Goal: Contribute content: Contribute content

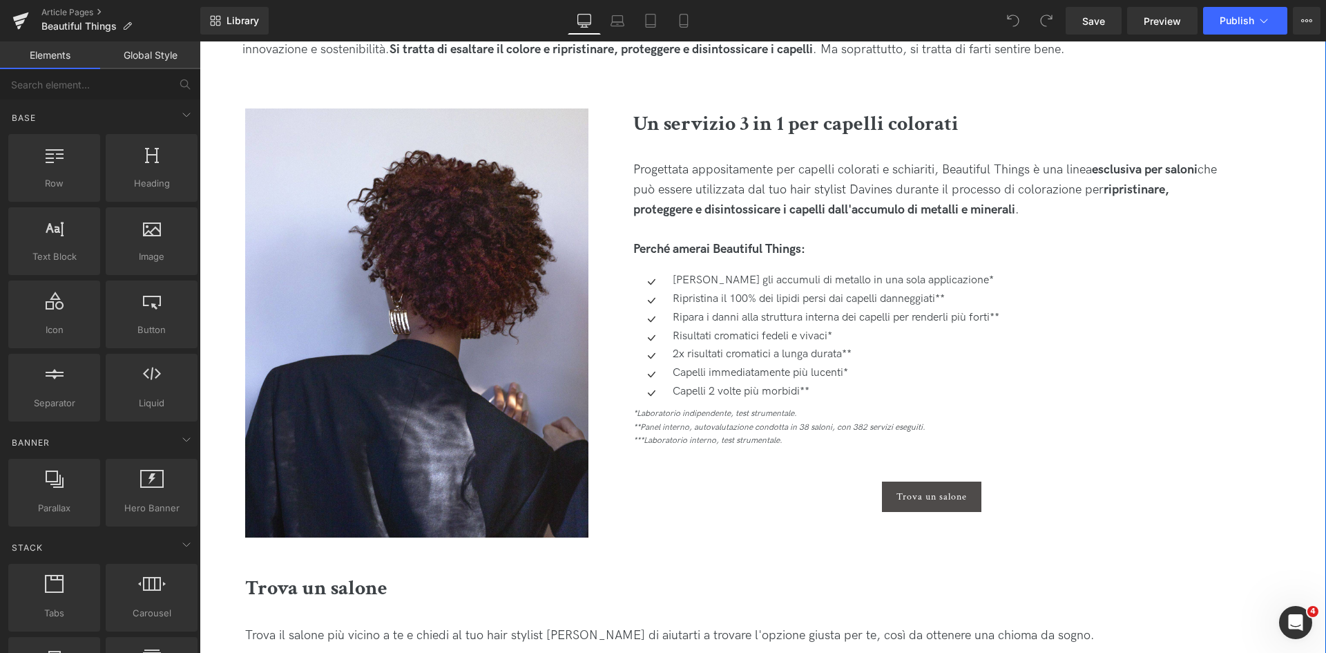
scroll to position [898, 0]
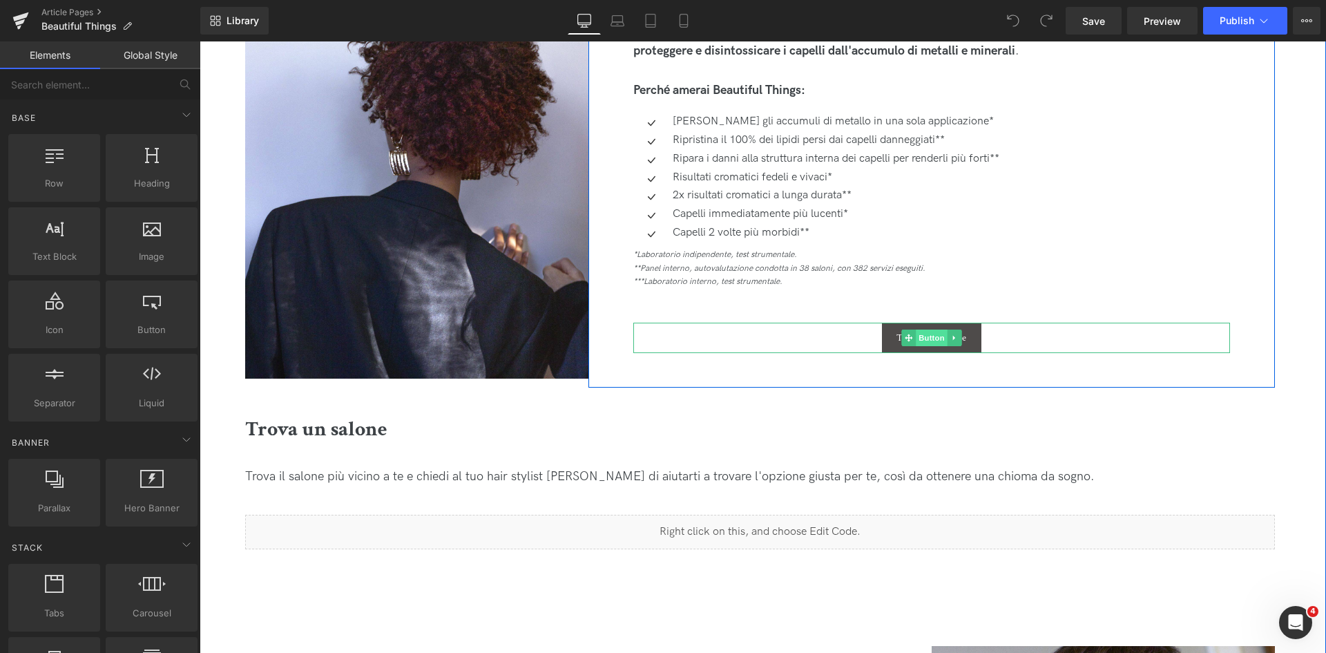
click at [943, 340] on span "Button" at bounding box center [932, 337] width 32 height 17
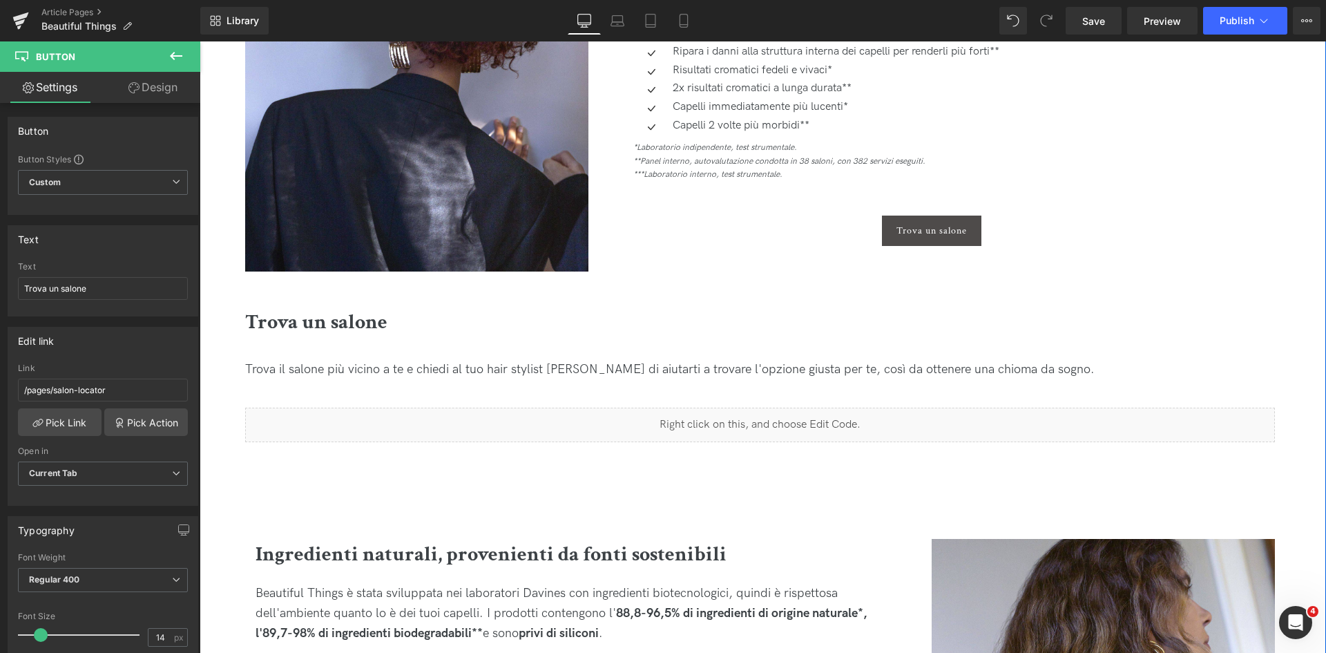
scroll to position [1036, 0]
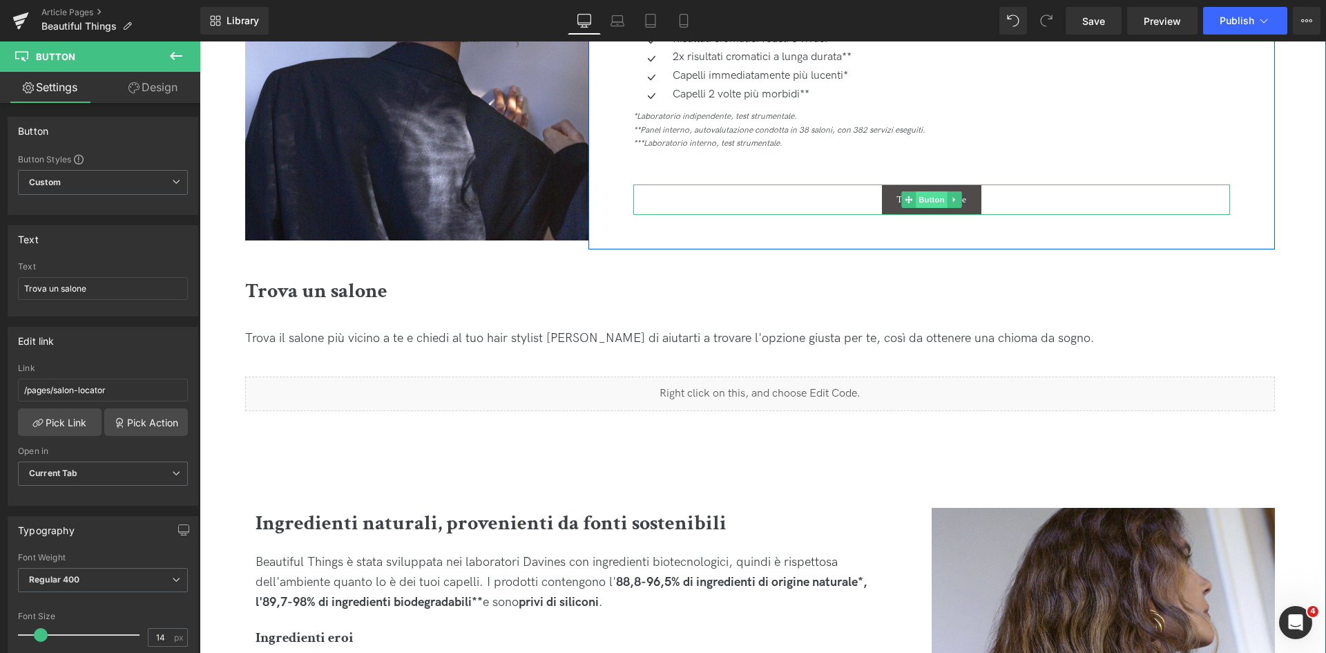
click at [923, 200] on span "Button" at bounding box center [932, 199] width 32 height 17
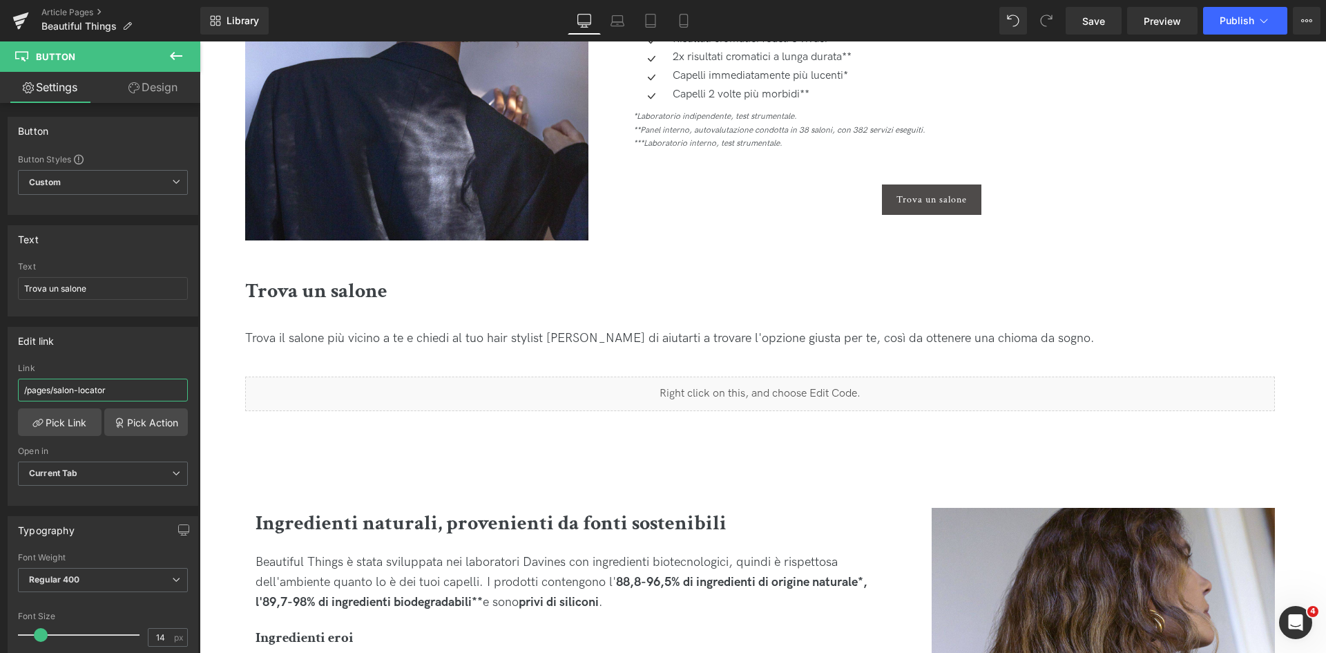
drag, startPoint x: 122, startPoint y: 389, endPoint x: -164, endPoint y: 368, distance: 287.4
click at [0, 368] on html "Button You are previewing how the will restyle your page. You can not edit Elem…" at bounding box center [663, 326] width 1326 height 653
paste input "https://it.davines.com"
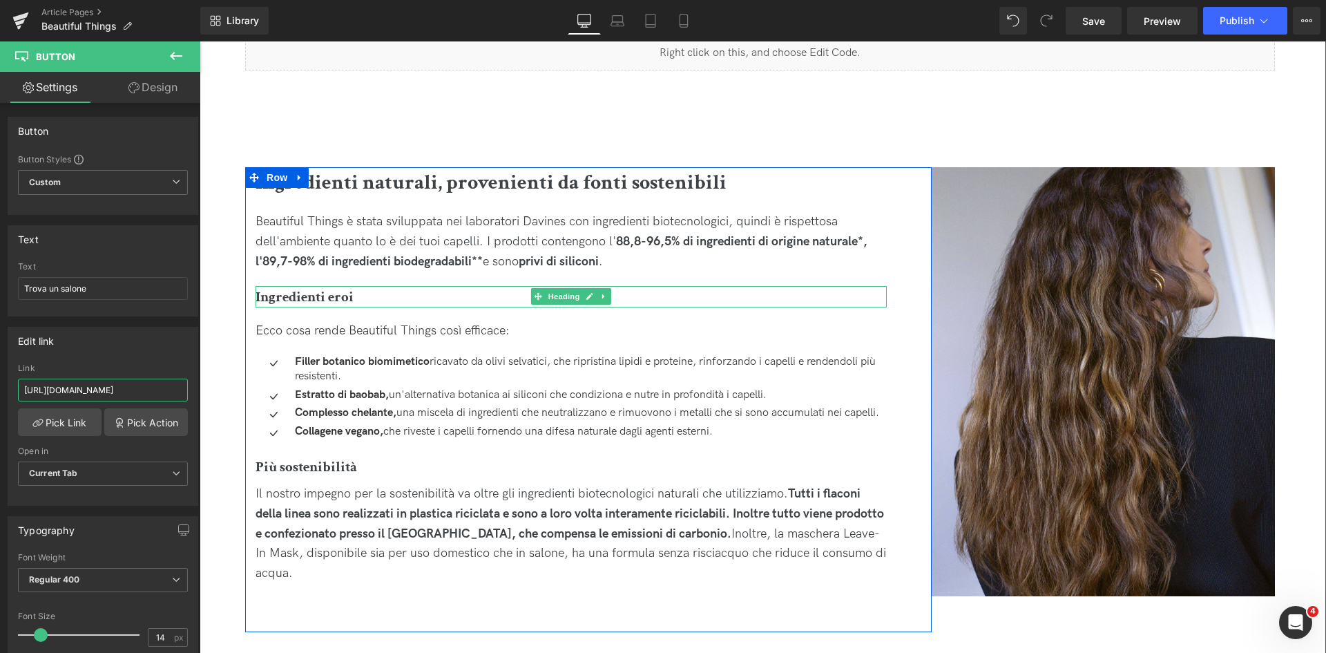
scroll to position [1519, 0]
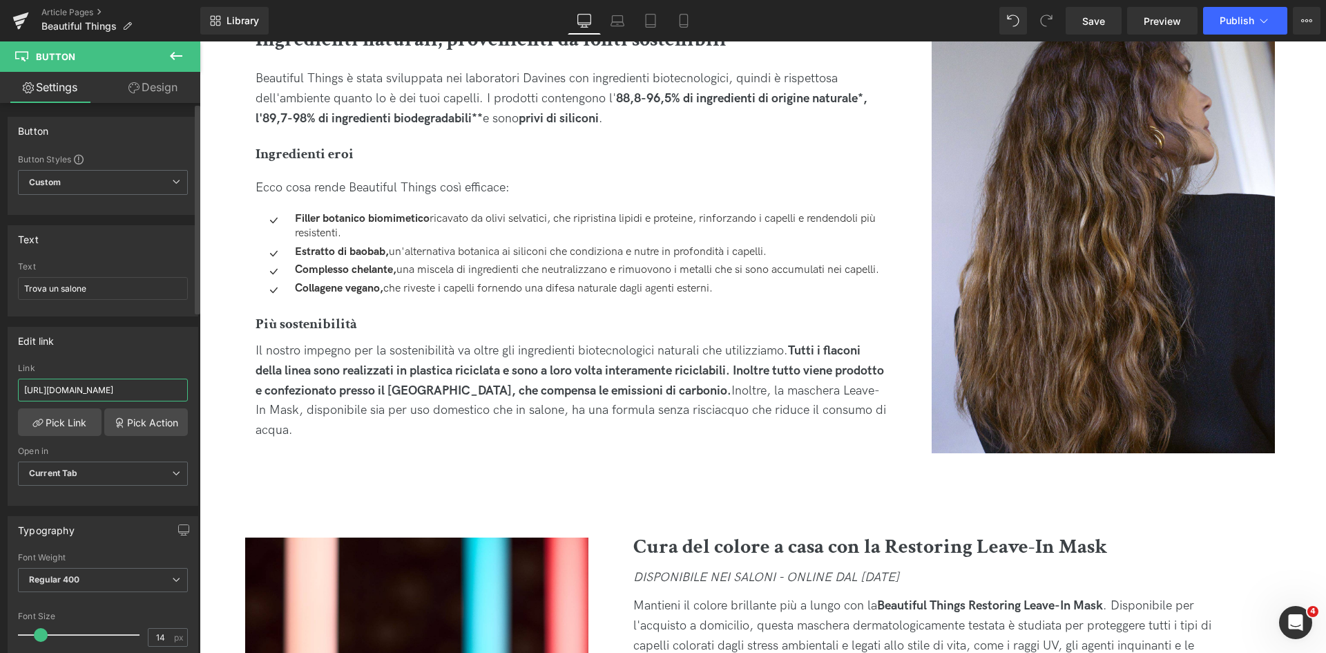
type input "https://it.davines.com/pages/salon-locator"
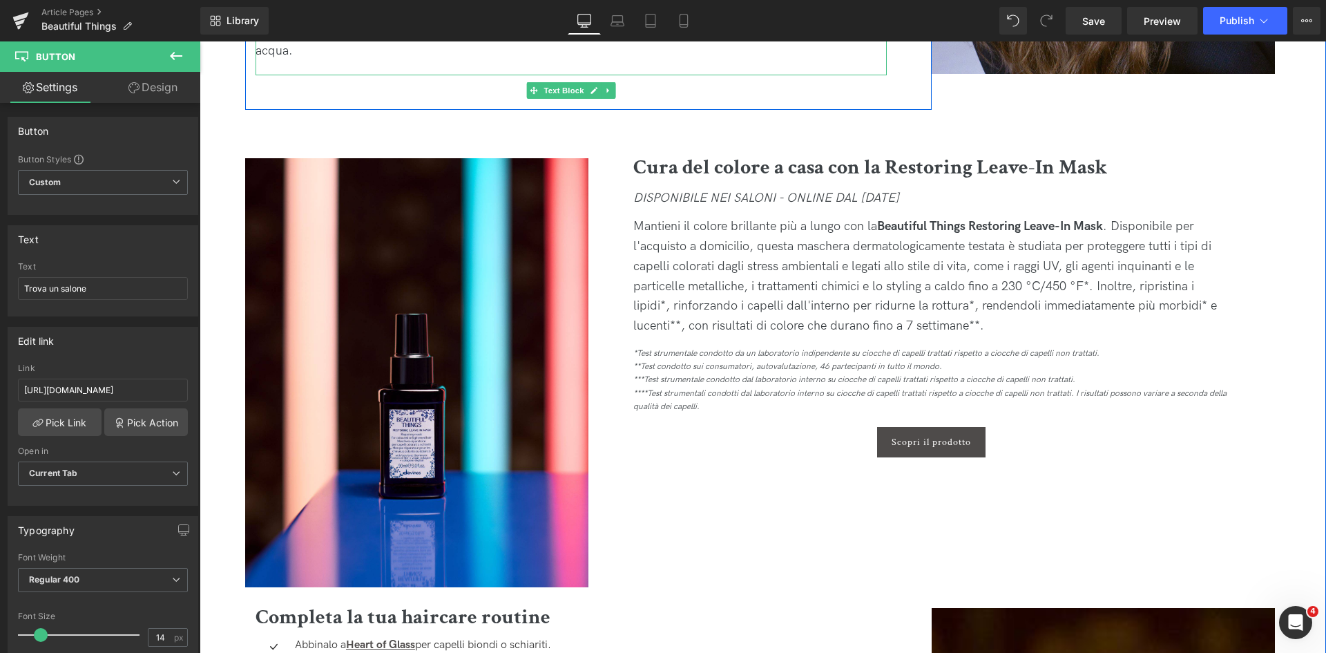
scroll to position [1934, 0]
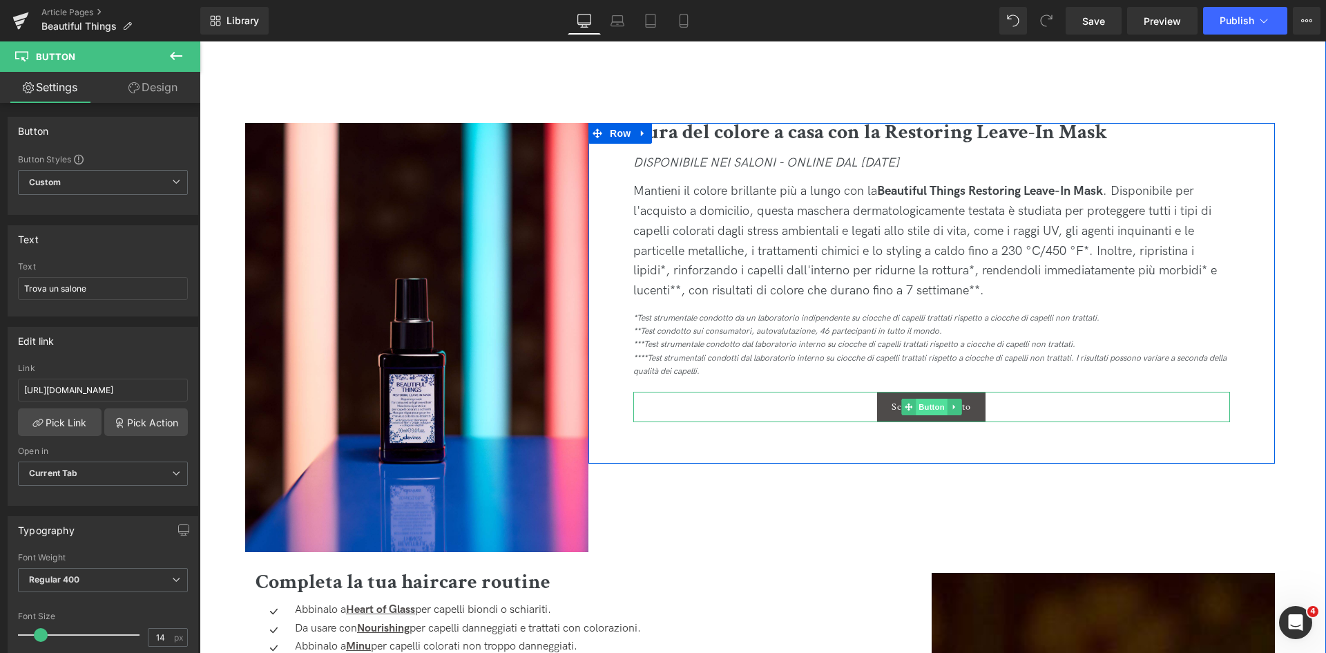
click at [933, 410] on span "Button" at bounding box center [932, 406] width 32 height 17
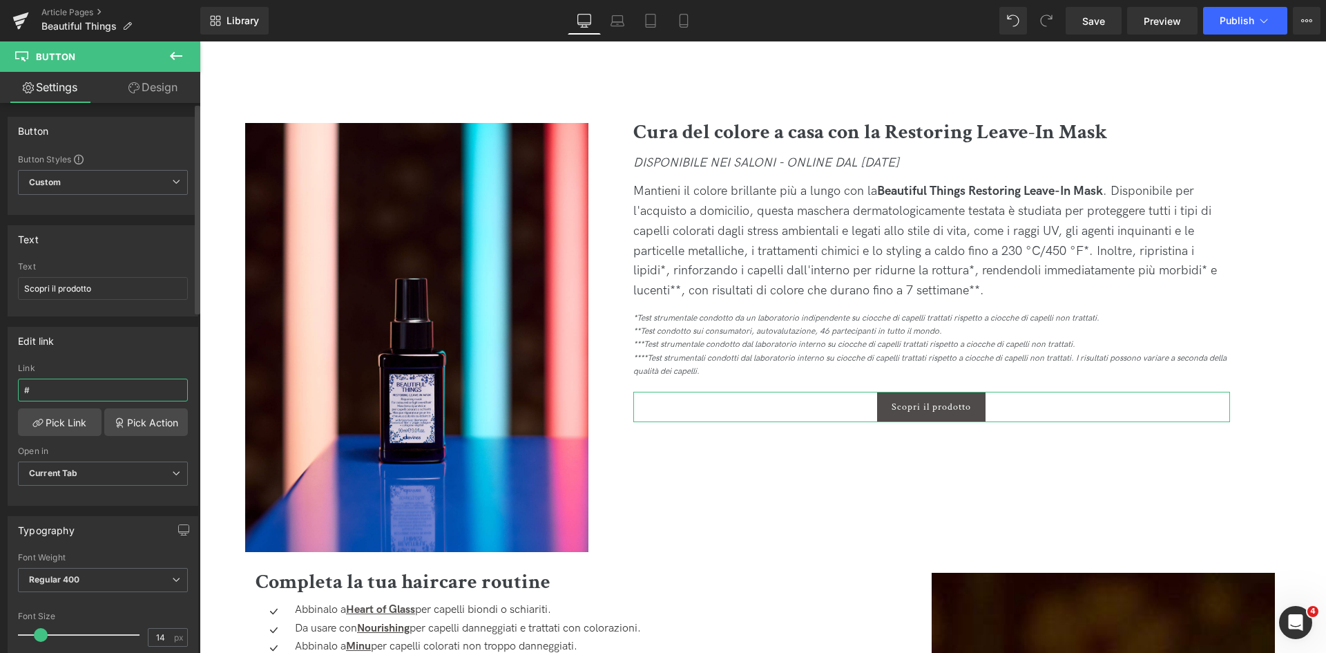
click at [61, 387] on input "#" at bounding box center [103, 389] width 170 height 23
click at [131, 385] on input "text" at bounding box center [103, 389] width 170 height 23
paste input "https://it.davines.com/products/restoring-leave-in-mask"
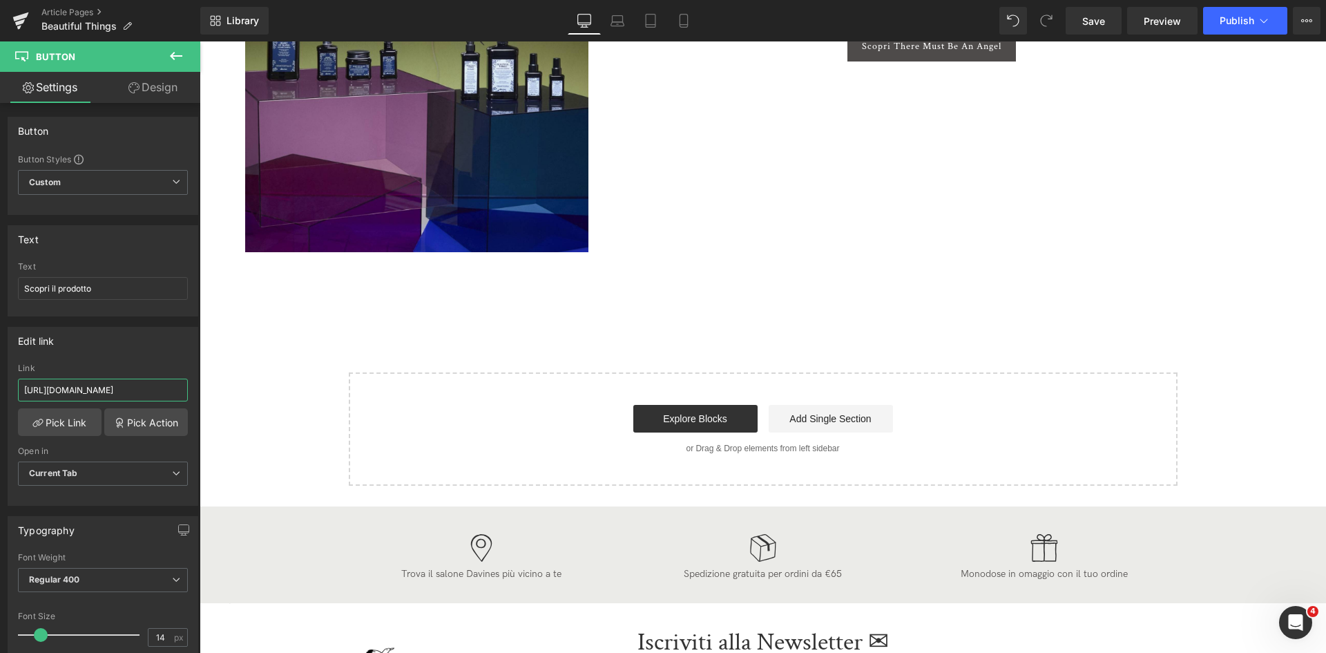
scroll to position [5456, 0]
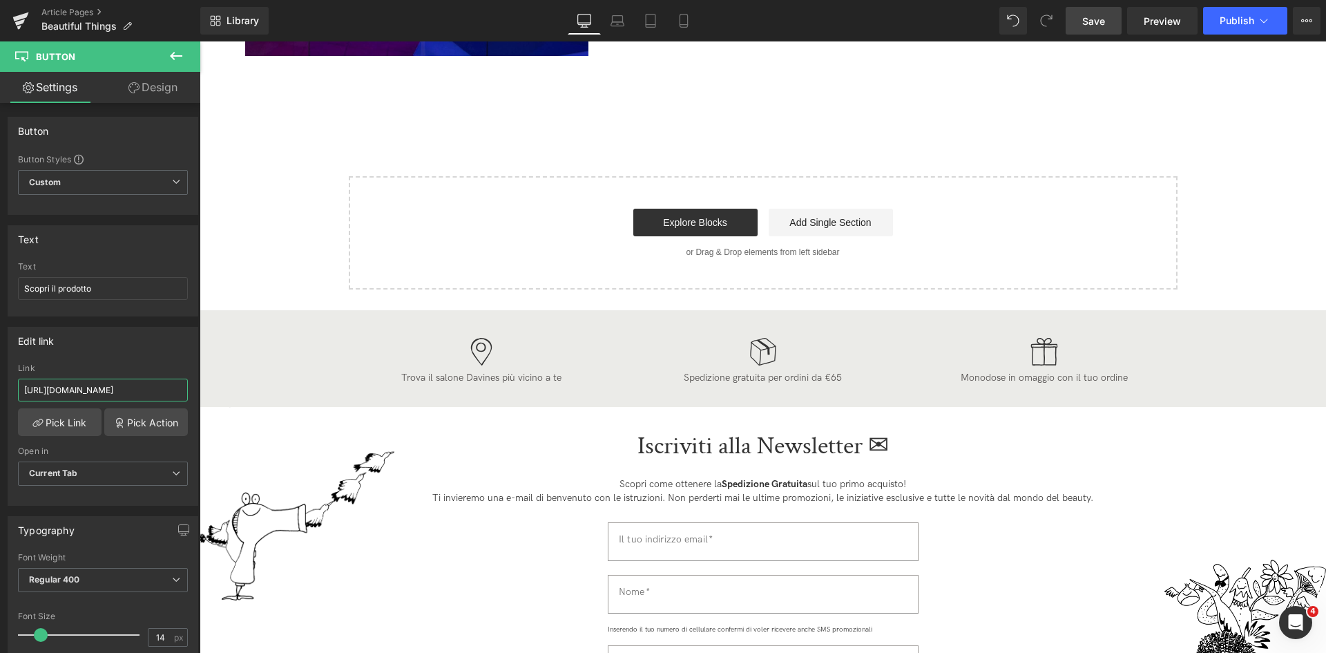
type input "https://it.davines.com/products/restoring-leave-in-mask"
click at [1094, 28] on link "Save" at bounding box center [1094, 21] width 56 height 28
click at [82, 11] on link "Article Pages" at bounding box center [120, 12] width 159 height 11
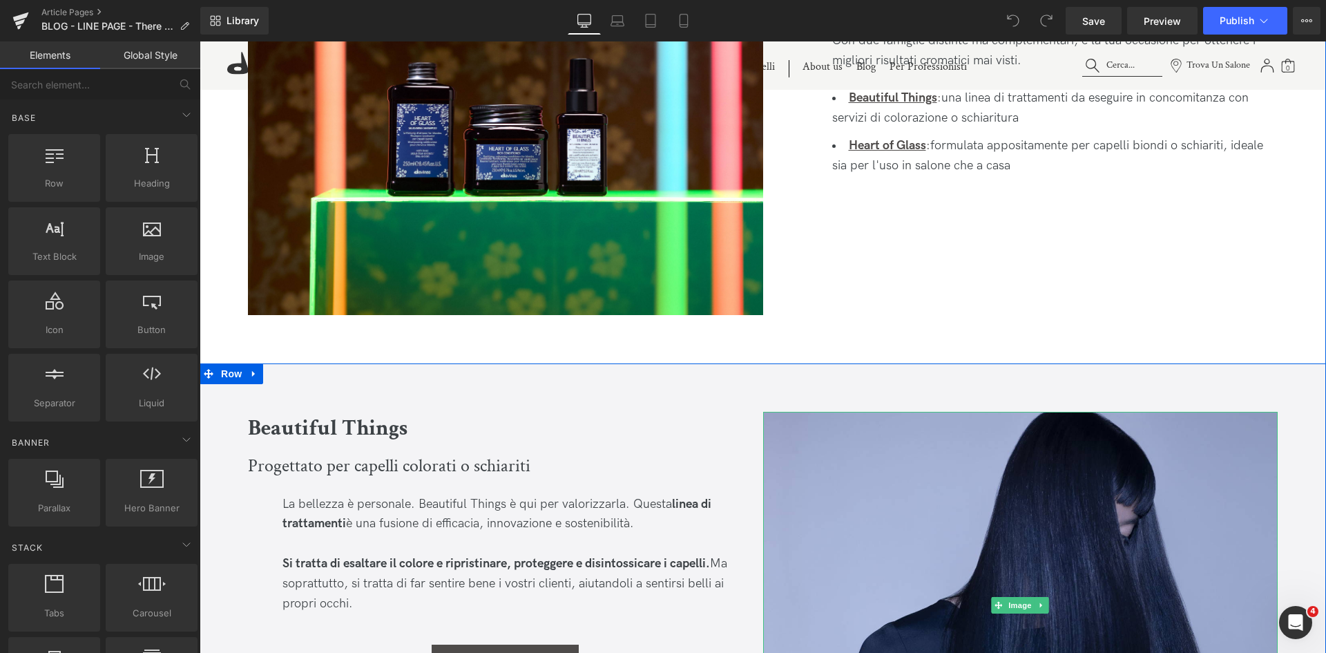
scroll to position [1105, 0]
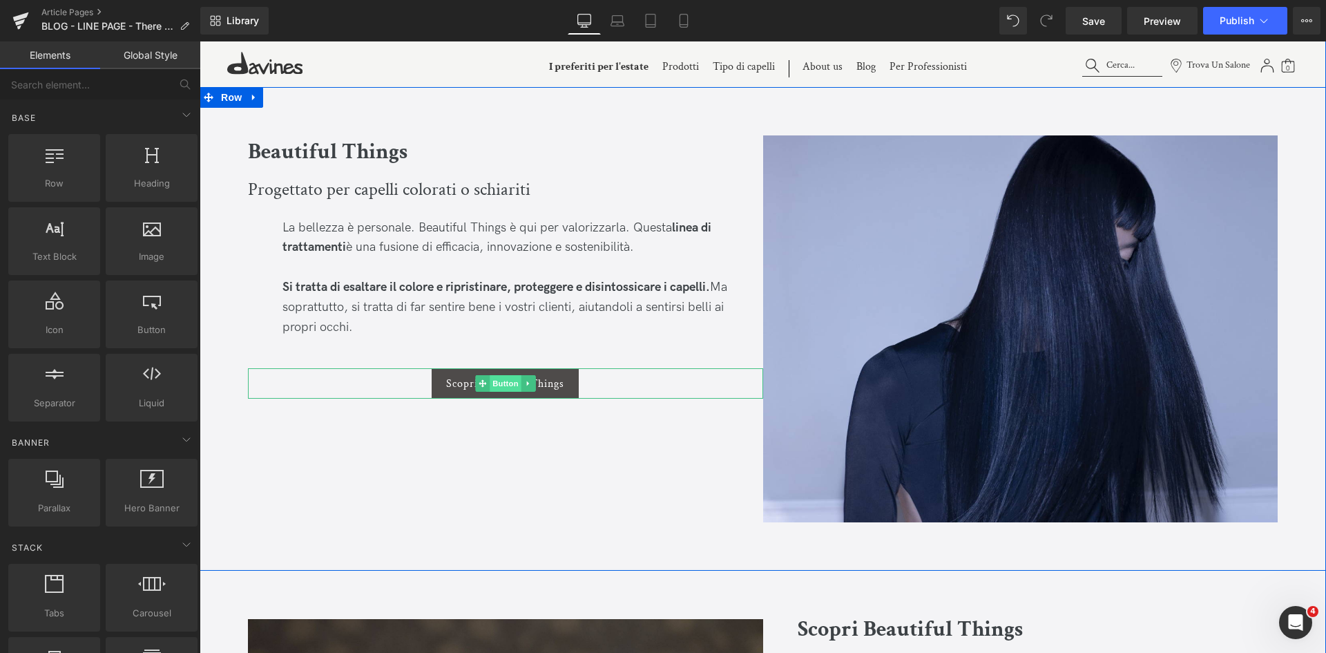
click at [500, 380] on span "Button" at bounding box center [506, 383] width 32 height 17
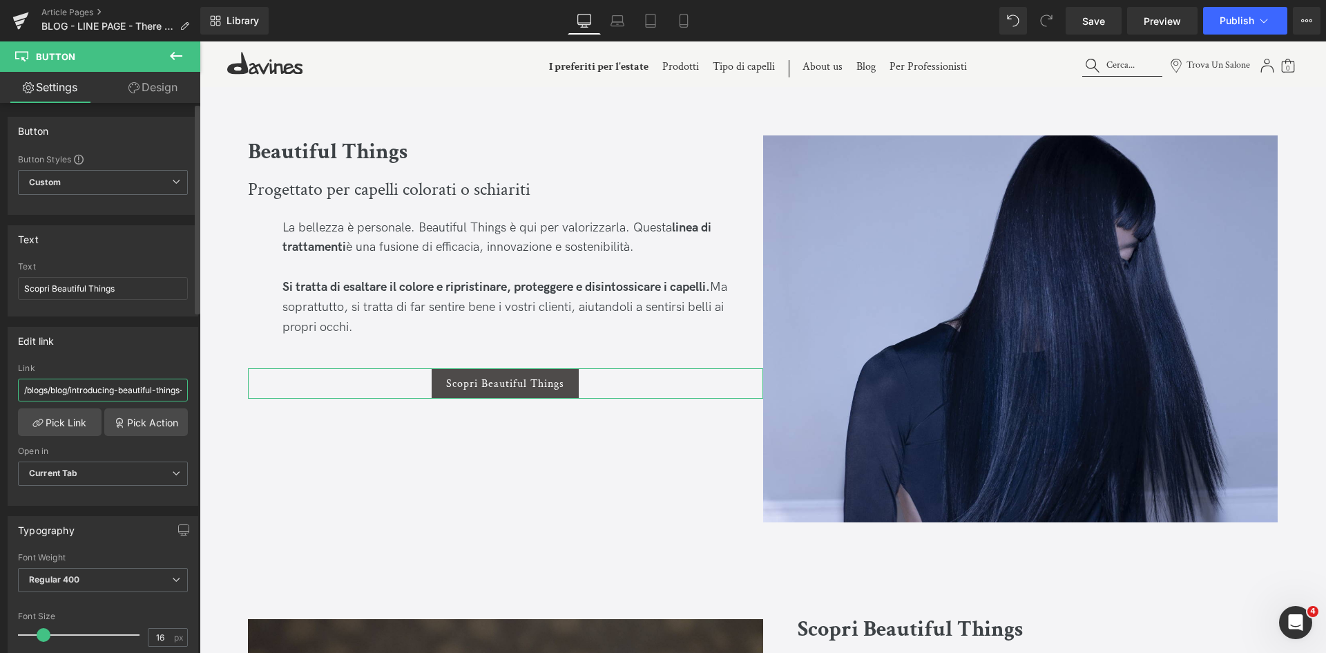
click at [119, 384] on input "/blogs/blog/introducing-beautiful-things-detoxifying-treatment-for-coloured-hair" at bounding box center [103, 389] width 170 height 23
paste input "https://it.davines.com/blogs/events/beautiful-things"
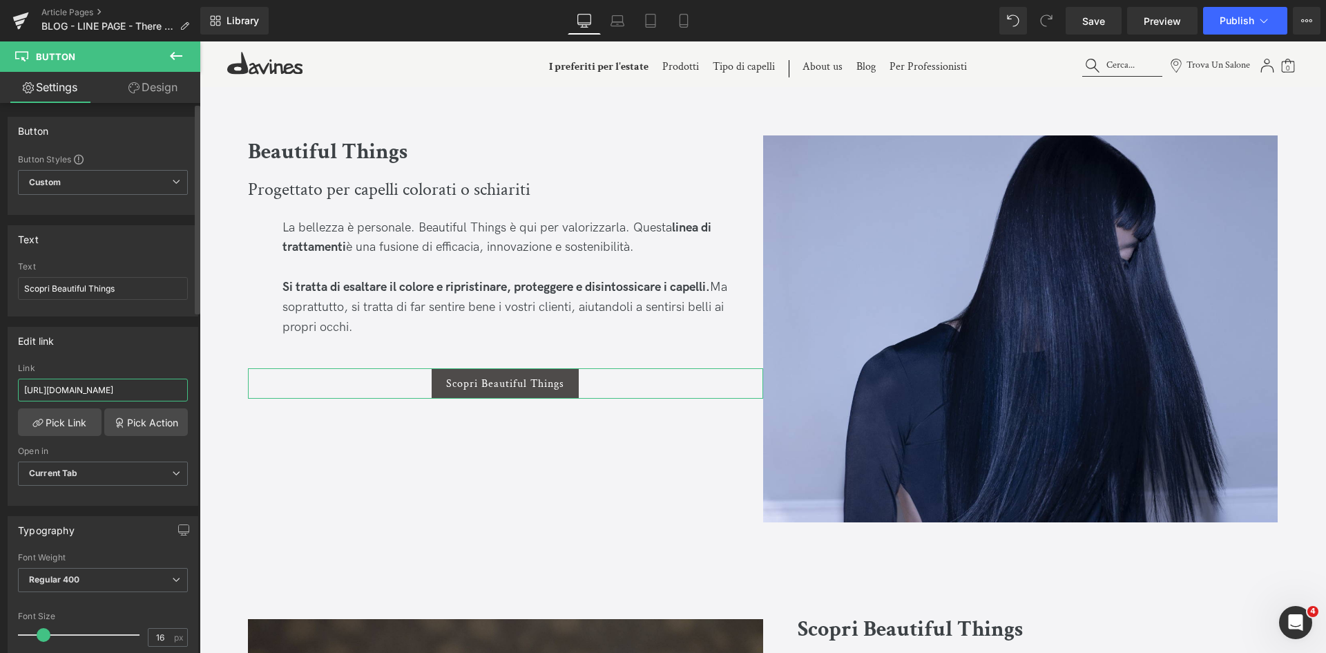
click at [92, 391] on input "https://it.davines.com/blogs/events/beautiful-things" at bounding box center [103, 389] width 170 height 23
paste input "blog"
type input "https://it.davines.com/blogs/blog/beautiful-things"
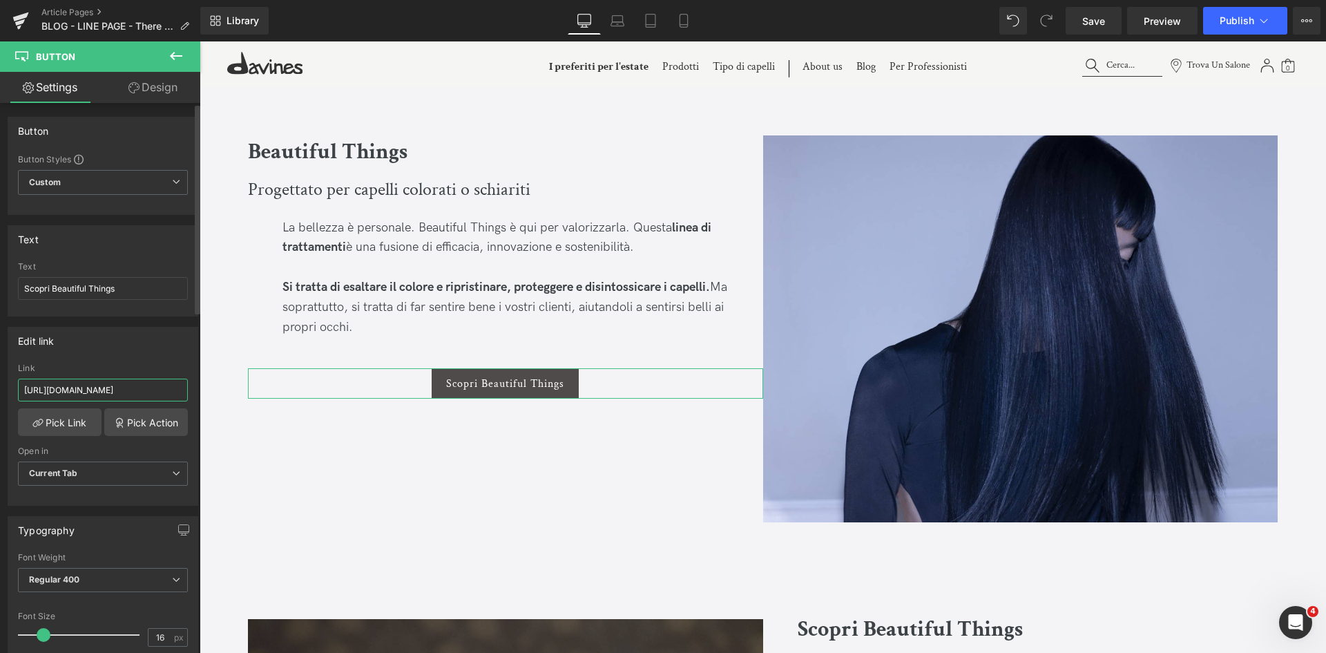
scroll to position [0, 42]
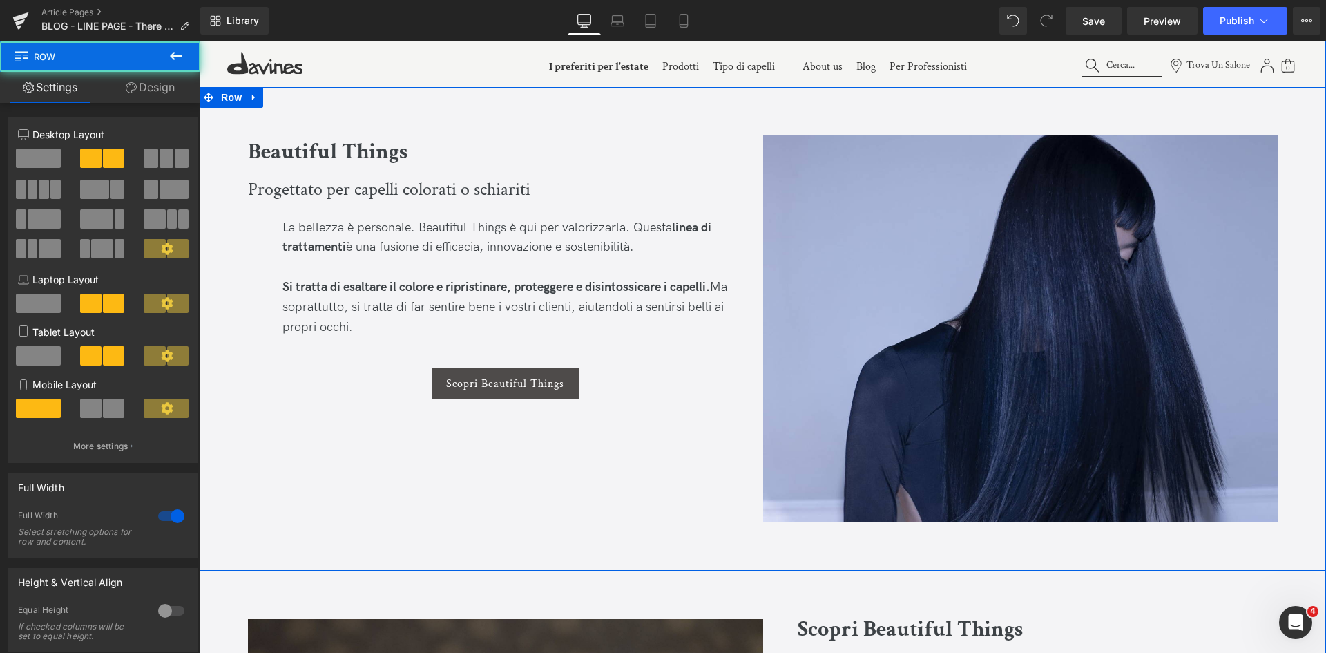
click at [245, 443] on div "Beautiful Things Heading Progettato per capelli colorati o schiariti Text Block…" at bounding box center [763, 328] width 1126 height 483
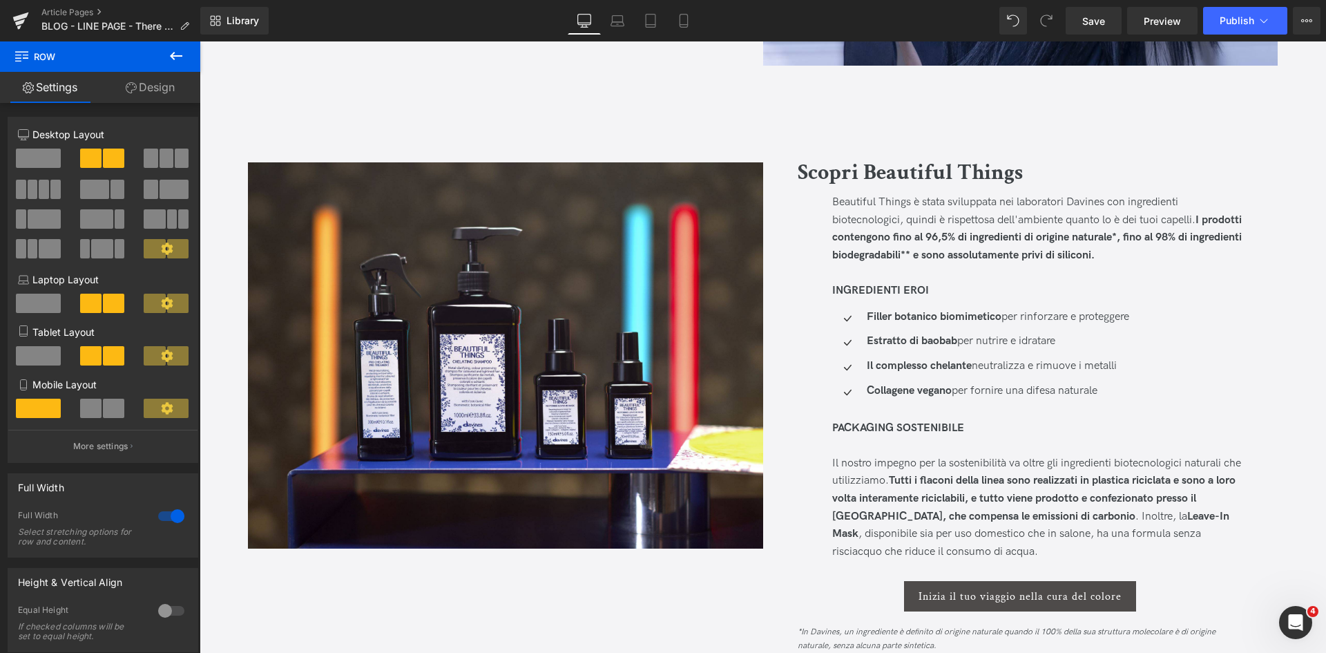
scroll to position [1865, 0]
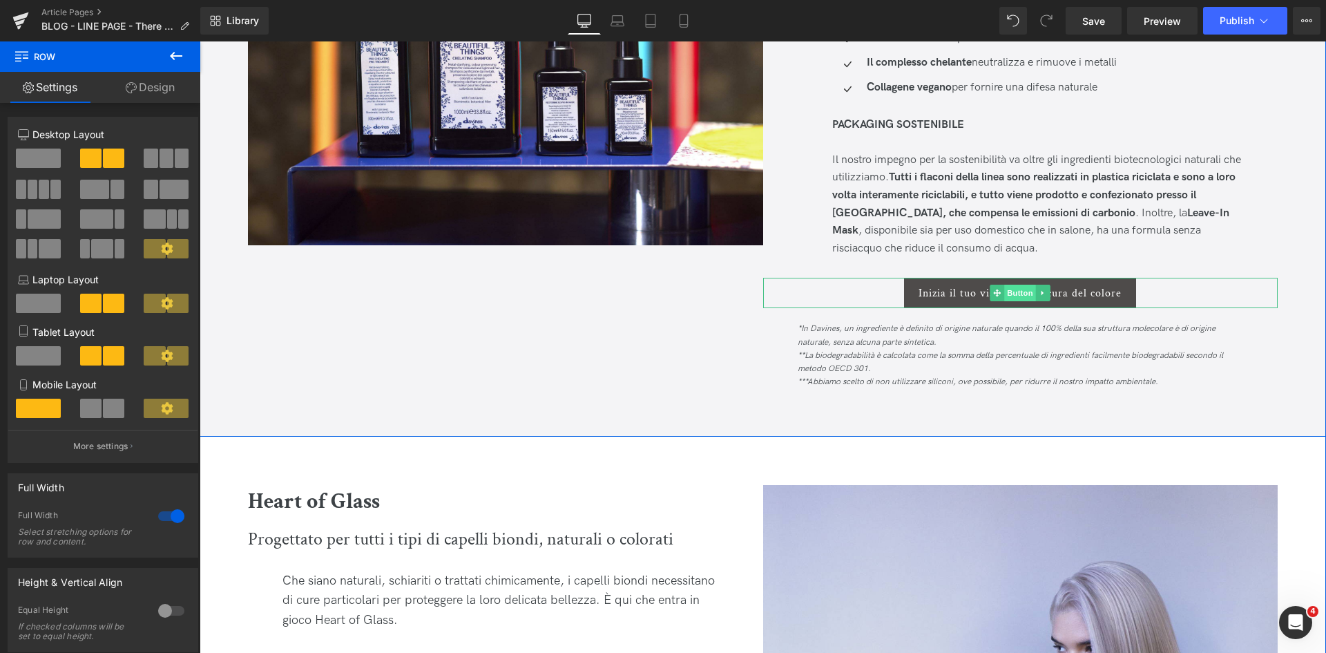
click at [1016, 292] on span "Button" at bounding box center [1020, 293] width 32 height 17
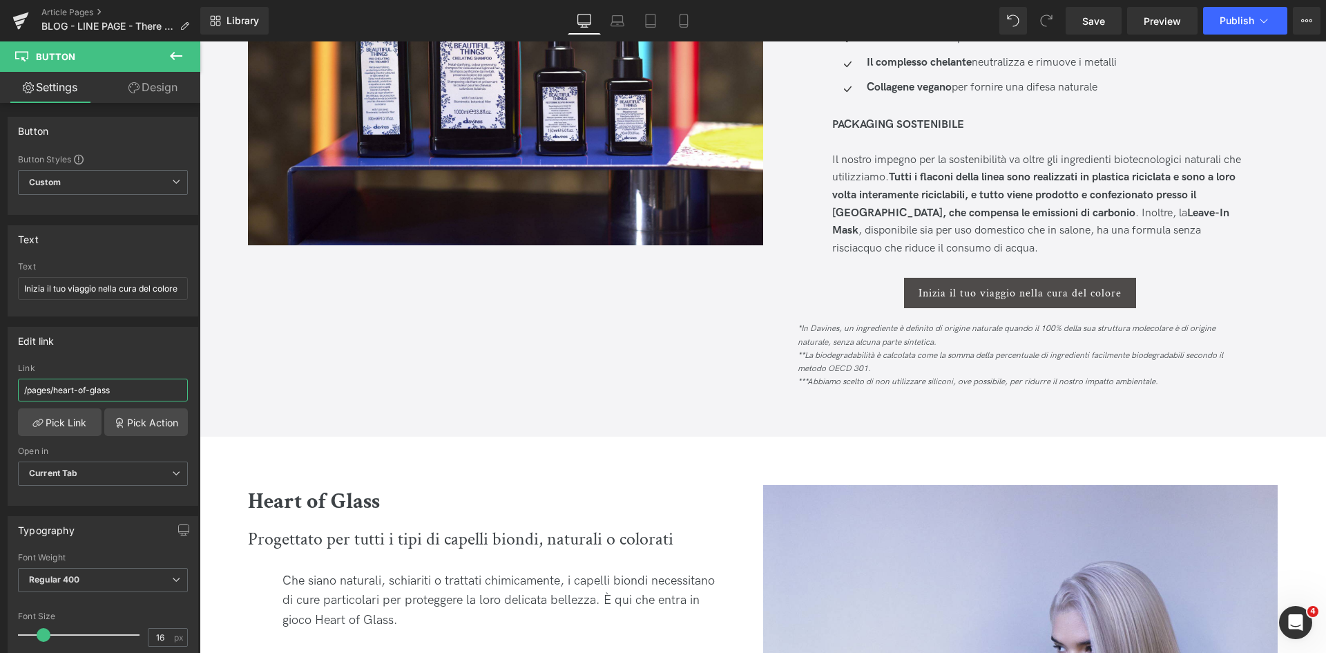
drag, startPoint x: 133, startPoint y: 391, endPoint x: -71, endPoint y: 369, distance: 204.8
click at [0, 369] on html "Button You are previewing how the will restyle your page. You can not edit Elem…" at bounding box center [663, 326] width 1326 height 653
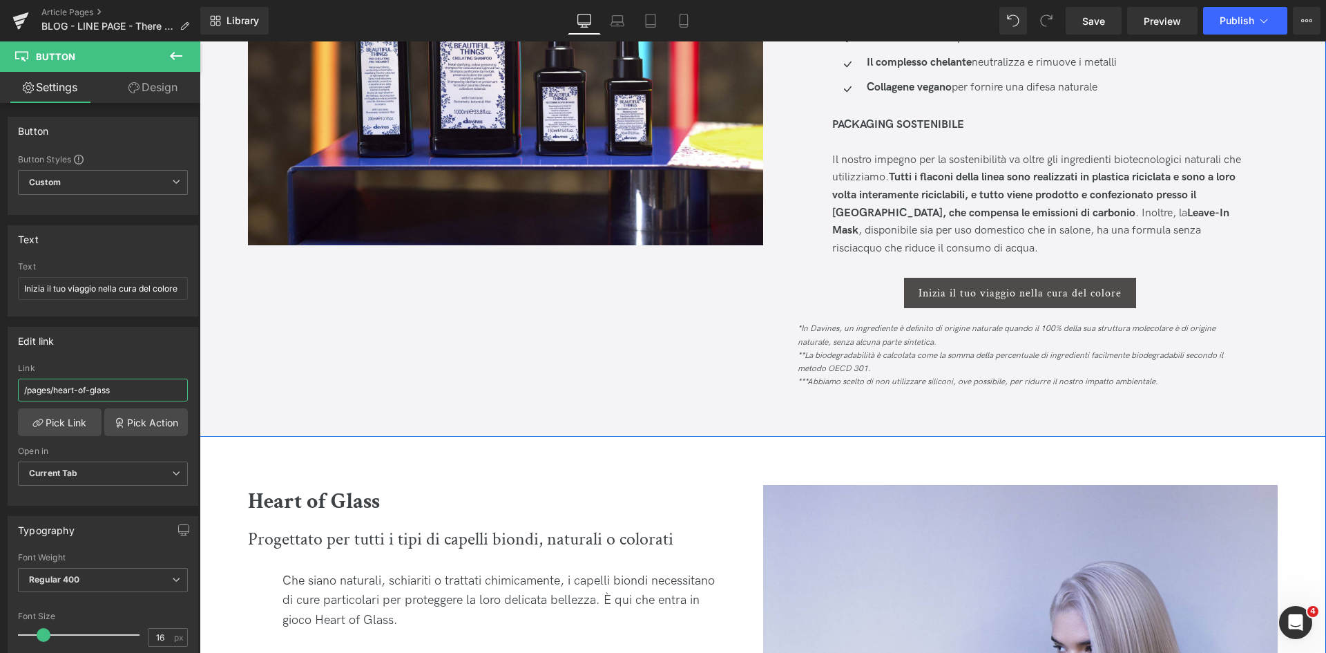
paste input "https://it.davines.com/blogs/blog/beautiful-thing"
type input "https://it.davines.com/blogs/blog/beautiful-things"
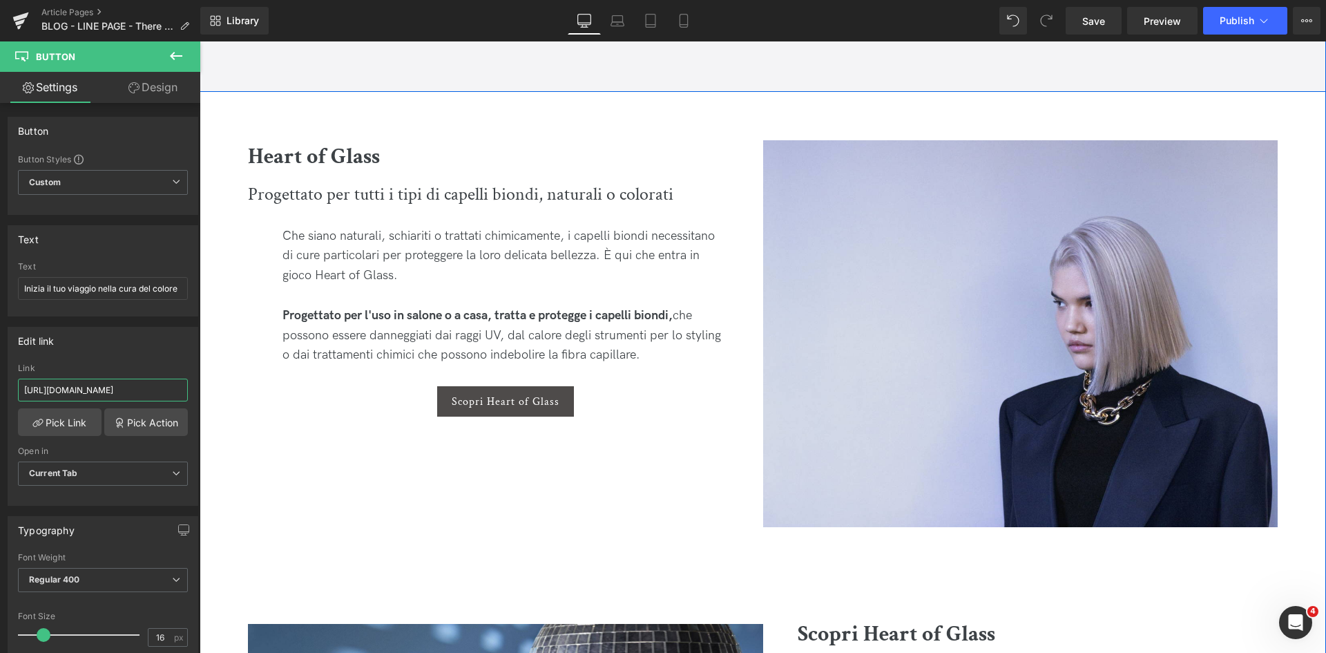
scroll to position [2210, 0]
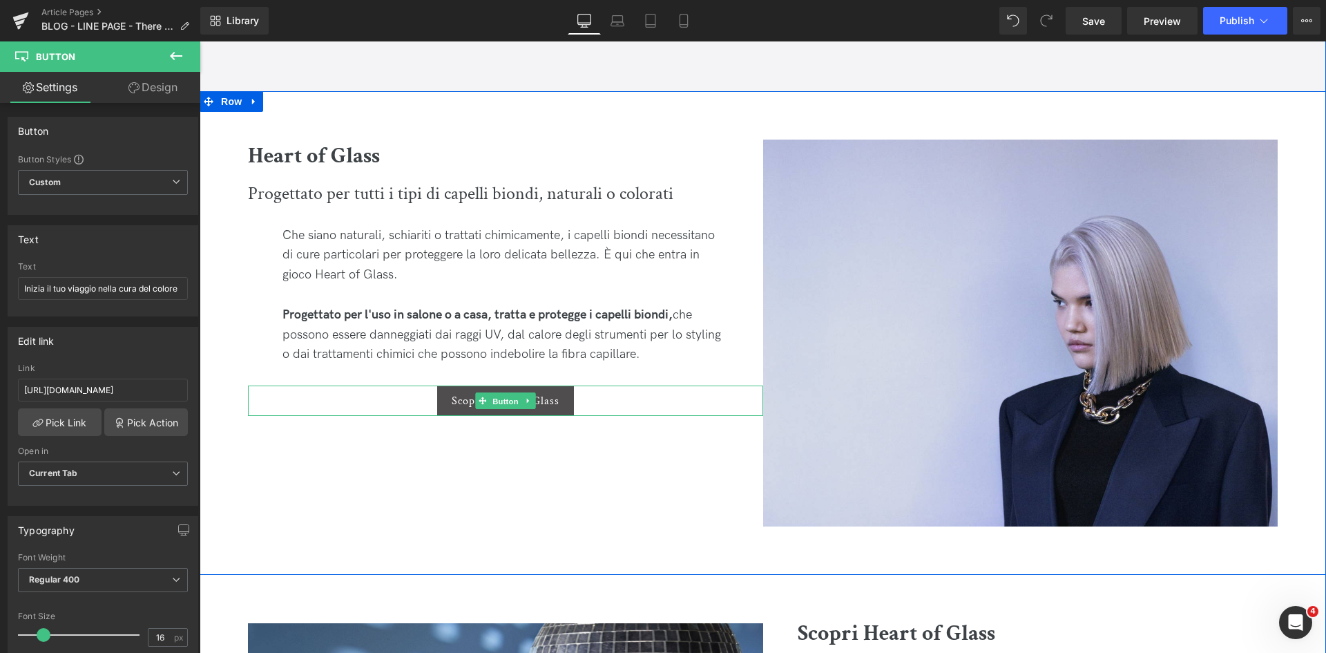
click at [509, 398] on span "Button" at bounding box center [506, 401] width 32 height 17
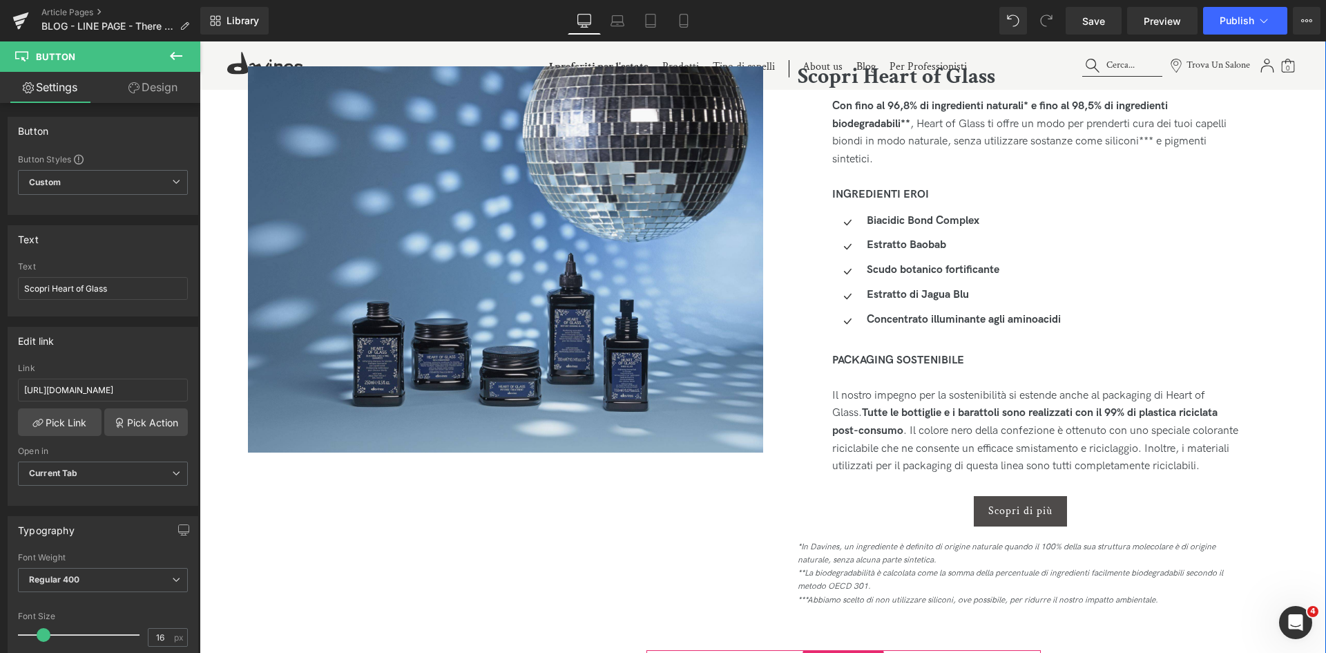
scroll to position [2762, 0]
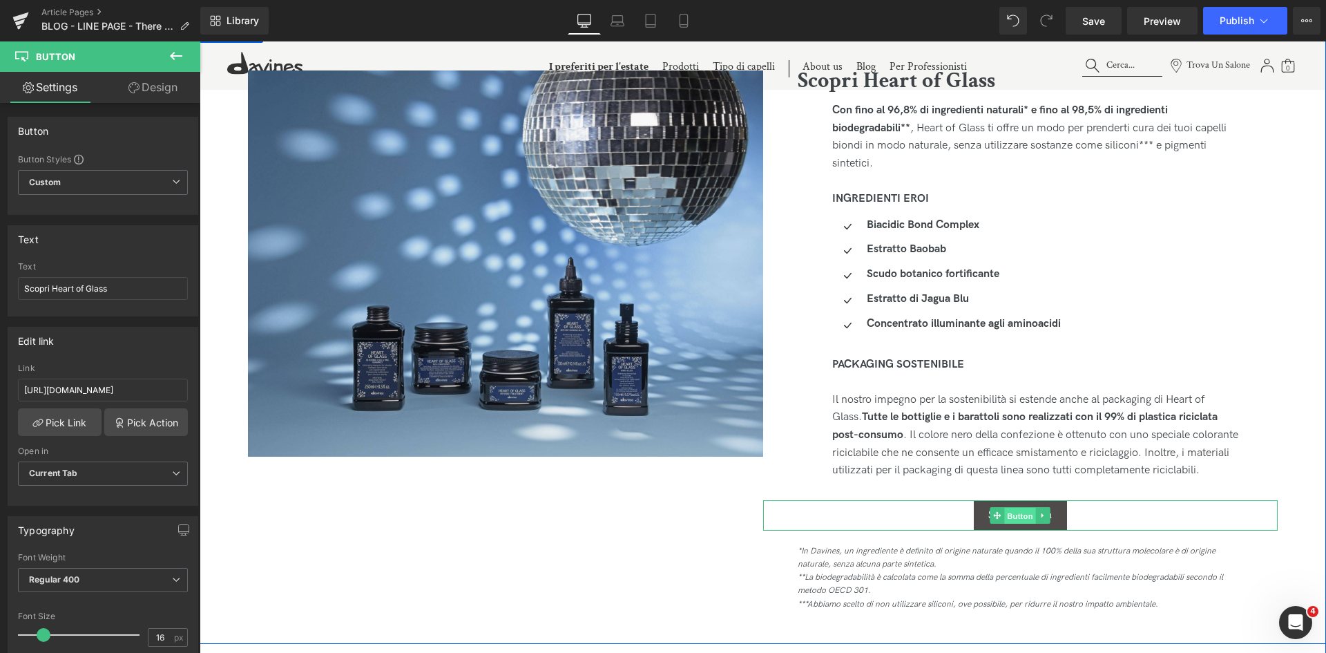
click at [1023, 519] on span "Button" at bounding box center [1020, 516] width 32 height 17
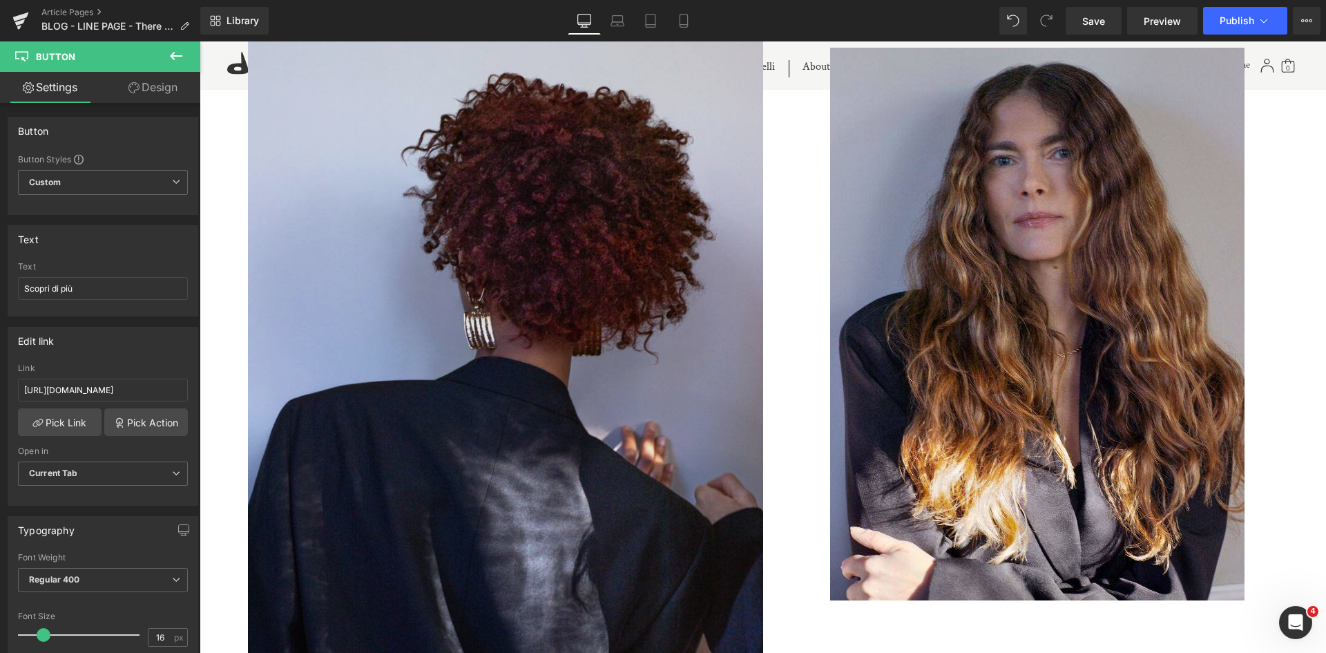
scroll to position [4834, 0]
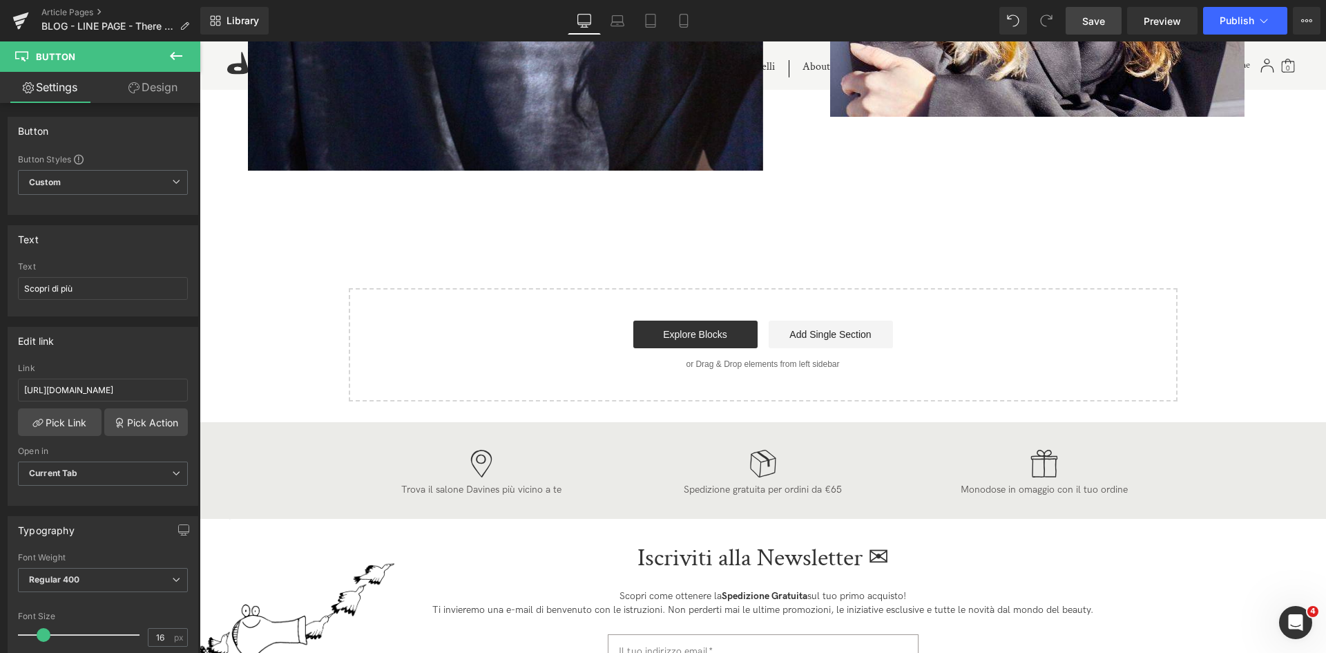
click at [1099, 30] on link "Save" at bounding box center [1094, 21] width 56 height 28
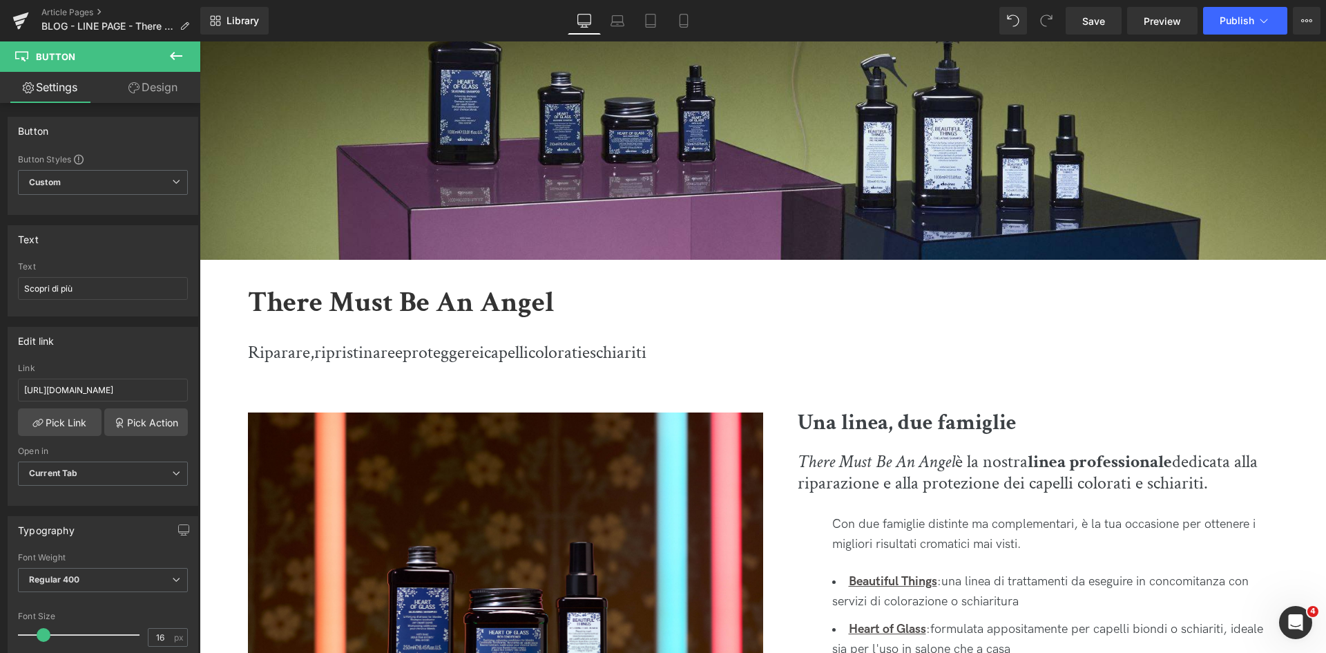
scroll to position [0, 0]
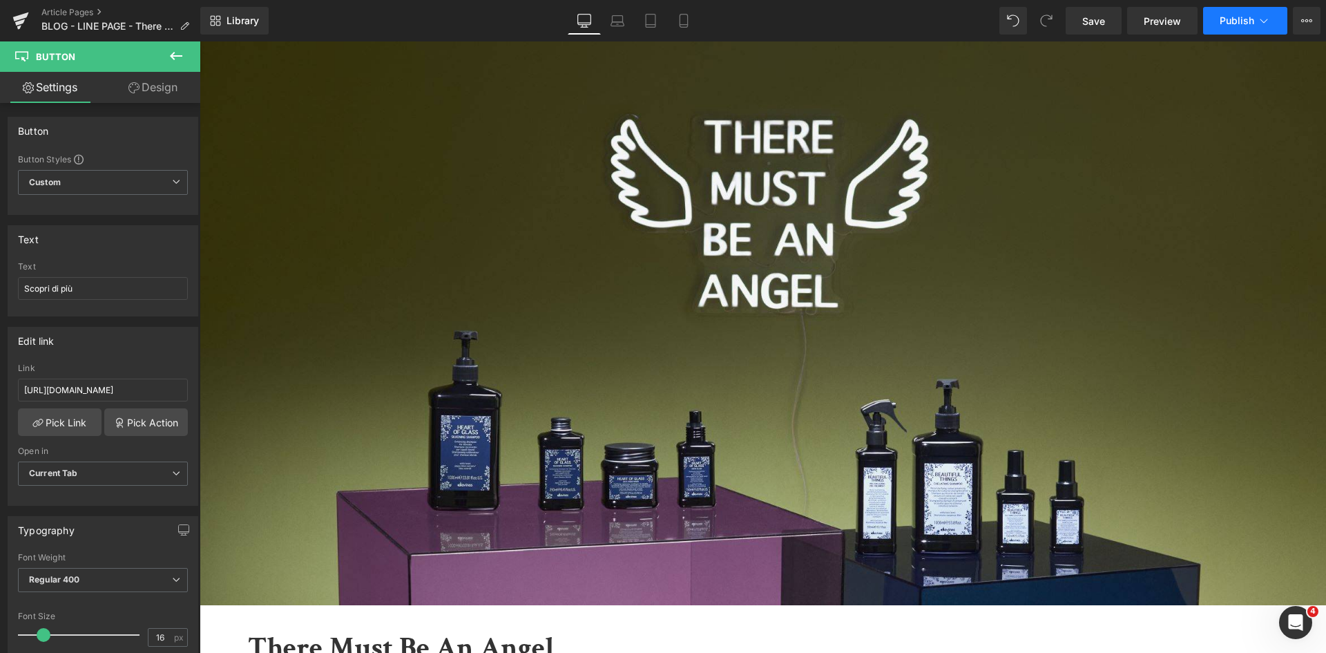
click at [1241, 21] on span "Publish" at bounding box center [1237, 20] width 35 height 11
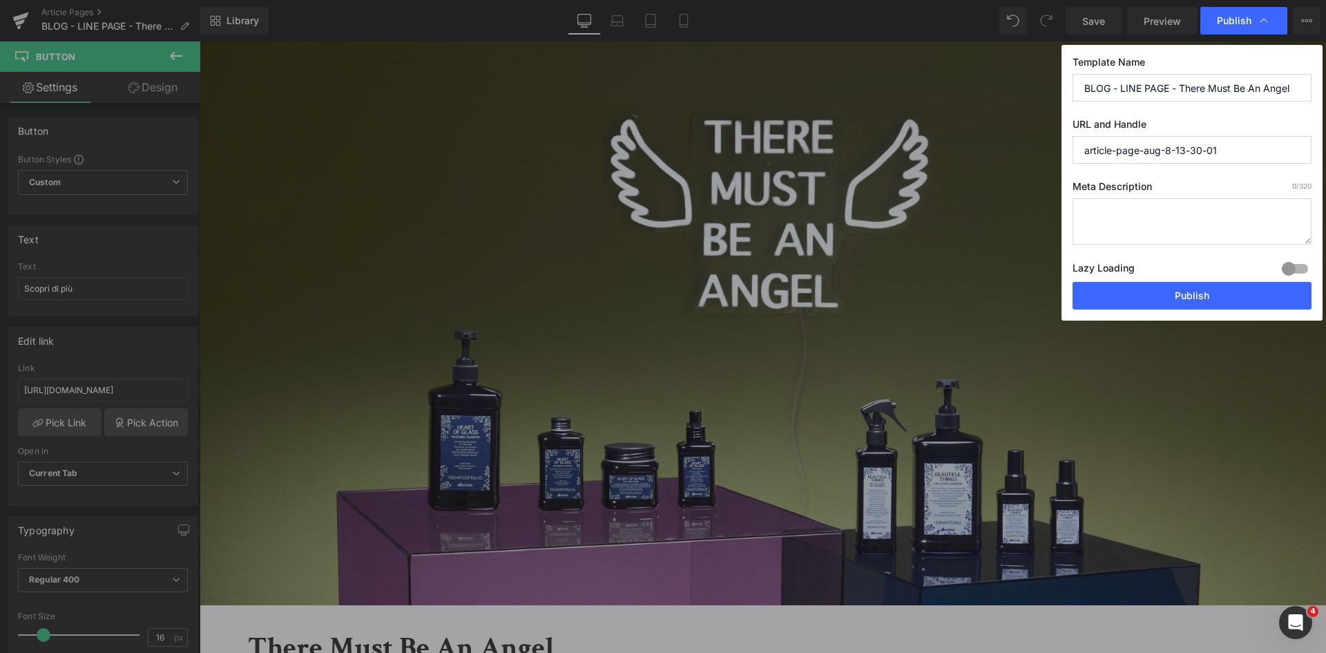
drag, startPoint x: 1179, startPoint y: 88, endPoint x: 906, endPoint y: 89, distance: 272.8
click at [906, 89] on div "Publish Template Name BLOG - LINE PAGE - There Must Be An Angel URL and Handle …" at bounding box center [663, 326] width 1326 height 653
drag, startPoint x: 1226, startPoint y: 90, endPoint x: 996, endPoint y: 90, distance: 230.0
click at [996, 90] on div "Publish Template Name There Must Be An Angel URL and Handle article-page-aug-8-…" at bounding box center [663, 326] width 1326 height 653
type input "There Must Be An Angel"
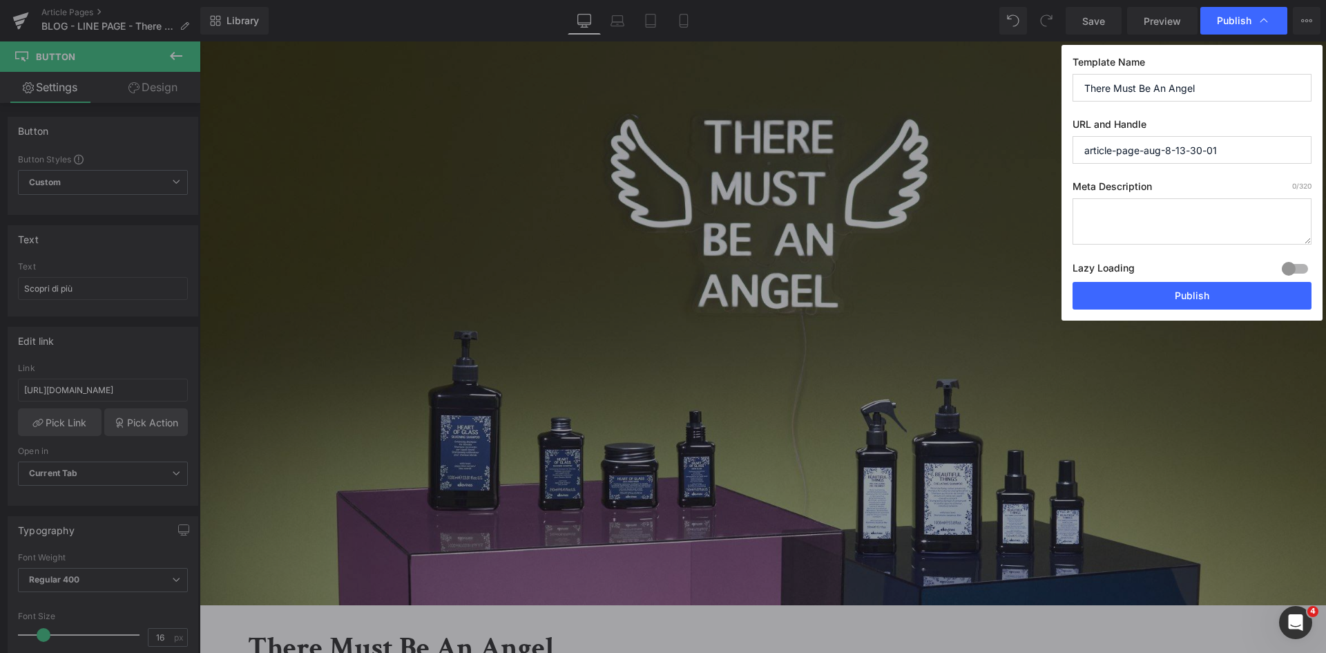
drag, startPoint x: 1242, startPoint y: 148, endPoint x: 1023, endPoint y: 147, distance: 218.9
click at [1023, 147] on div "Publish Template Name There Must Be An Angel URL and Handle article-page-aug-8-…" at bounding box center [663, 326] width 1326 height 653
paste input "There Must Be An Angel"
type input "there-must-be-an-angel"
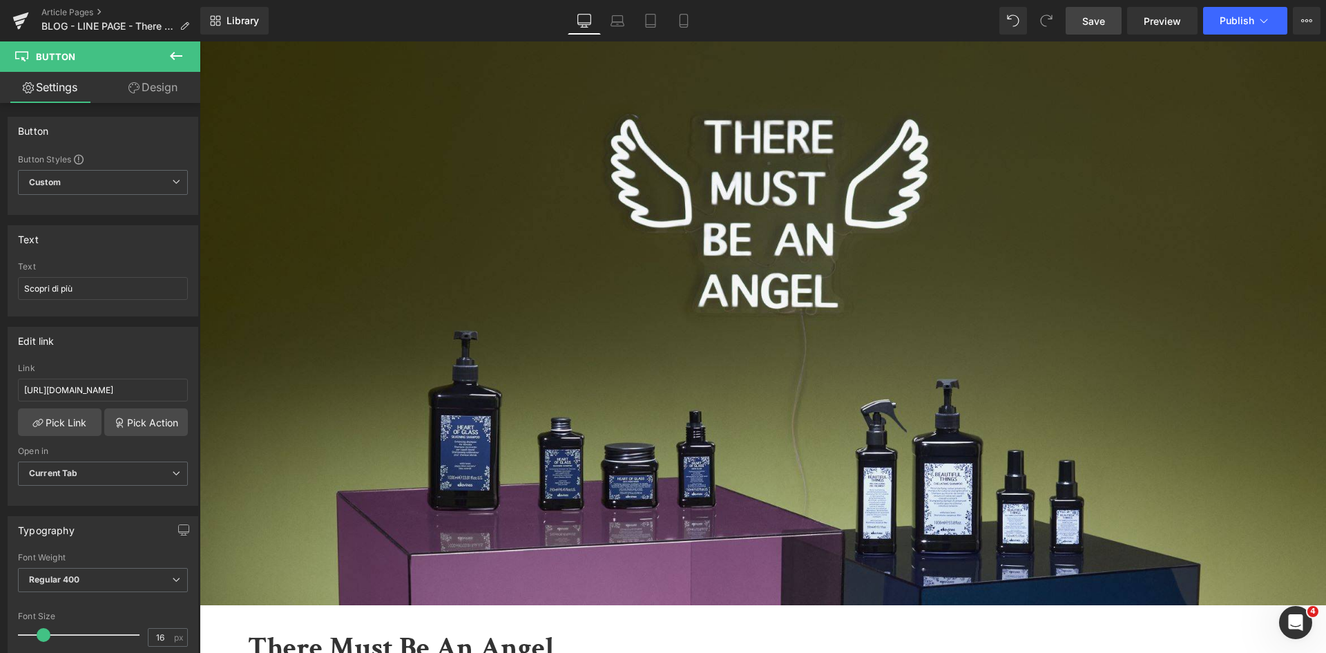
click at [1103, 17] on span "Save" at bounding box center [1093, 21] width 23 height 15
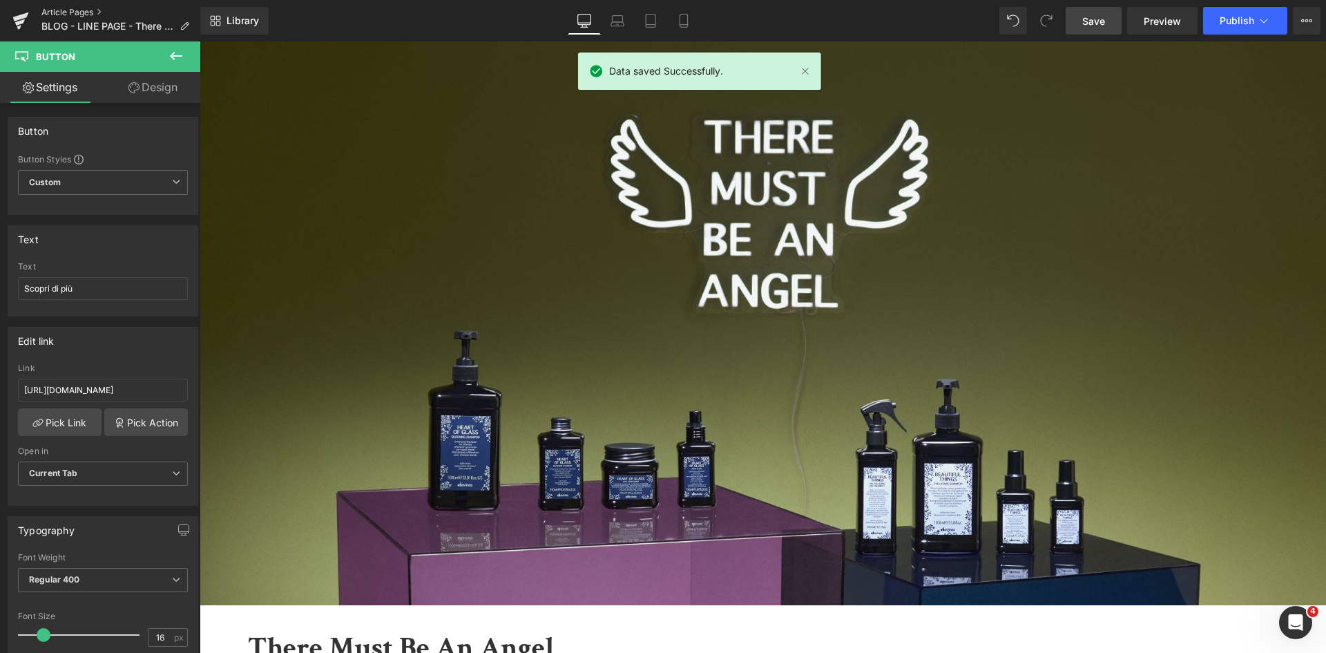
click at [79, 10] on link "Article Pages" at bounding box center [120, 12] width 159 height 11
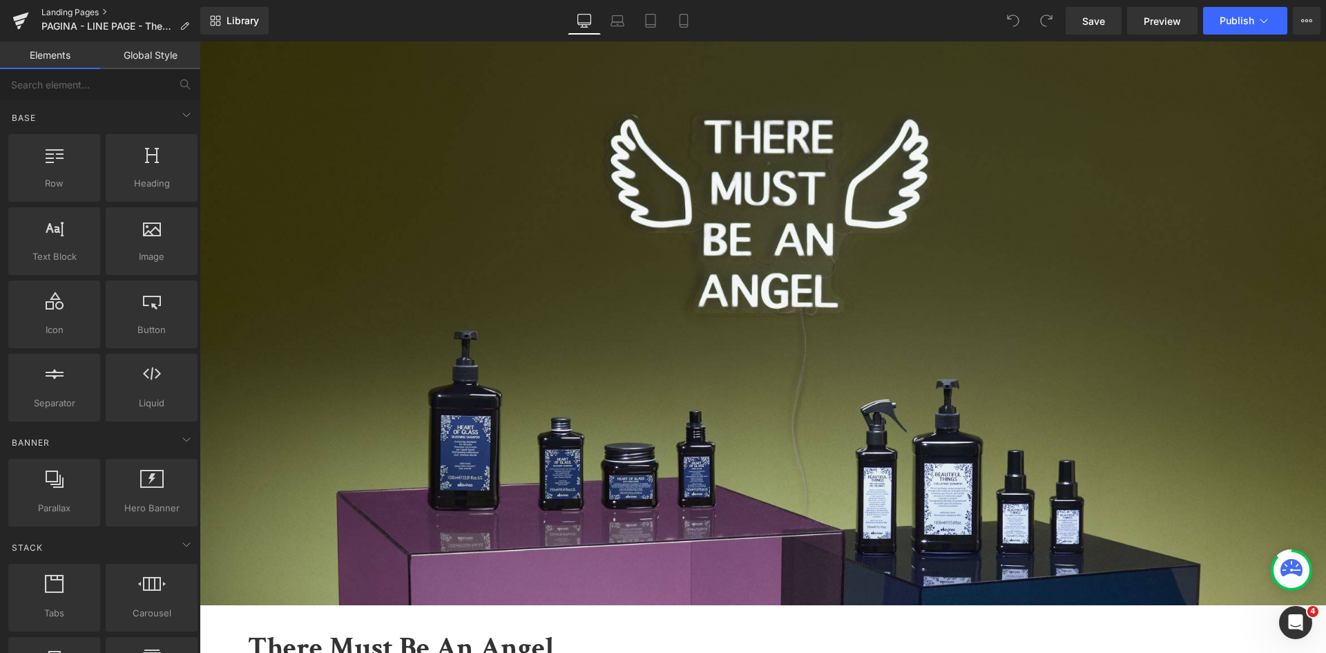
click at [80, 9] on link "Landing Pages" at bounding box center [120, 12] width 159 height 11
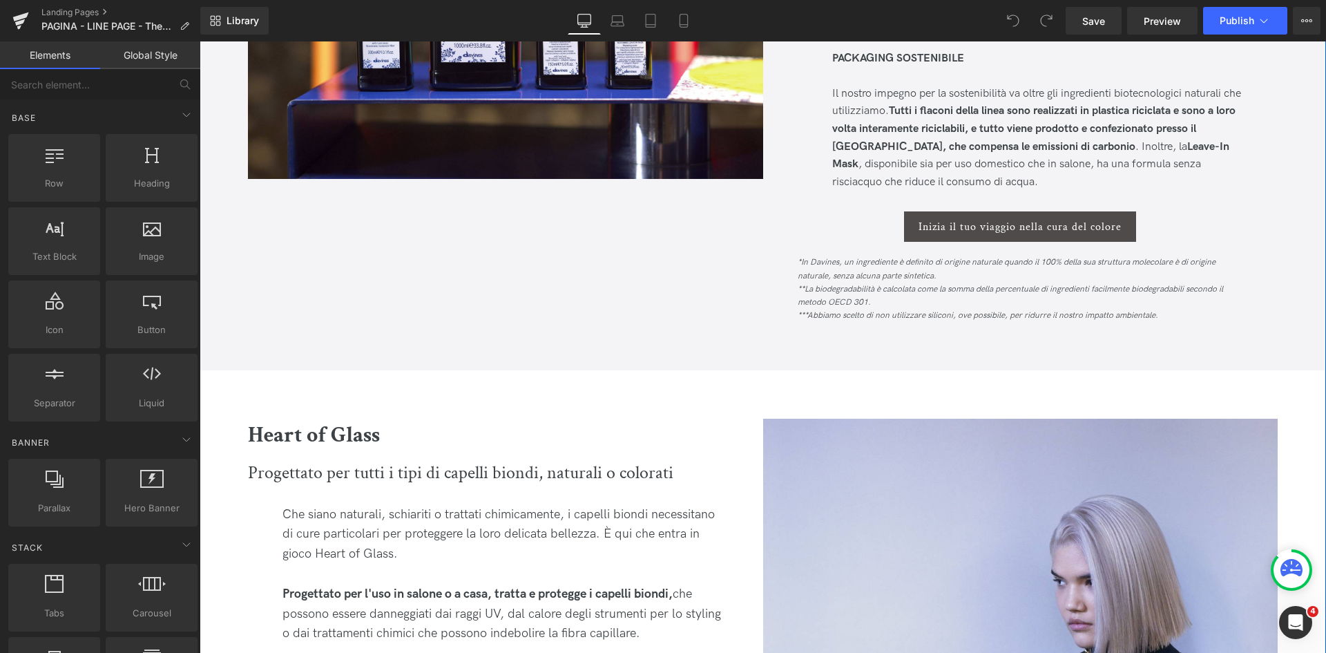
scroll to position [2072, 0]
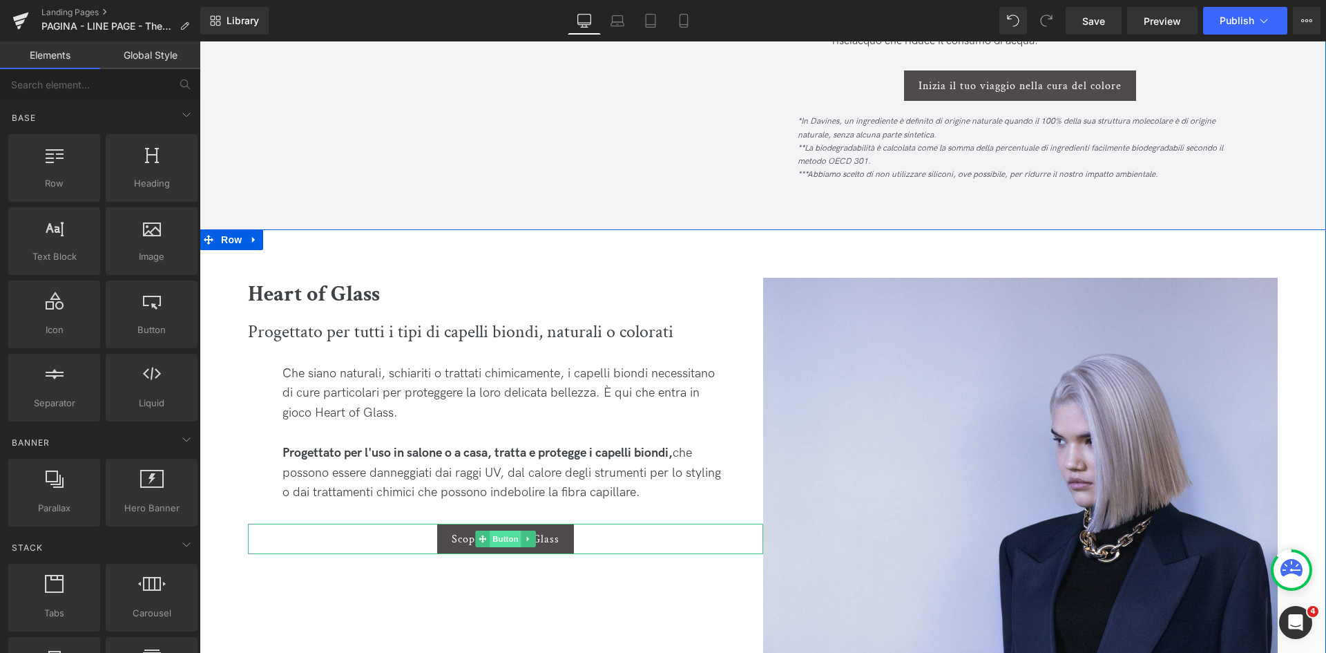
click at [506, 538] on span "Button" at bounding box center [506, 538] width 32 height 17
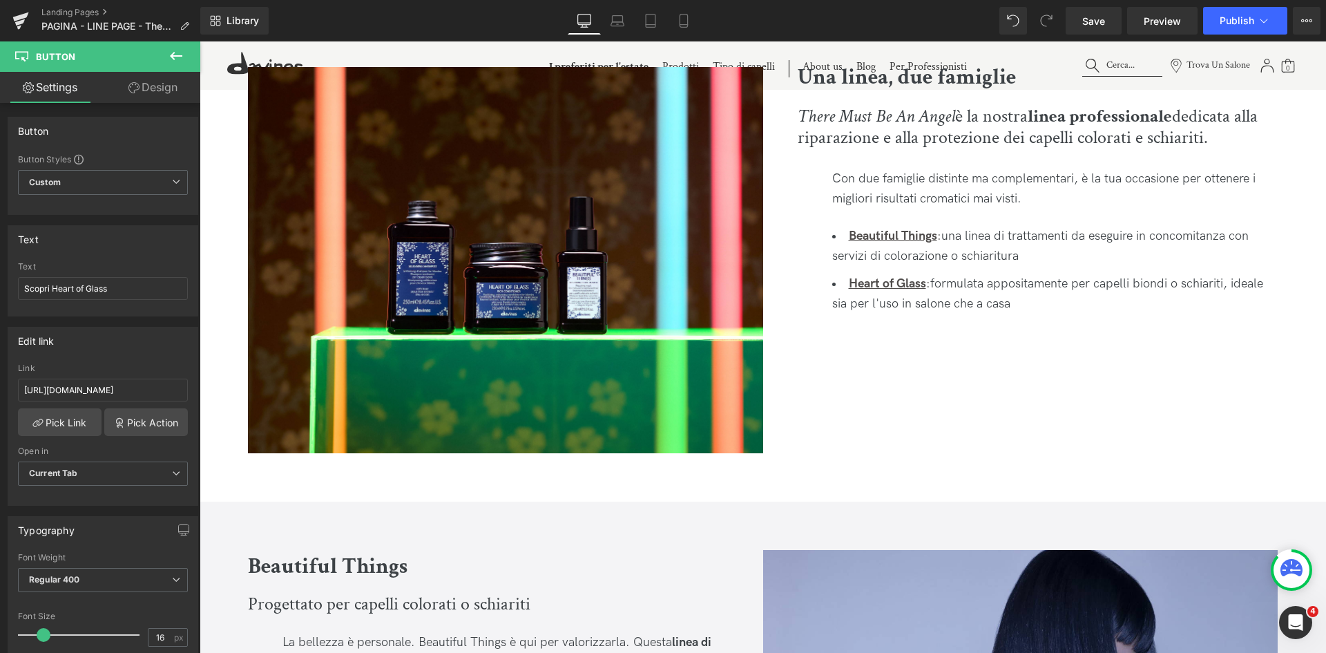
scroll to position [345, 0]
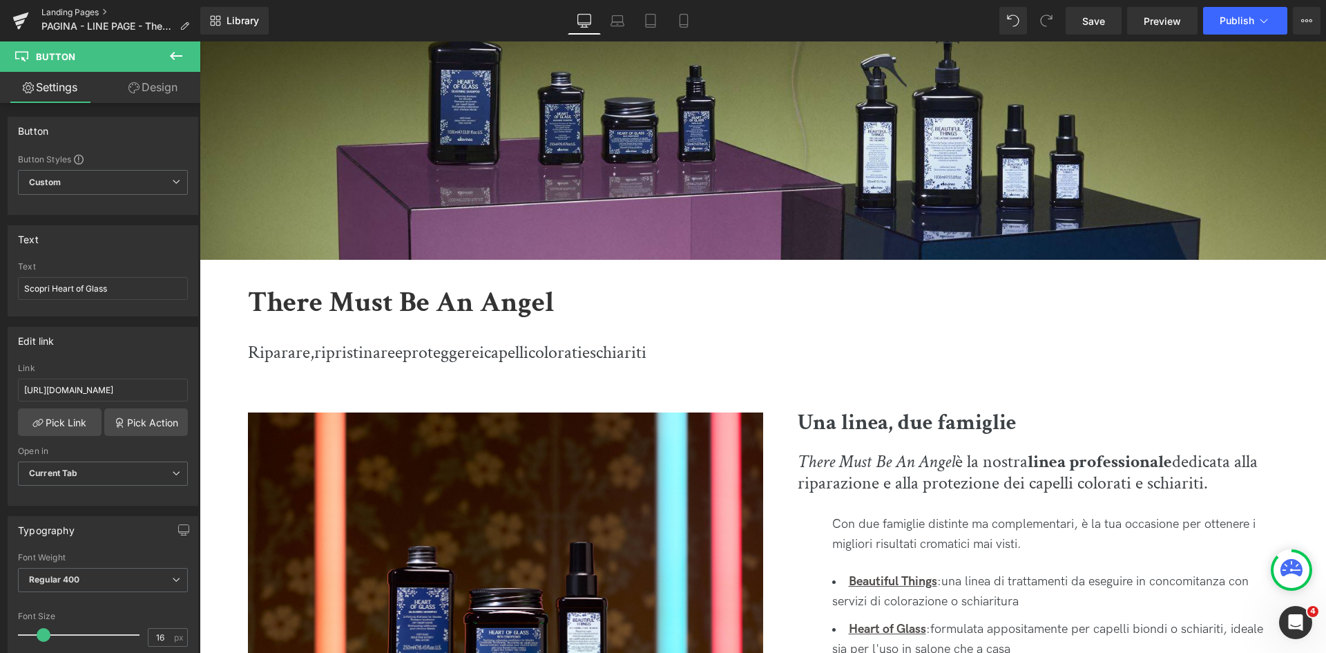
click at [93, 7] on link "Landing Pages" at bounding box center [120, 12] width 159 height 11
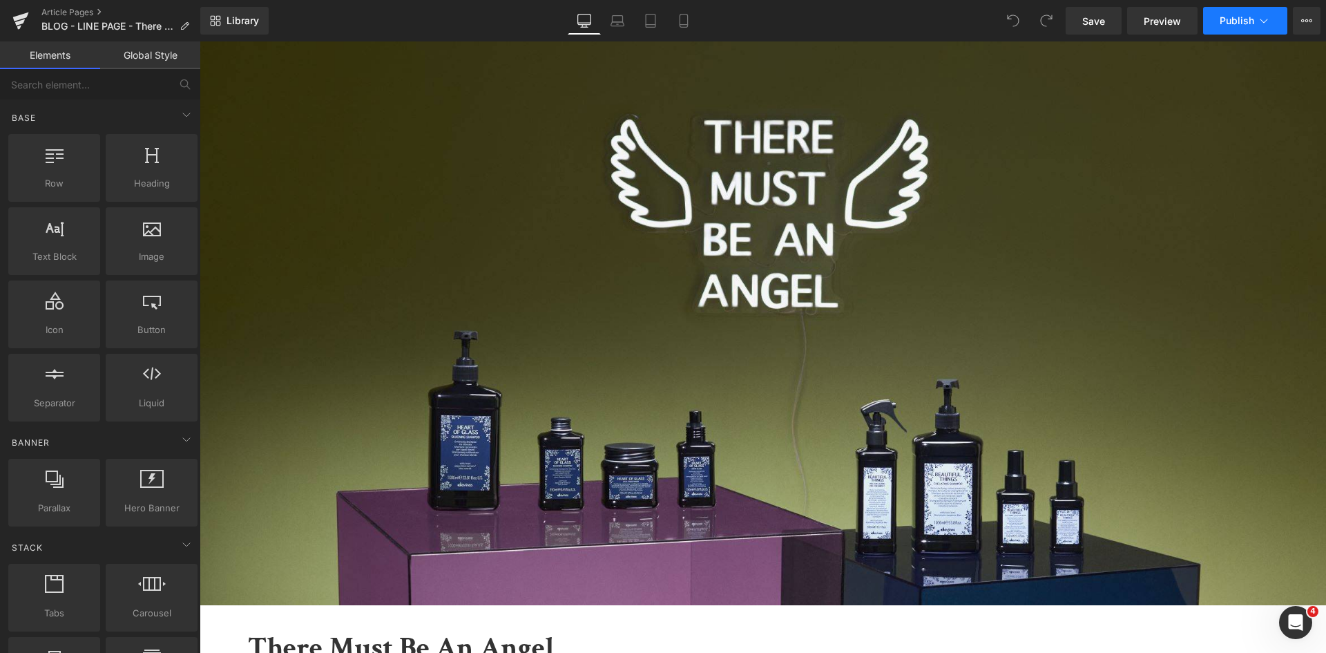
click at [1225, 26] on button "Publish" at bounding box center [1245, 21] width 84 height 28
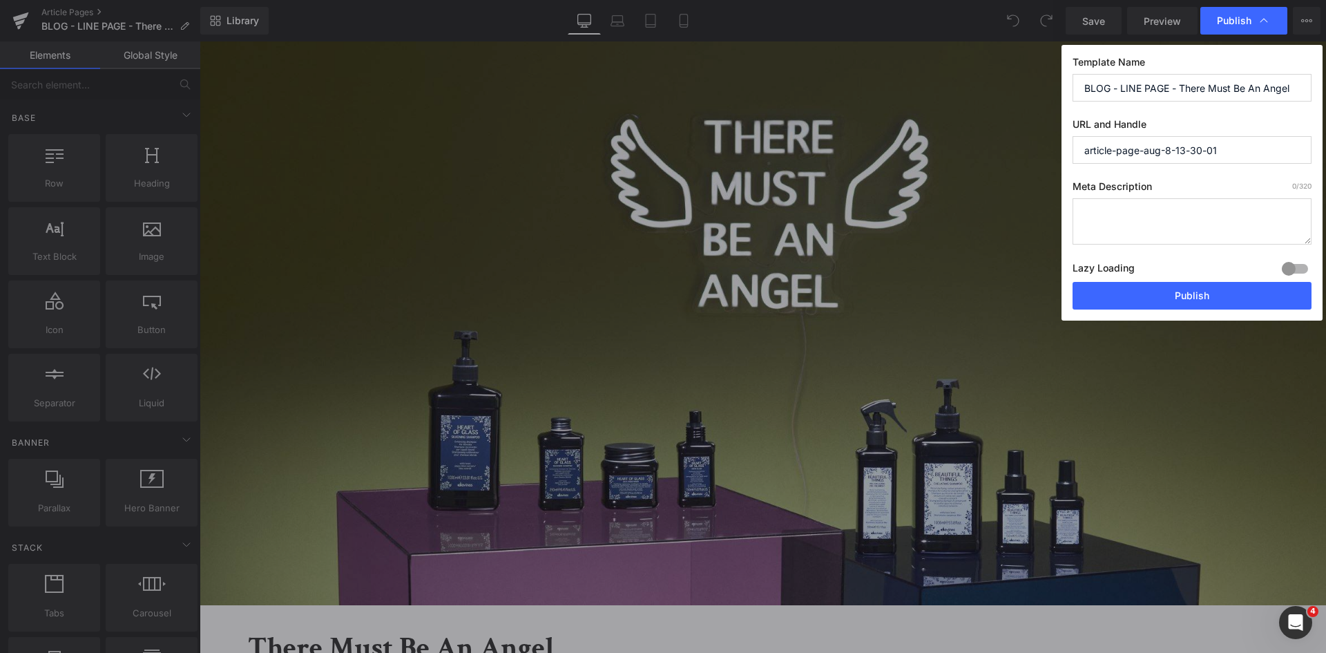
drag, startPoint x: 1180, startPoint y: 87, endPoint x: 1066, endPoint y: 90, distance: 114.0
click at [1066, 90] on div "Template Name BLOG - LINE PAGE - There Must Be An Angel URL and Handle article-…" at bounding box center [1191, 183] width 261 height 276
drag, startPoint x: 1227, startPoint y: 91, endPoint x: 847, endPoint y: 91, distance: 379.8
click at [847, 91] on div "Publish Template Name There Must Be An Angel URL and Handle article-page-aug-8-…" at bounding box center [663, 326] width 1326 height 653
type input "There Must Be An Angel"
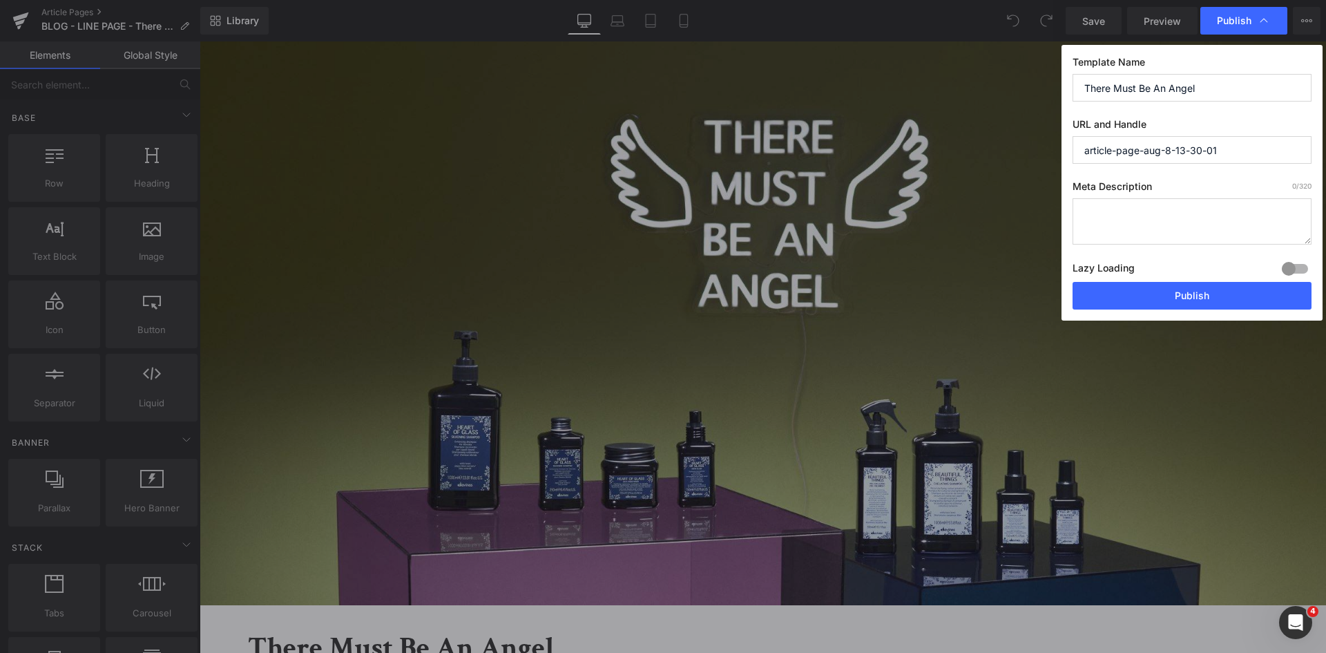
drag, startPoint x: 1243, startPoint y: 141, endPoint x: 950, endPoint y: 141, distance: 292.8
click at [950, 141] on div "Publish Template Name There Must Be An Angel URL and Handle article-page-aug-8-…" at bounding box center [663, 326] width 1326 height 653
paste input "There Must Be An Angel"
type input "there-must-be-an-angel"
click at [1173, 293] on button "Publish" at bounding box center [1191, 296] width 239 height 28
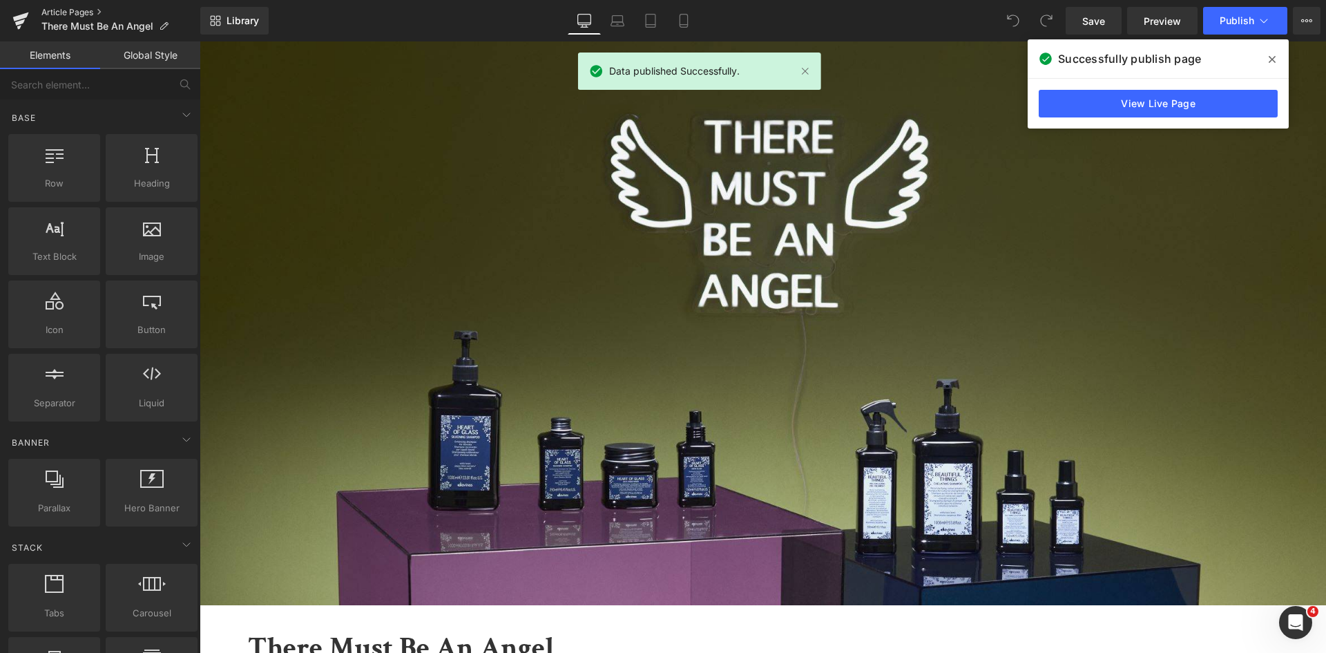
click at [87, 8] on link "Article Pages" at bounding box center [120, 12] width 159 height 11
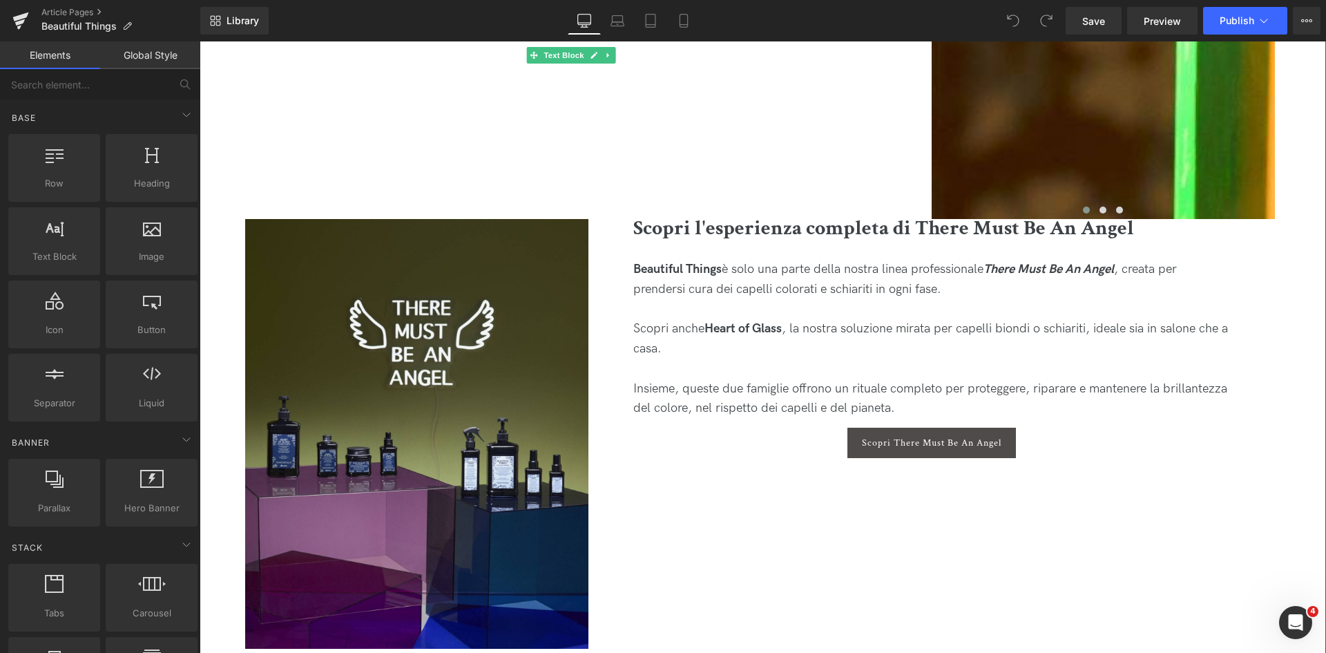
scroll to position [4903, 0]
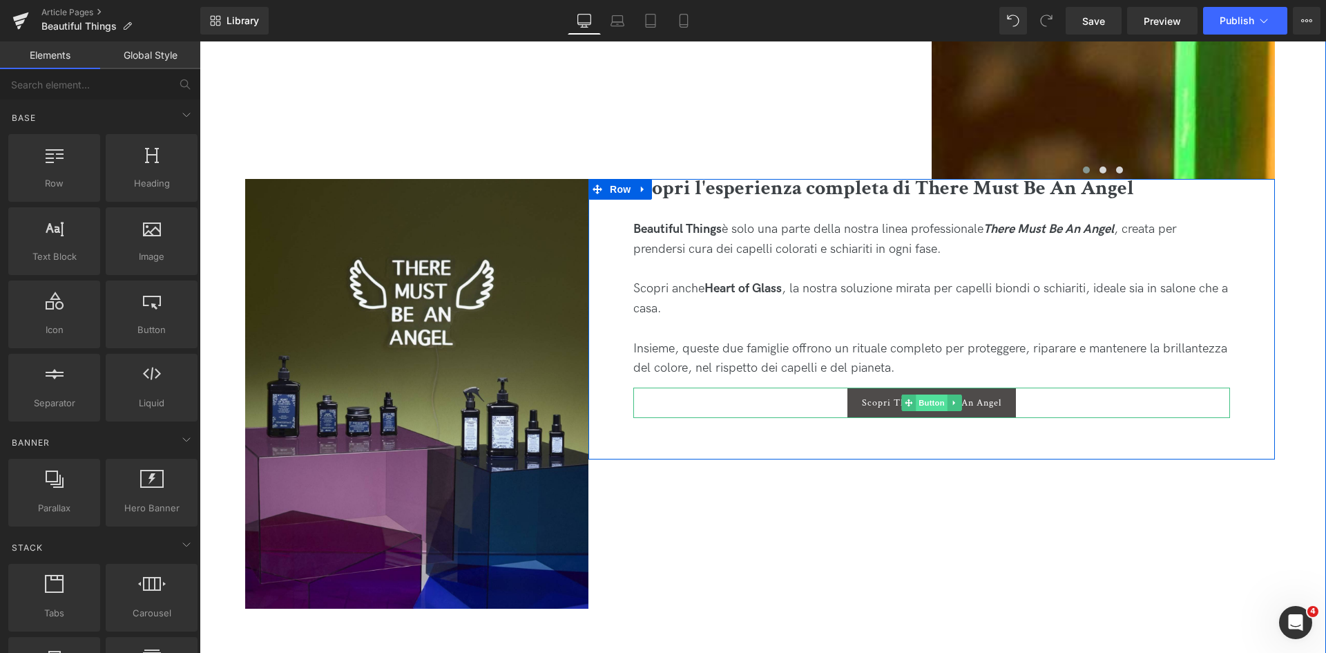
click at [938, 403] on span "Button" at bounding box center [932, 402] width 32 height 17
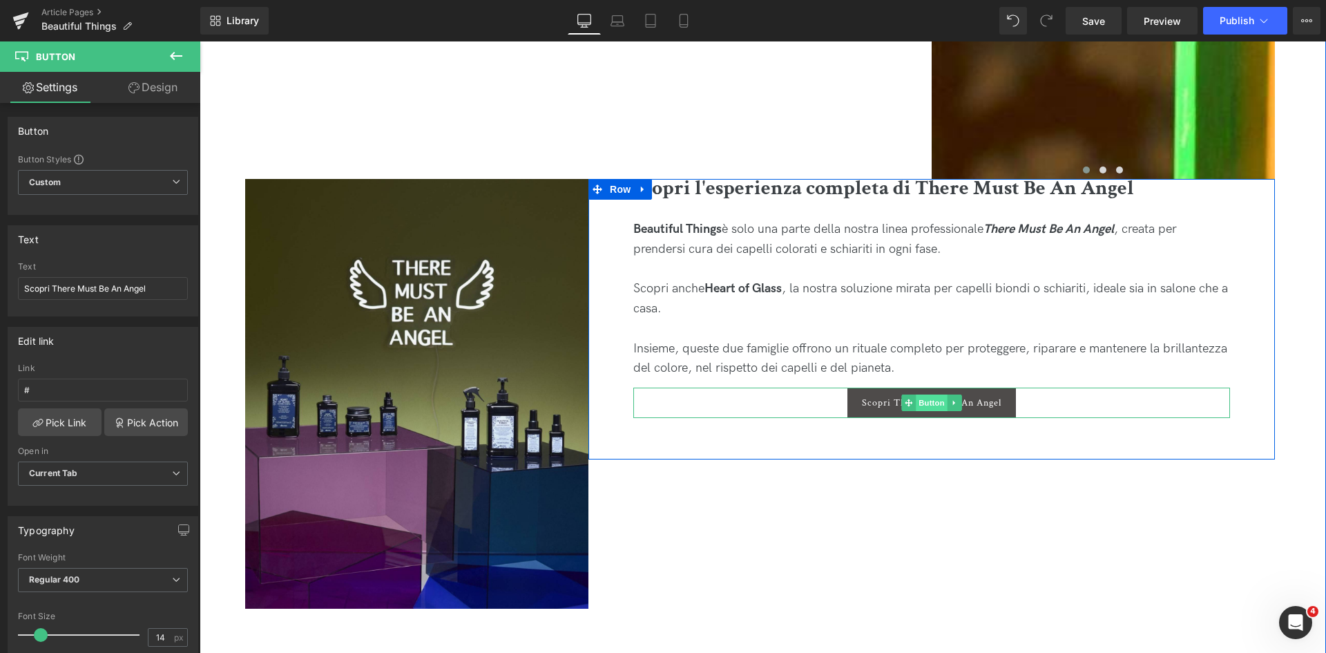
click at [918, 405] on span "Button" at bounding box center [932, 402] width 32 height 17
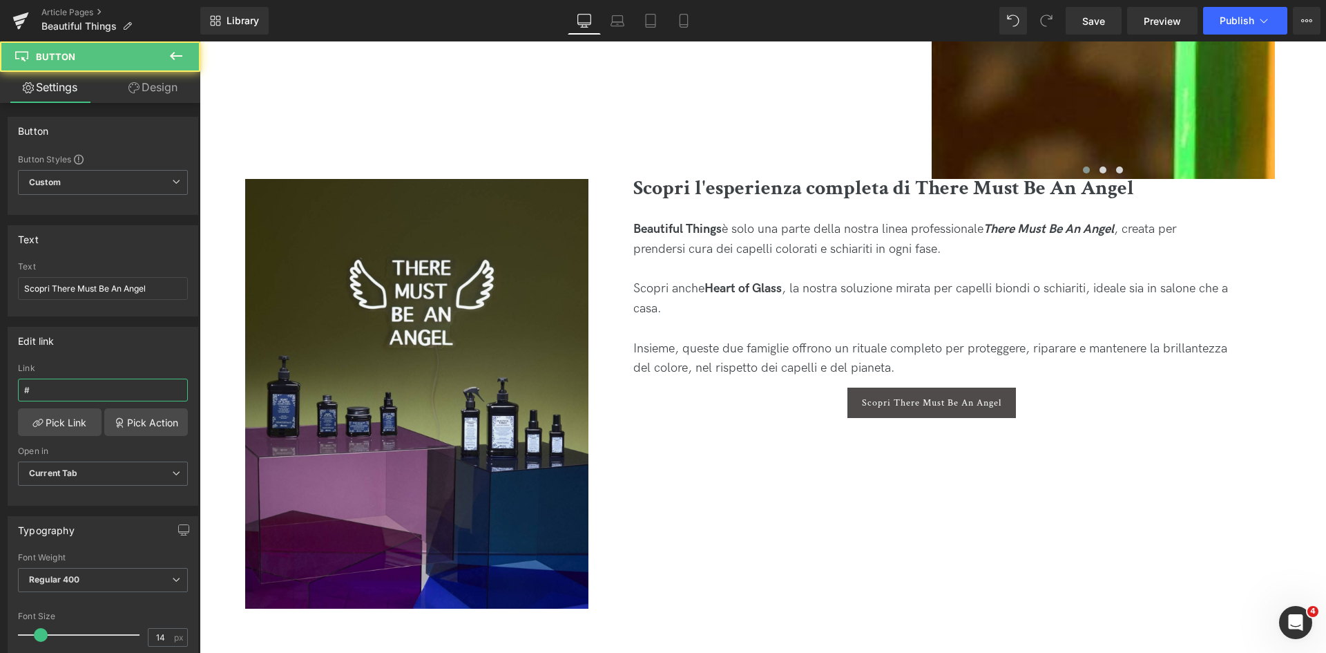
drag, startPoint x: 46, startPoint y: 394, endPoint x: -17, endPoint y: 389, distance: 62.3
click at [0, 389] on html "Button You are previewing how the will restyle your page. You can not edit Elem…" at bounding box center [663, 326] width 1326 height 653
paste input "https://it.davines.com/blogs/blog/there-must-be-an-angel"
type input "https://it.davines.com/blogs/blog/there-must-be-an-angel"
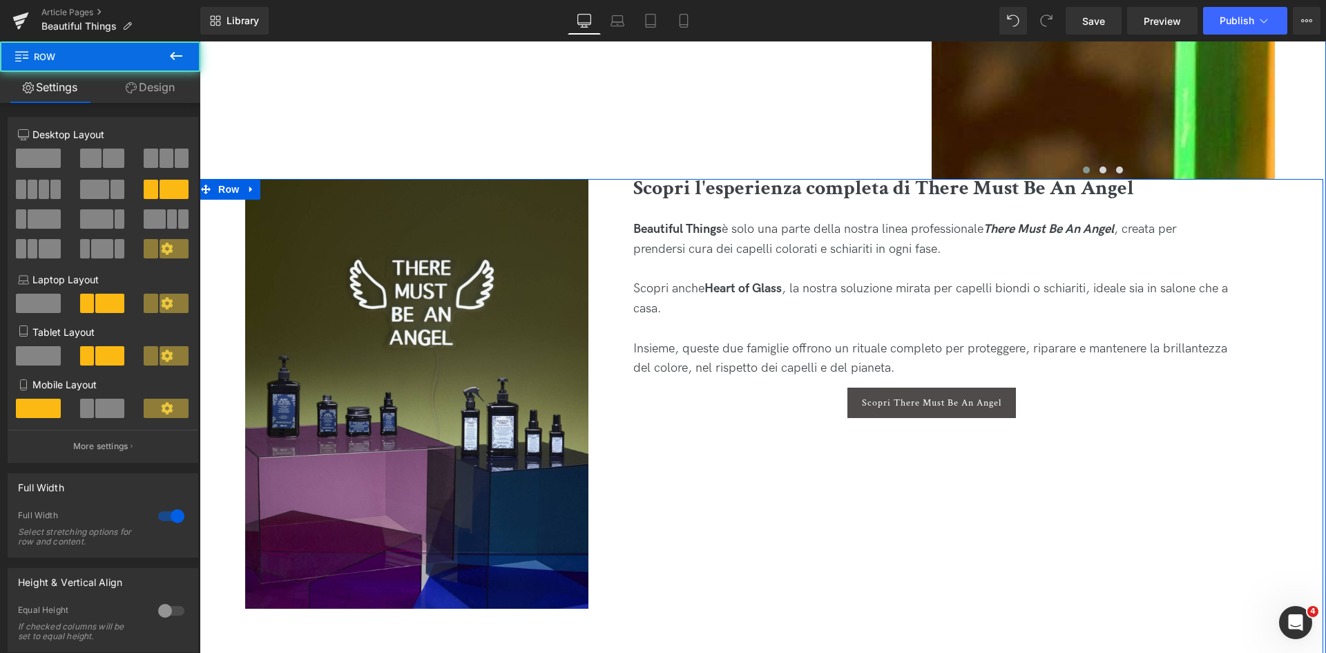
click at [880, 494] on div "Image Scopri l'esperienza completa di There Must Be An Angel Heading Beautiful …" at bounding box center [760, 417] width 1126 height 477
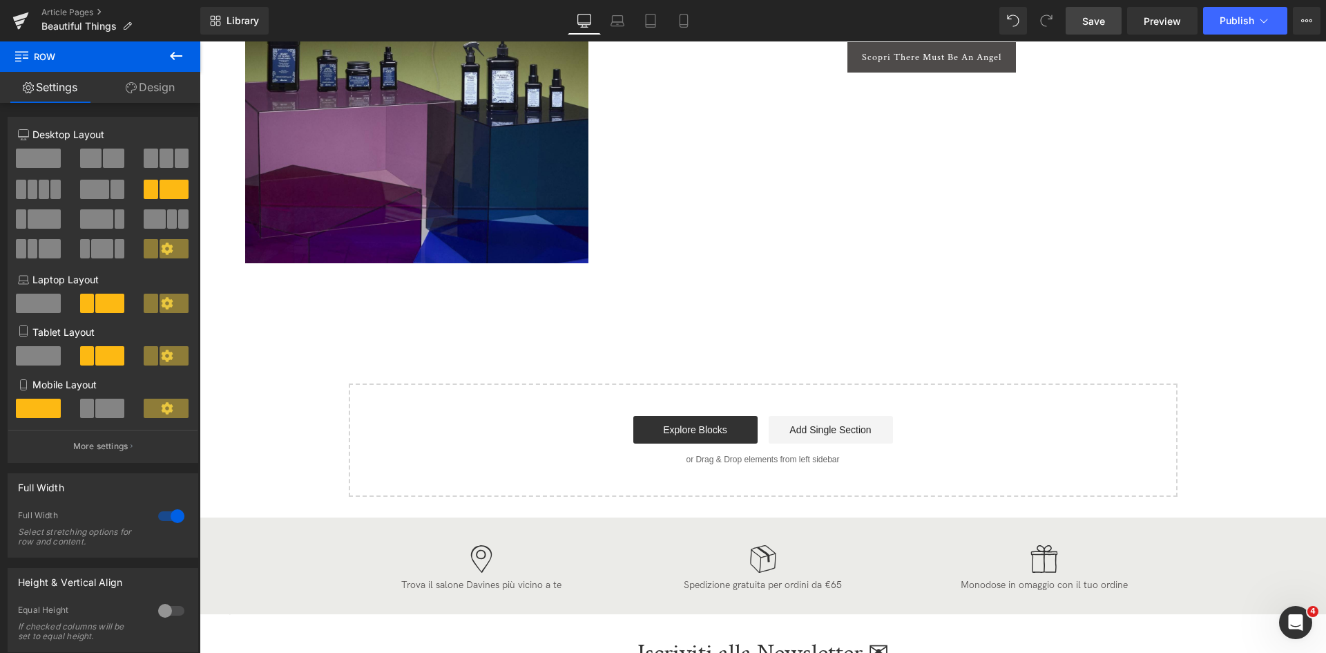
click at [1097, 21] on span "Save" at bounding box center [1093, 21] width 23 height 15
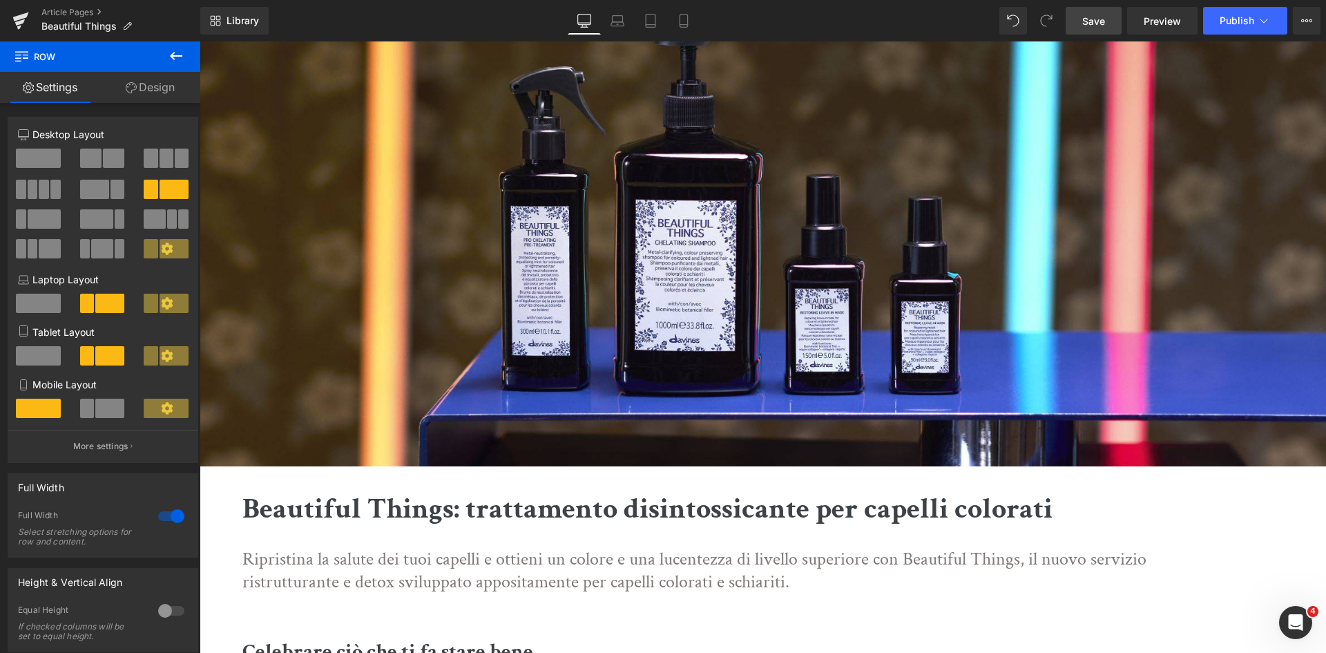
scroll to position [0, 0]
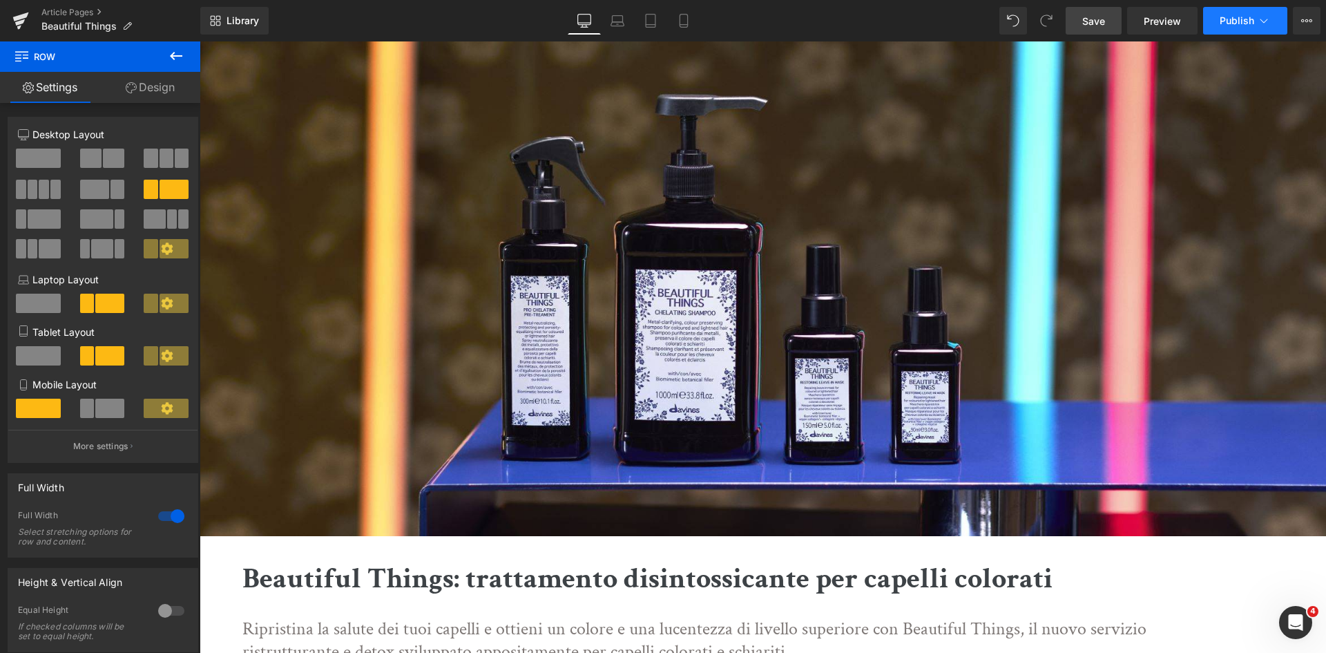
click at [1247, 23] on span "Publish" at bounding box center [1237, 20] width 35 height 11
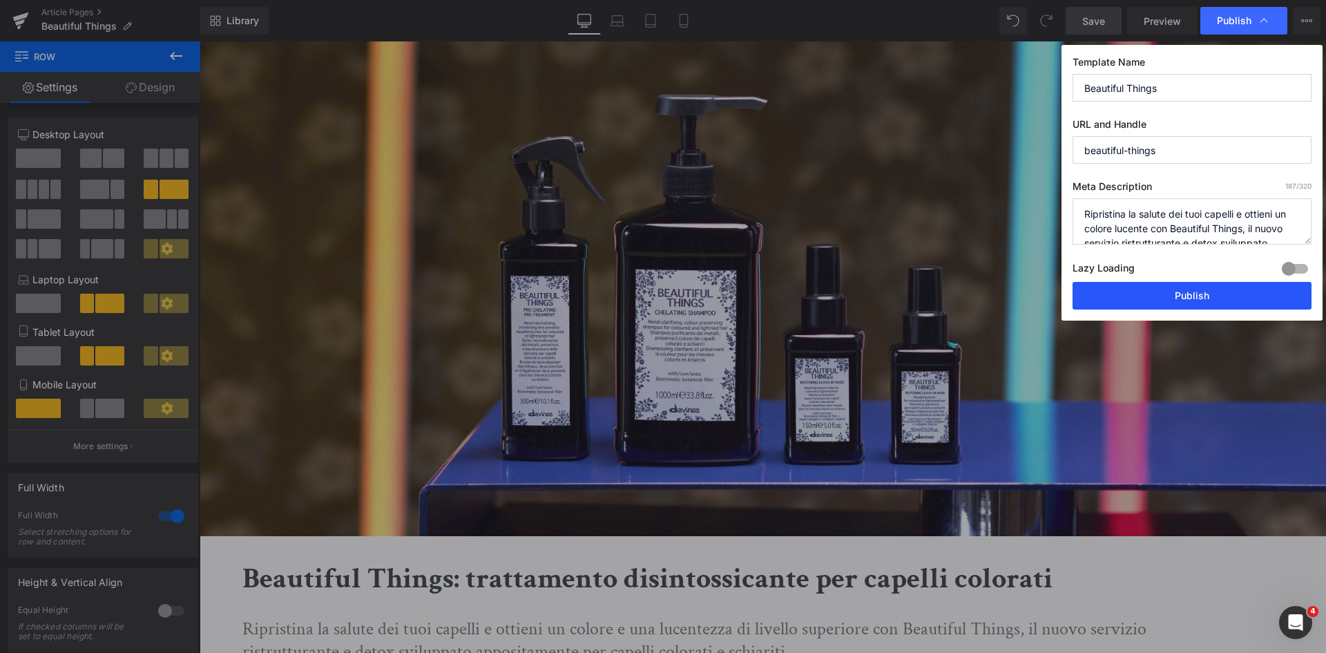
click at [1163, 295] on button "Publish" at bounding box center [1191, 296] width 239 height 28
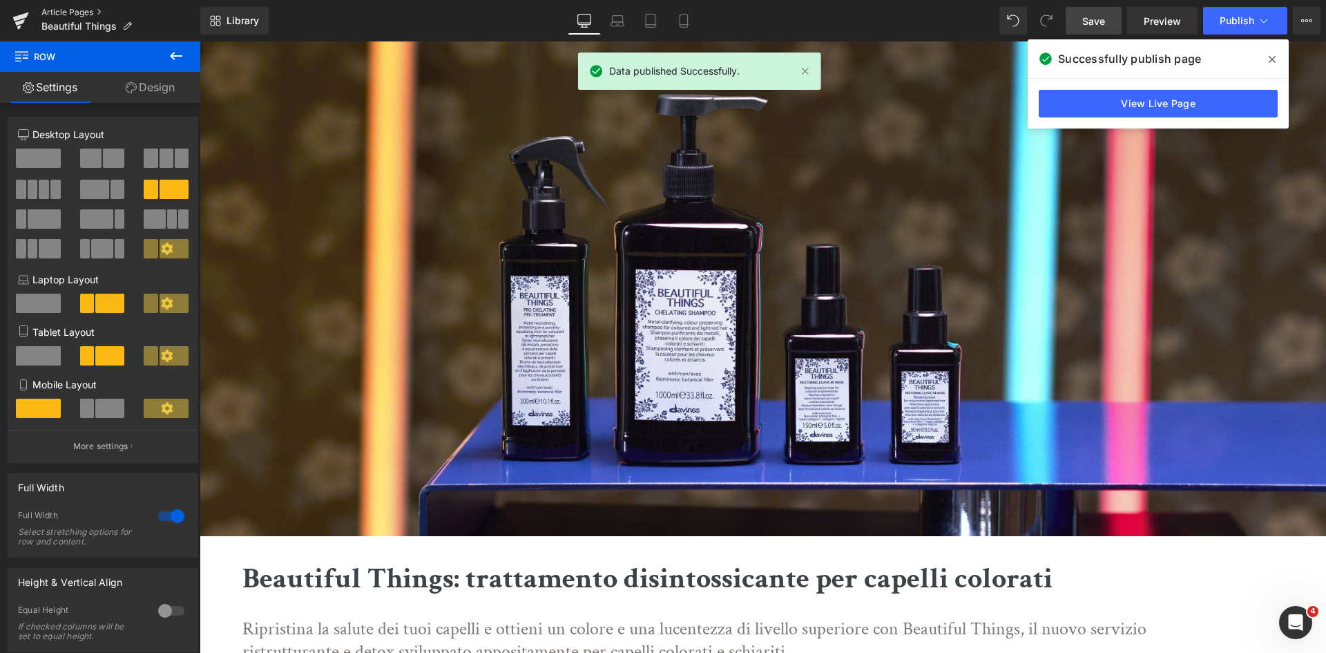
click at [64, 10] on link "Article Pages" at bounding box center [120, 12] width 159 height 11
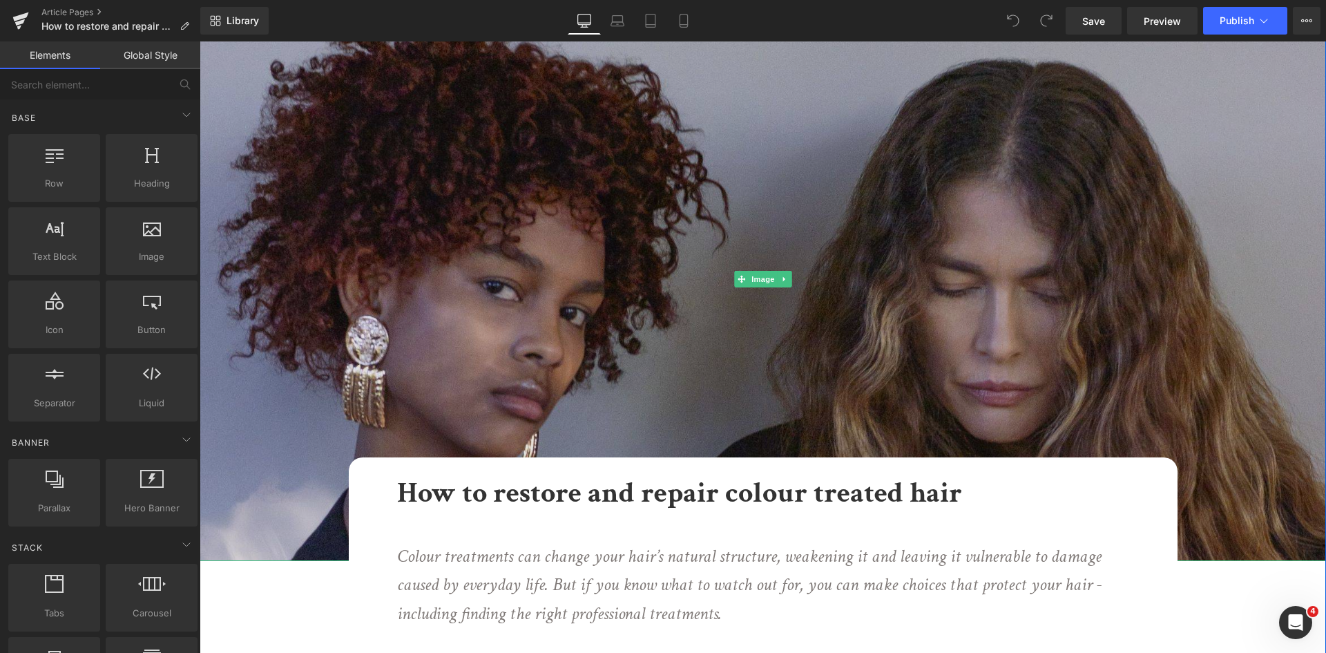
scroll to position [69, 0]
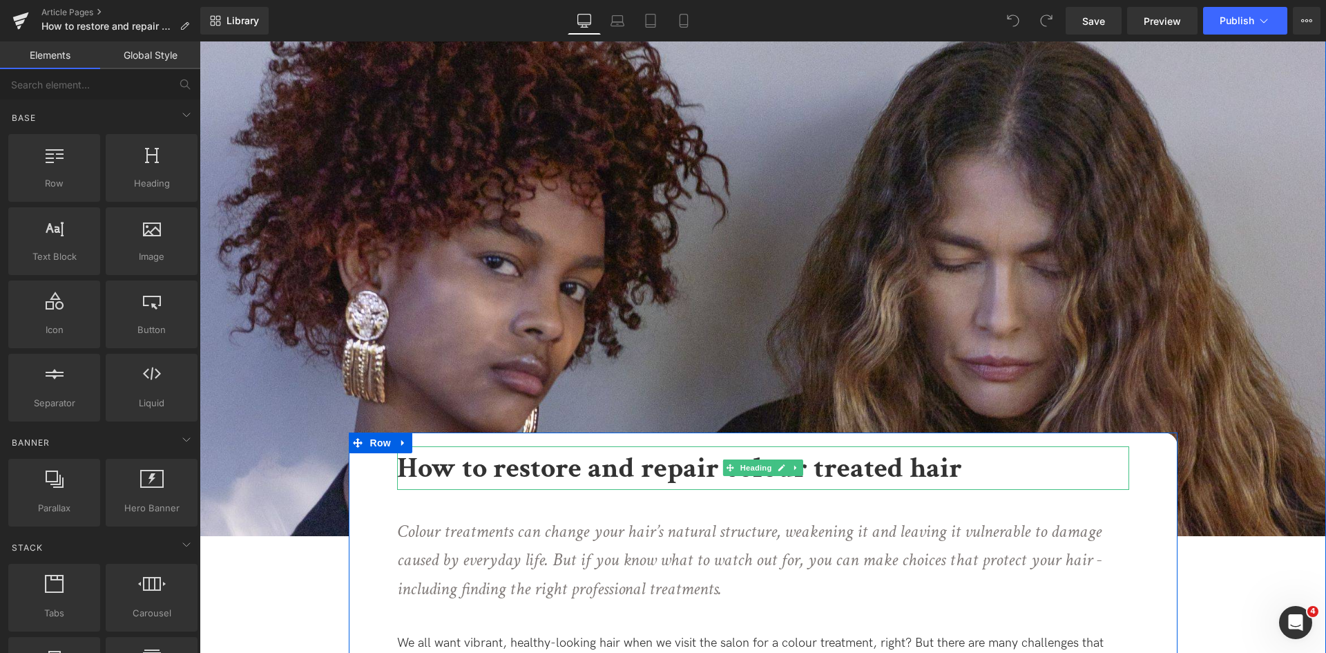
click at [496, 465] on b "How to restore and repair colour treated hair" at bounding box center [679, 468] width 565 height 38
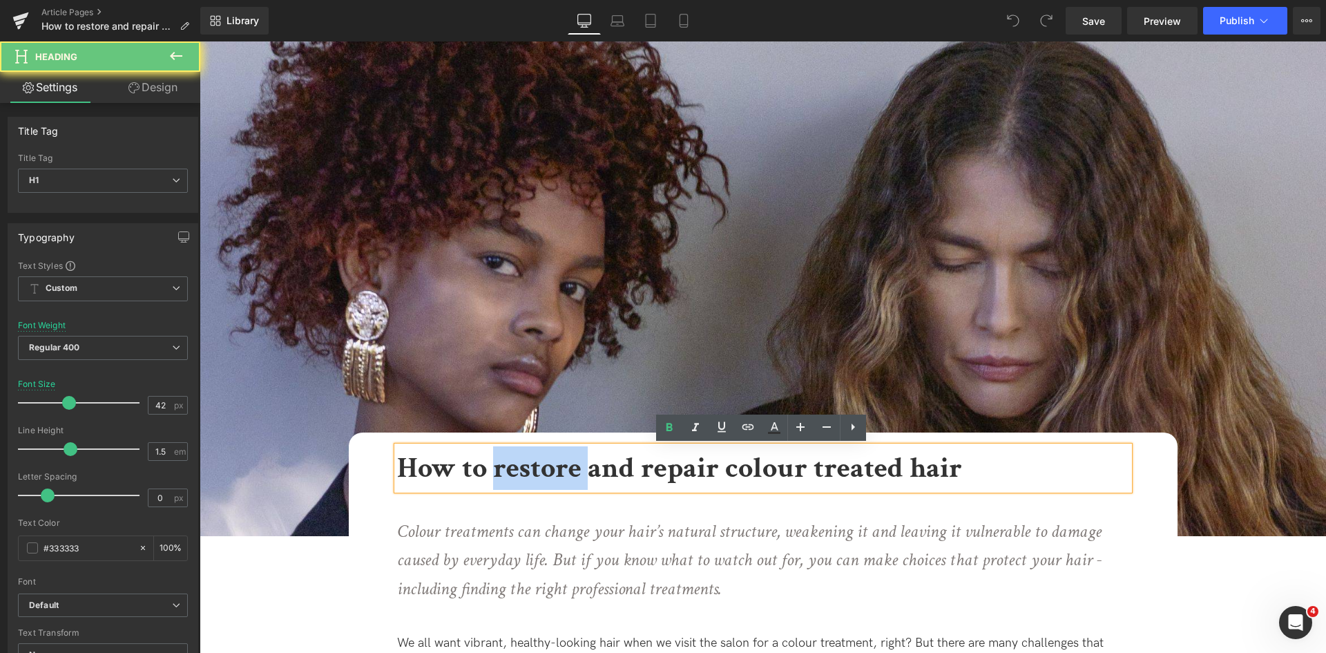
click at [496, 465] on b "How to restore and repair colour treated hair" at bounding box center [679, 468] width 565 height 38
click at [492, 465] on b "How to restore and repair colour treated hair" at bounding box center [679, 468] width 565 height 38
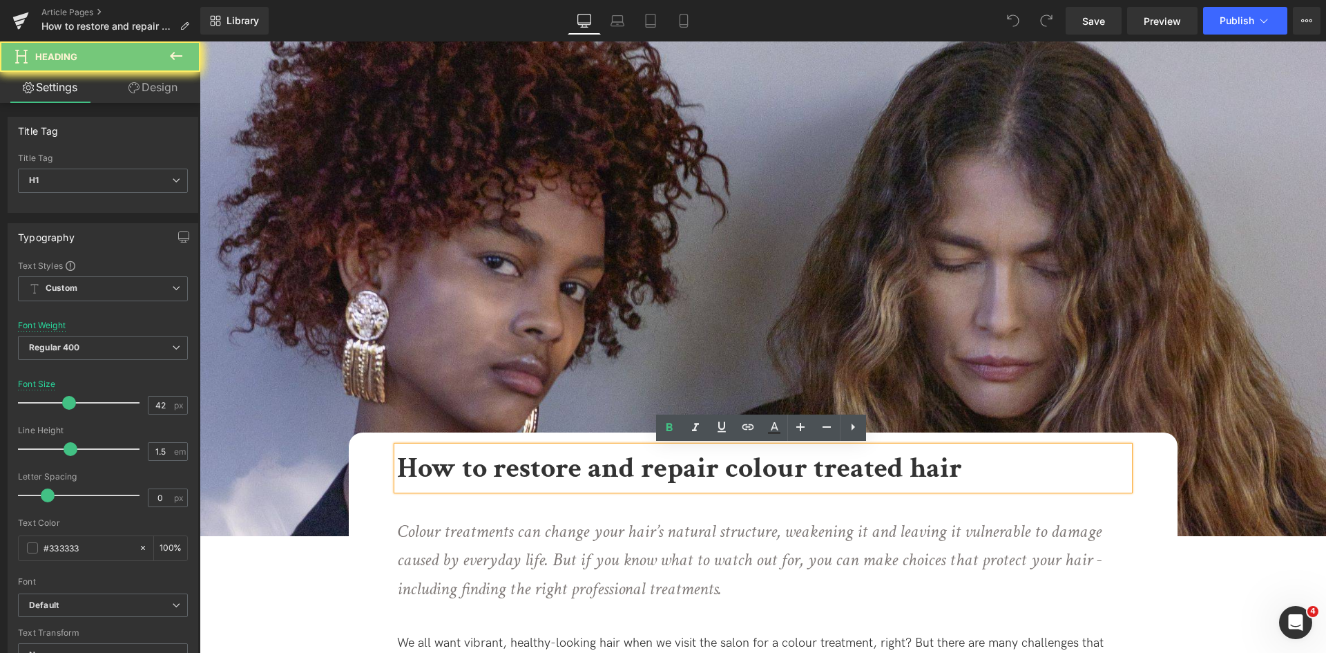
paste div
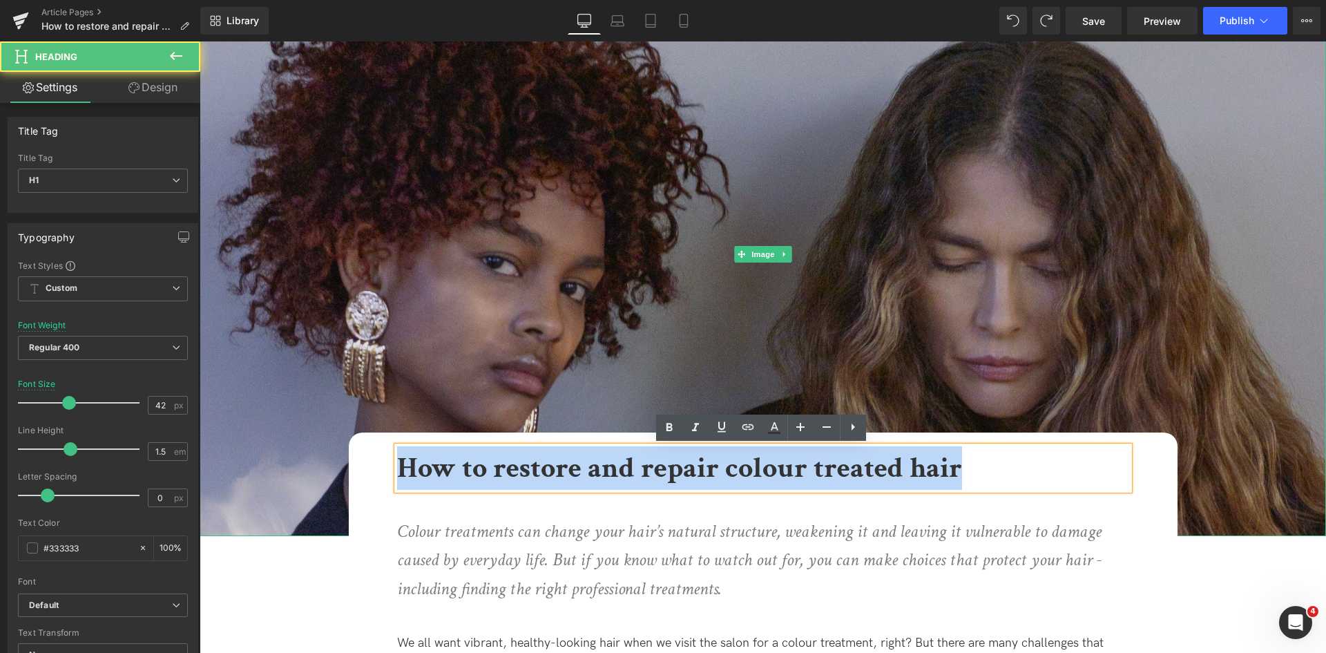
drag, startPoint x: 965, startPoint y: 472, endPoint x: 292, endPoint y: 452, distance: 673.6
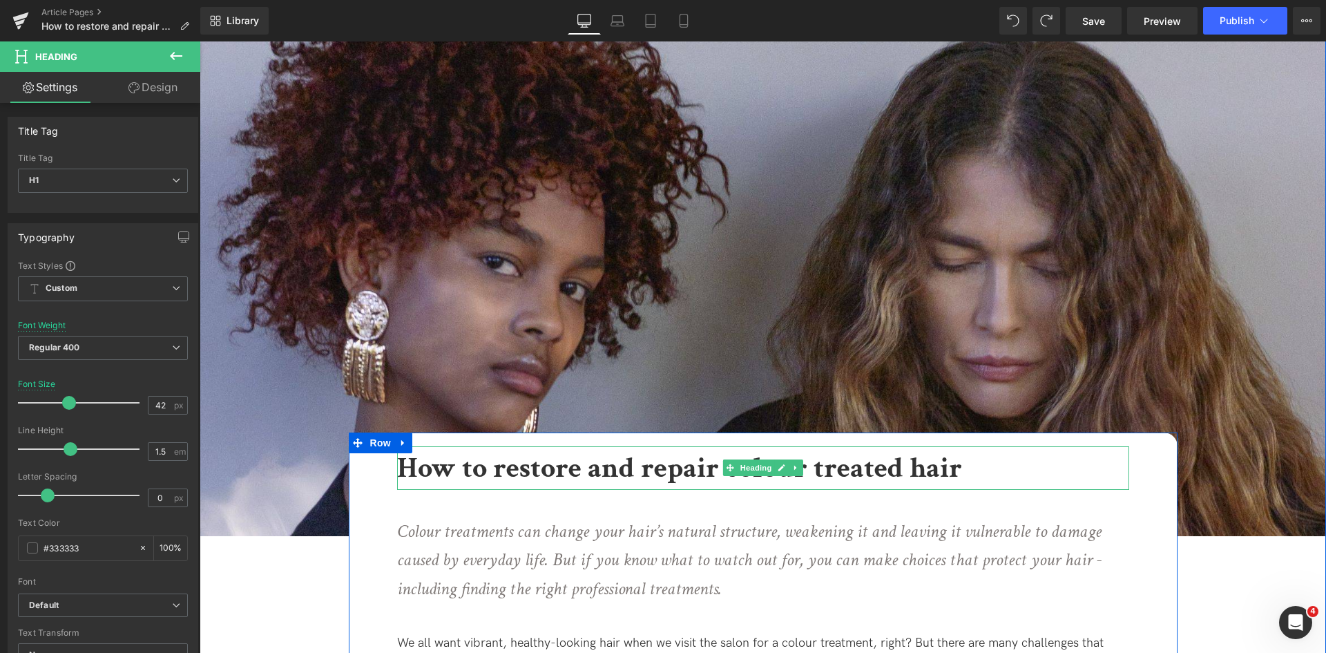
click at [616, 465] on b "How to restore and repair colour treated hair" at bounding box center [679, 468] width 565 height 38
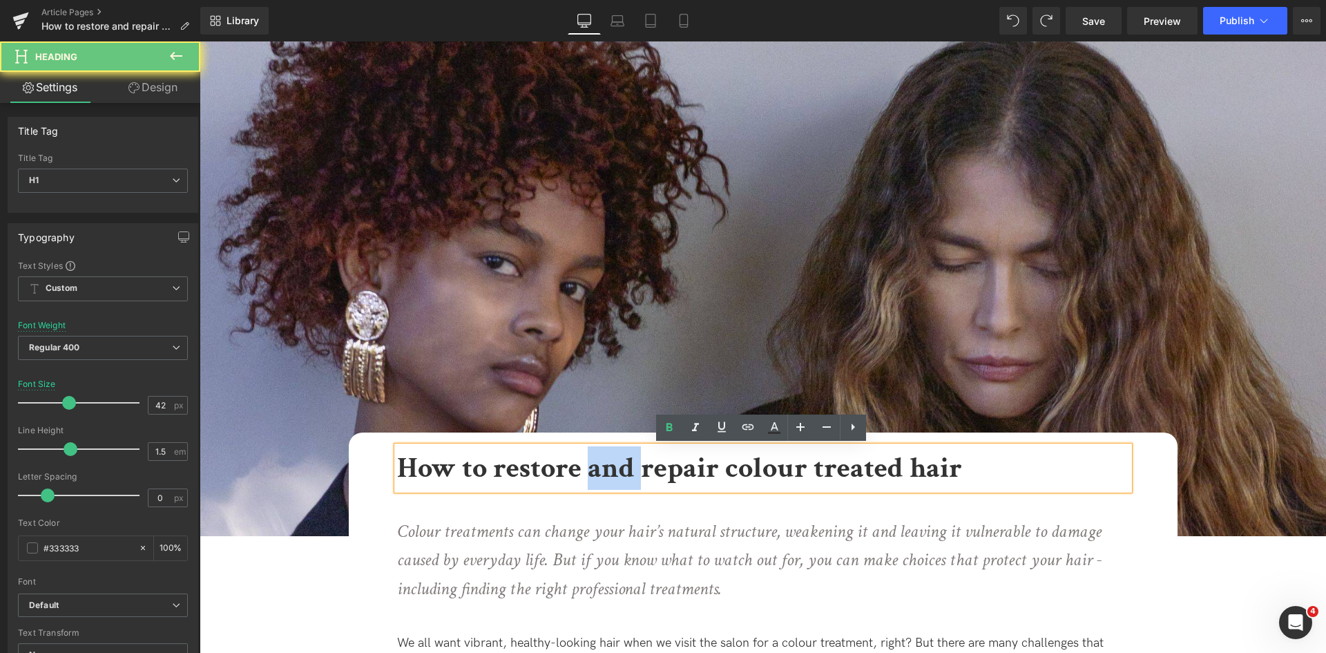
click at [616, 465] on b "How to restore and repair colour treated hair" at bounding box center [679, 468] width 565 height 38
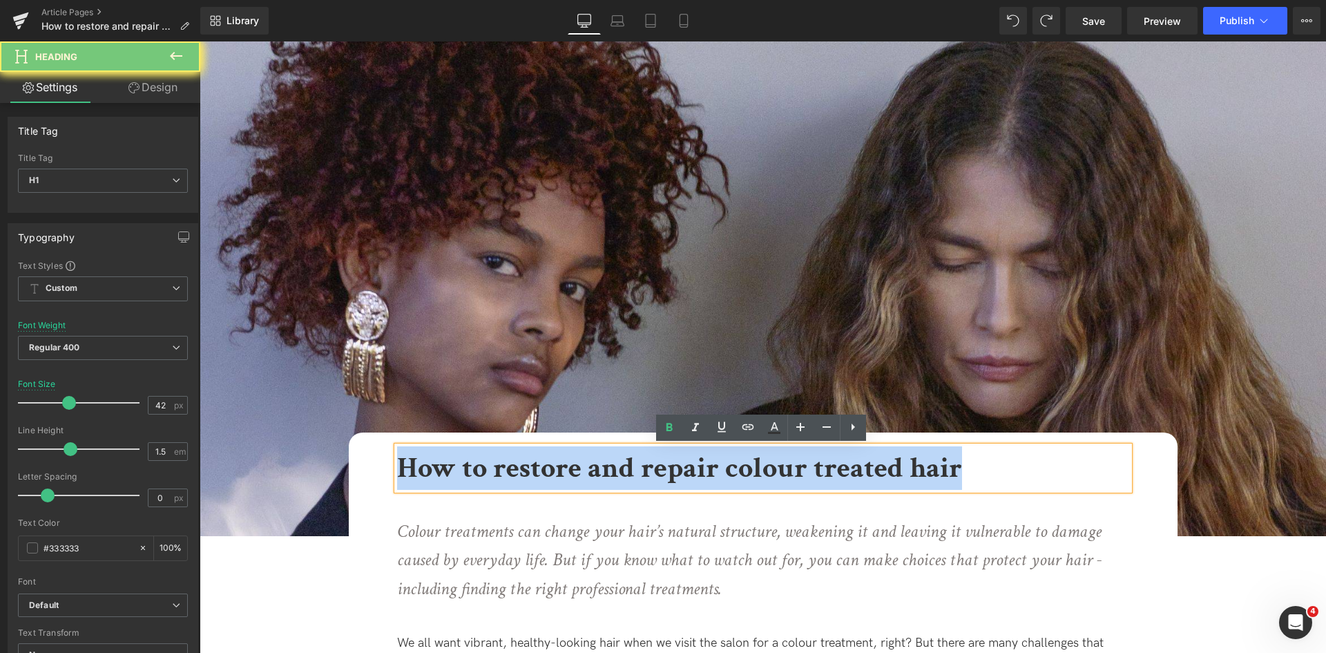
click at [616, 465] on b "How to restore and repair colour treated hair" at bounding box center [679, 468] width 565 height 38
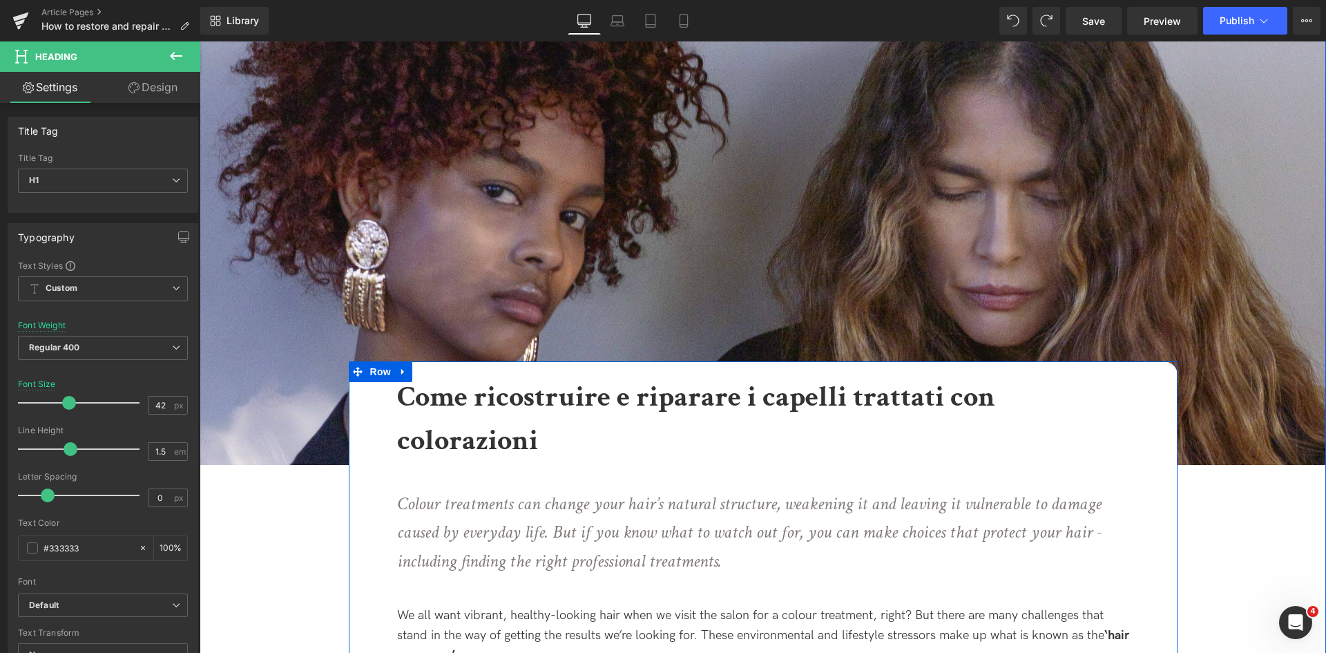
scroll to position [276, 0]
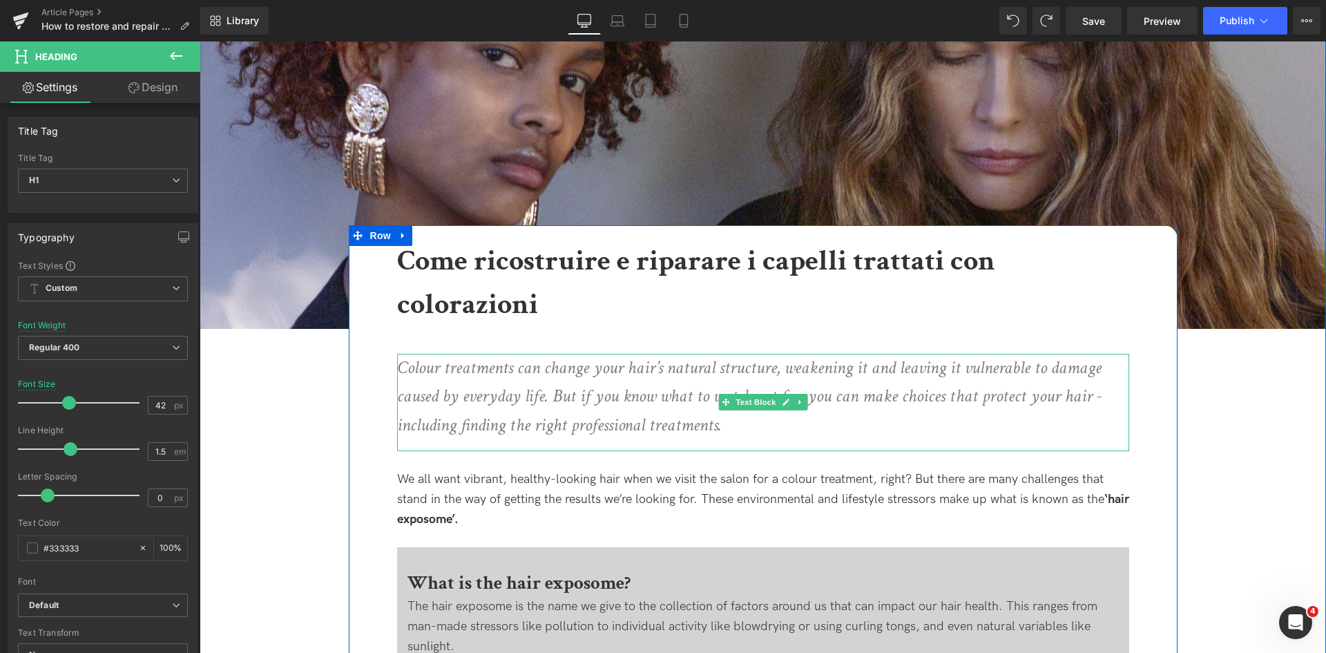
click at [755, 425] on p "Colour treatments can change your hair’s natural structure, weakening it and le…" at bounding box center [758, 397] width 723 height 86
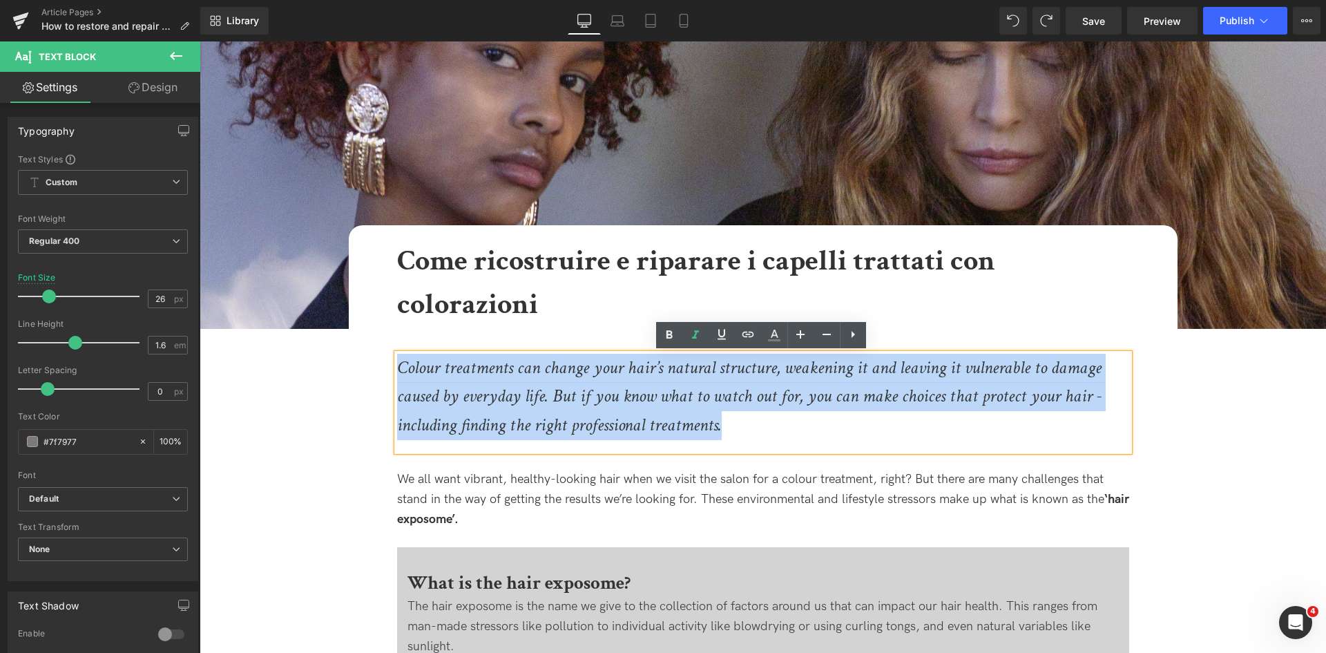
drag, startPoint x: 755, startPoint y: 425, endPoint x: 334, endPoint y: 334, distance: 431.0
copy icon "Colour treatments can change your hair’s natural structure, weakening it and le…"
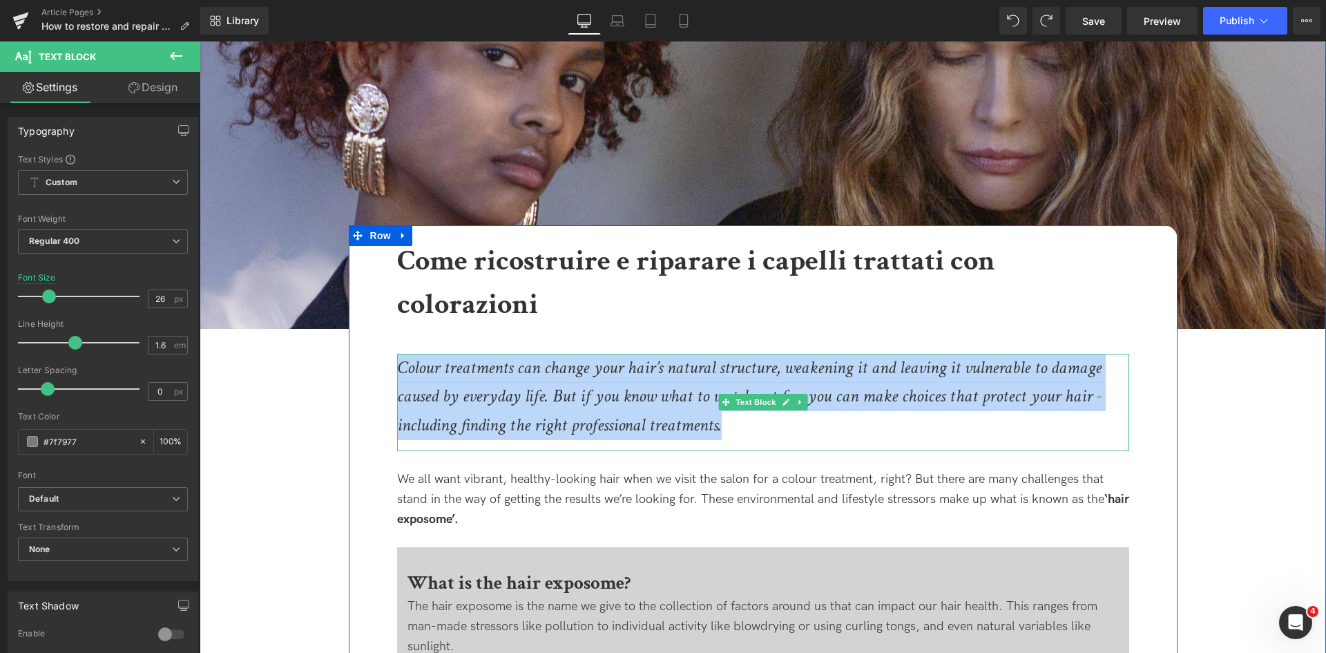
click at [655, 381] on p "Colour treatments can change your hair’s natural structure, weakening it and le…" at bounding box center [758, 397] width 723 height 86
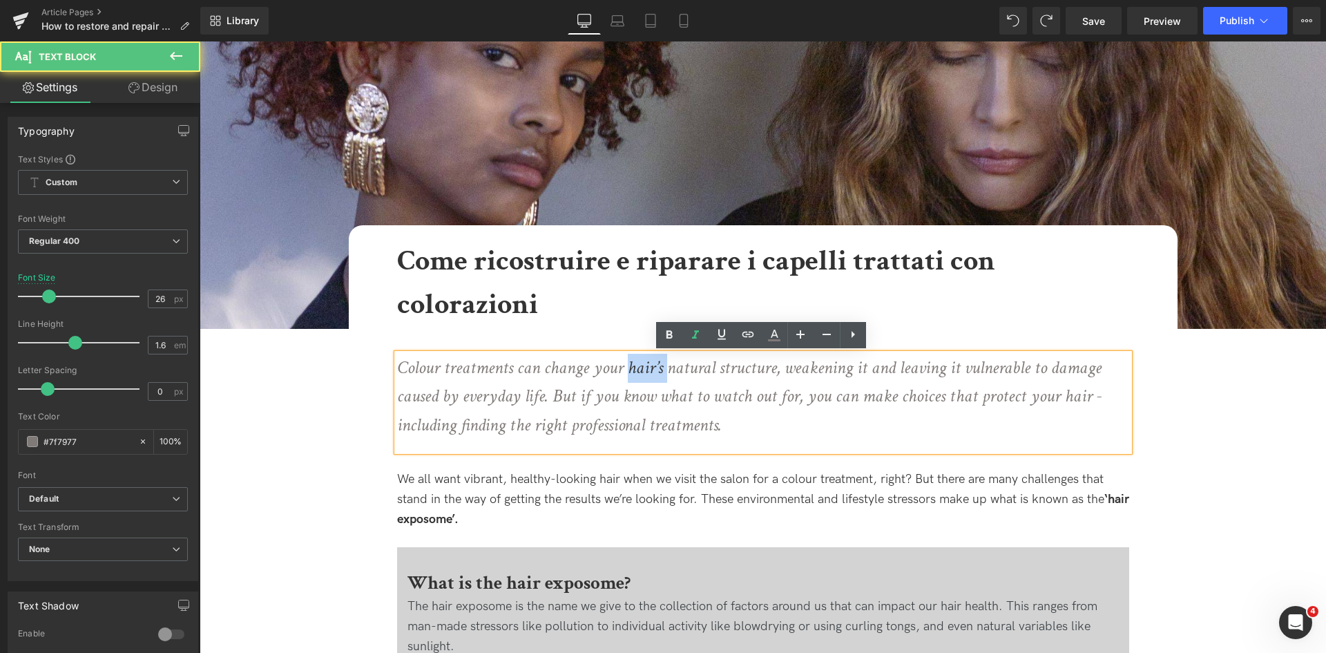
click at [655, 381] on p "Colour treatments can change your hair’s natural structure, weakening it and le…" at bounding box center [758, 397] width 723 height 86
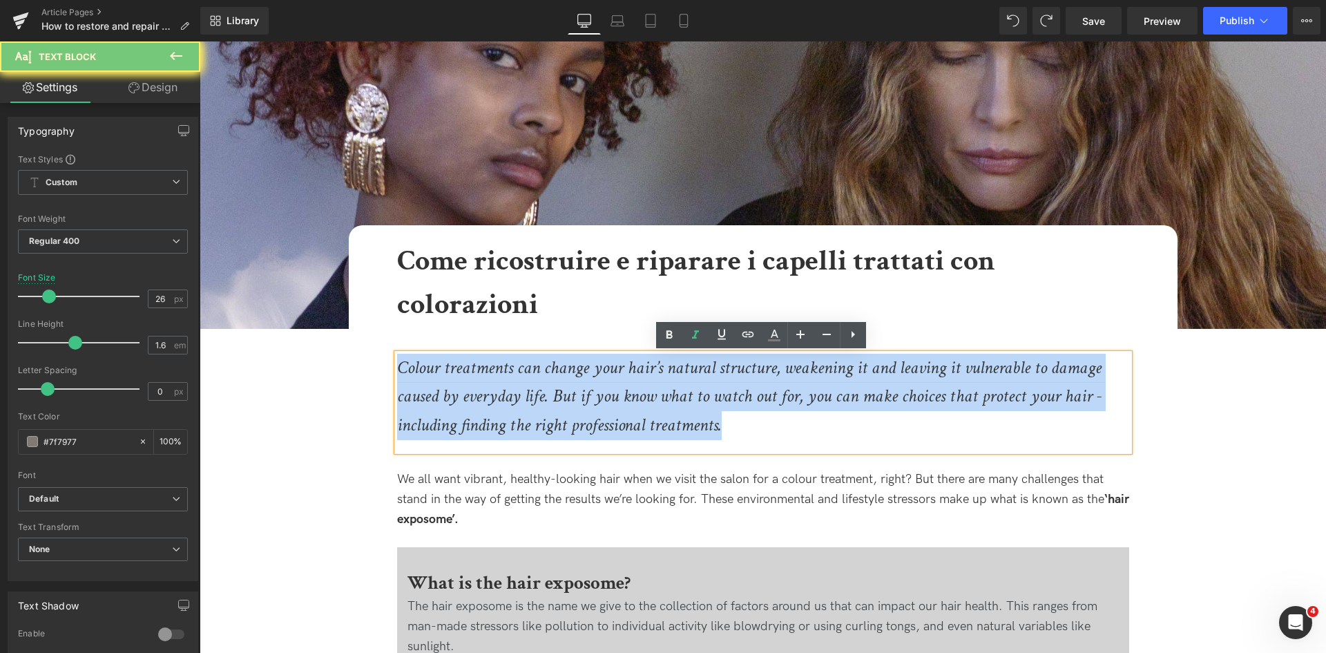
click at [655, 381] on p "Colour treatments can change your hair’s natural structure, weakening it and le…" at bounding box center [758, 397] width 723 height 86
paste div
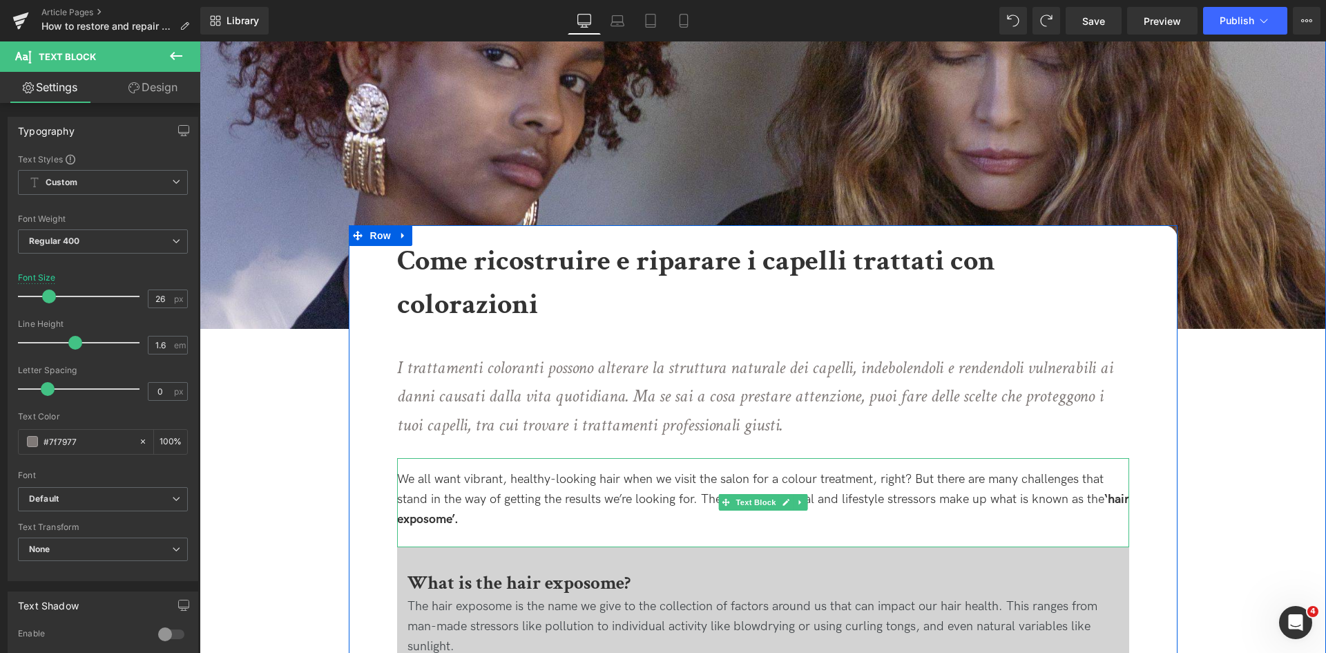
click at [530, 510] on div "We all want vibrant, healthy-looking hair when we visit the salon for a colour …" at bounding box center [763, 502] width 732 height 88
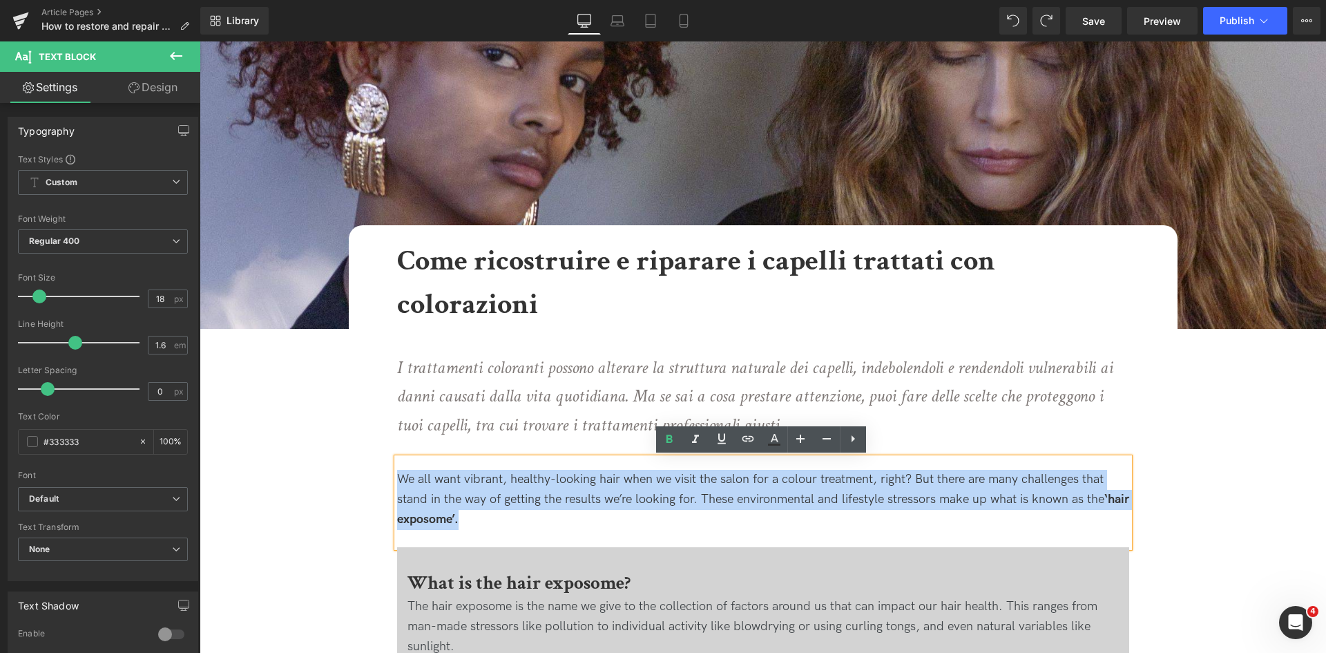
drag, startPoint x: 519, startPoint y: 512, endPoint x: 383, endPoint y: 472, distance: 141.4
copy div "We all want vibrant, healthy-looking hair when we visit the salon for a colour …"
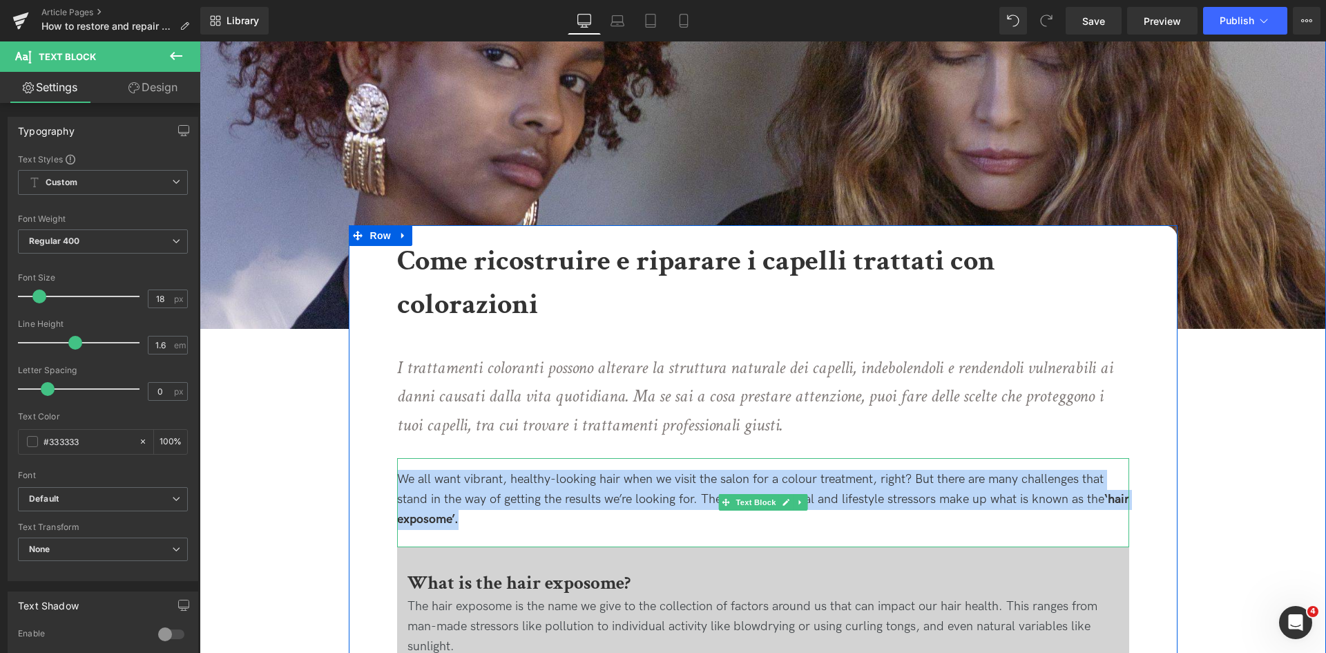
click at [518, 524] on div "We all want vibrant, healthy-looking hair when we visit the salon for a colour …" at bounding box center [763, 502] width 732 height 88
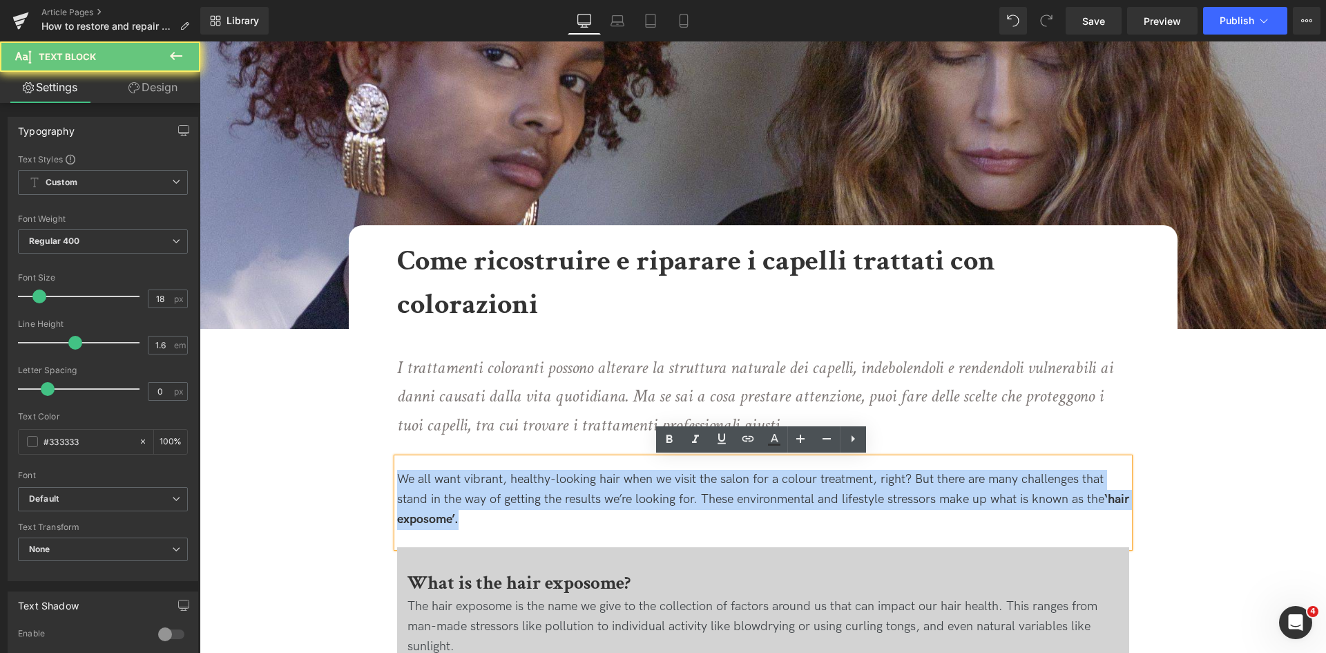
drag, startPoint x: 501, startPoint y: 523, endPoint x: 336, endPoint y: 459, distance: 178.0
copy div "We all want vibrant, healthy-looking hair when we visit the salon for a colour …"
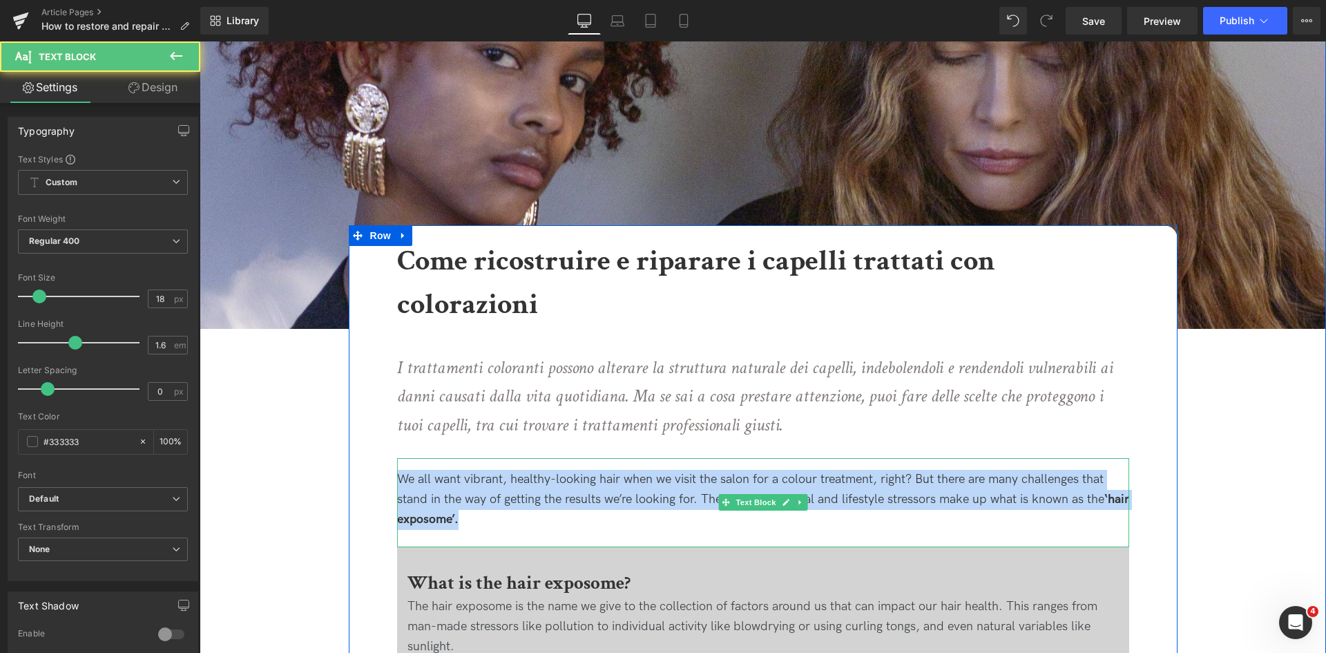
click at [578, 515] on div "We all want vibrant, healthy-looking hair when we visit the salon for a colour …" at bounding box center [763, 502] width 732 height 88
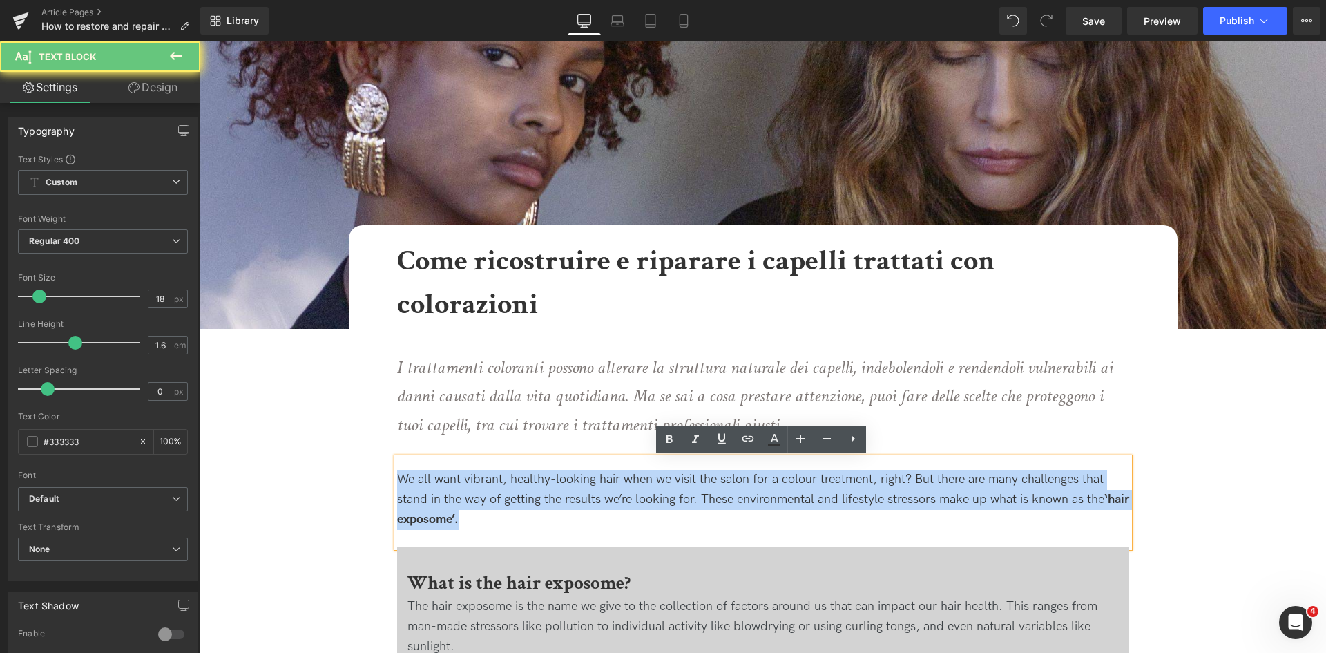
drag, startPoint x: 536, startPoint y: 515, endPoint x: 362, endPoint y: 468, distance: 180.3
paste div
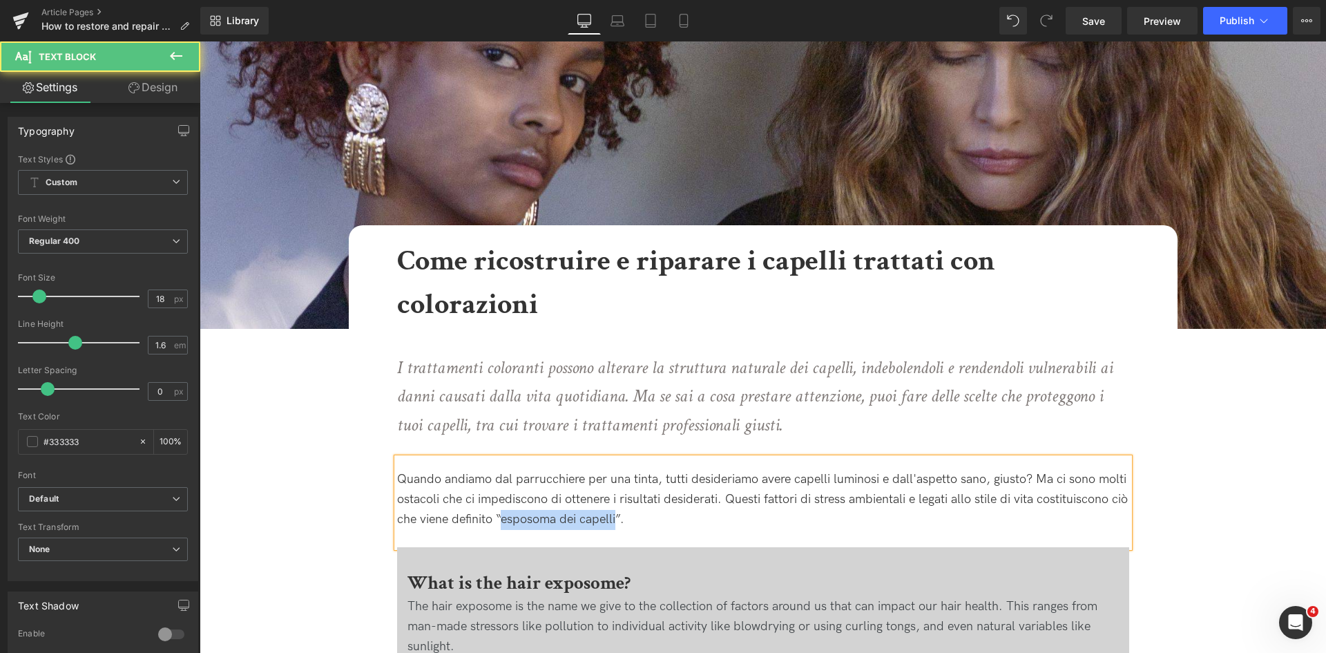
drag, startPoint x: 635, startPoint y: 517, endPoint x: 517, endPoint y: 517, distance: 117.4
click at [517, 517] on div "Quando andiamo dal parrucchiere per una tinta, tutti desideriamo avere capelli …" at bounding box center [763, 502] width 732 height 88
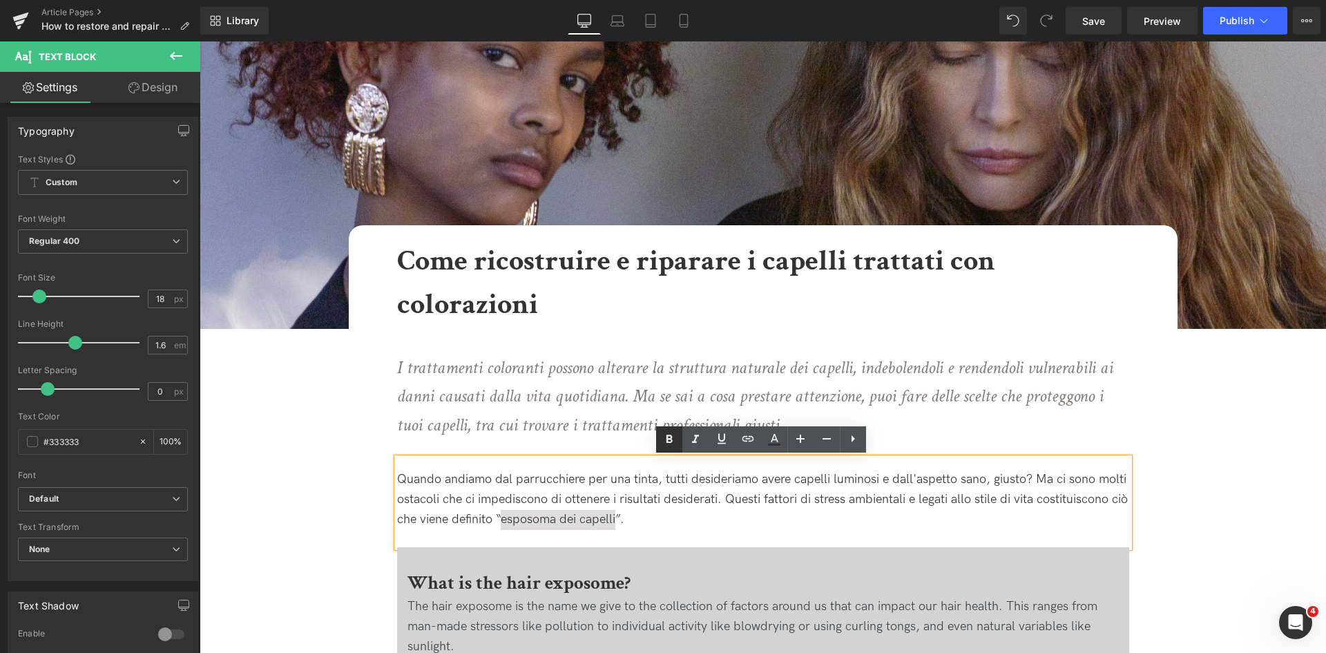
click at [673, 439] on icon at bounding box center [669, 439] width 17 height 17
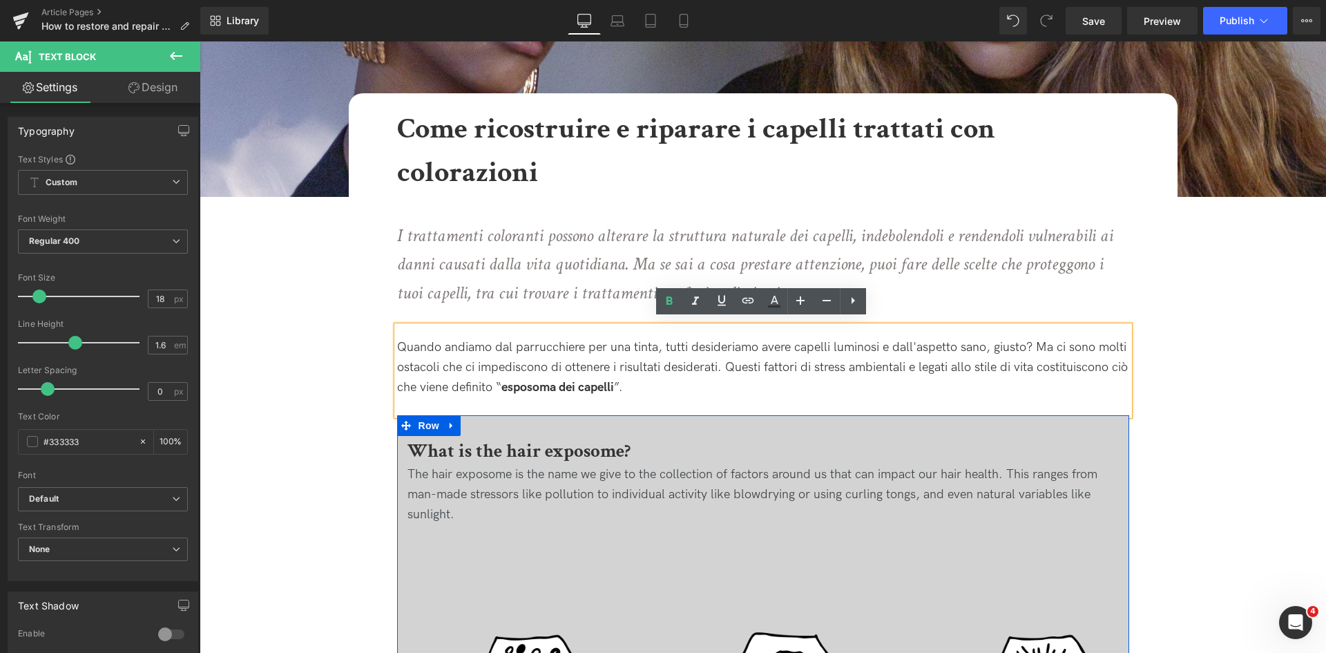
scroll to position [414, 0]
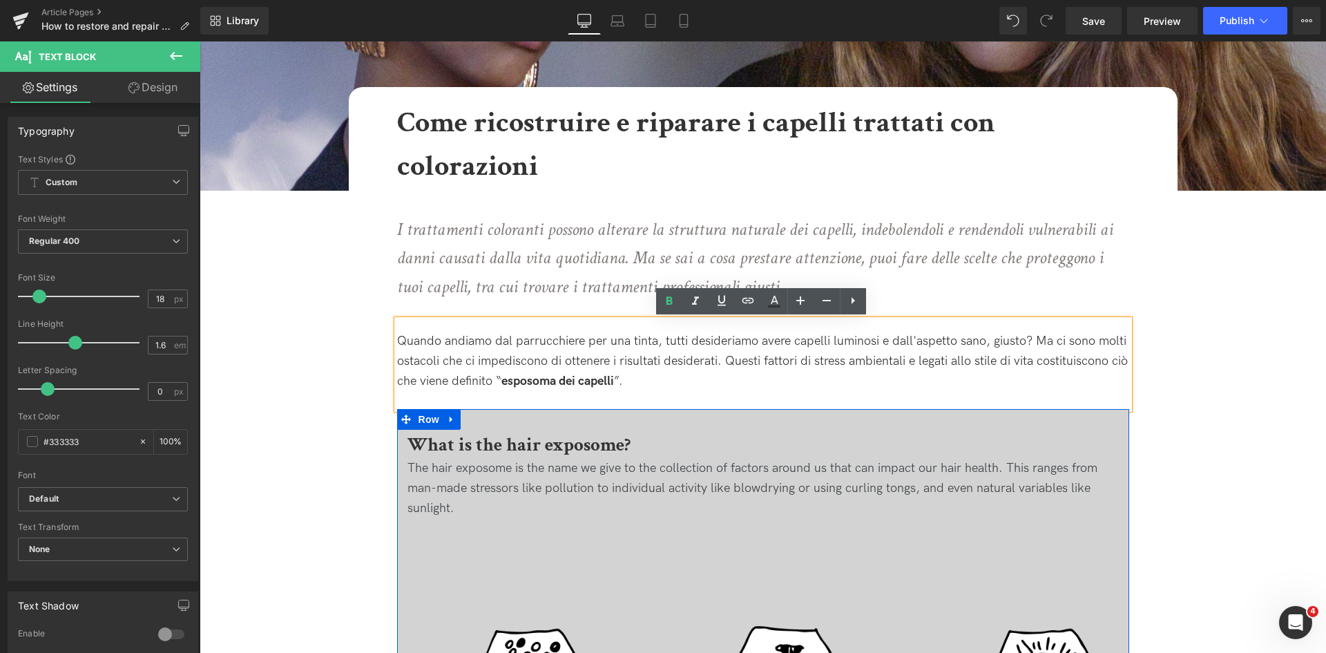
click at [563, 448] on b "What is the hair exposome?" at bounding box center [518, 444] width 223 height 24
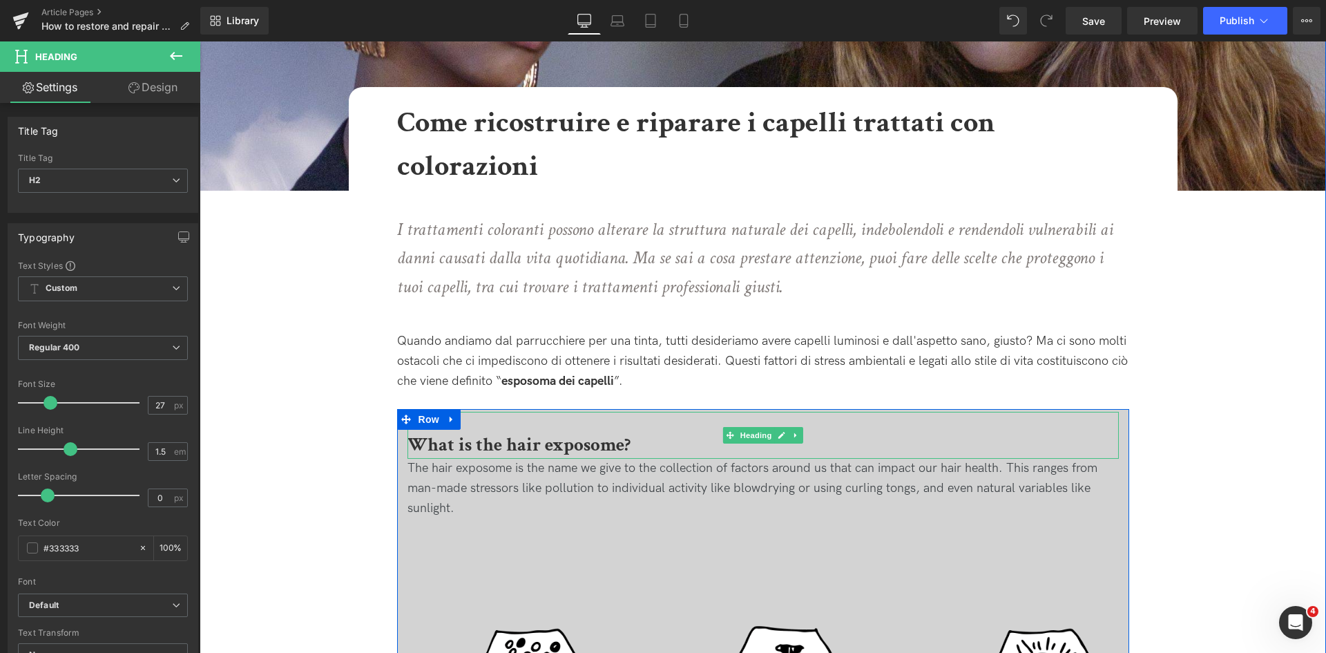
click at [668, 443] on h2 "What is the hair exposome?" at bounding box center [762, 445] width 711 height 28
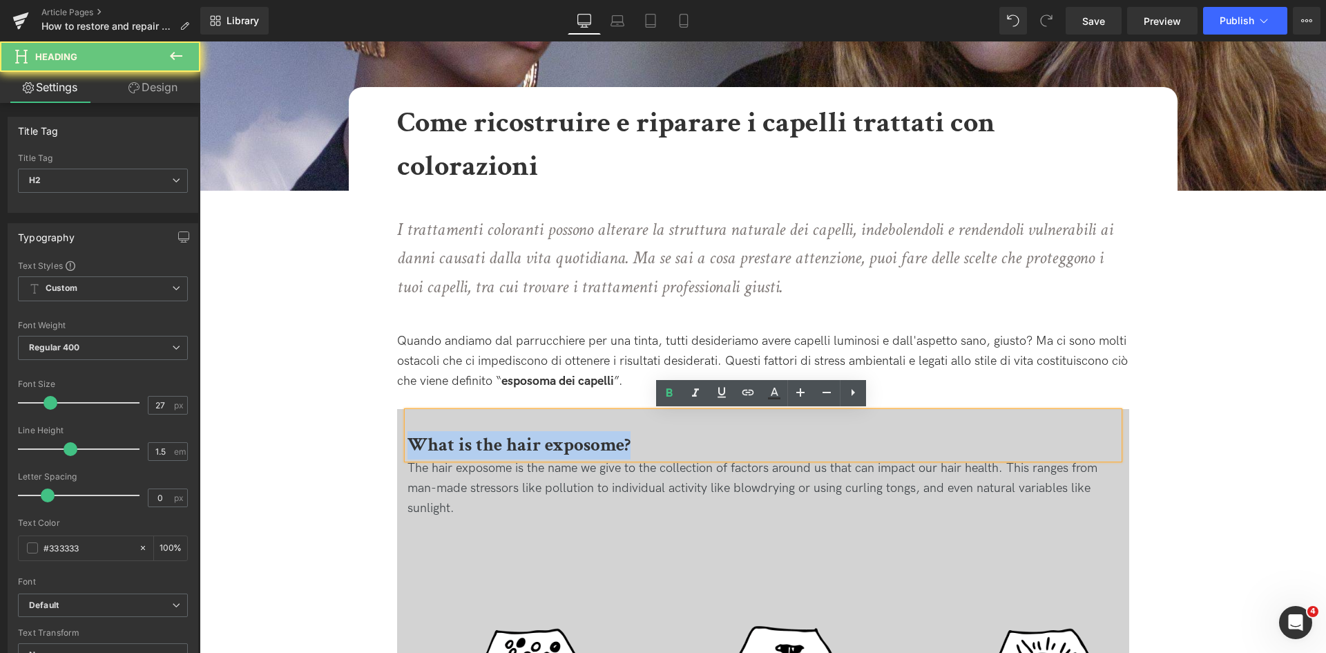
drag, startPoint x: 654, startPoint y: 445, endPoint x: 367, endPoint y: 445, distance: 286.6
paste div
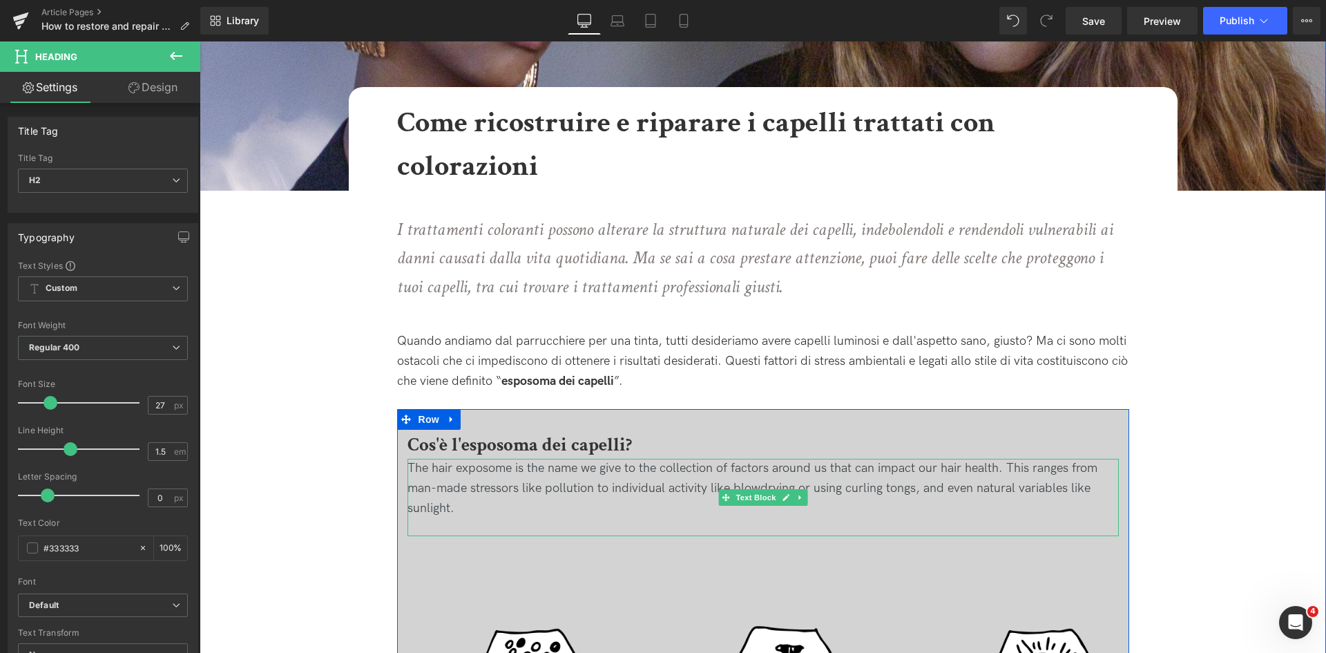
drag, startPoint x: 487, startPoint y: 497, endPoint x: 472, endPoint y: 499, distance: 15.3
click at [487, 497] on div "The hair exposome is the name we give to the collection of factors around us th…" at bounding box center [762, 488] width 711 height 59
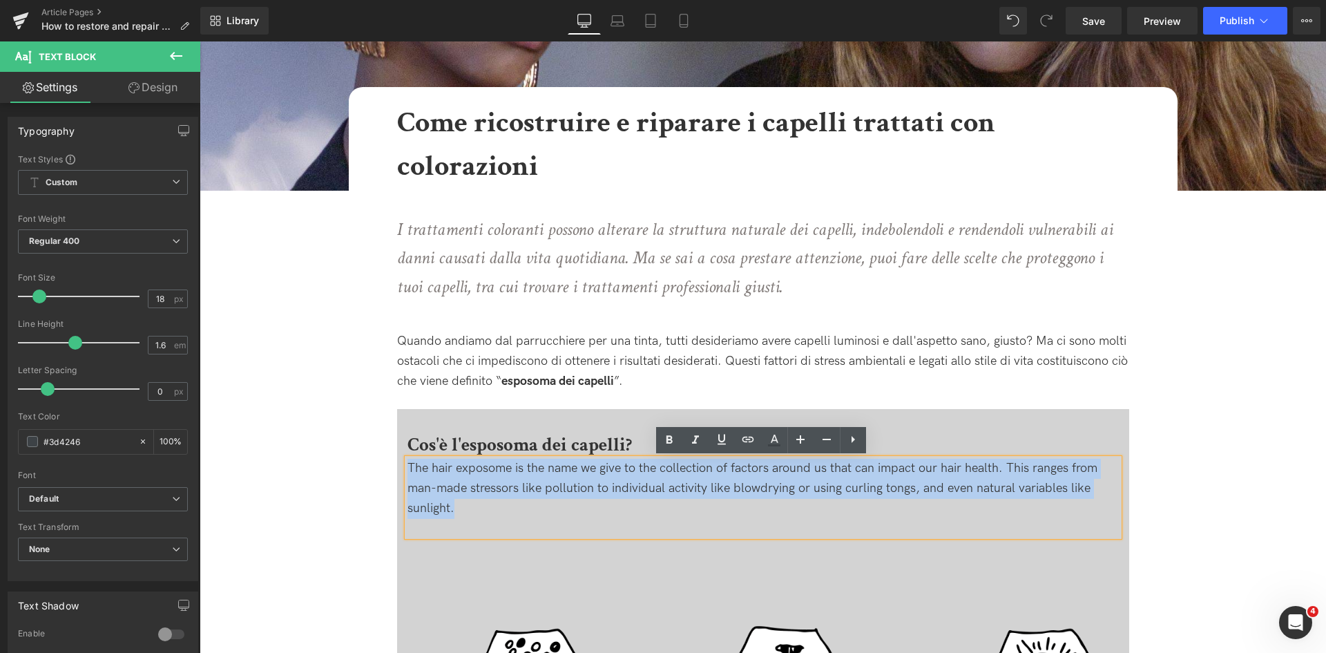
drag, startPoint x: 467, startPoint y: 510, endPoint x: 379, endPoint y: 440, distance: 112.1
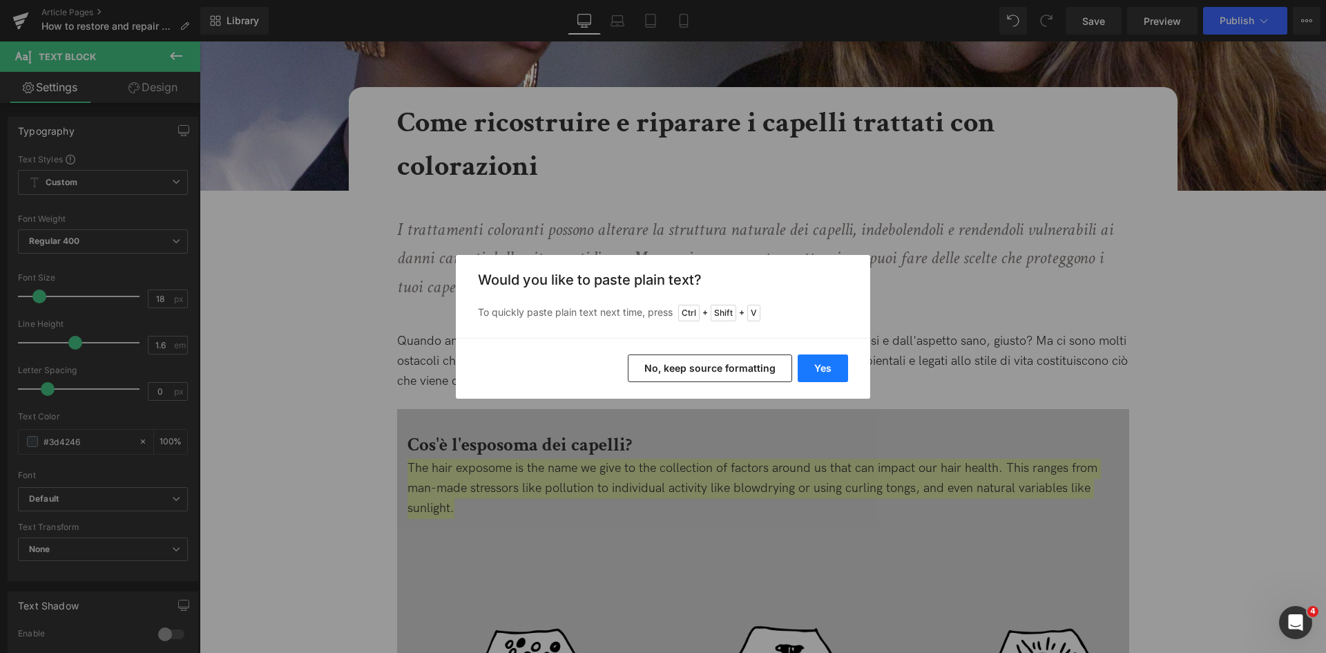
drag, startPoint x: 825, startPoint y: 369, endPoint x: 577, endPoint y: 346, distance: 248.3
click at [825, 369] on button "Yes" at bounding box center [823, 368] width 50 height 28
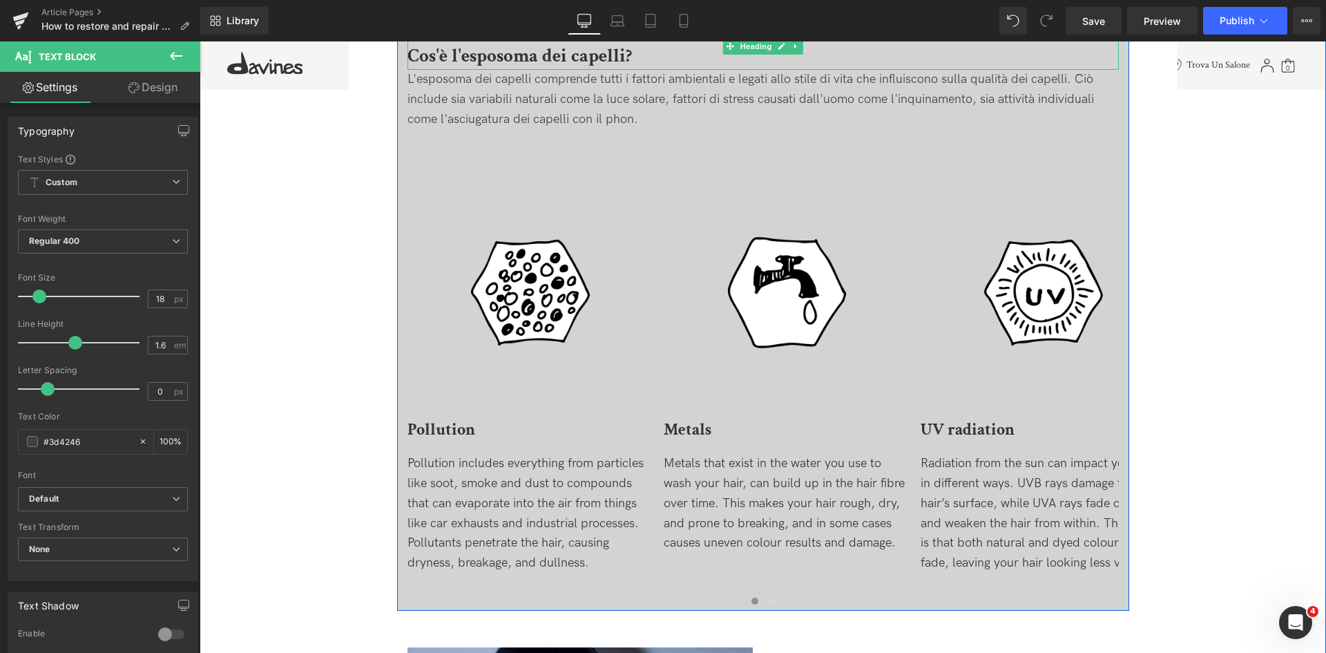
scroll to position [829, 0]
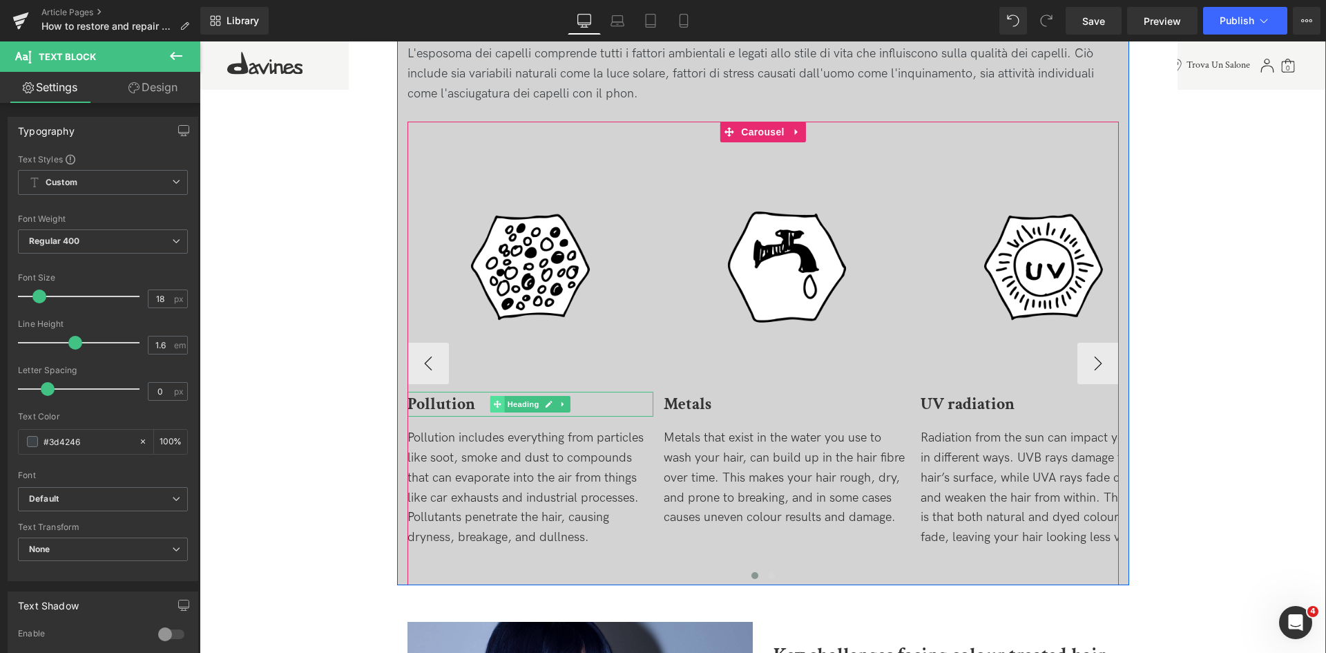
click at [500, 396] on span at bounding box center [497, 404] width 15 height 17
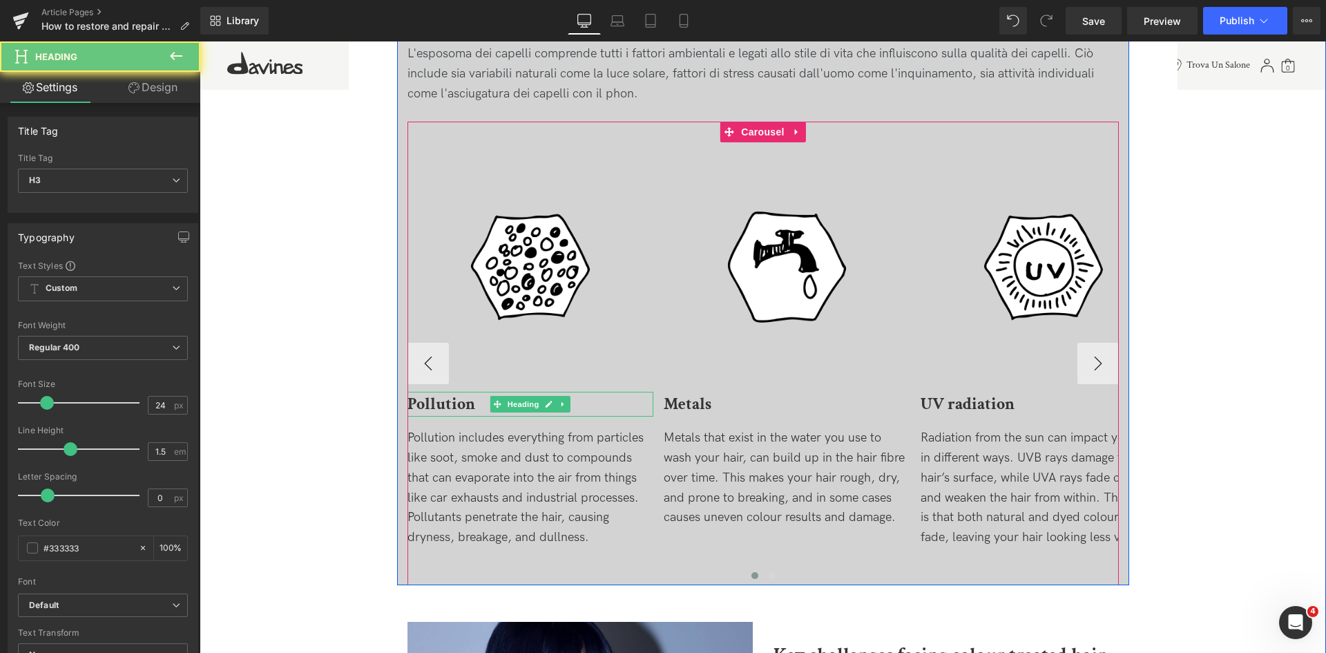
click at [468, 402] on b "Pollution" at bounding box center [441, 403] width 68 height 21
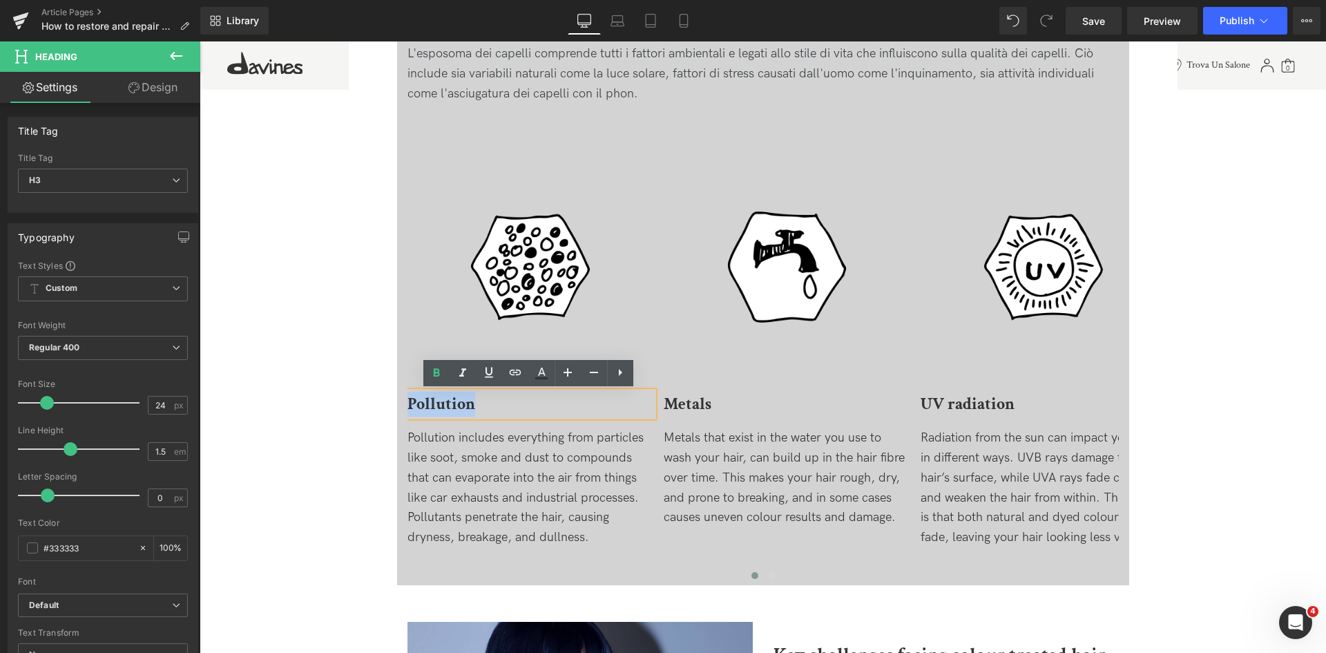
drag, startPoint x: 477, startPoint y: 405, endPoint x: 365, endPoint y: 405, distance: 111.2
paste div
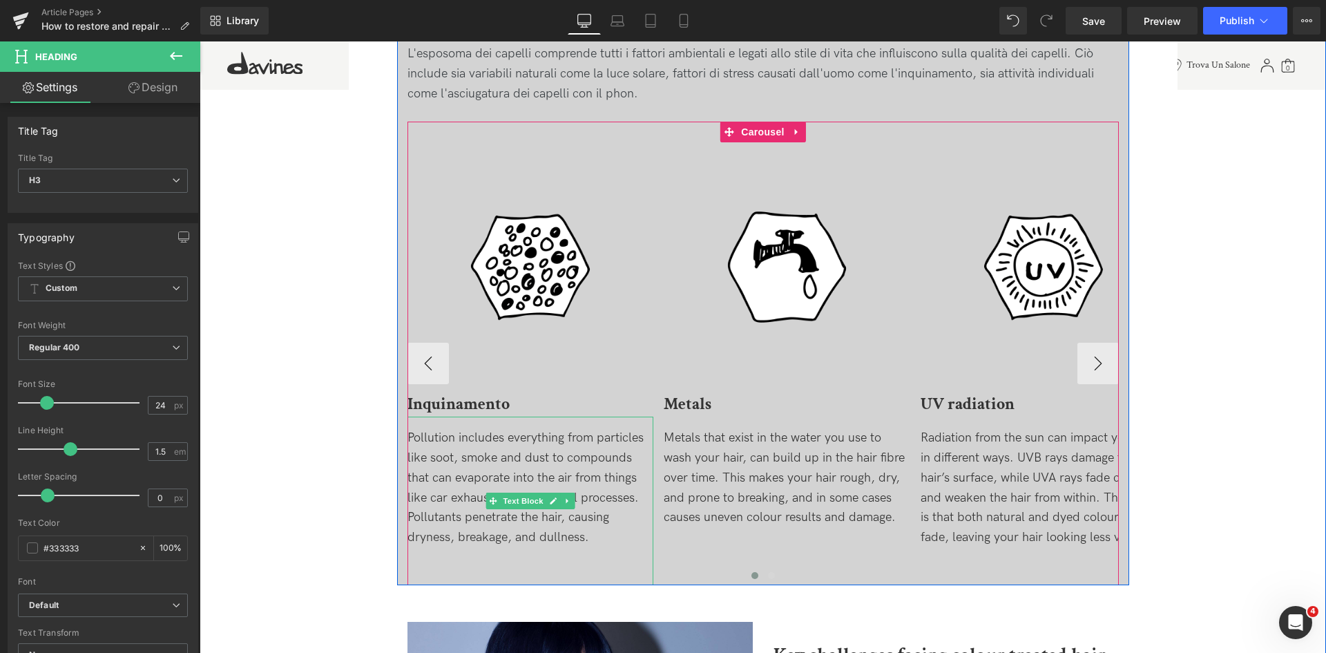
drag, startPoint x: 613, startPoint y: 516, endPoint x: 607, endPoint y: 523, distance: 9.3
click at [613, 516] on div "Pollution includes everything from particles like soot, smoke and dust to compo…" at bounding box center [530, 487] width 247 height 119
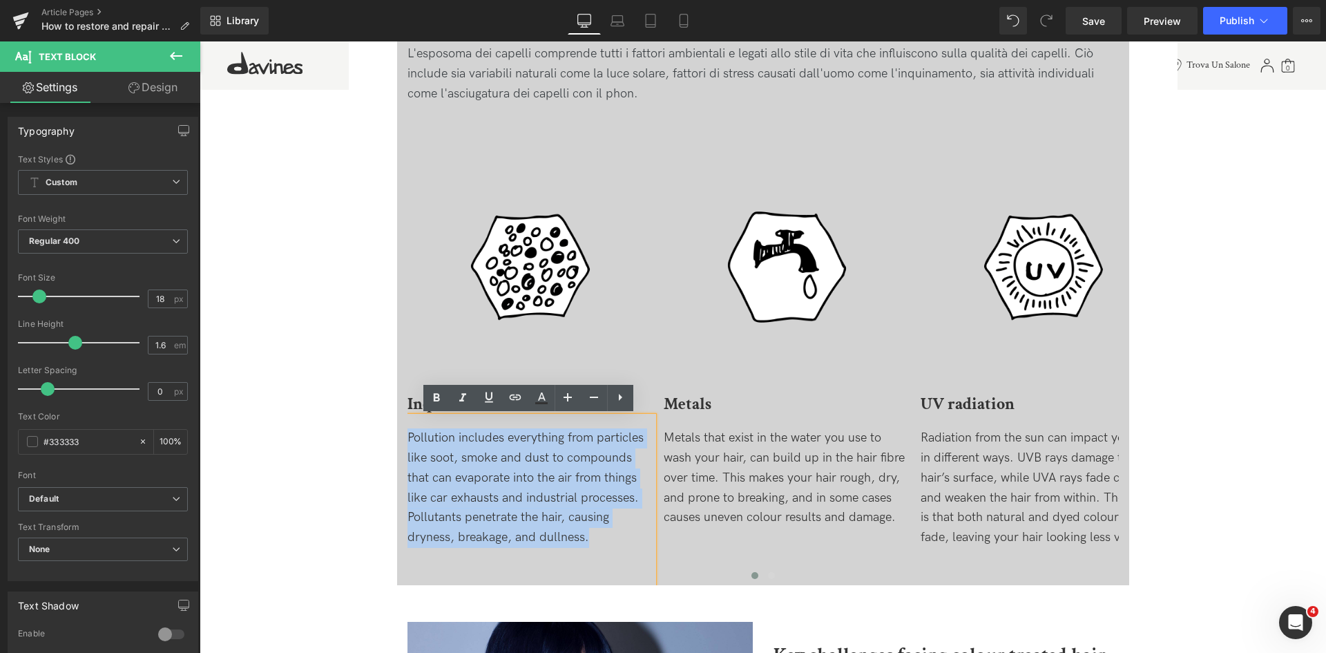
drag, startPoint x: 592, startPoint y: 532, endPoint x: 385, endPoint y: 392, distance: 250.5
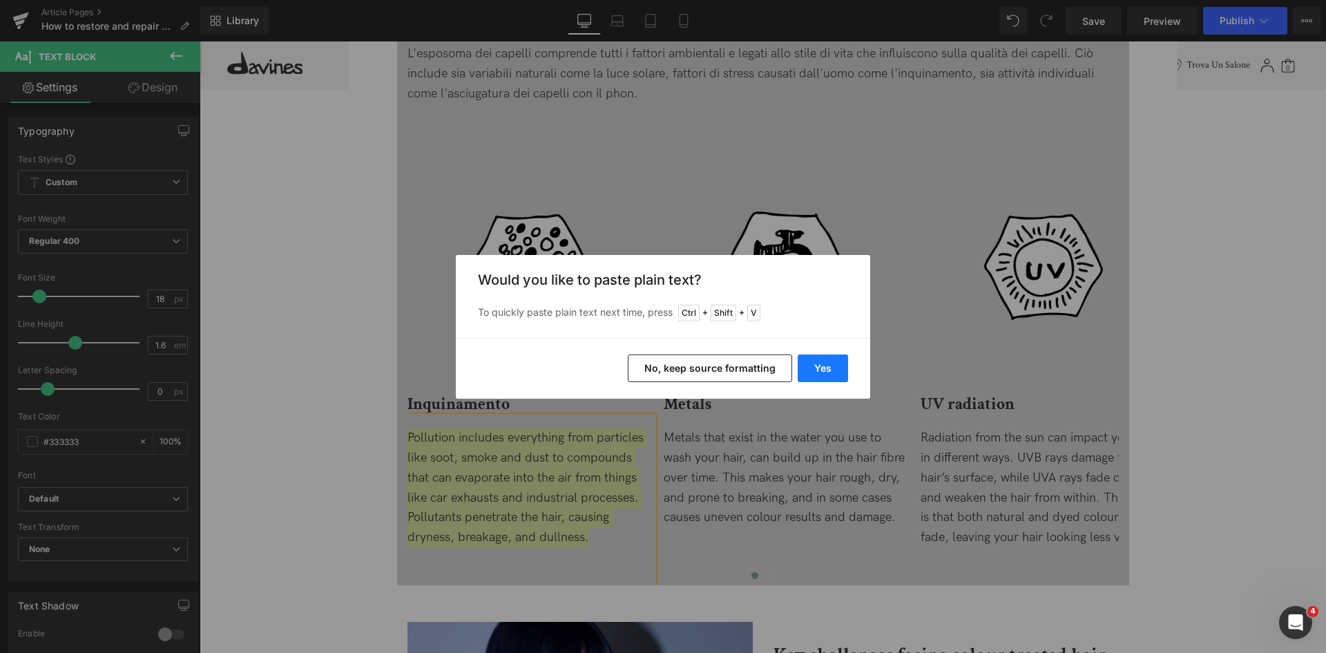
click at [809, 369] on button "Yes" at bounding box center [823, 368] width 50 height 28
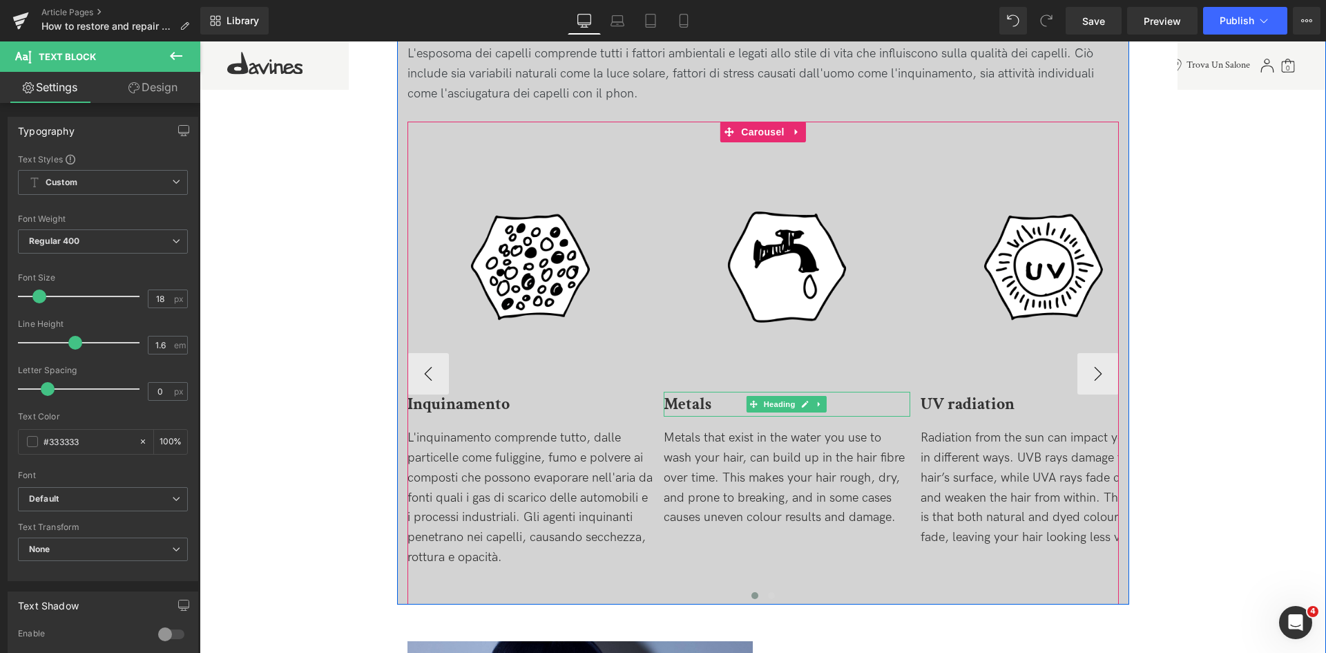
click at [714, 398] on h3 "Metals" at bounding box center [787, 404] width 247 height 25
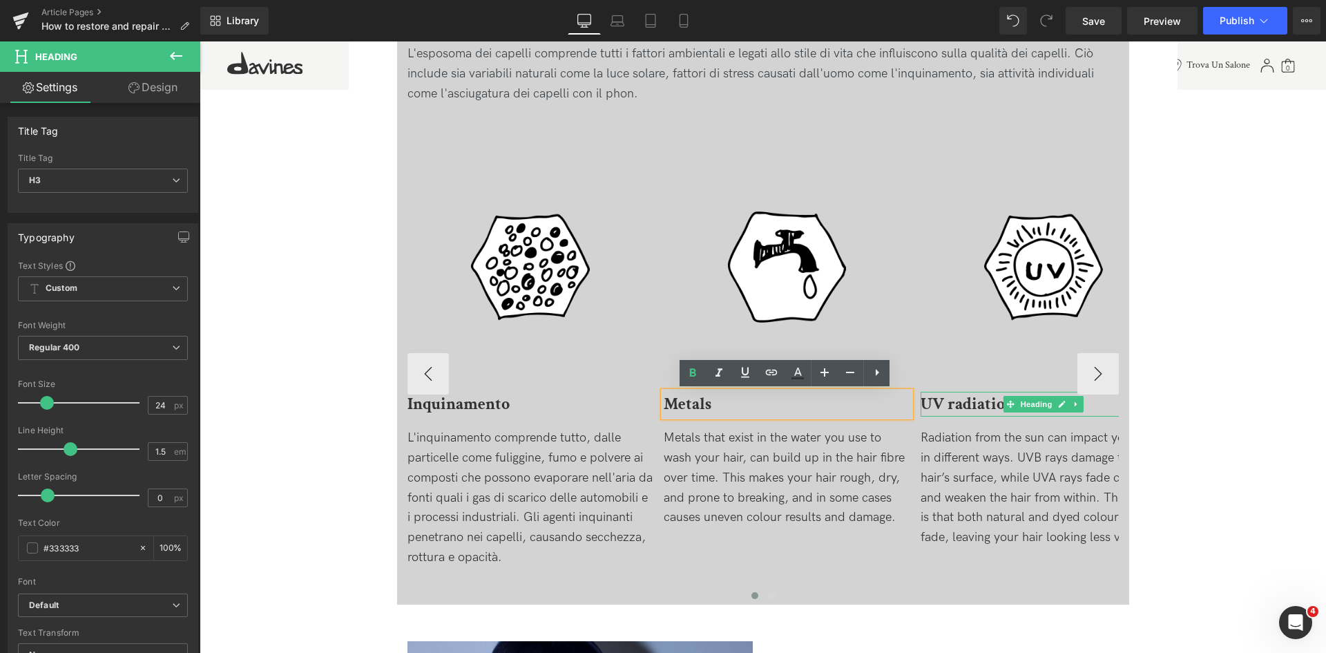
click at [942, 402] on b "UV radiation" at bounding box center [968, 403] width 94 height 21
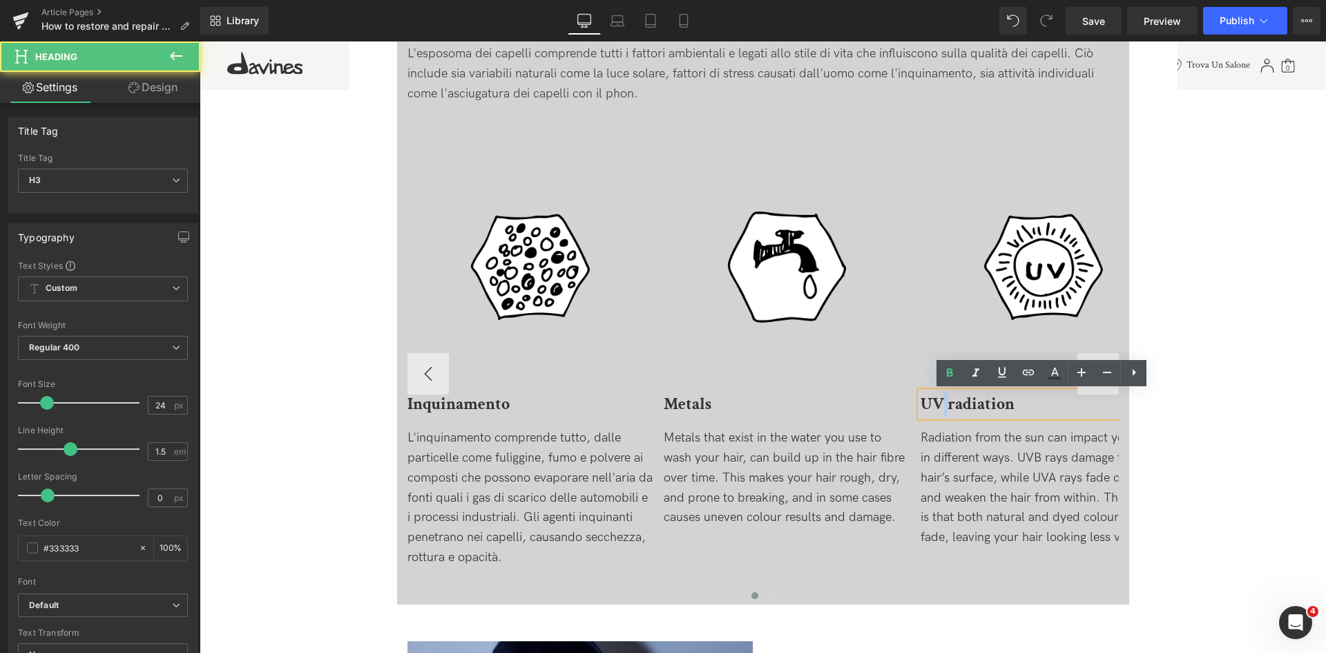
click at [942, 402] on b "UV radiation" at bounding box center [968, 403] width 94 height 21
paste div
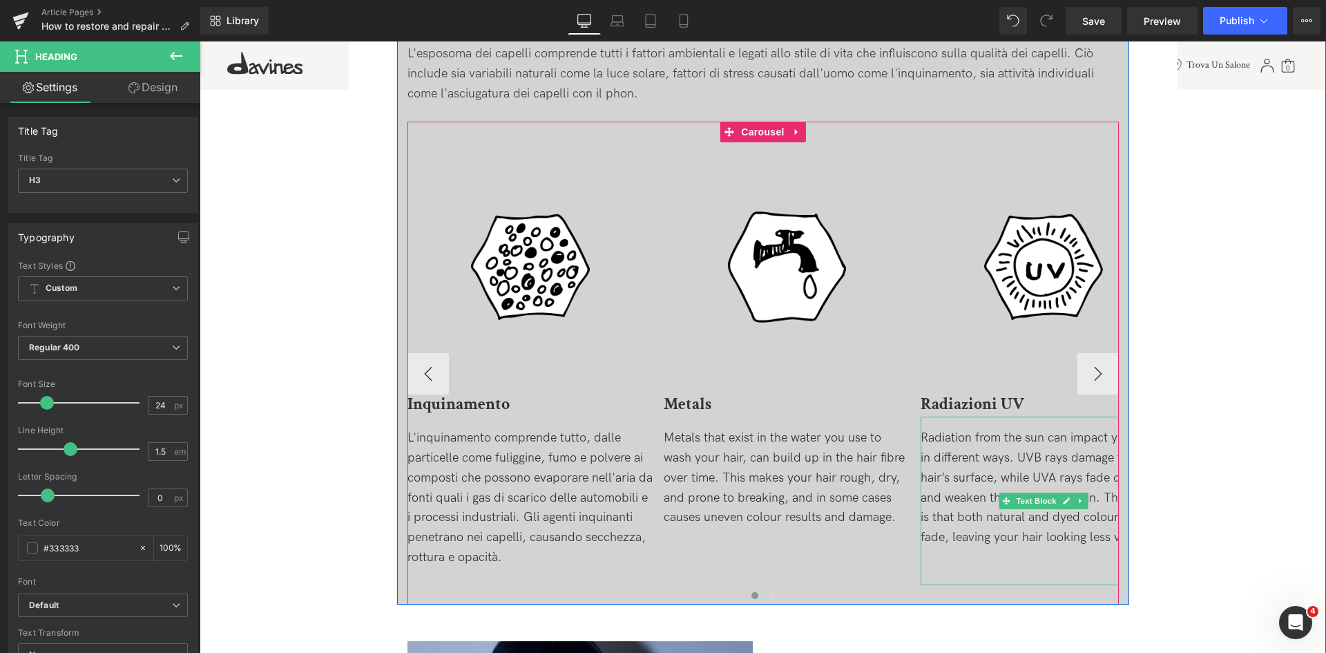
click at [1046, 510] on div "Radiation from the sun can impact your hair in different ways. UVB rays damage …" at bounding box center [1044, 487] width 247 height 119
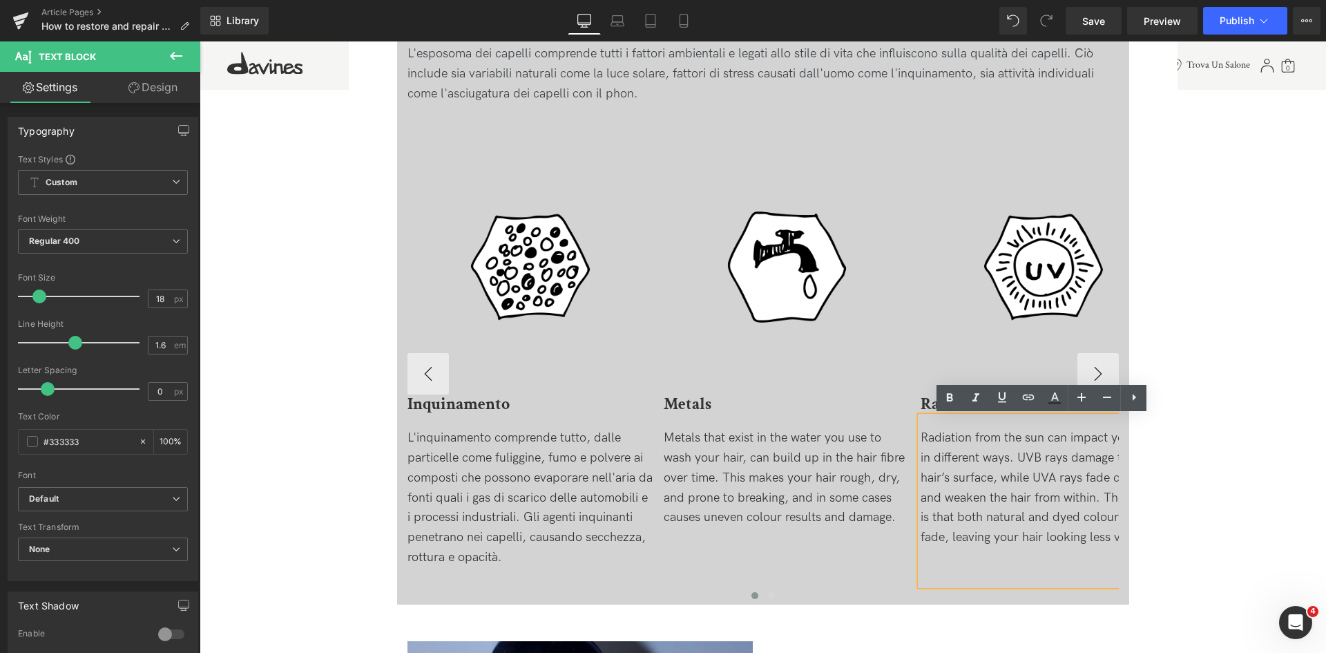
click at [1079, 519] on div "Radiation from the sun can impact your hair in different ways. UVB rays damage …" at bounding box center [1044, 487] width 247 height 119
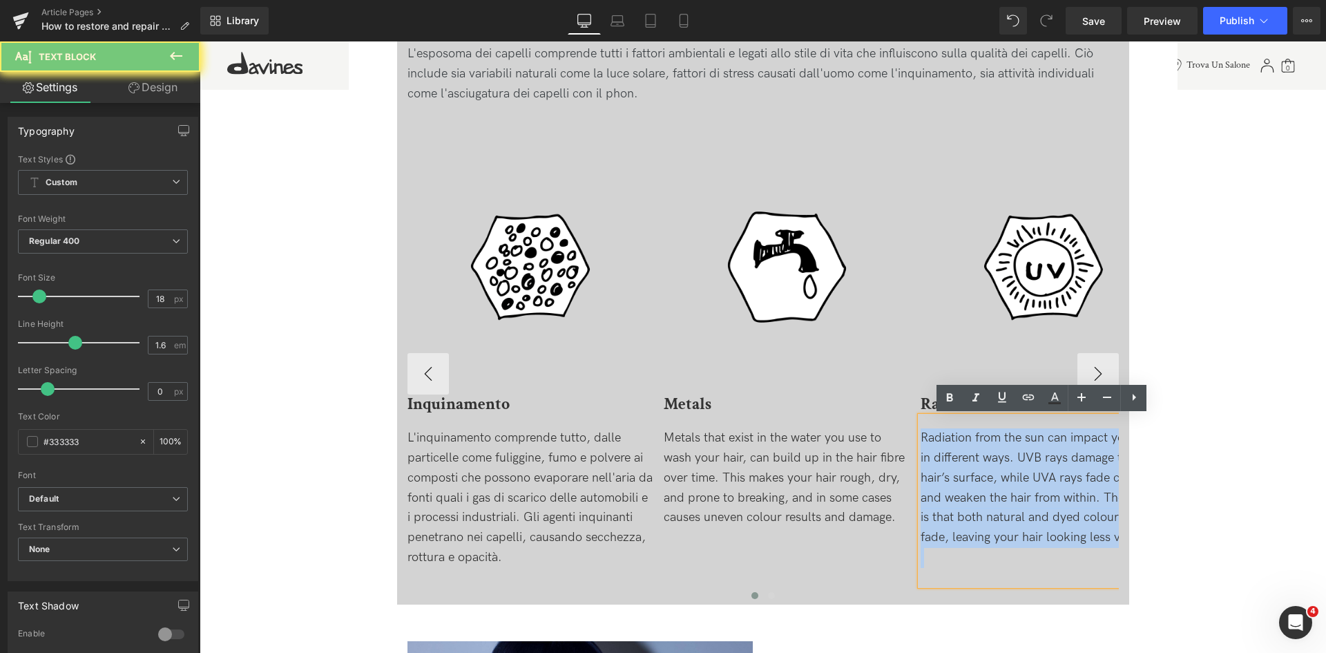
click at [1079, 519] on div "Radiation from the sun can impact your hair in different ways. UVB rays damage …" at bounding box center [1044, 487] width 247 height 119
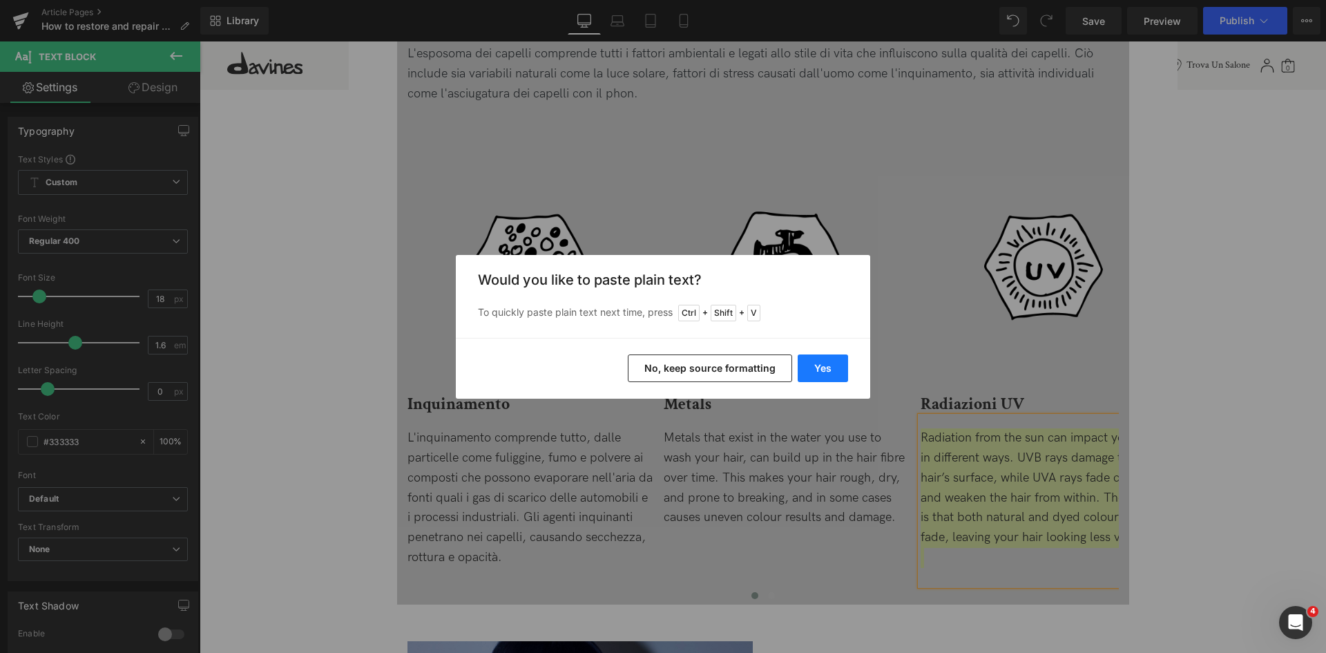
click at [838, 372] on button "Yes" at bounding box center [823, 368] width 50 height 28
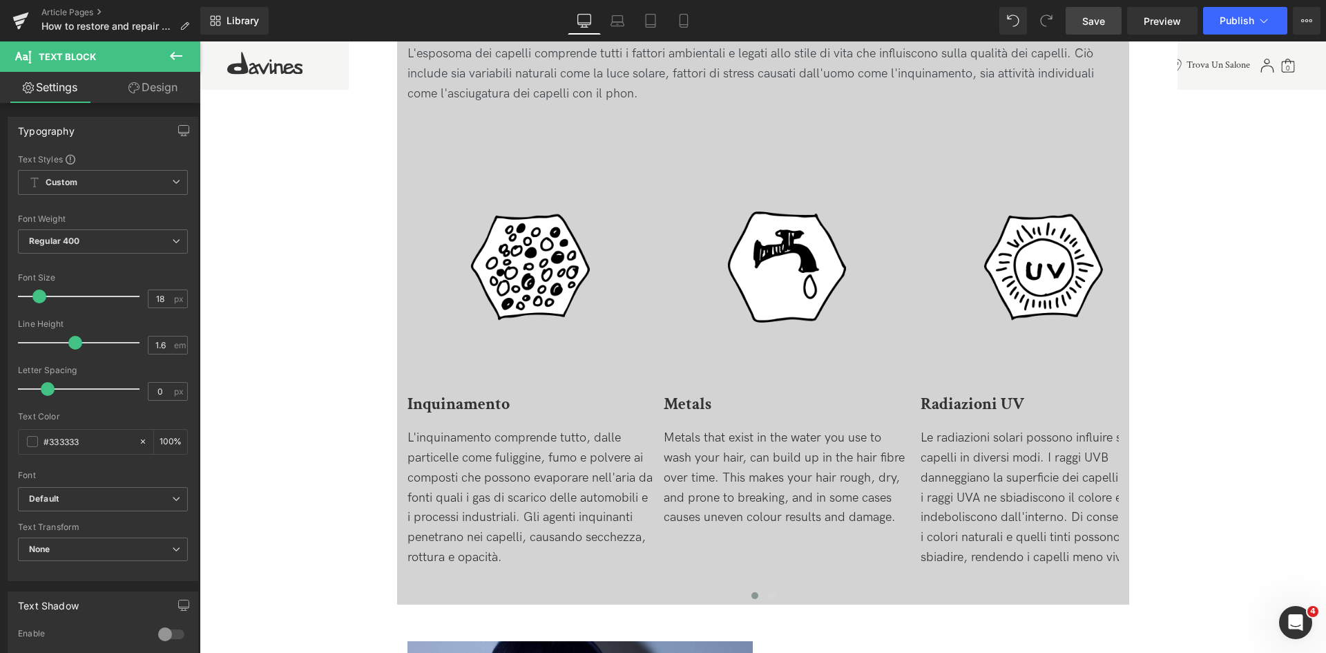
click at [1087, 20] on span "Save" at bounding box center [1093, 21] width 23 height 15
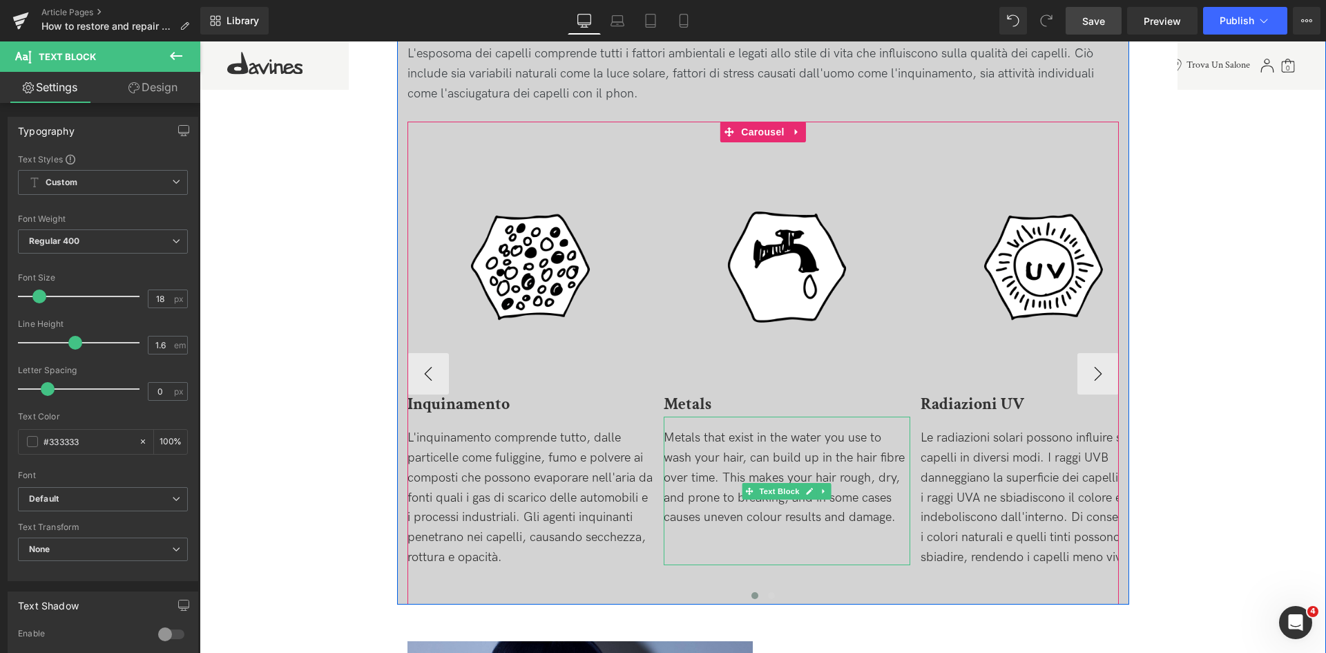
click at [812, 511] on div "Metals that exist in the water you use to wash your hair, can build up in the h…" at bounding box center [787, 477] width 247 height 99
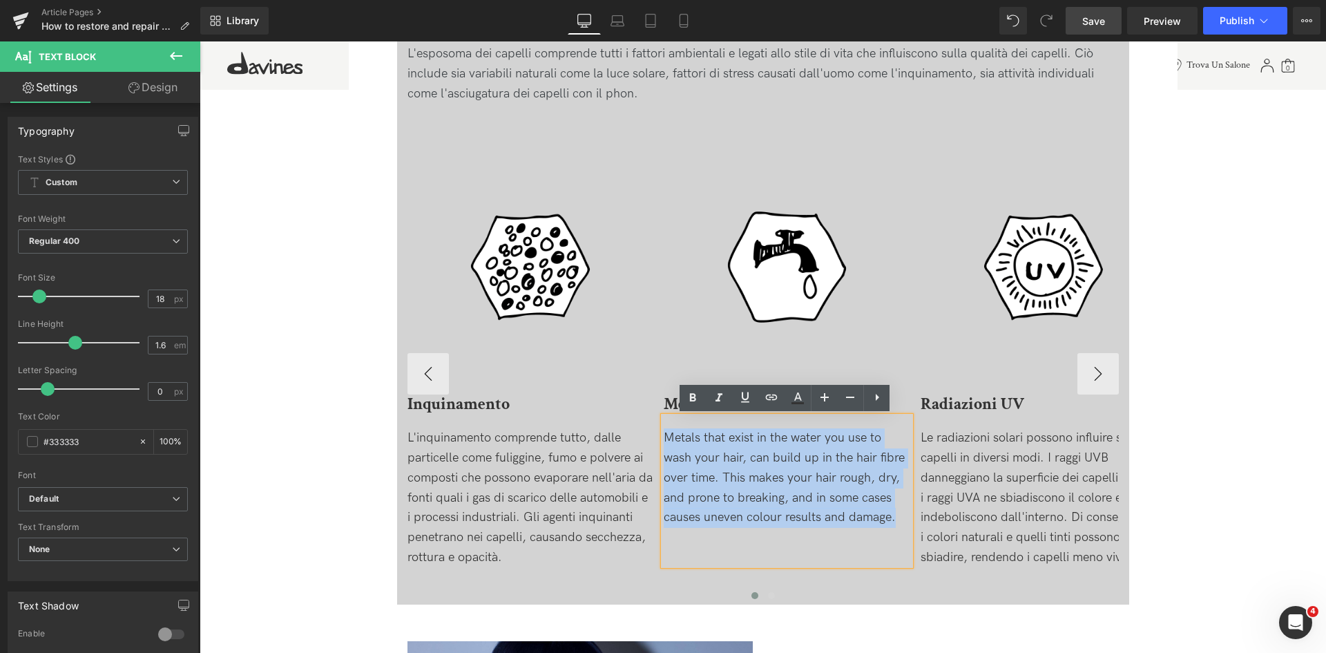
drag, startPoint x: 901, startPoint y: 519, endPoint x: 655, endPoint y: 434, distance: 259.9
click at [655, 434] on div "Image Image Inquinamento Heading L'inquinamento comprende tutto, dalle particel…" at bounding box center [1049, 373] width 1284 height 463
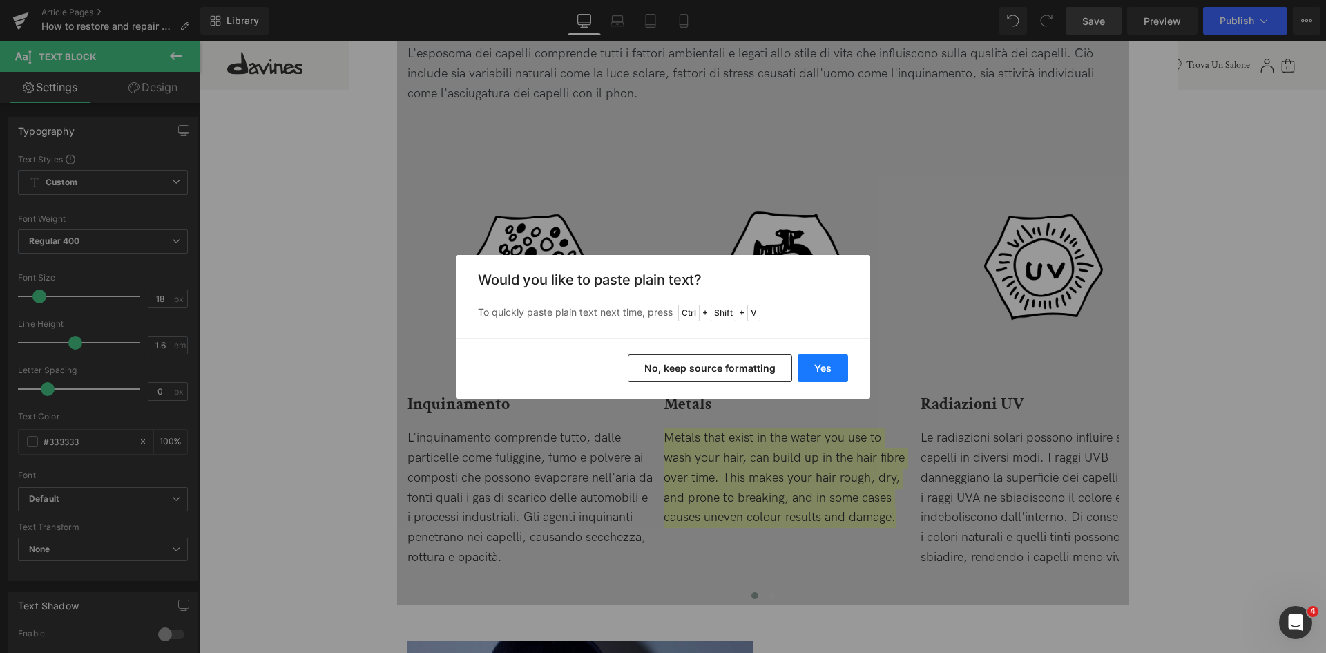
click at [830, 374] on button "Yes" at bounding box center [823, 368] width 50 height 28
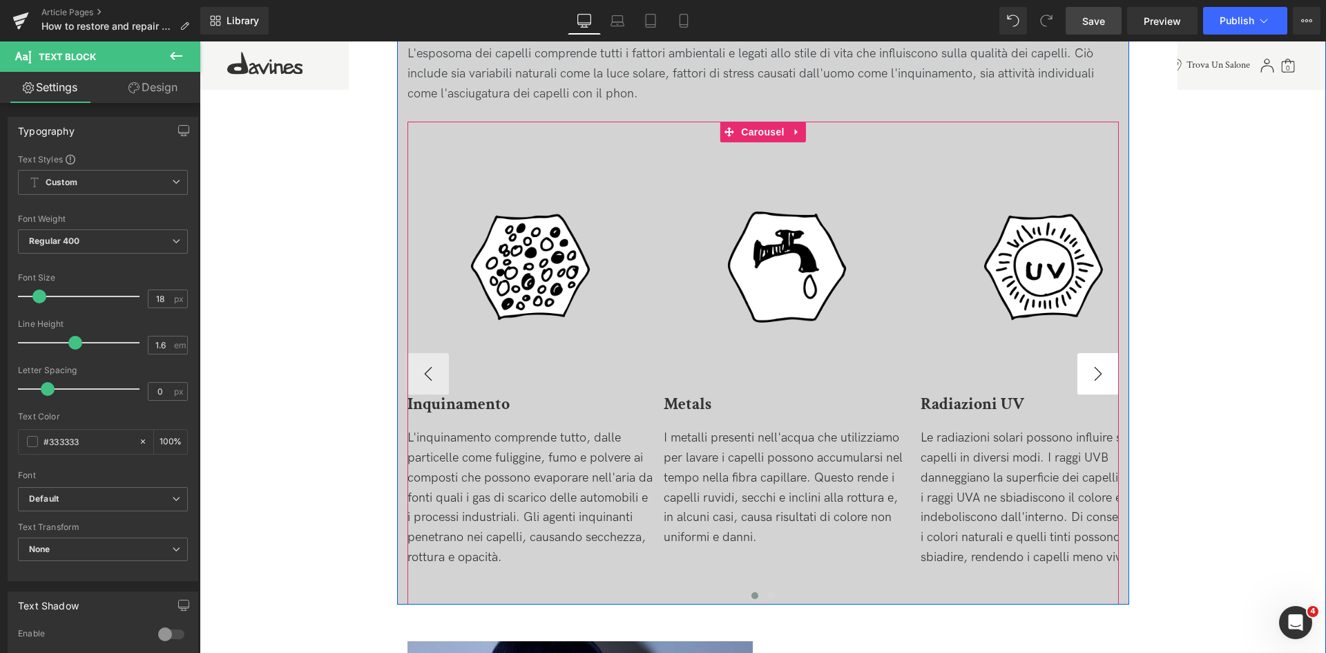
click at [1101, 380] on button "›" at bounding box center [1097, 373] width 41 height 41
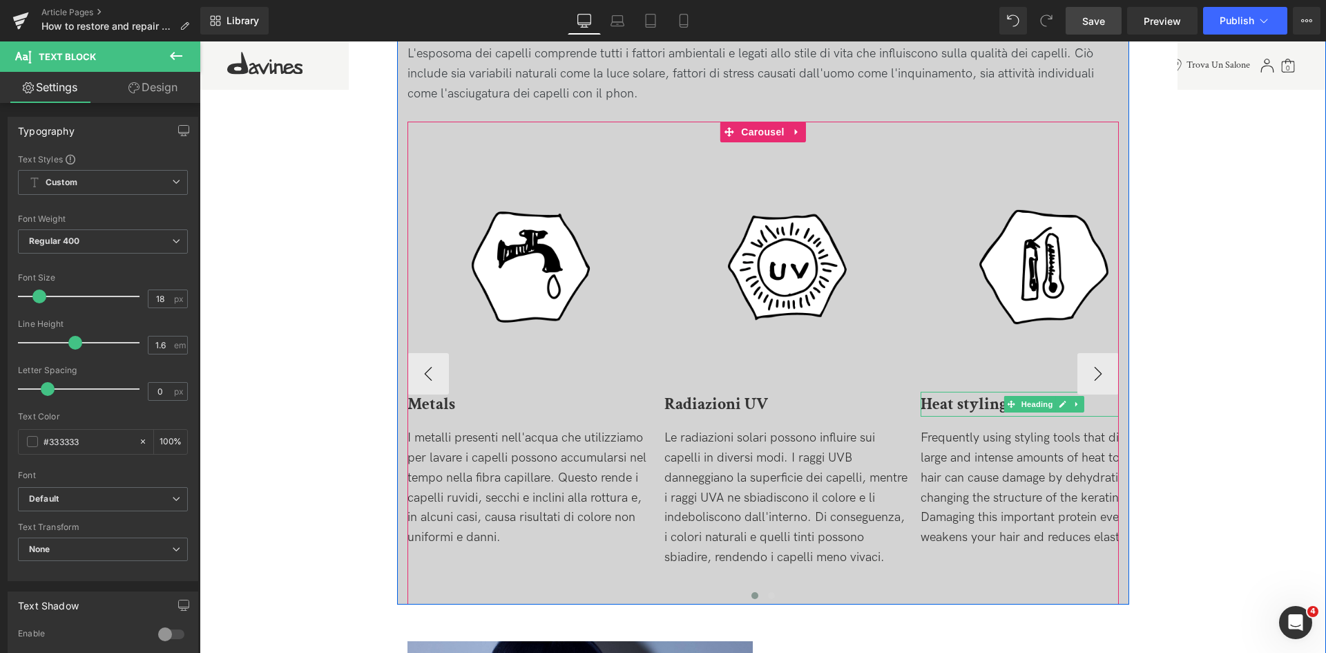
click at [936, 401] on b "Heat styling" at bounding box center [964, 403] width 86 height 21
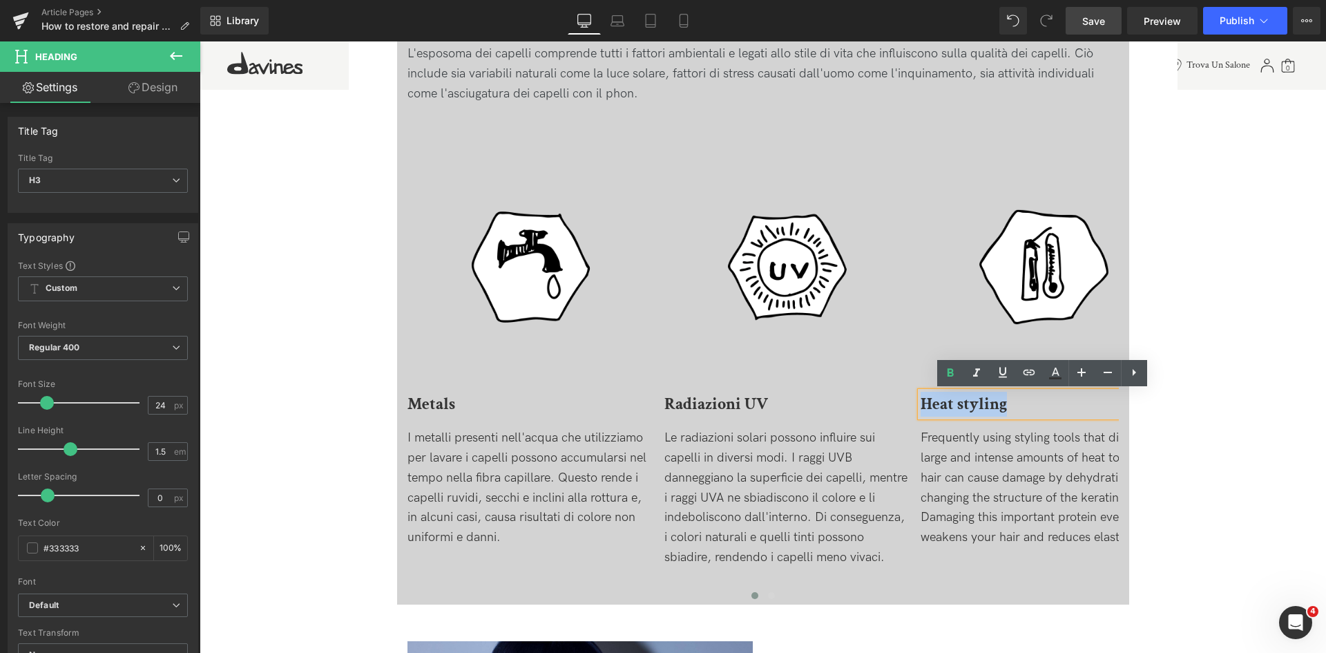
drag, startPoint x: 1022, startPoint y: 404, endPoint x: 901, endPoint y: 404, distance: 121.5
click at [901, 404] on div "Image Image Inquinamento Heading L'inquinamento comprende tutto, dalle particel…" at bounding box center [793, 373] width 1284 height 463
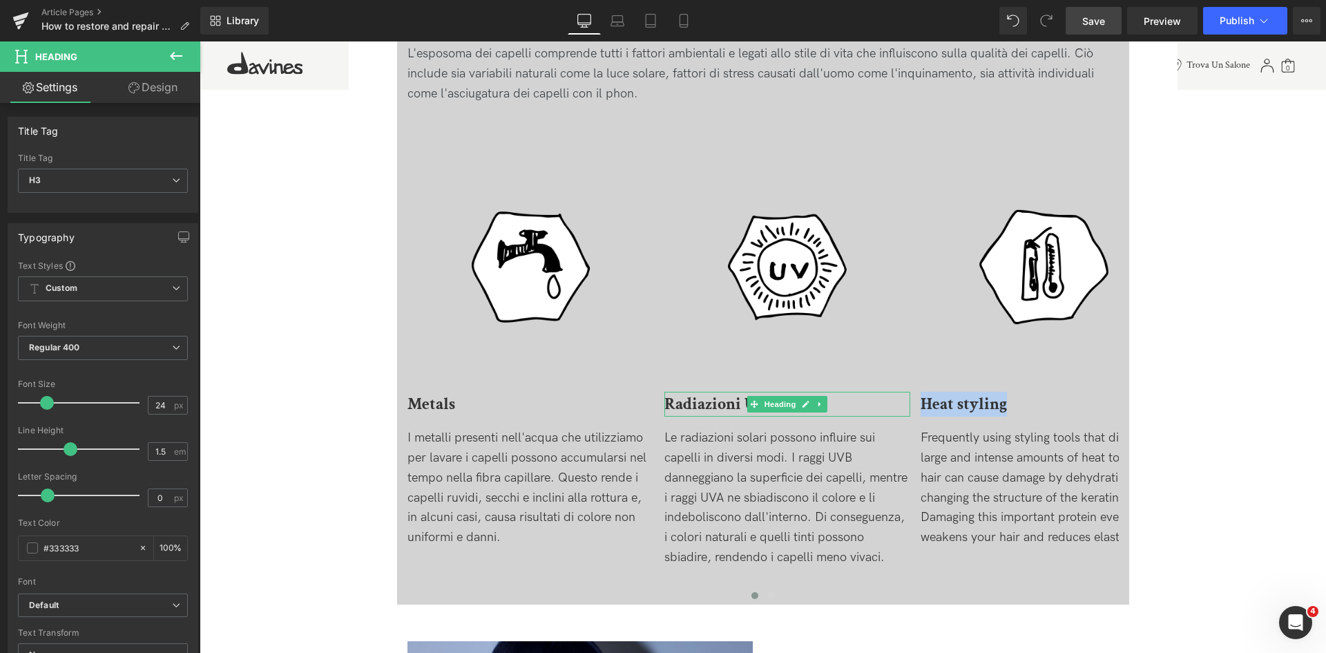
paste div
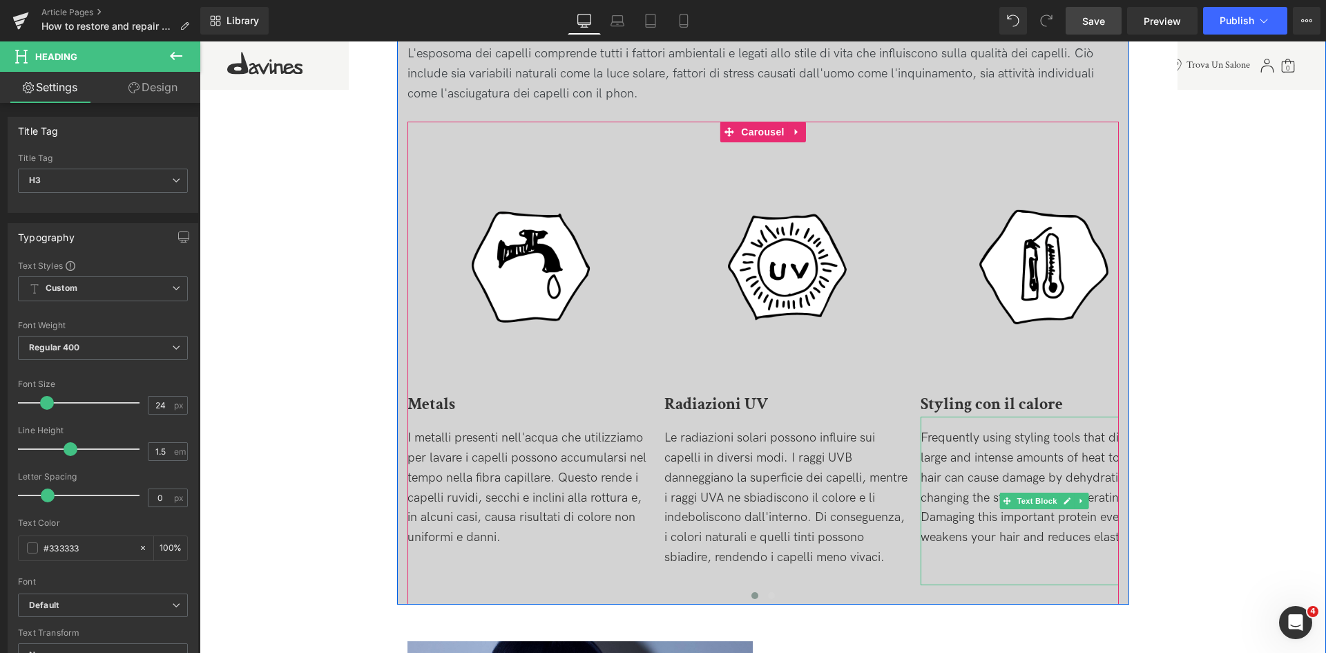
click at [1009, 470] on div "Frequently using styling tools that direct large and intense amounts of heat to…" at bounding box center [1044, 487] width 247 height 119
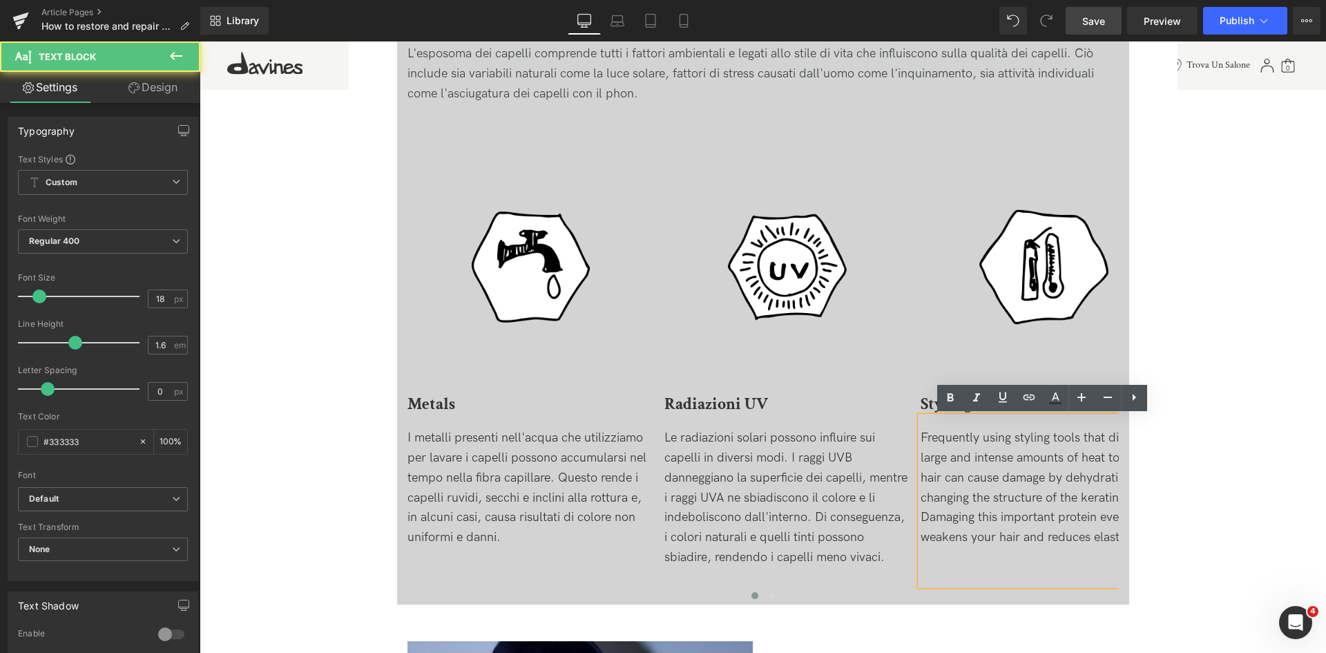
click at [963, 452] on div "Frequently using styling tools that direct large and intense amounts of heat to…" at bounding box center [1044, 487] width 247 height 119
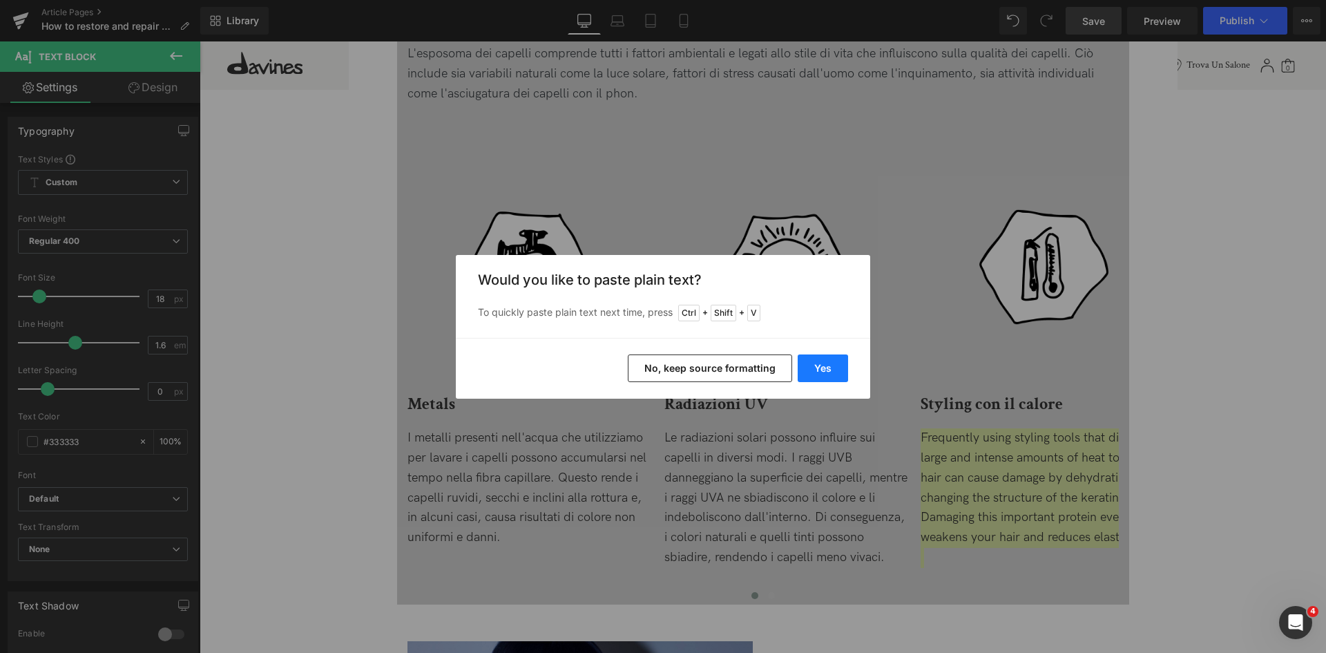
click at [820, 373] on button "Yes" at bounding box center [823, 368] width 50 height 28
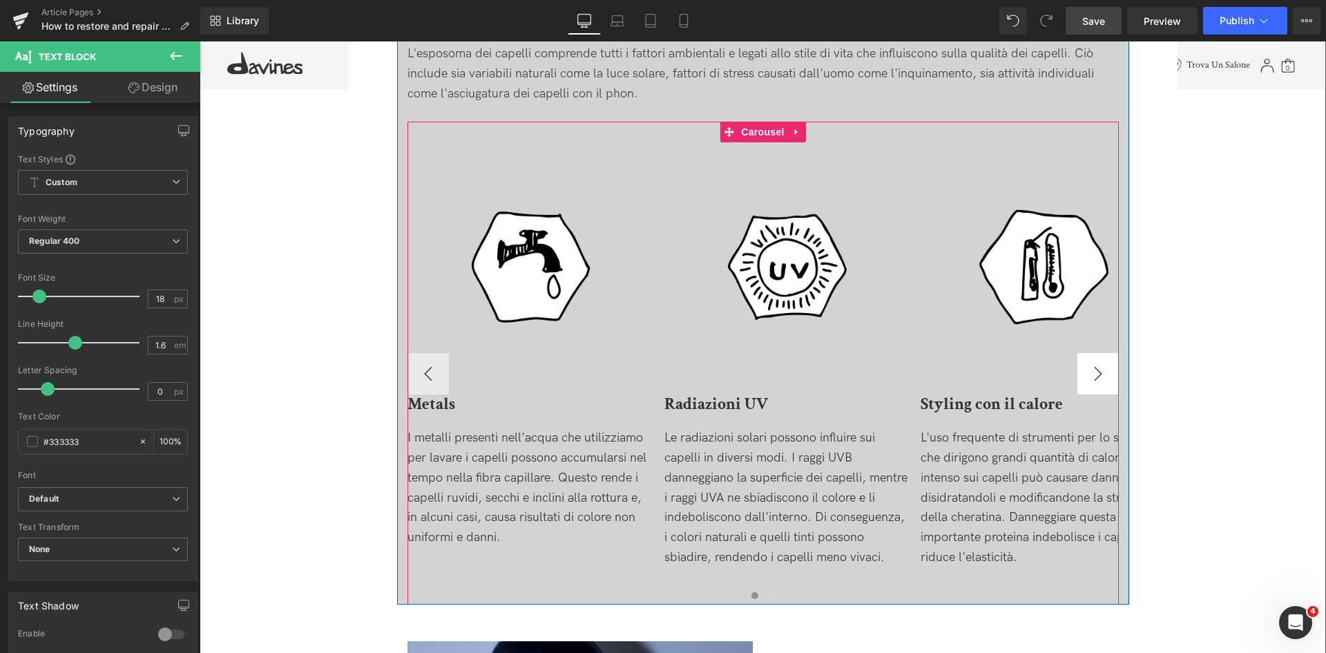
click at [1095, 371] on button "›" at bounding box center [1097, 373] width 41 height 41
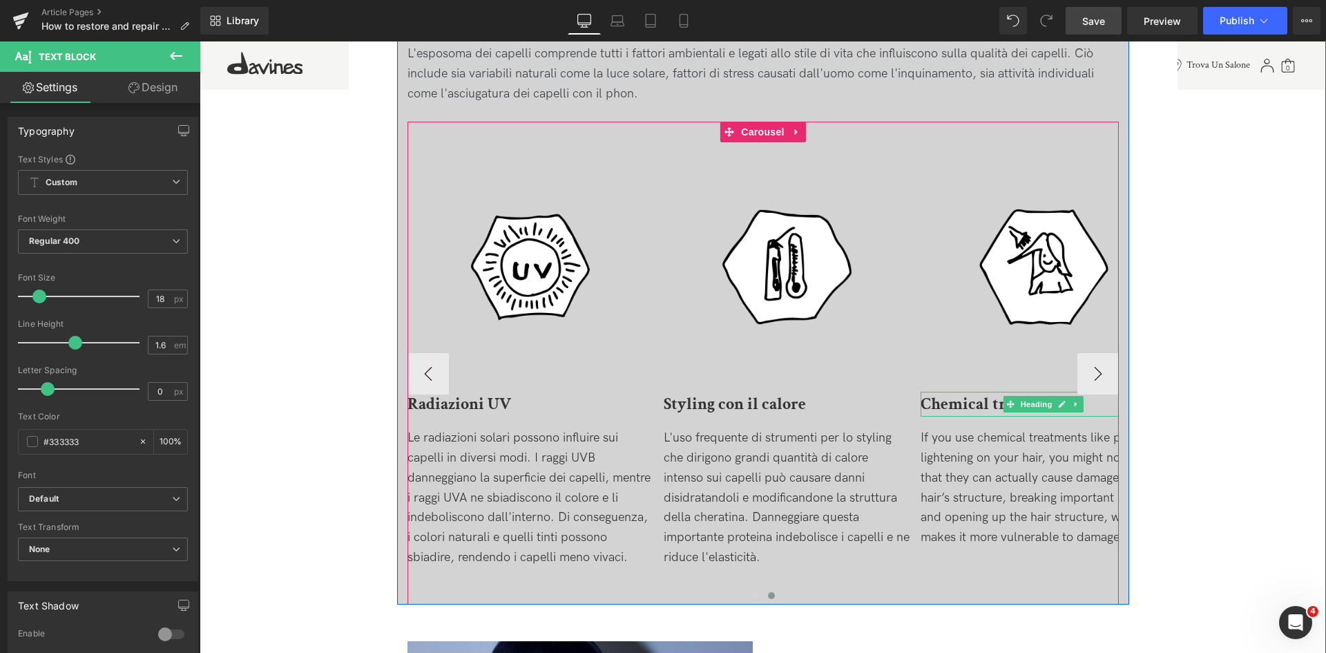
click at [991, 407] on b "Chemical treatment" at bounding box center [993, 403] width 145 height 21
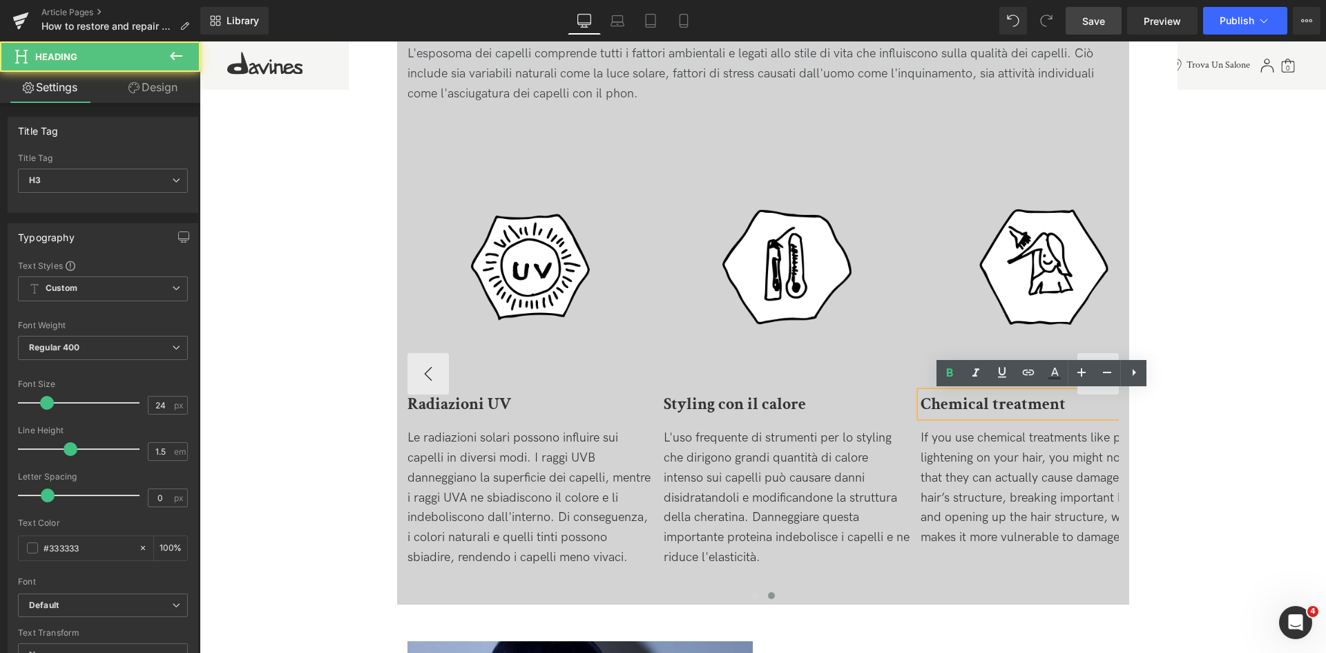
click at [965, 400] on b "Chemical treatment" at bounding box center [993, 403] width 145 height 21
paste div
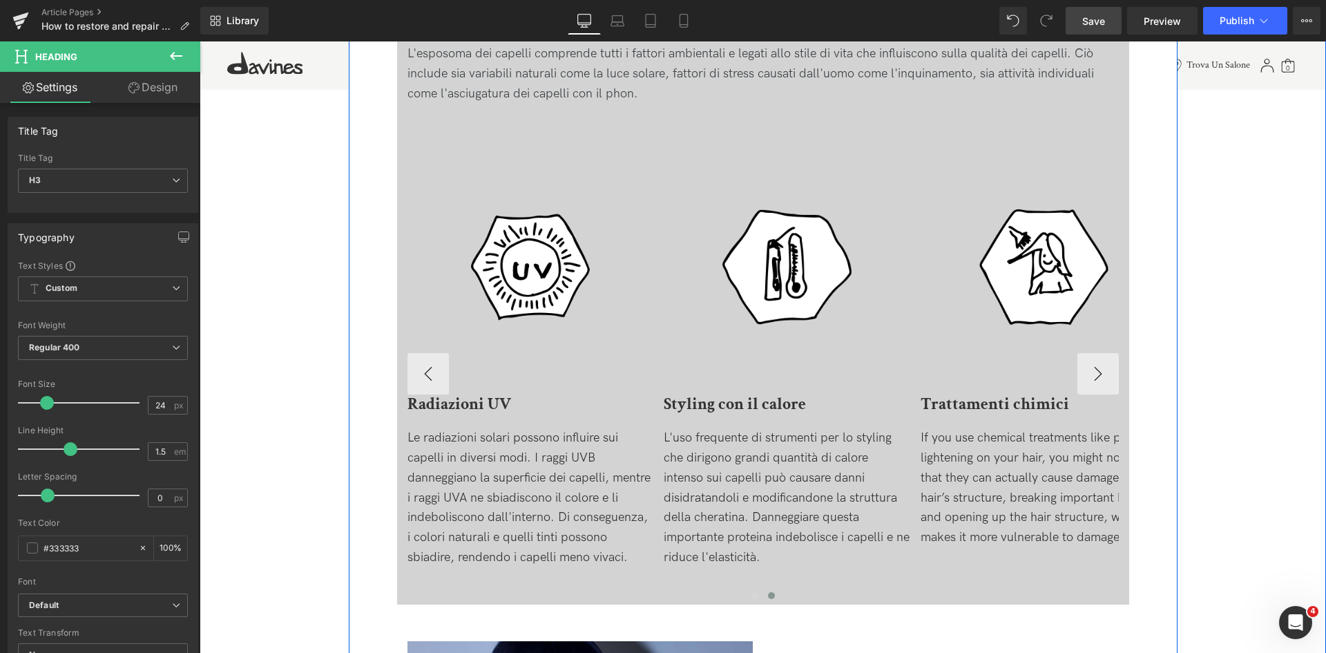
click at [1021, 525] on div "If you use chemical treatments like perms or lightening on your hair, you might…" at bounding box center [1044, 487] width 247 height 119
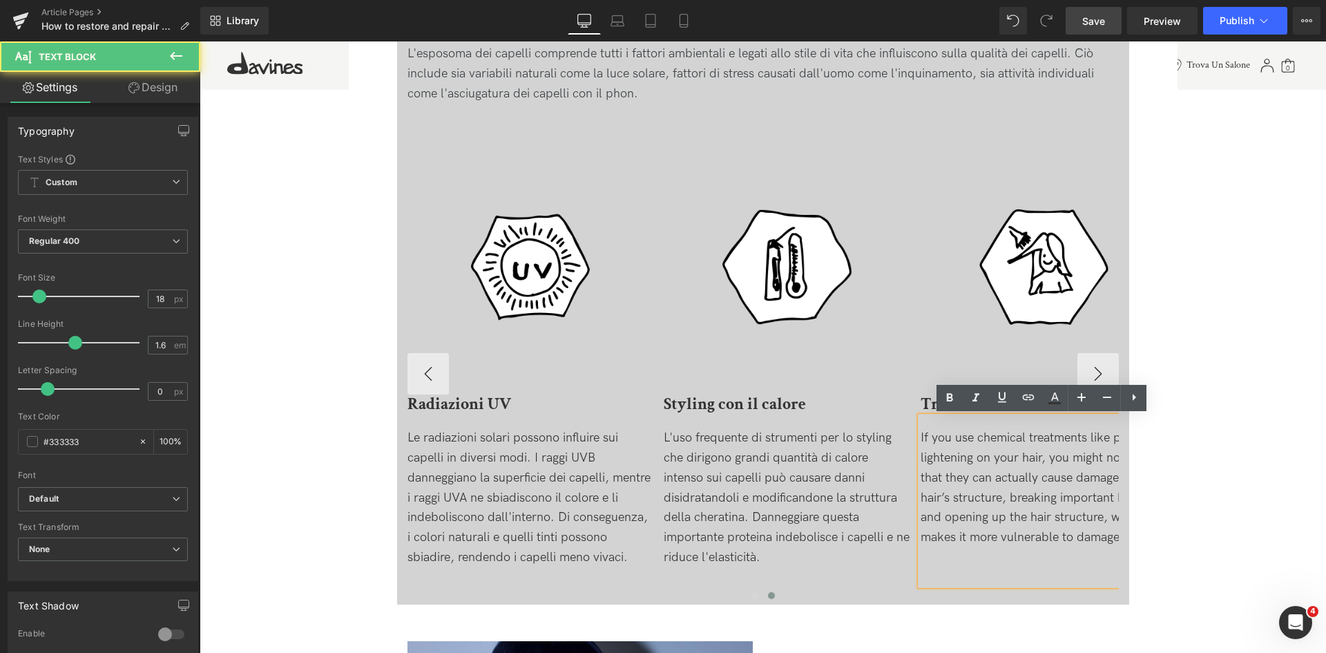
click at [992, 511] on div "If you use chemical treatments like perms or lightening on your hair, you might…" at bounding box center [1044, 487] width 247 height 119
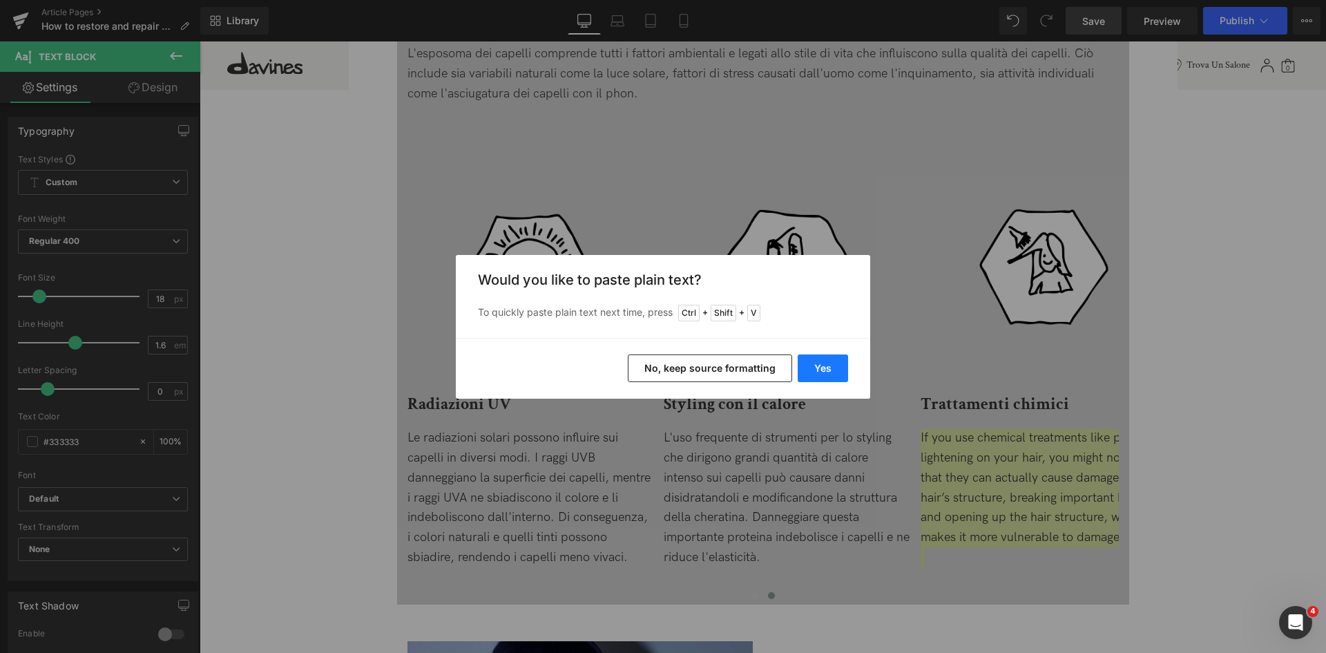
click at [827, 367] on button "Yes" at bounding box center [823, 368] width 50 height 28
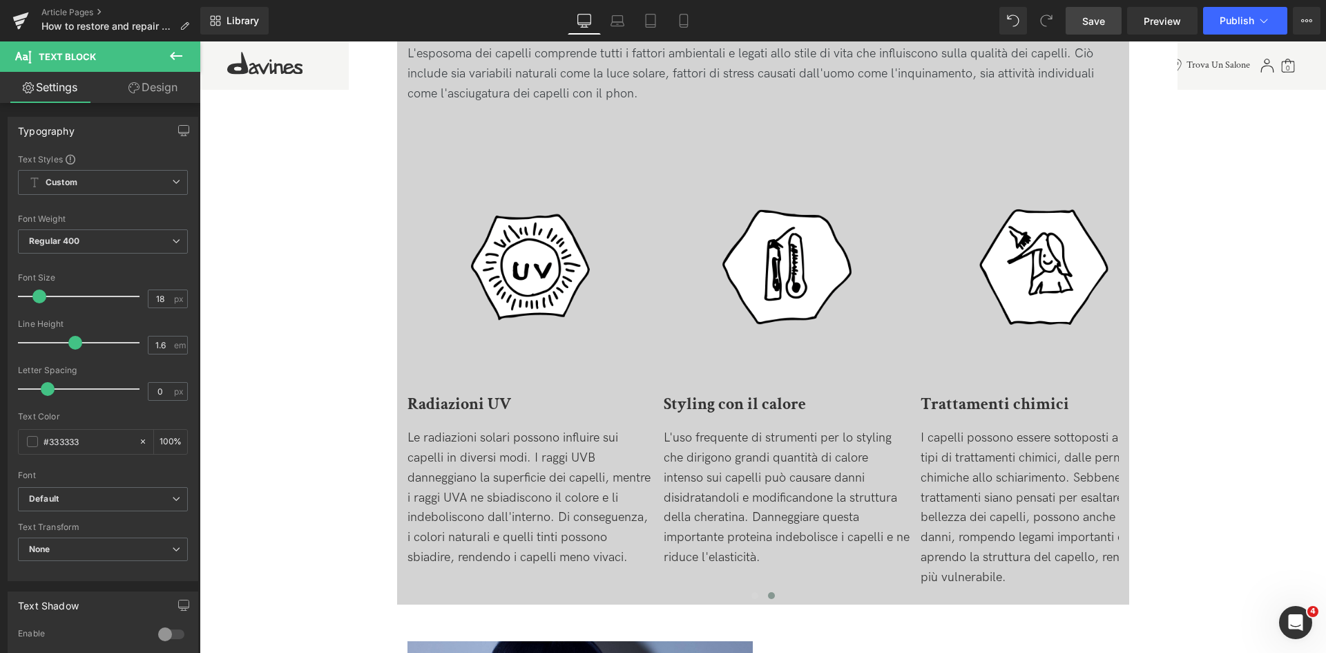
click at [1099, 19] on span "Save" at bounding box center [1093, 21] width 23 height 15
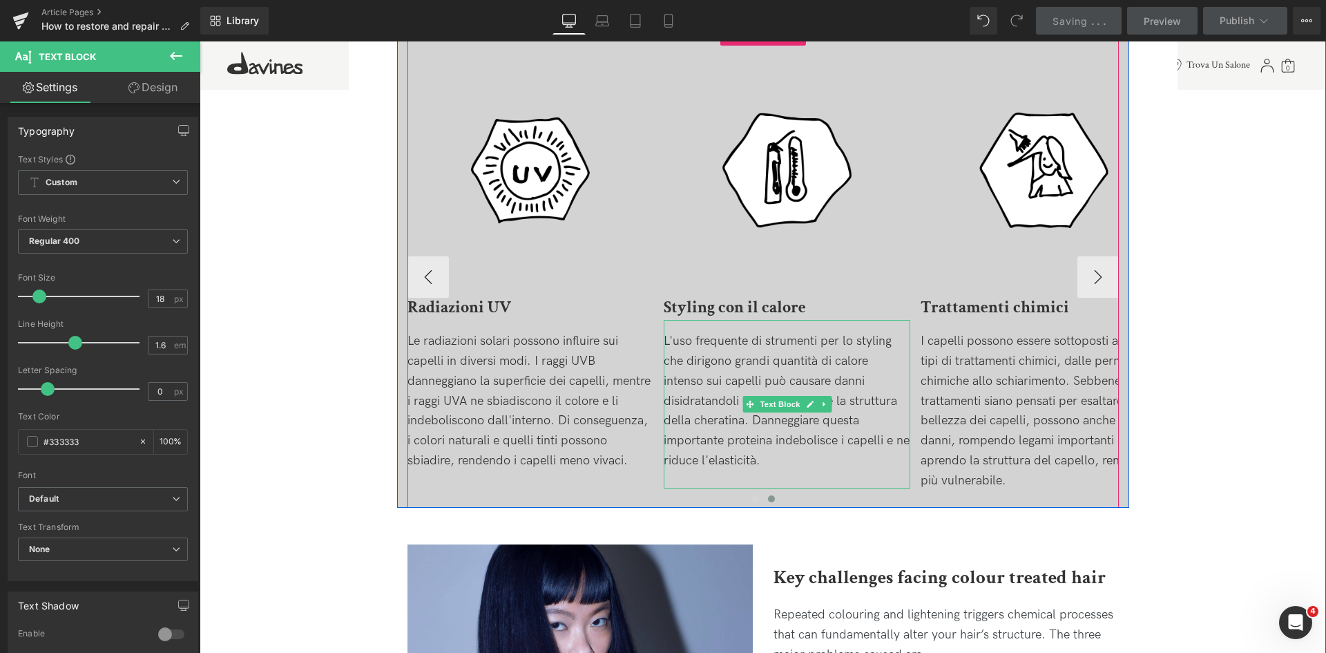
scroll to position [1174, 0]
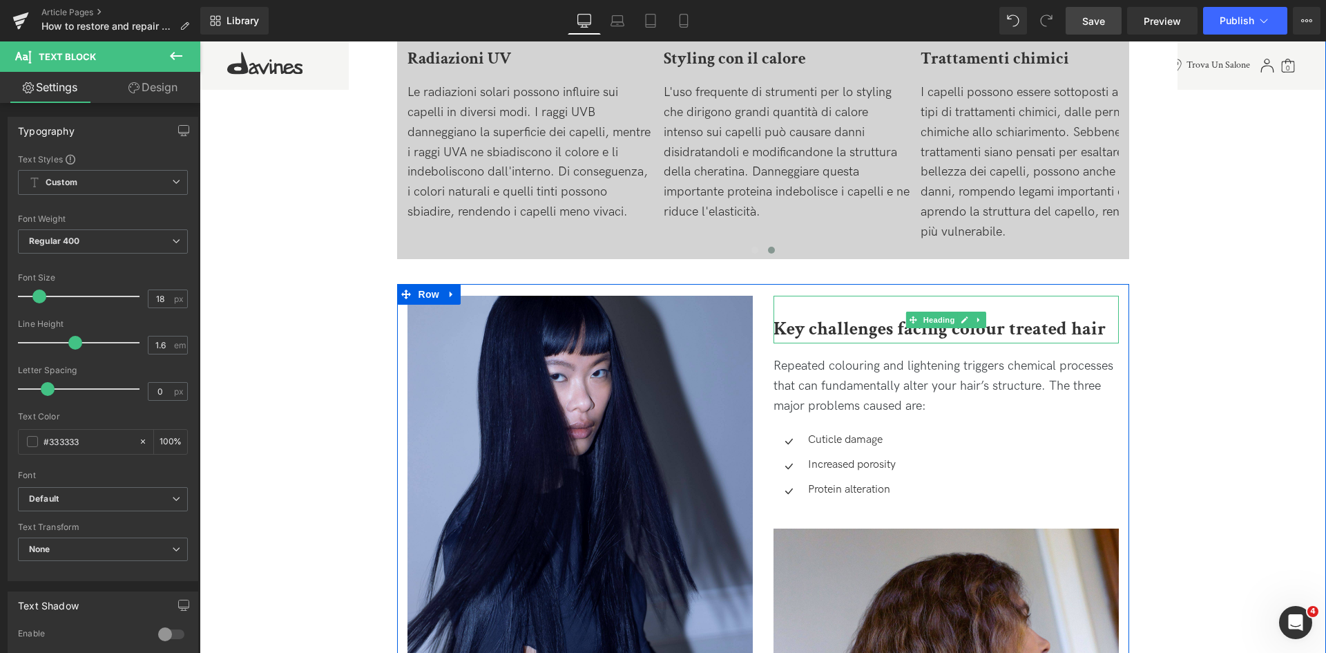
click at [887, 323] on b "Key challenges facing colour treated hair" at bounding box center [939, 328] width 332 height 24
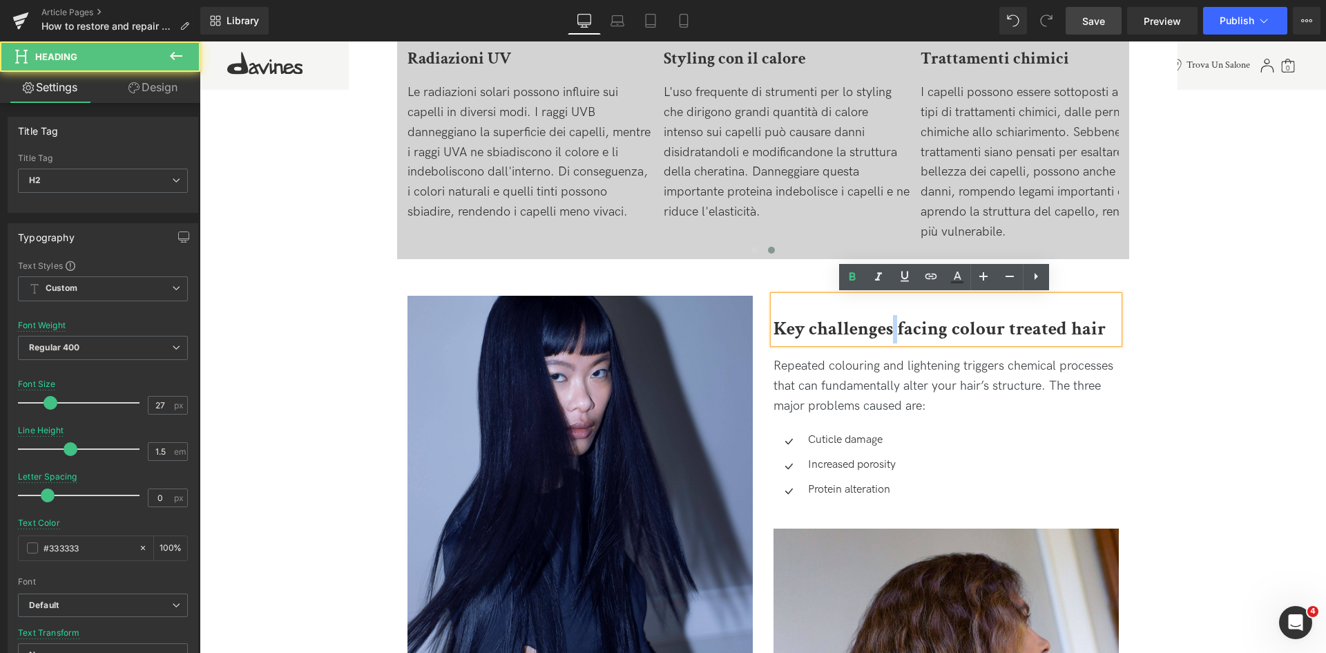
click at [887, 323] on b "Key challenges facing colour treated hair" at bounding box center [939, 328] width 332 height 24
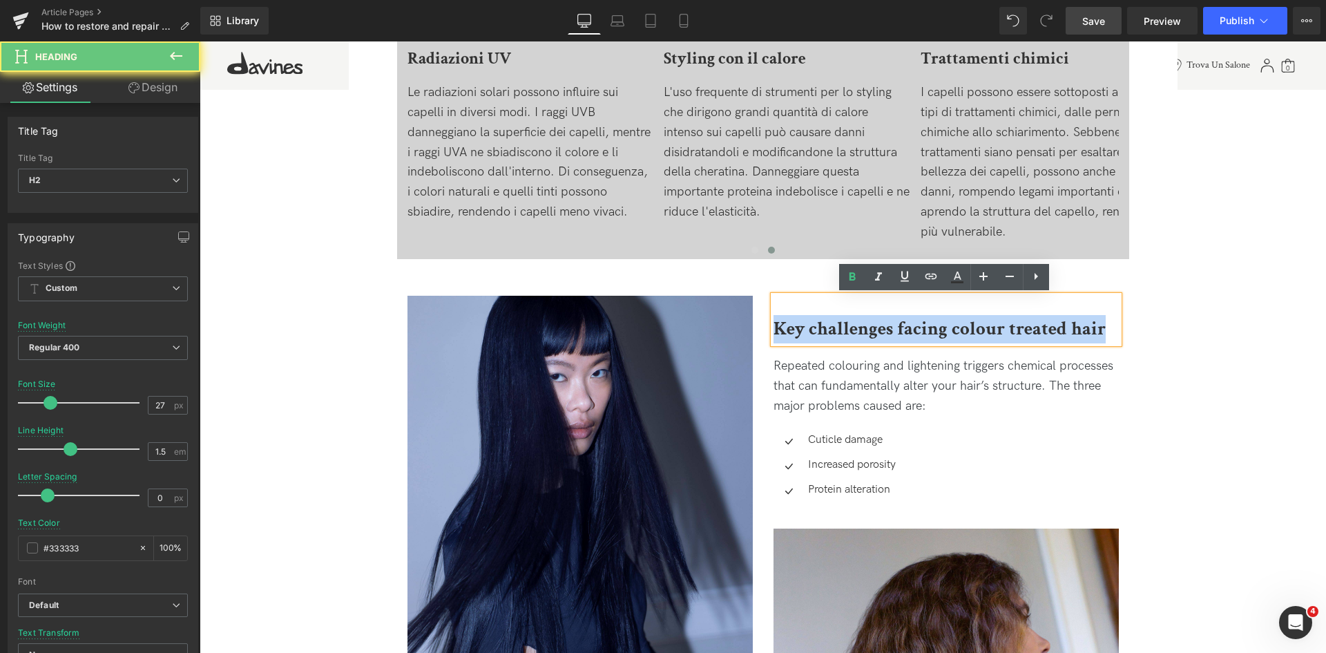
click at [887, 323] on b "Key challenges facing colour treated hair" at bounding box center [939, 328] width 332 height 24
paste div
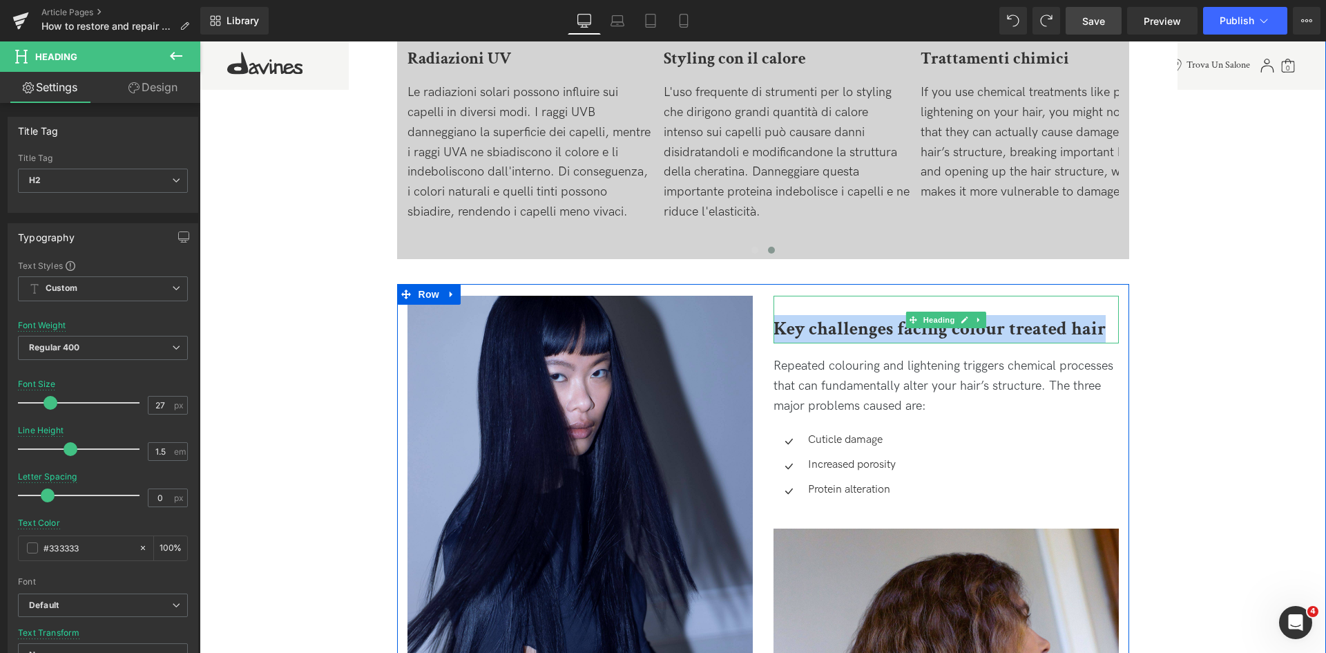
click at [871, 331] on b "Key challenges facing colour treated hair" at bounding box center [939, 328] width 332 height 24
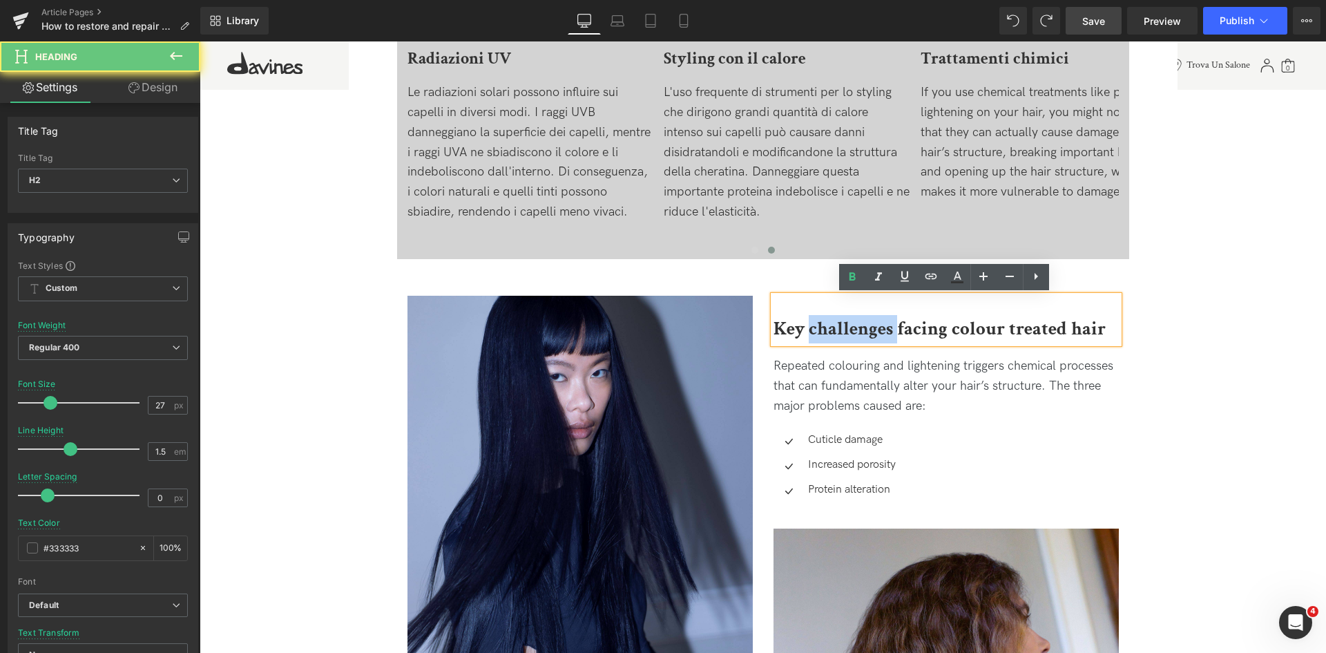
click at [871, 331] on b "Key challenges facing colour treated hair" at bounding box center [939, 328] width 332 height 24
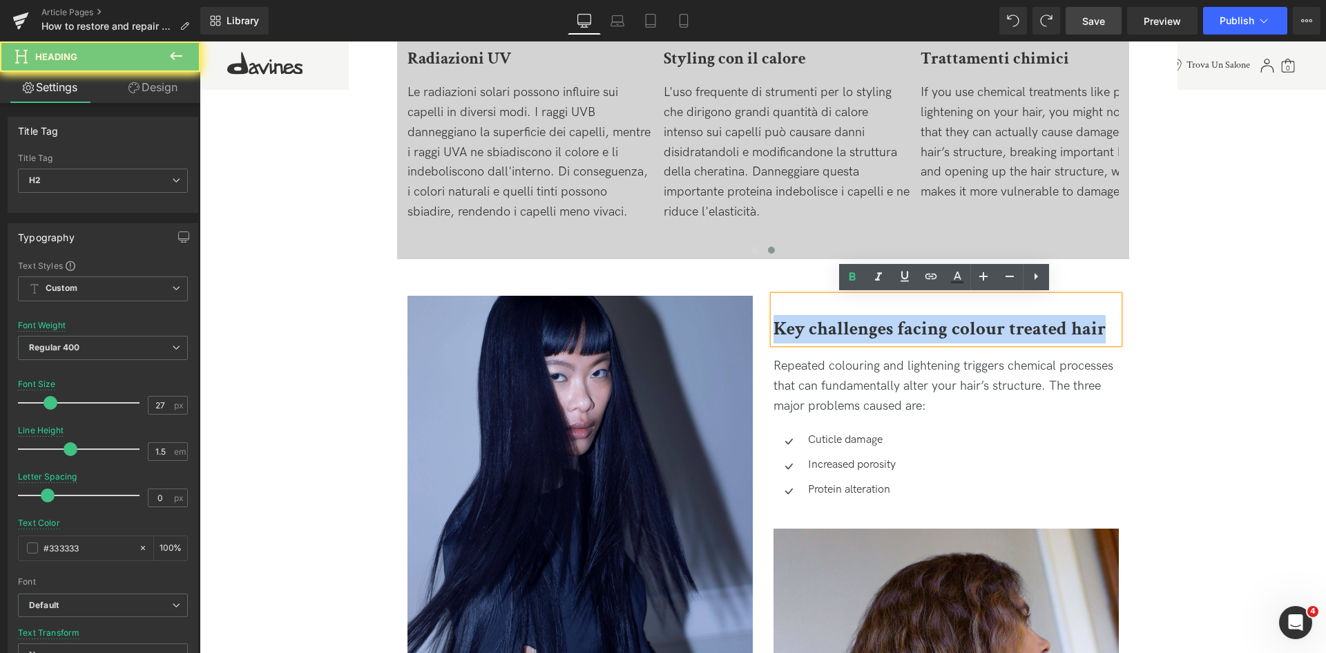
click at [871, 331] on b "Key challenges facing colour treated hair" at bounding box center [939, 328] width 332 height 24
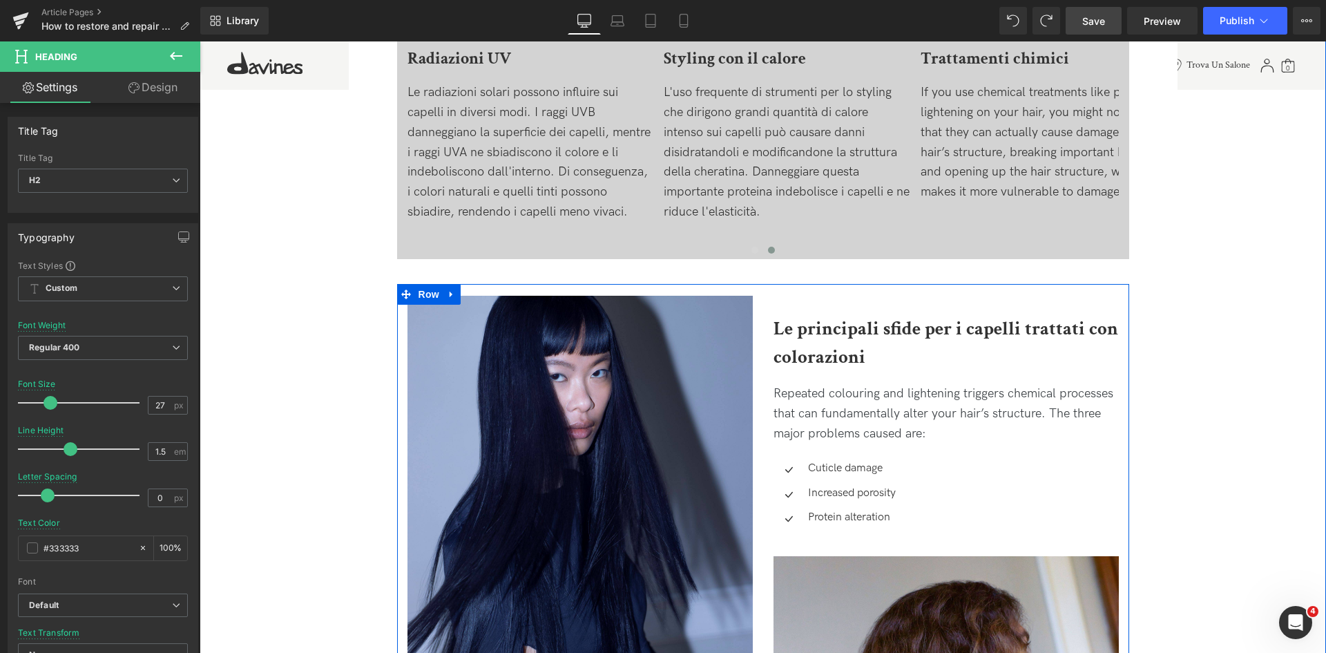
click at [872, 435] on p "Repeated colouring and lightening triggers chemical processes that can fundamen…" at bounding box center [945, 413] width 345 height 59
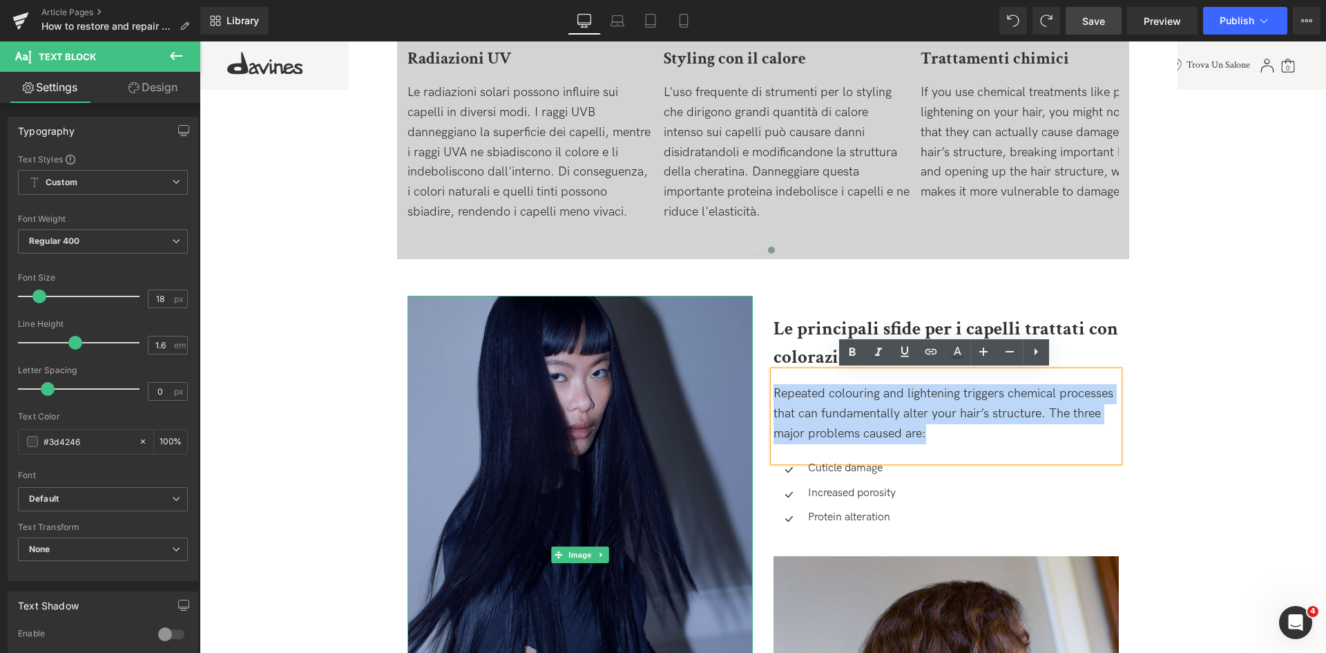
drag, startPoint x: 953, startPoint y: 434, endPoint x: 679, endPoint y: 391, distance: 277.6
copy p "Repeated colouring and lightening triggers chemical processes that can fundamen…"
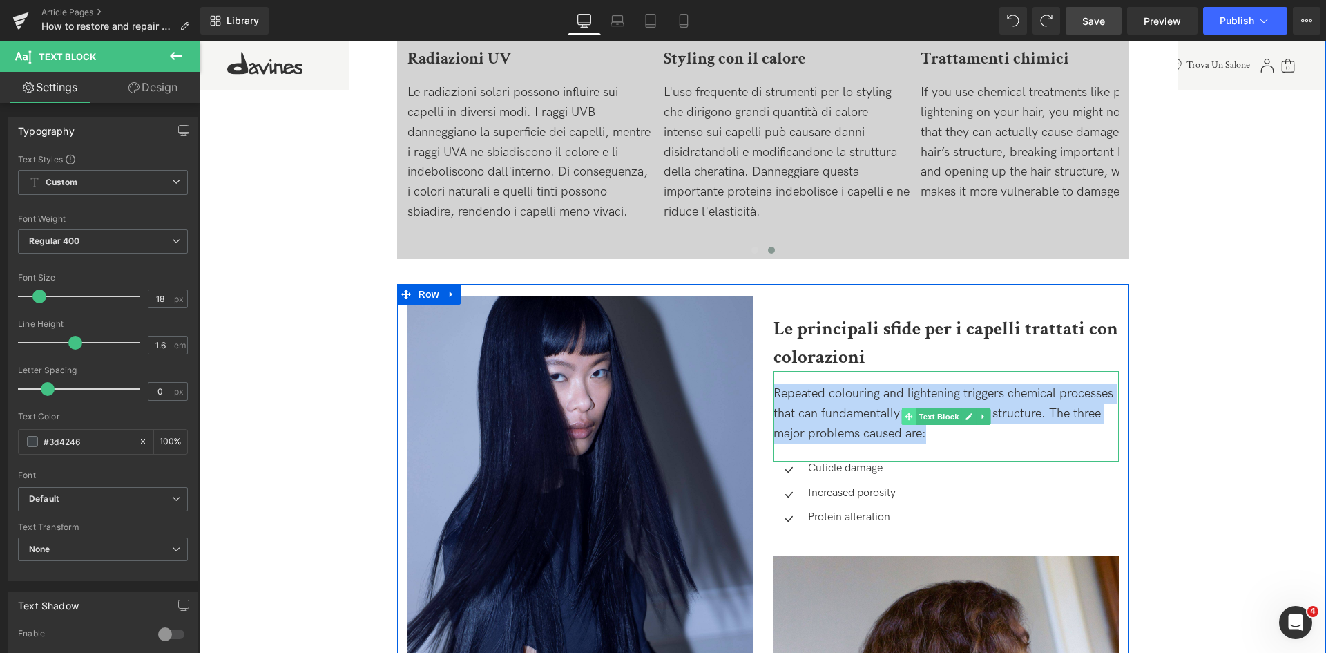
click at [913, 414] on span at bounding box center [908, 416] width 15 height 17
click at [809, 416] on p "Repeated colouring and lightening triggers chemical processes that can fundamen…" at bounding box center [945, 413] width 345 height 59
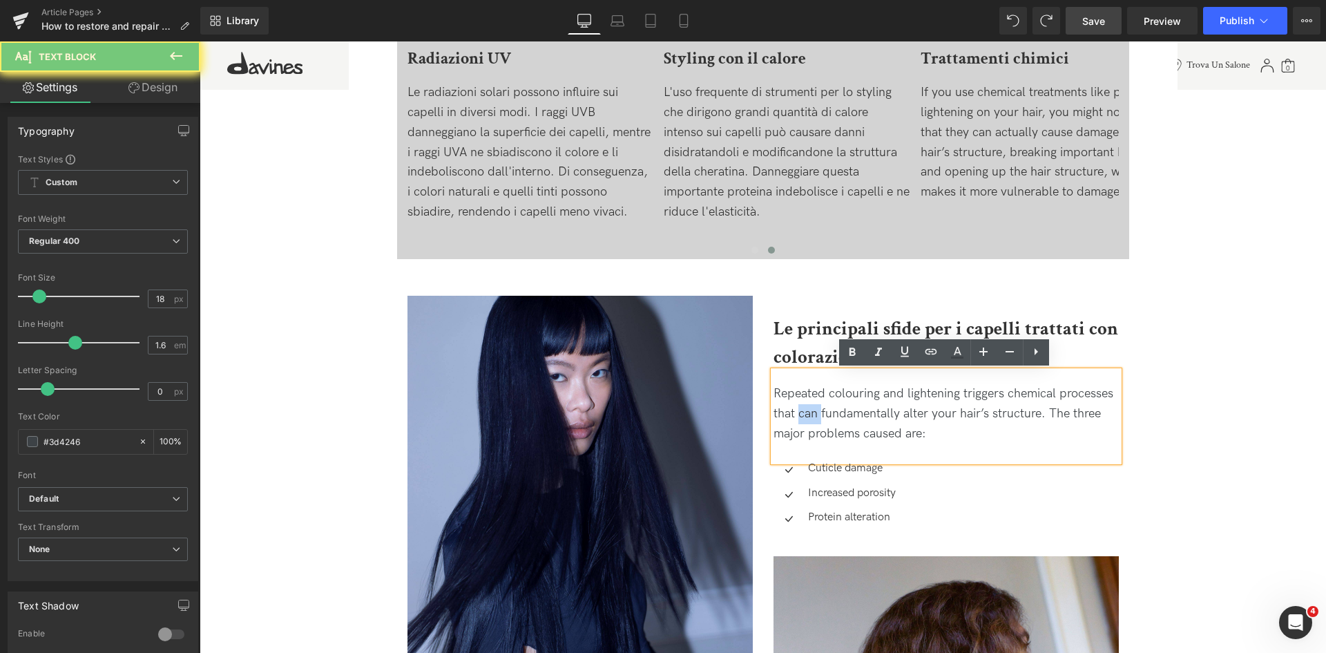
click at [809, 416] on p "Repeated colouring and lightening triggers chemical processes that can fundamen…" at bounding box center [945, 413] width 345 height 59
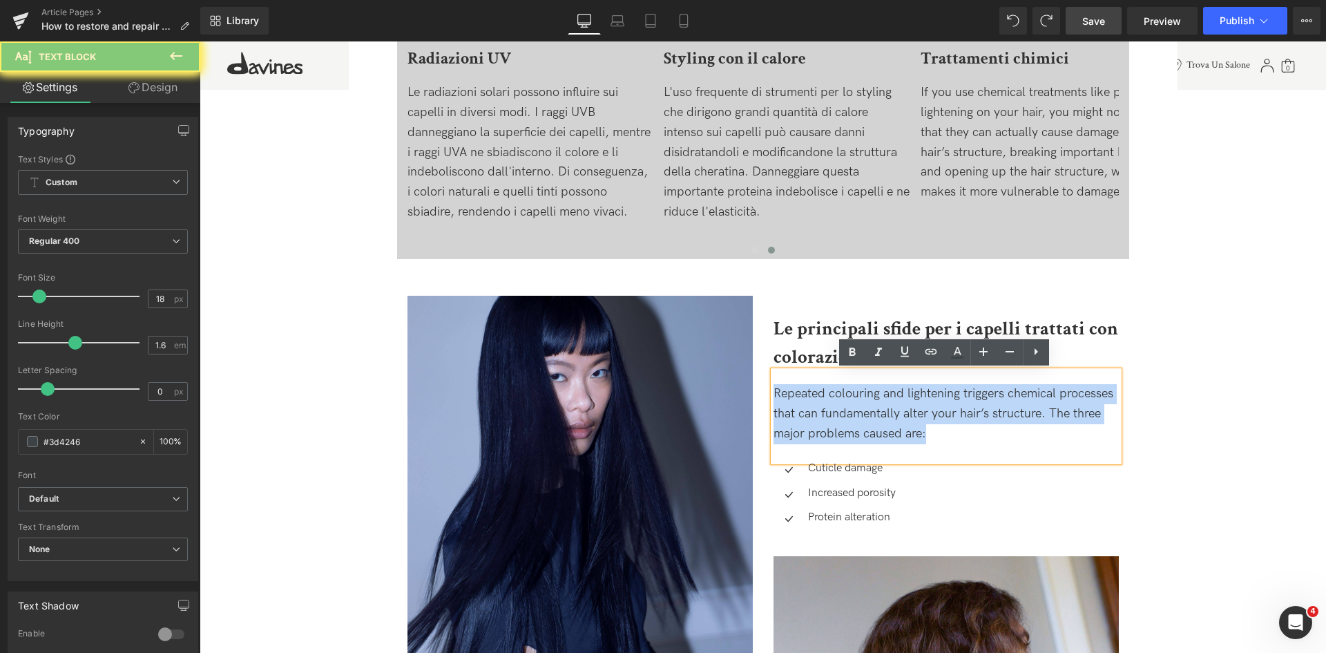
click at [809, 416] on p "Repeated colouring and lightening triggers chemical processes that can fundamen…" at bounding box center [945, 413] width 345 height 59
paste div
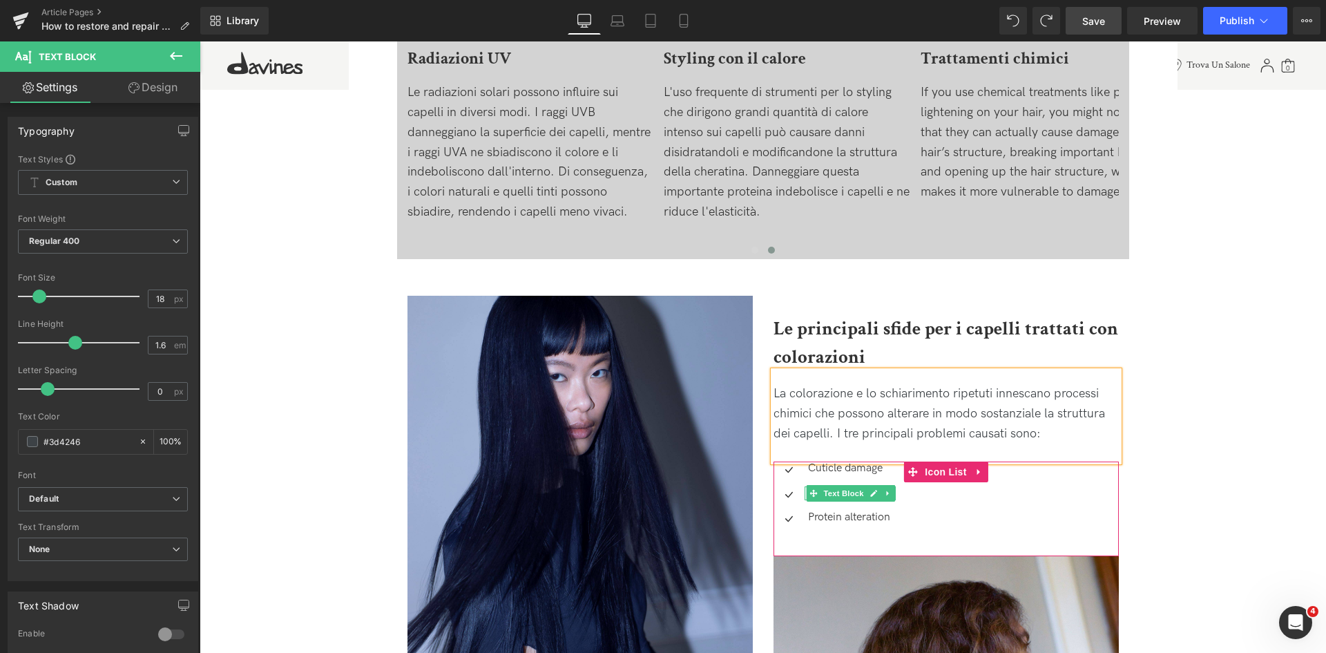
click at [872, 488] on link at bounding box center [874, 493] width 15 height 17
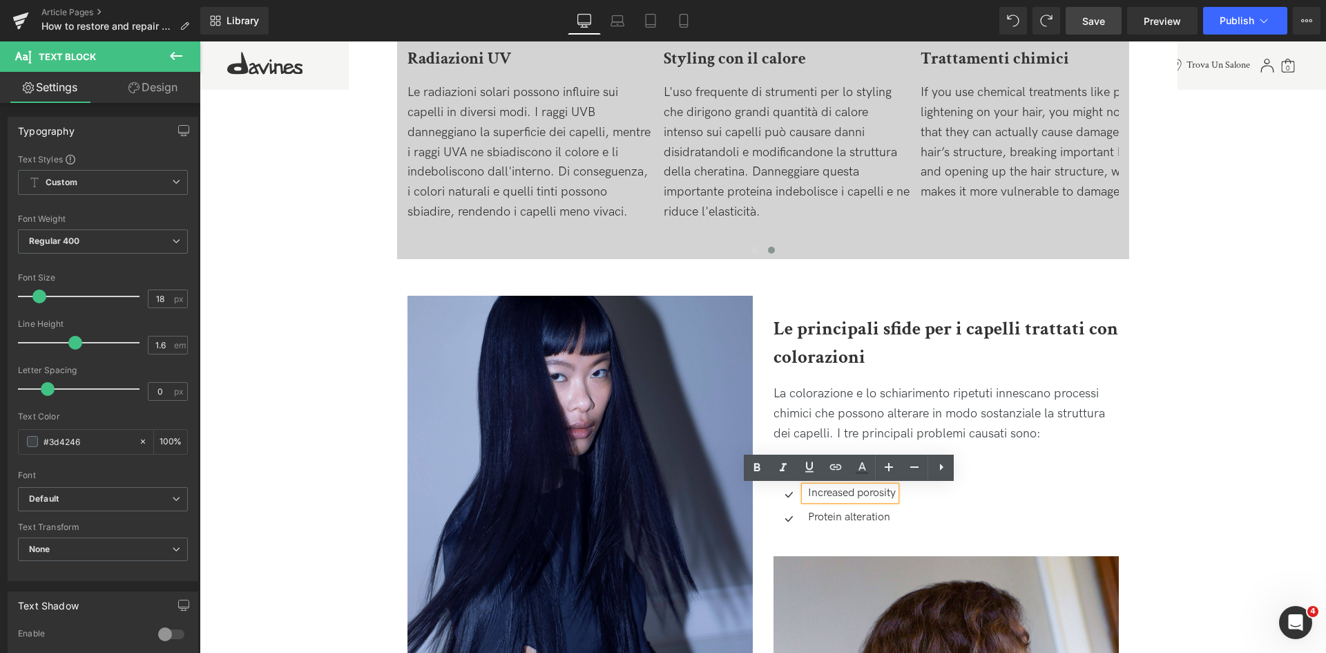
click at [1034, 467] on div "Icon Cuticle damage Text Block Icon Increased porosity Text Block Icon Protein …" at bounding box center [945, 498] width 345 height 74
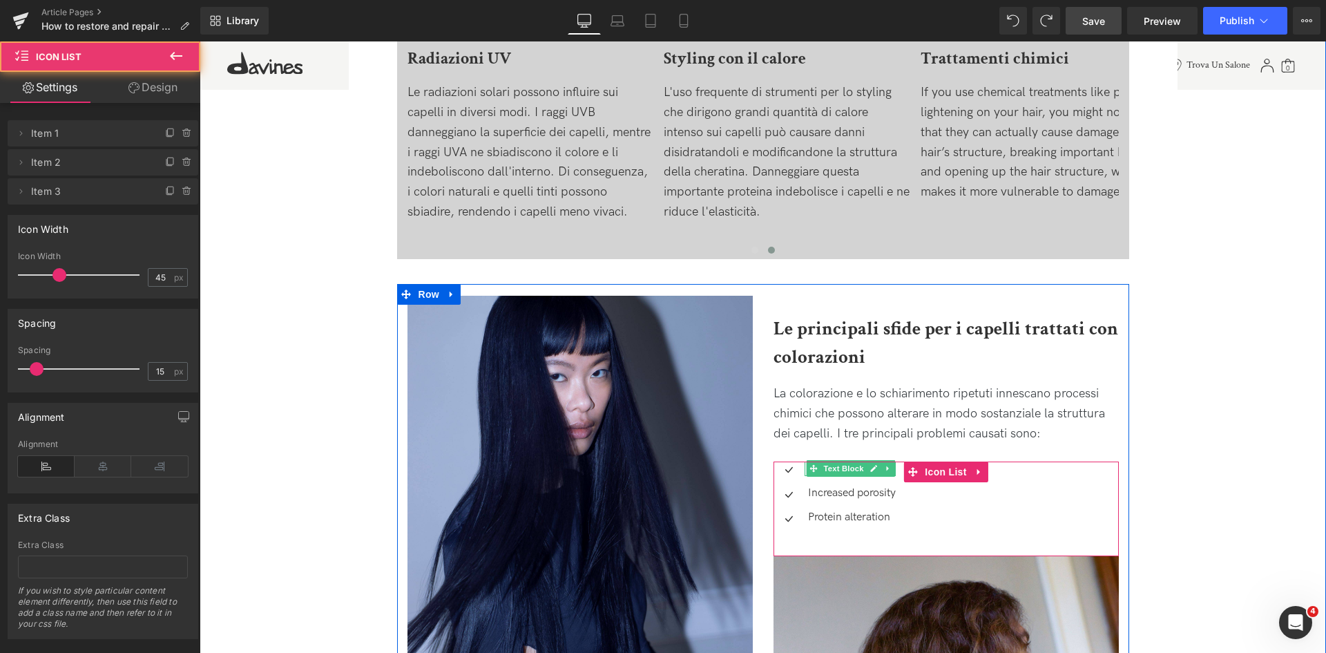
click at [832, 465] on span "Text Block" at bounding box center [844, 468] width 46 height 17
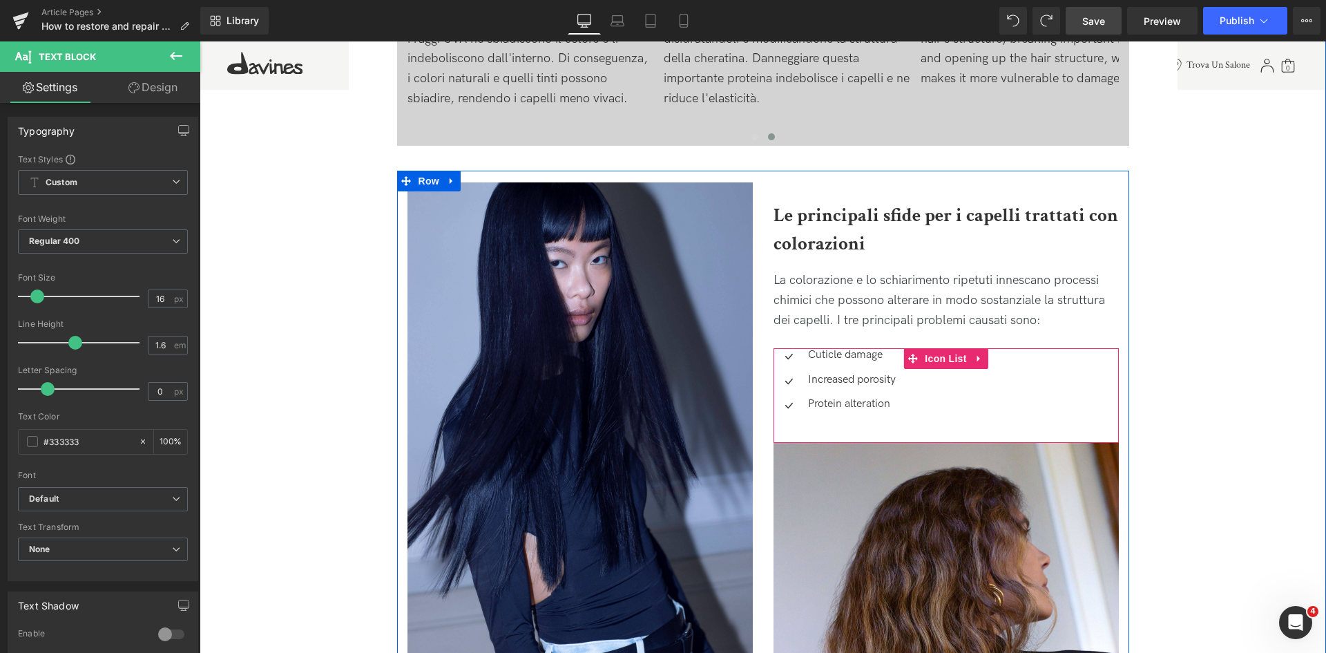
scroll to position [1312, 0]
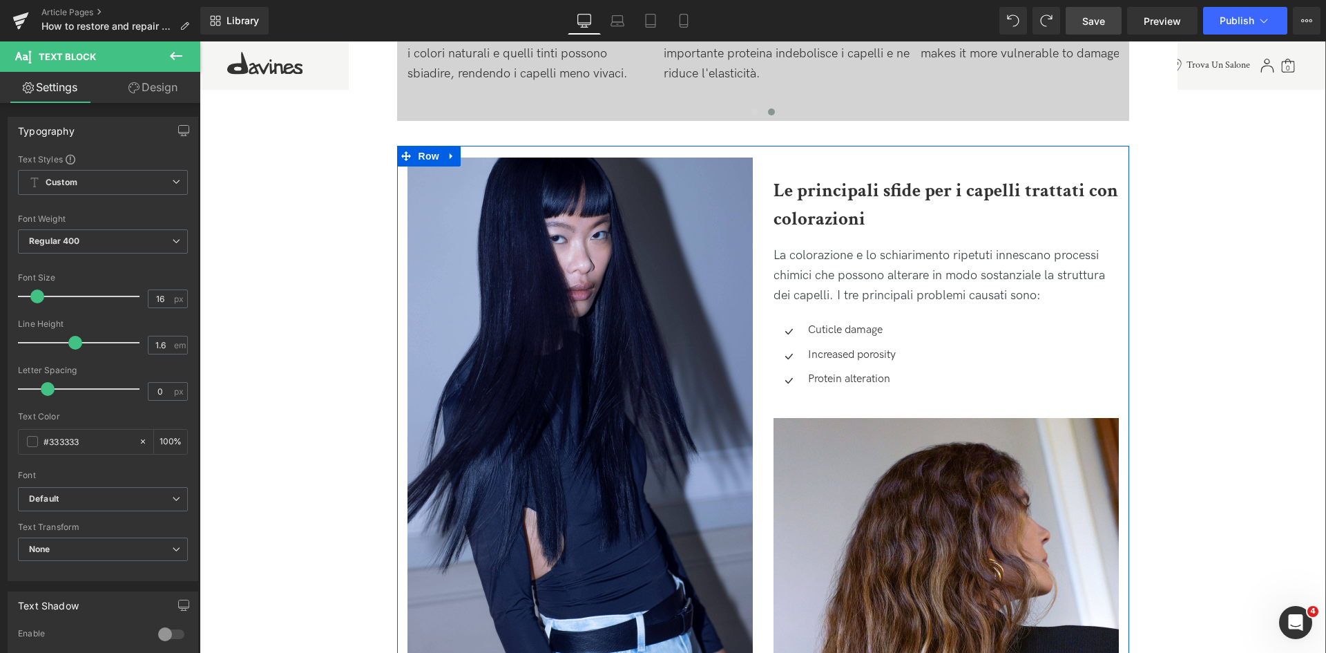
click at [851, 330] on div "Cuticle damage Text Block" at bounding box center [850, 330] width 91 height 15
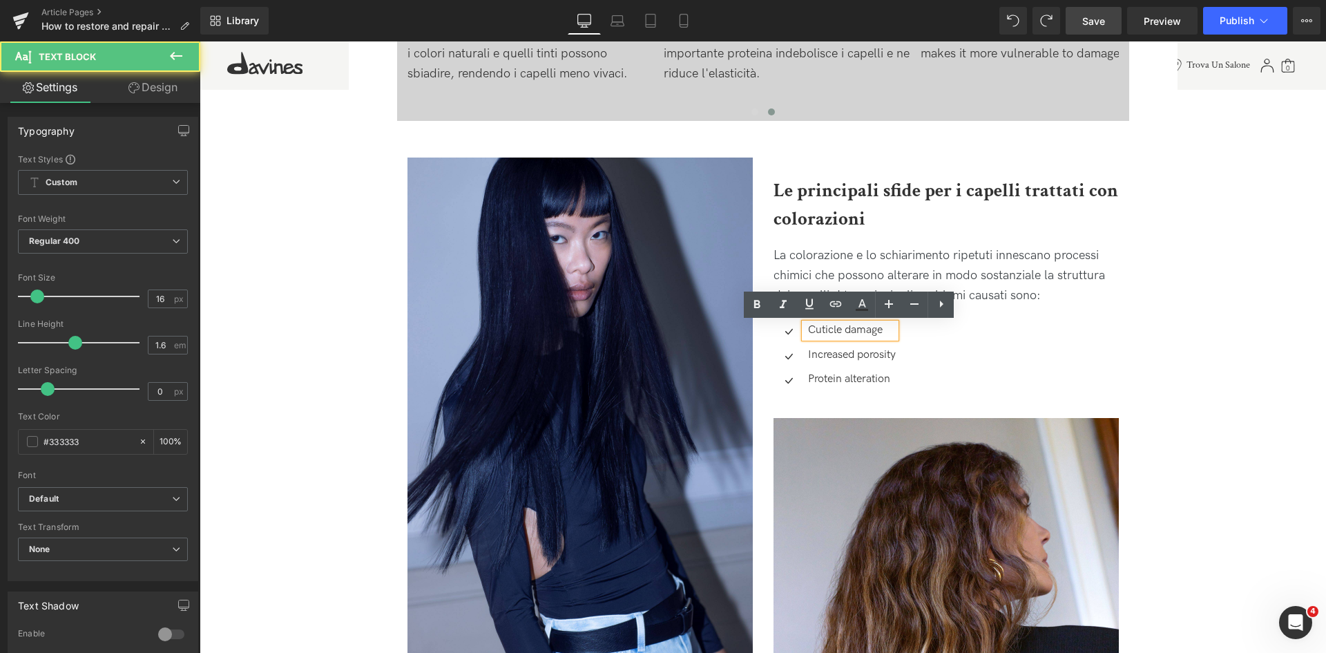
click at [851, 330] on p "Cuticle damage" at bounding box center [852, 330] width 88 height 15
copy p "Cuticle damage"
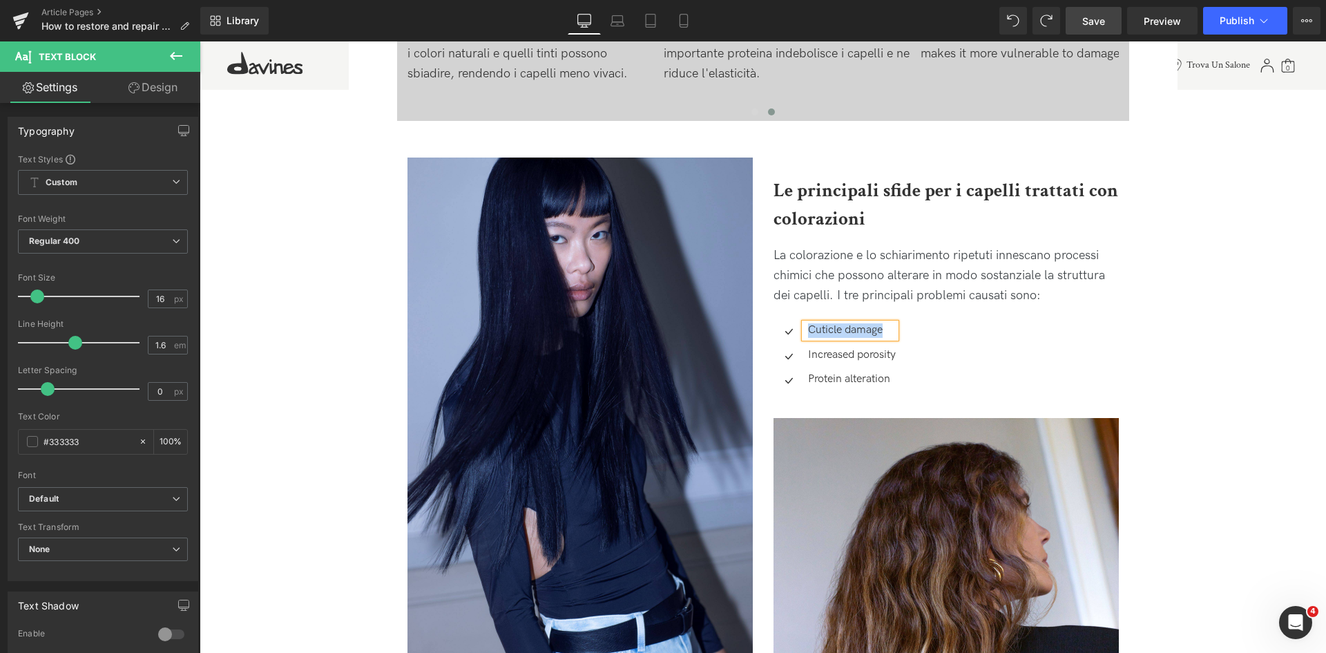
click at [829, 331] on p "Cuticle damage" at bounding box center [852, 330] width 88 height 15
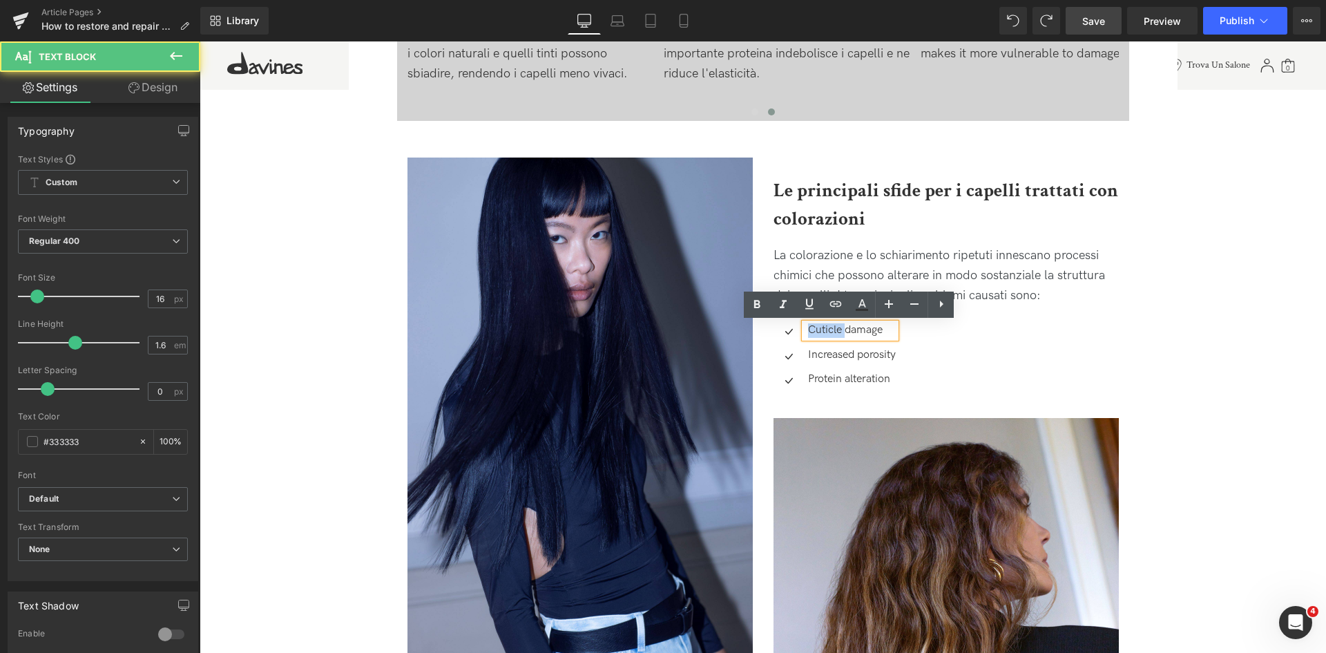
click at [829, 331] on p "Cuticle damage" at bounding box center [852, 330] width 88 height 15
paste div
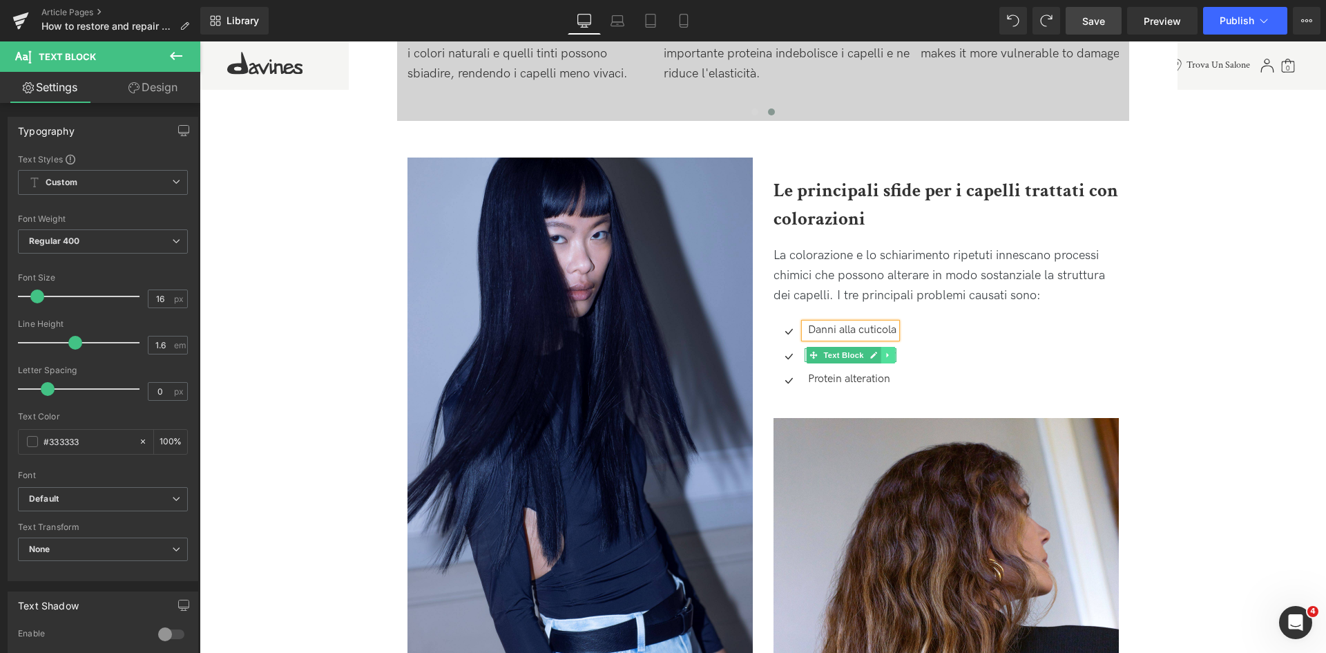
click at [892, 358] on link at bounding box center [888, 355] width 15 height 17
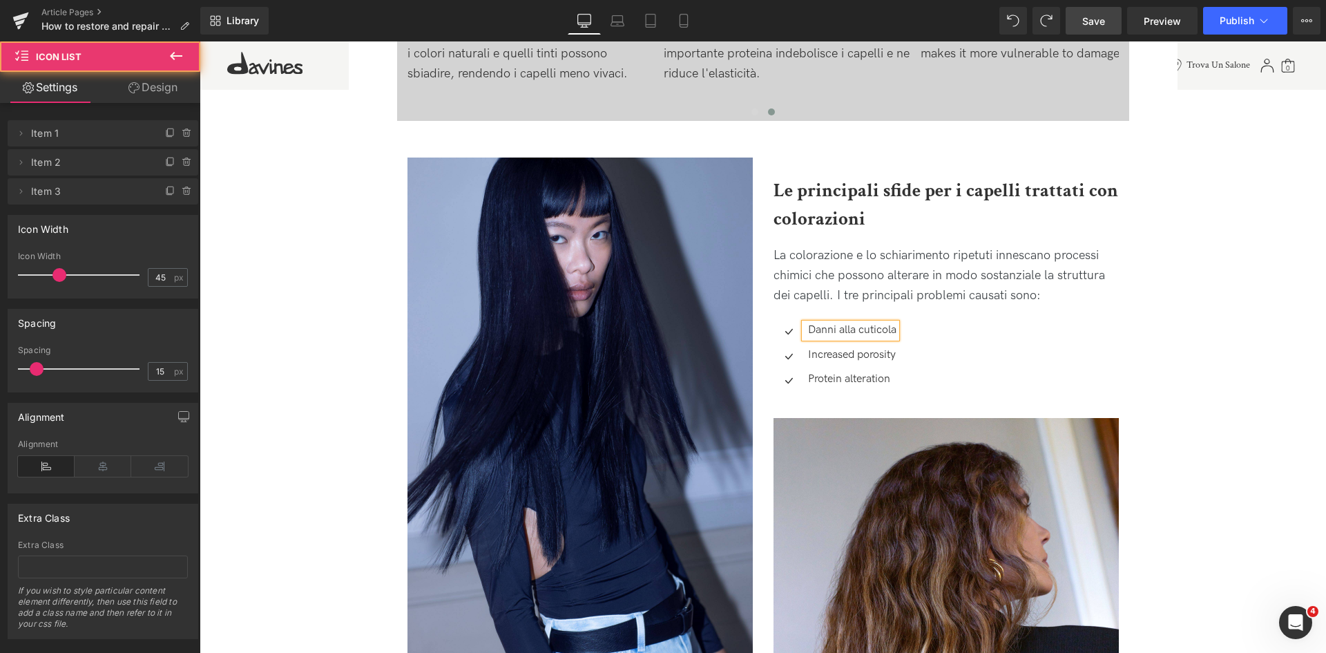
click at [945, 356] on div "Icon Danni alla cuticola Text Block Icon Increased porosity Text Block Icon Pro…" at bounding box center [945, 360] width 345 height 74
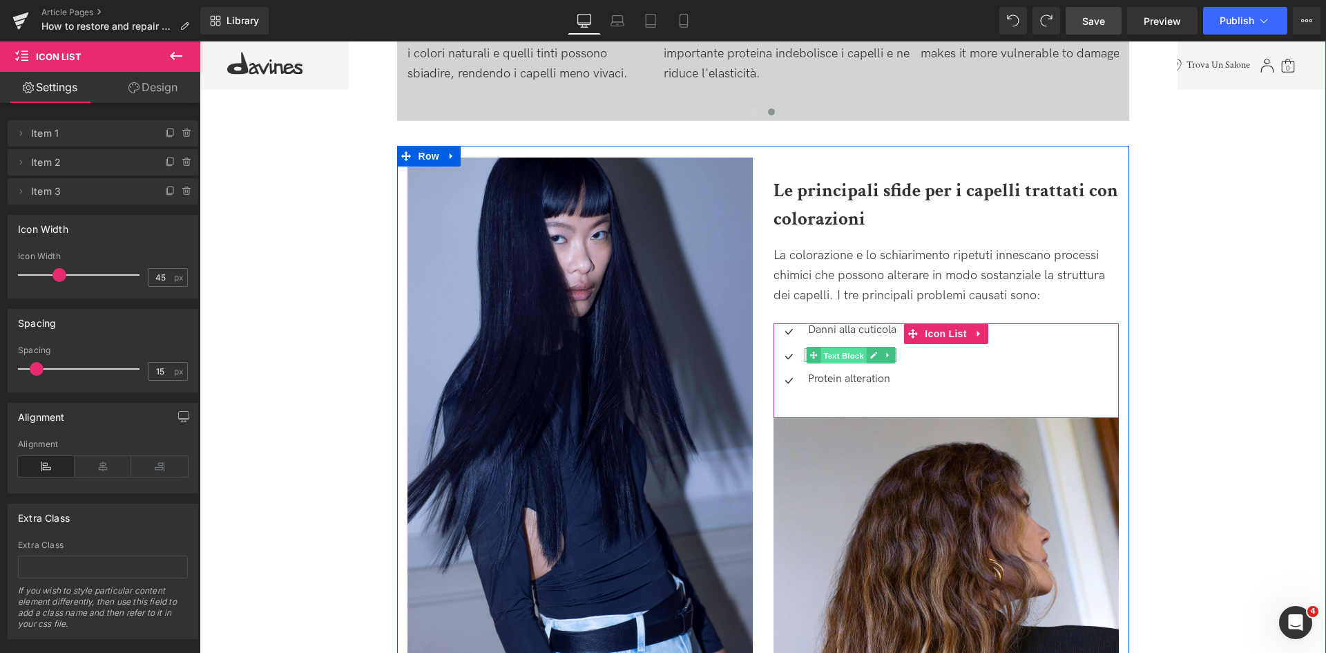
click at [822, 360] on span "Text Block" at bounding box center [844, 355] width 46 height 17
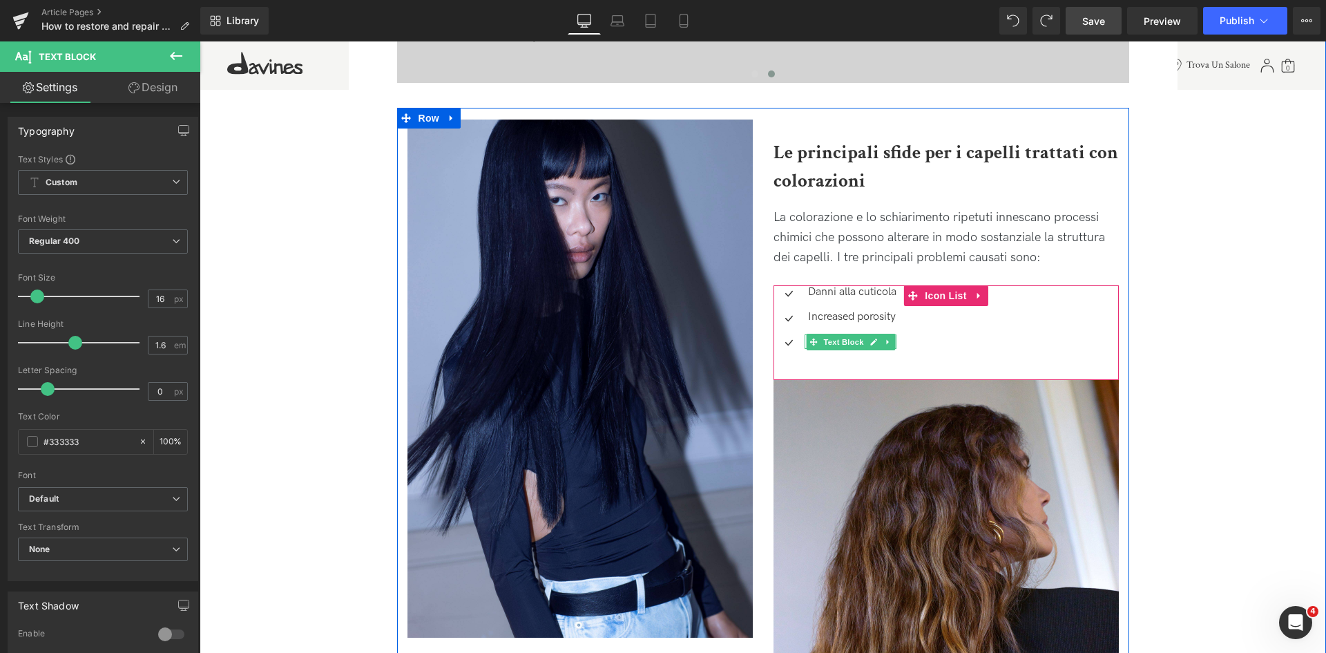
scroll to position [1381, 0]
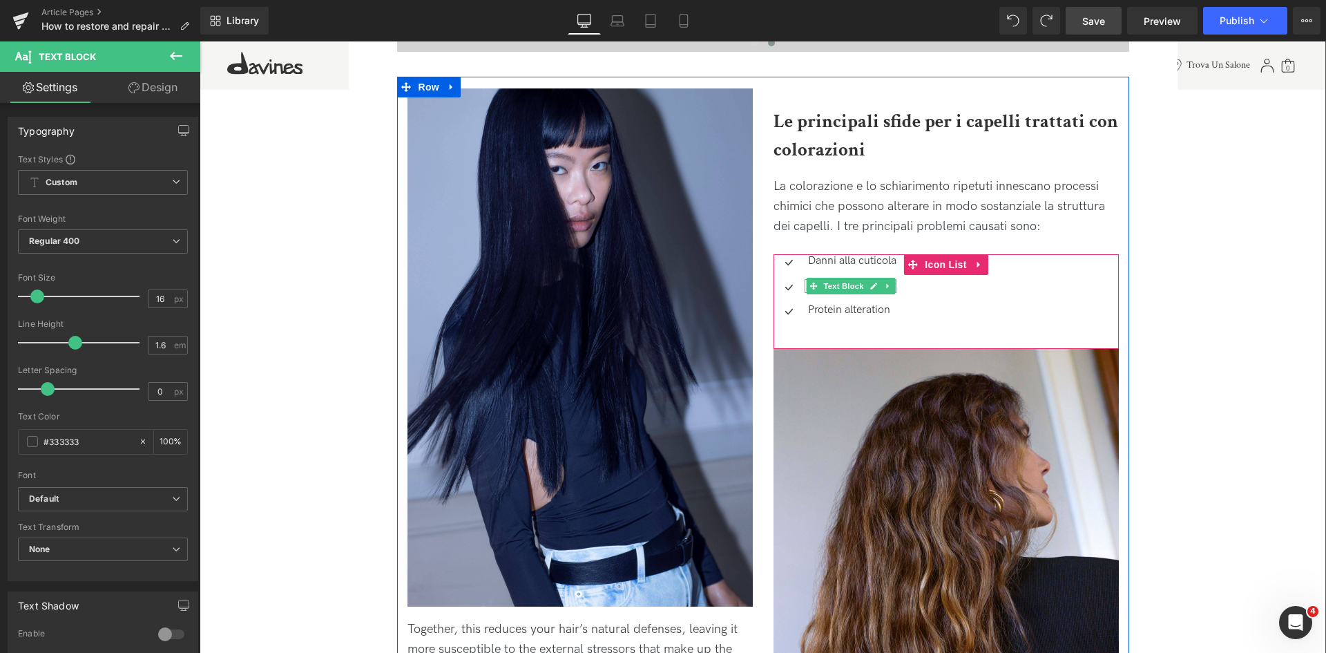
click at [894, 287] on div at bounding box center [894, 286] width 3 height 15
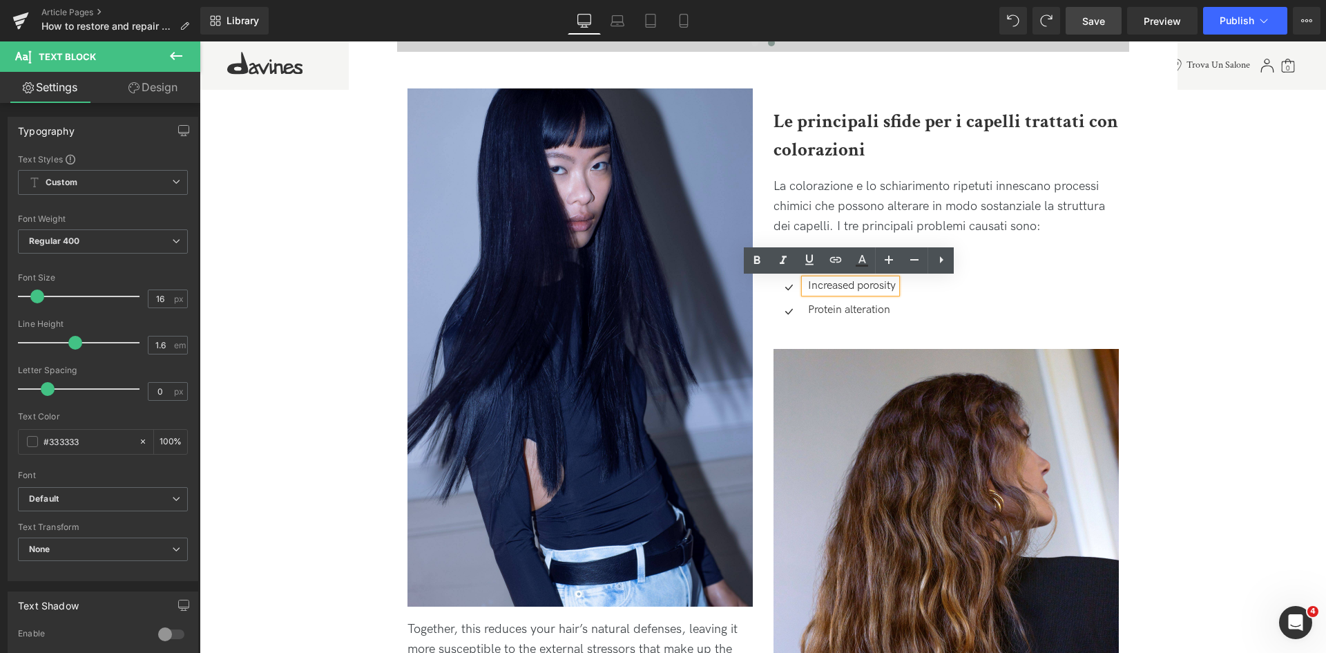
click at [885, 285] on p "Increased porosity" at bounding box center [852, 286] width 88 height 15
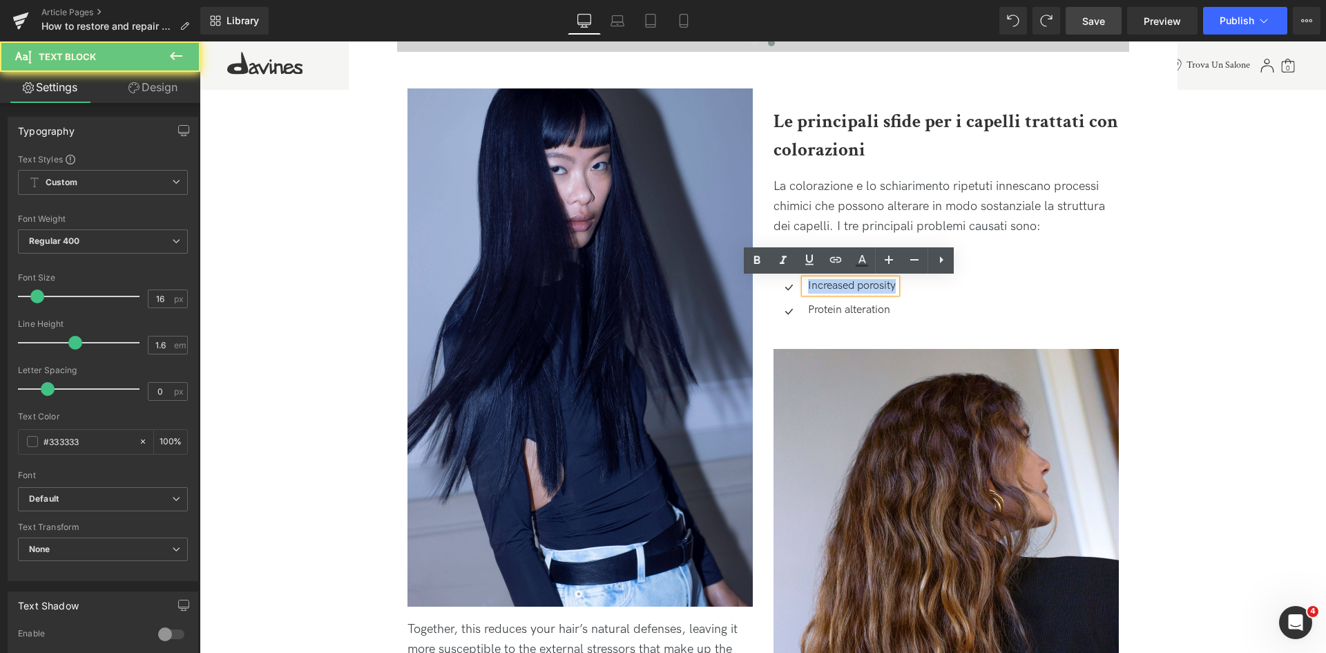
click at [885, 285] on p "Increased porosity" at bounding box center [852, 286] width 88 height 15
copy p "Increased porosity"
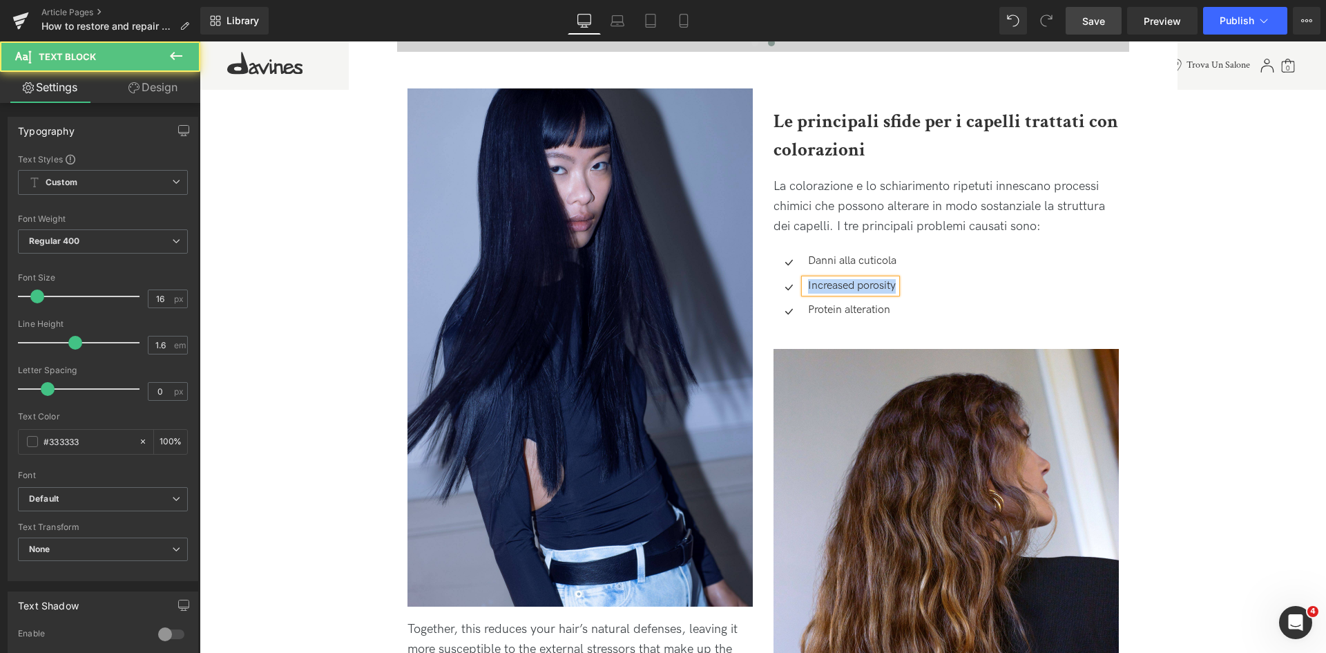
click at [831, 282] on p "Increased porosity" at bounding box center [852, 286] width 88 height 15
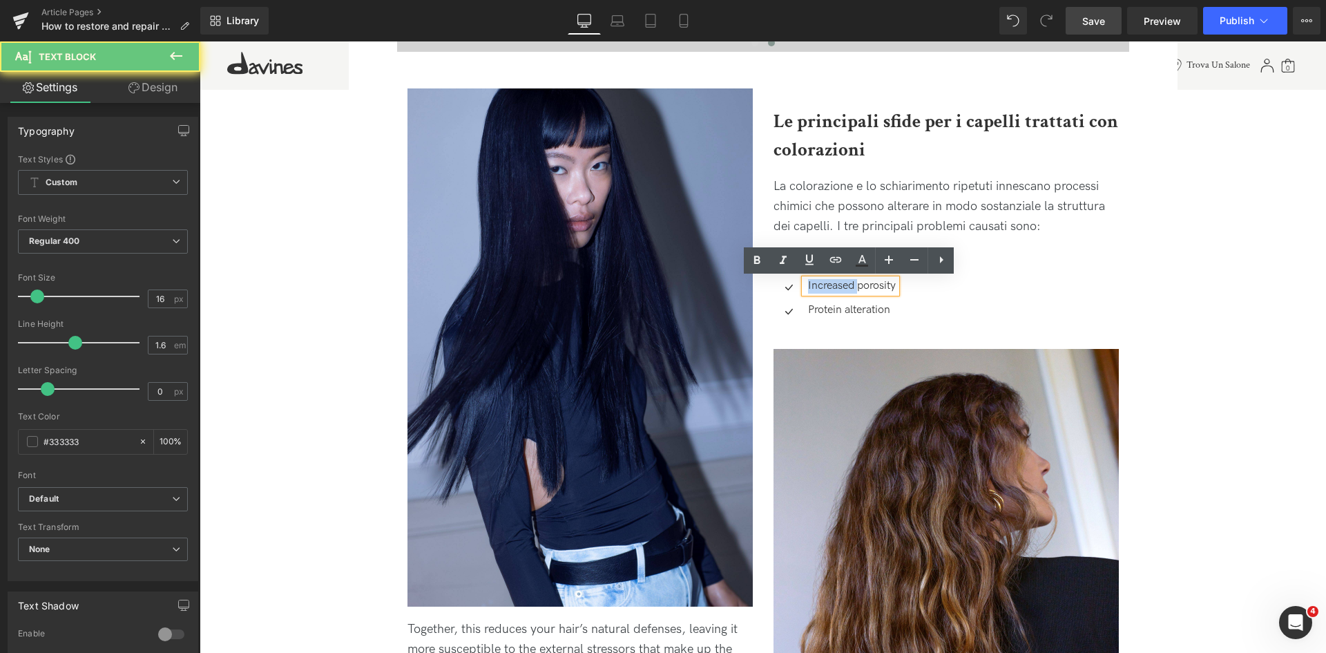
click at [831, 282] on p "Increased porosity" at bounding box center [852, 286] width 88 height 15
paste div
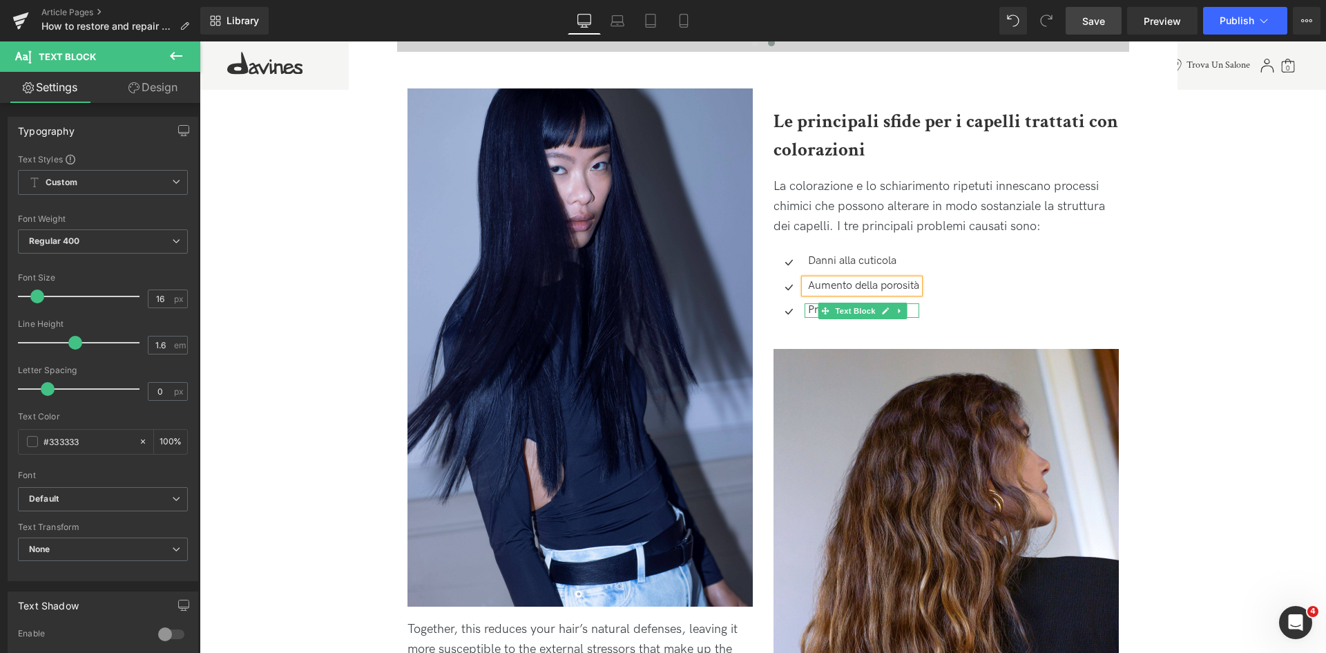
click at [808, 309] on p "Protein alteration" at bounding box center [863, 310] width 111 height 15
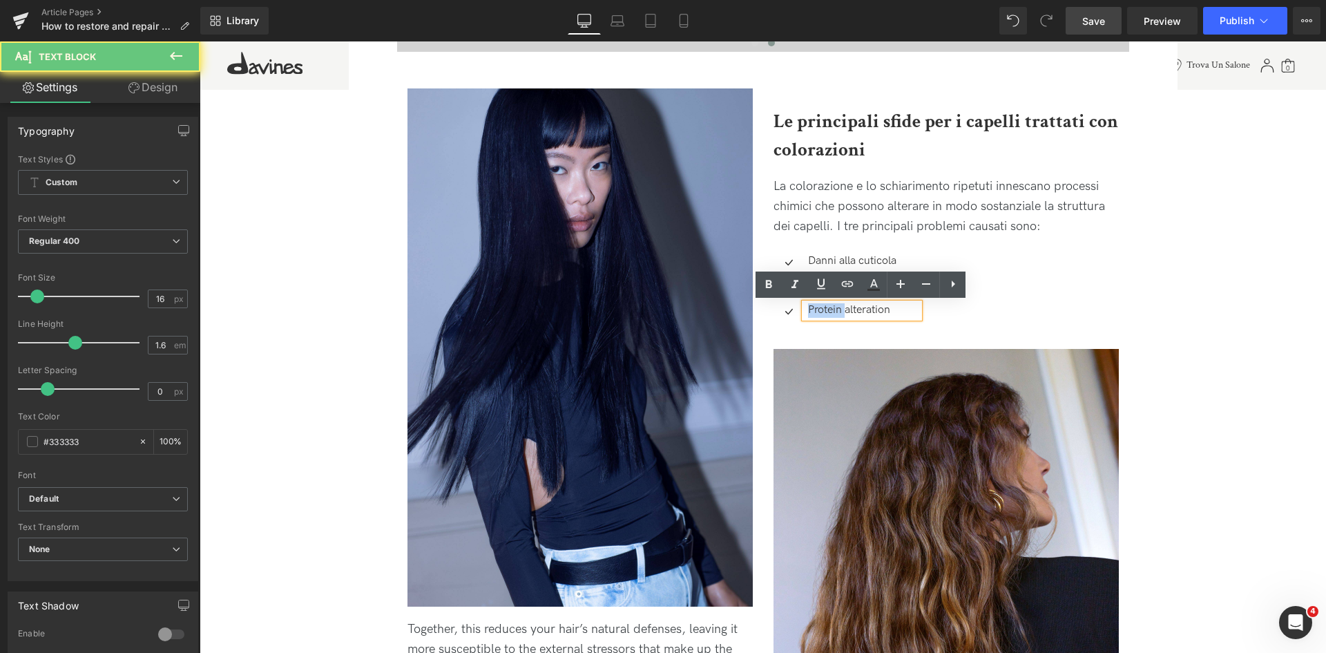
click at [808, 309] on p "Protein alteration" at bounding box center [863, 310] width 111 height 15
copy p "Protein alteration"
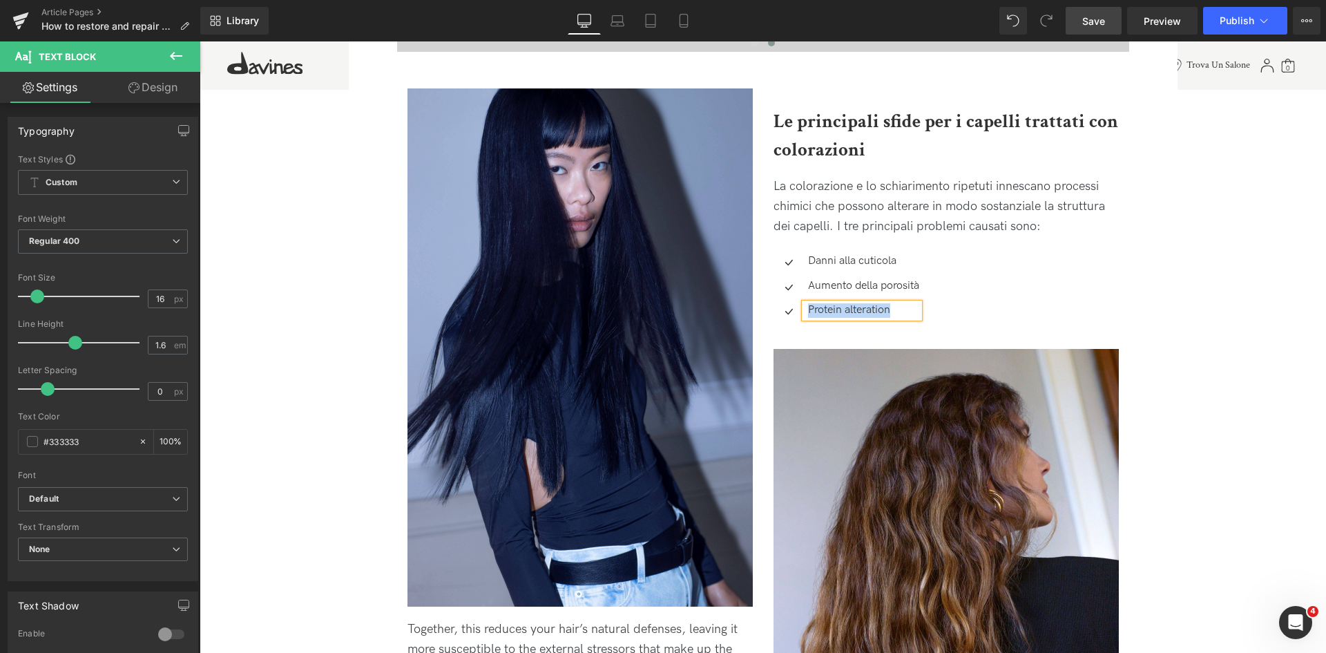
click at [868, 310] on p "Protein alteration" at bounding box center [863, 310] width 111 height 15
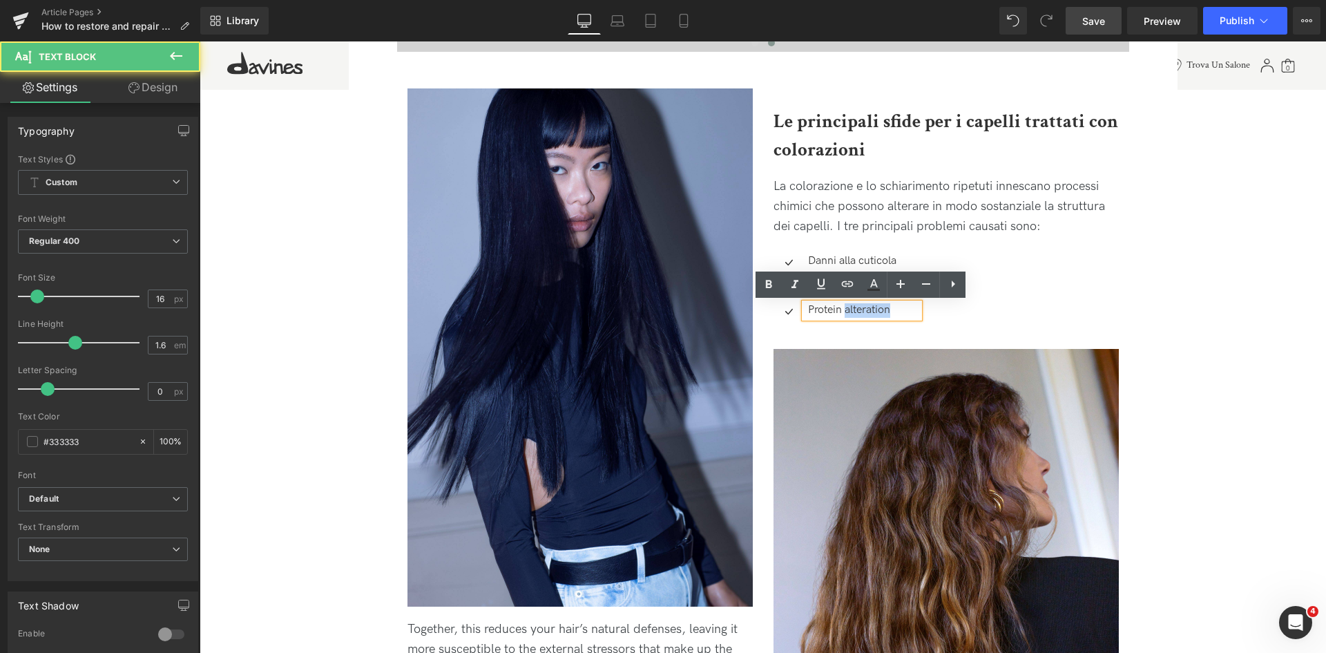
click at [868, 310] on p "Protein alteration" at bounding box center [863, 310] width 111 height 15
click at [868, 311] on p "Protein alteration" at bounding box center [863, 310] width 111 height 15
paste div
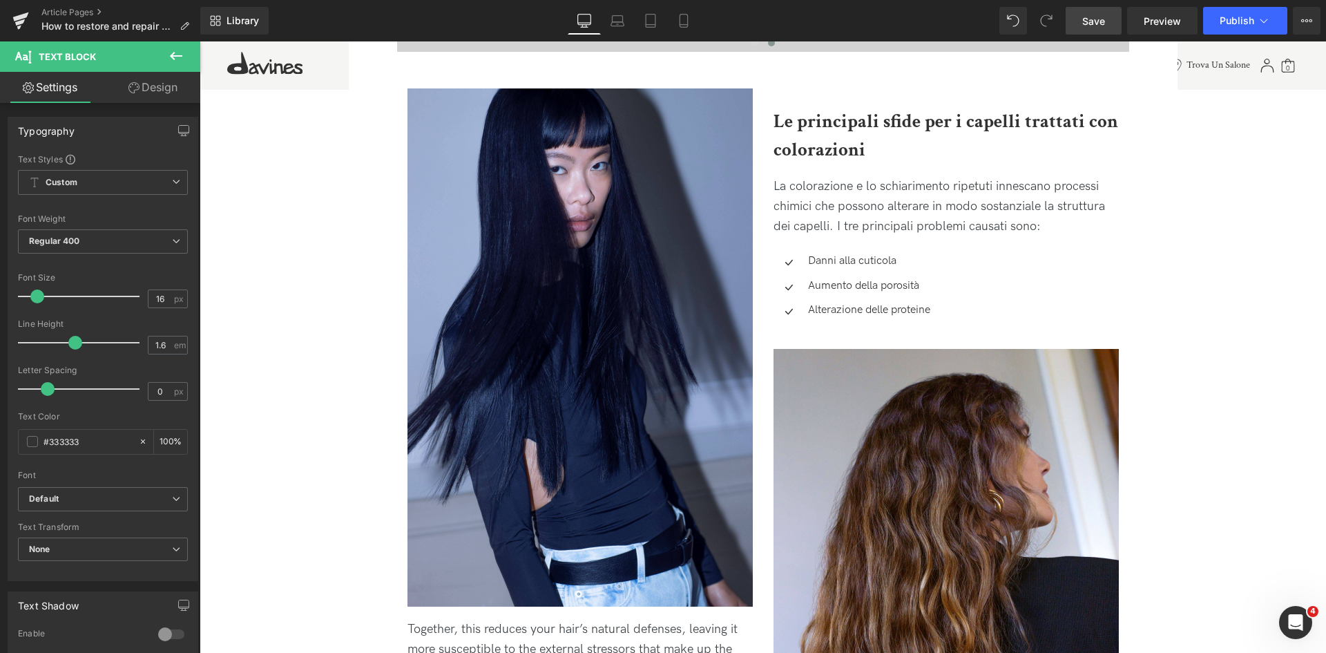
click at [1096, 17] on span "Save" at bounding box center [1093, 21] width 23 height 15
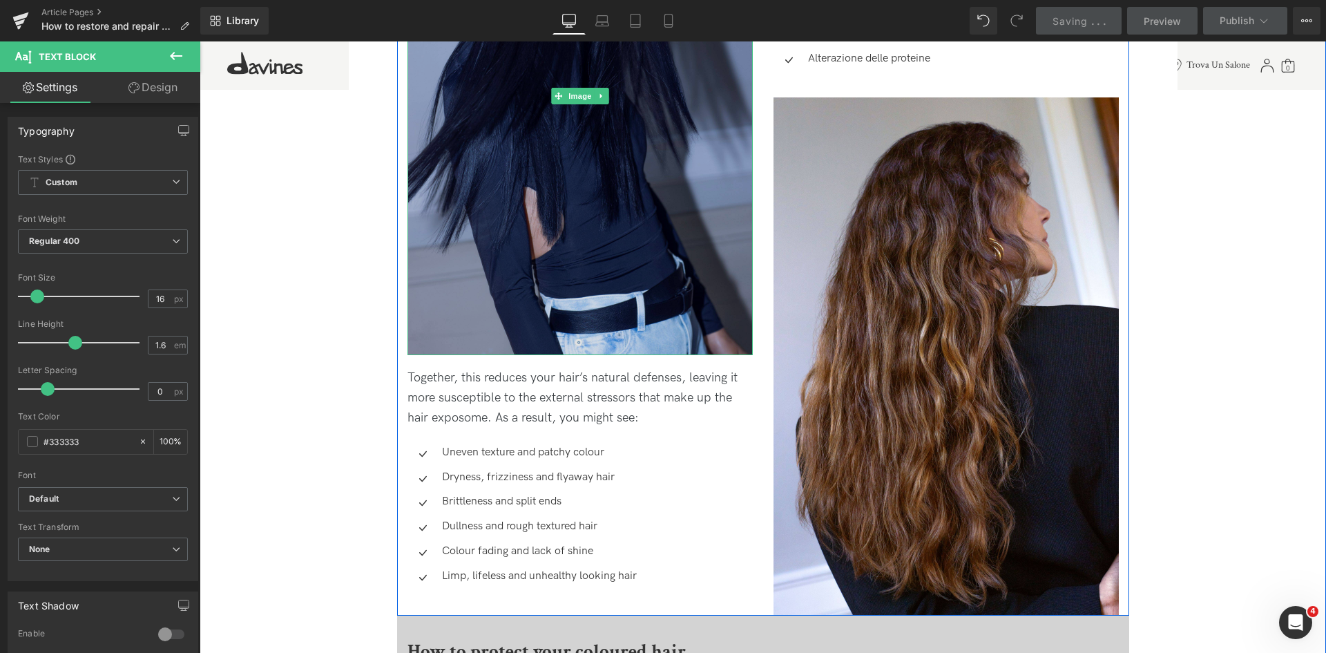
scroll to position [1657, 0]
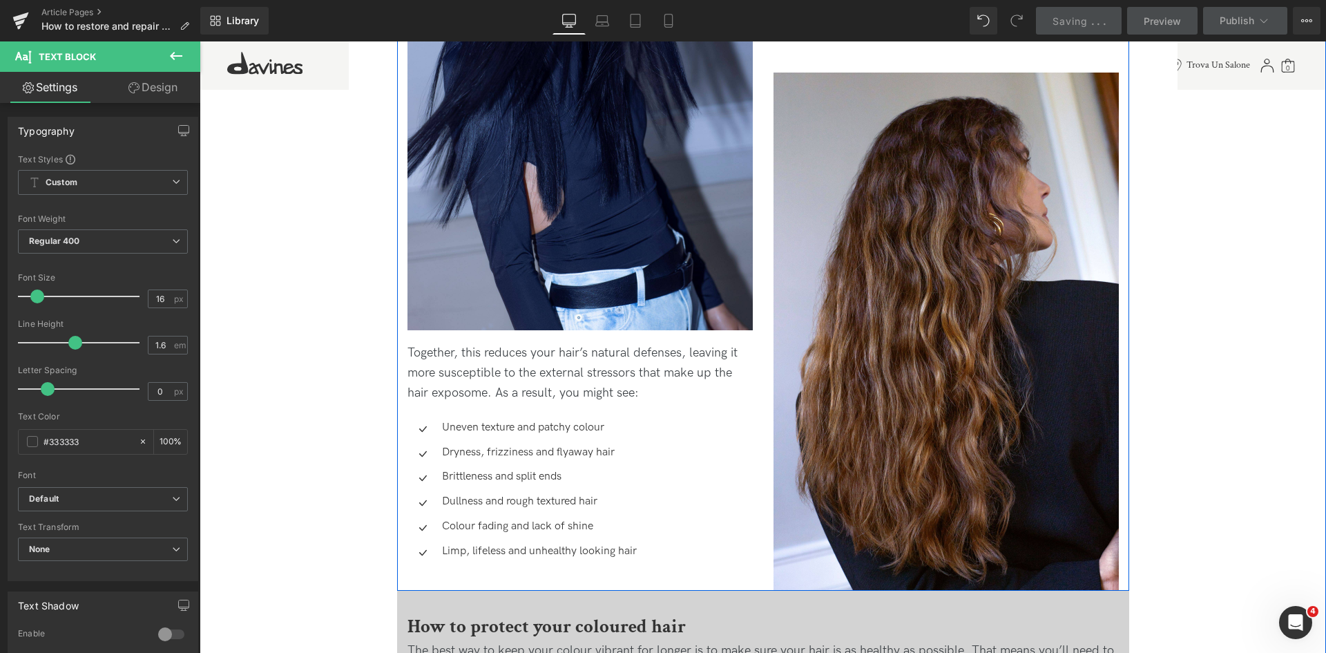
click at [528, 349] on p "Together, this reduces your hair’s natural defenses, leaving it more susceptibl…" at bounding box center [579, 372] width 345 height 59
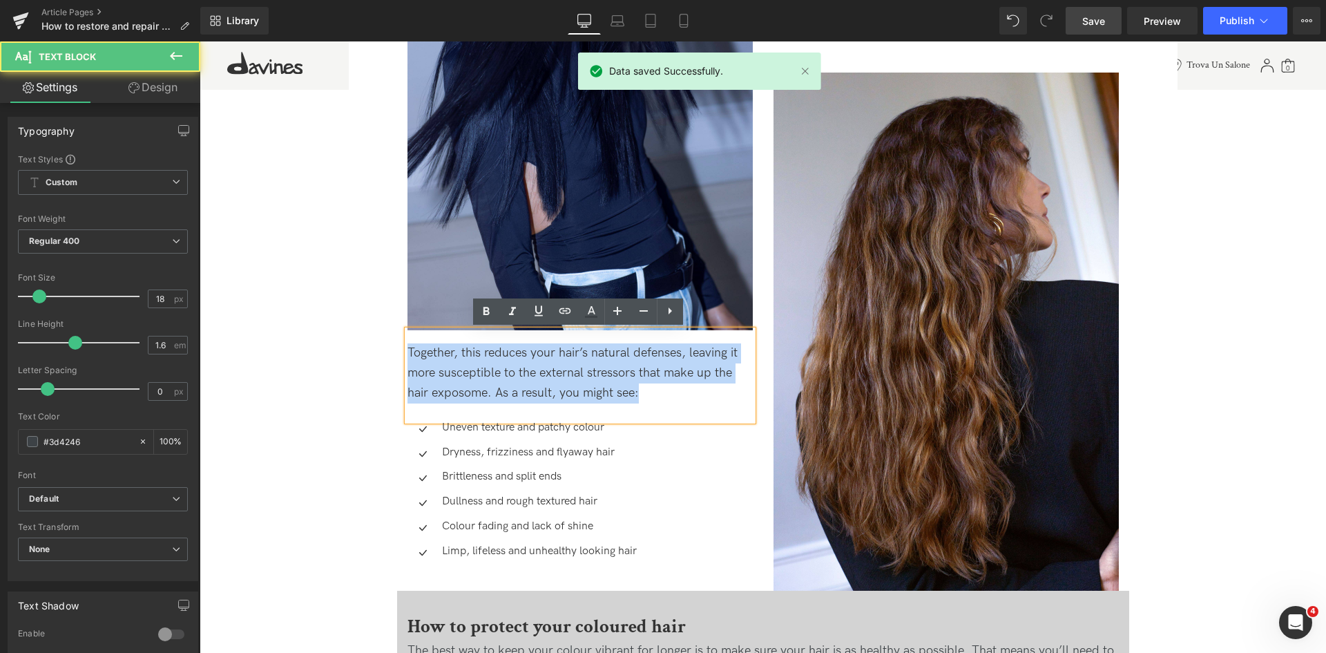
drag, startPoint x: 649, startPoint y: 392, endPoint x: 386, endPoint y: 355, distance: 265.7
click at [386, 355] on div "Come ricostruire e riparare i capelli trattati con colorazioni Heading I tratta…" at bounding box center [763, 166] width 760 height 2616
copy p "Together, this reduces your hair’s natural defenses, leaving it more susceptibl…"
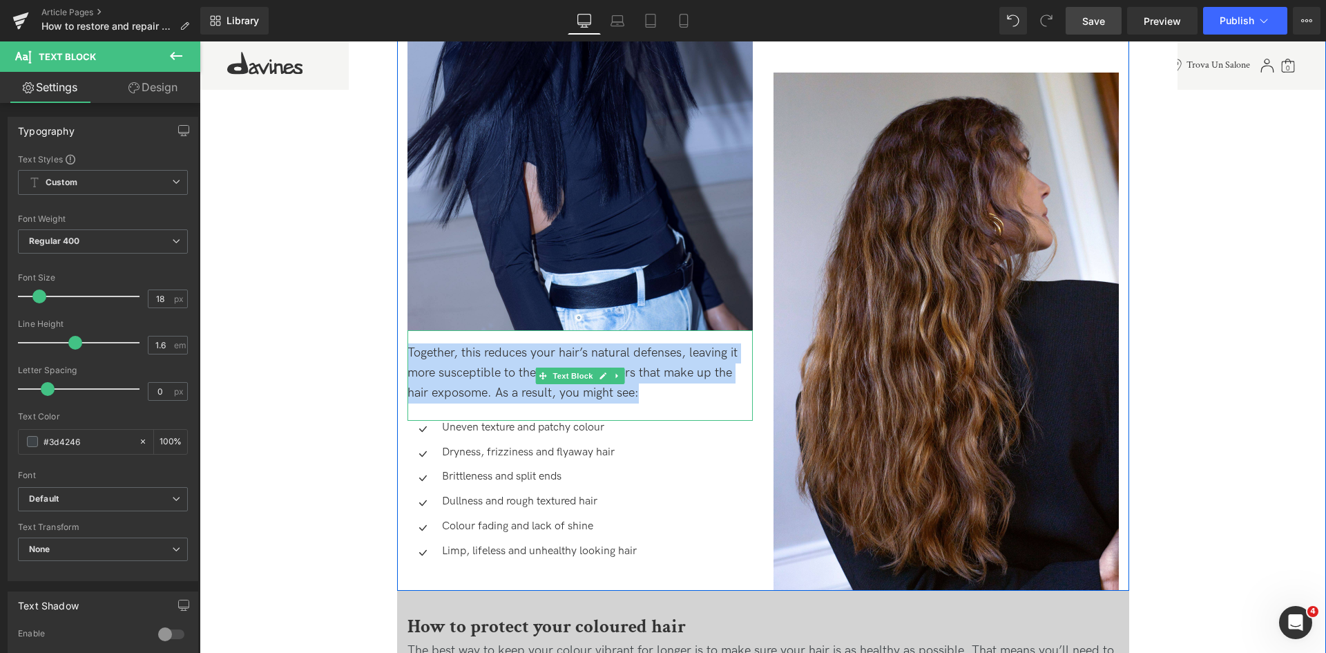
click at [606, 364] on p "Together, this reduces your hair’s natural defenses, leaving it more susceptibl…" at bounding box center [579, 372] width 345 height 59
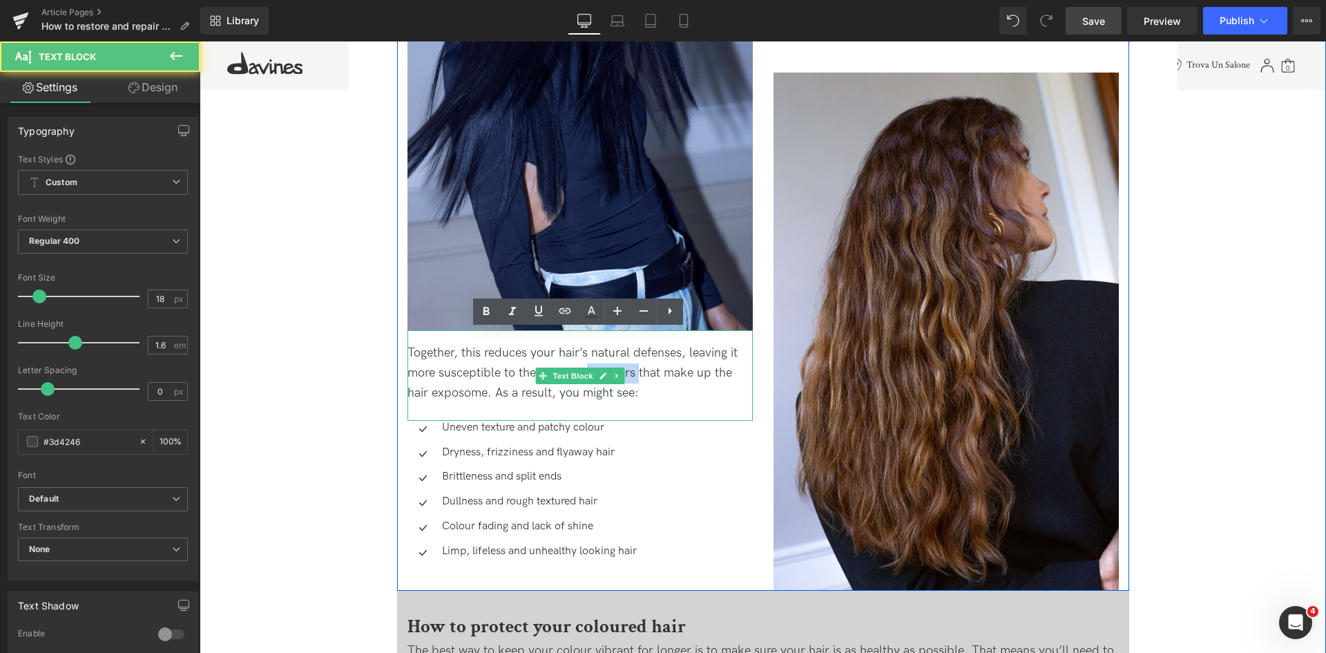
click at [606, 364] on p "Together, this reduces your hair’s natural defenses, leaving it more susceptibl…" at bounding box center [579, 372] width 345 height 59
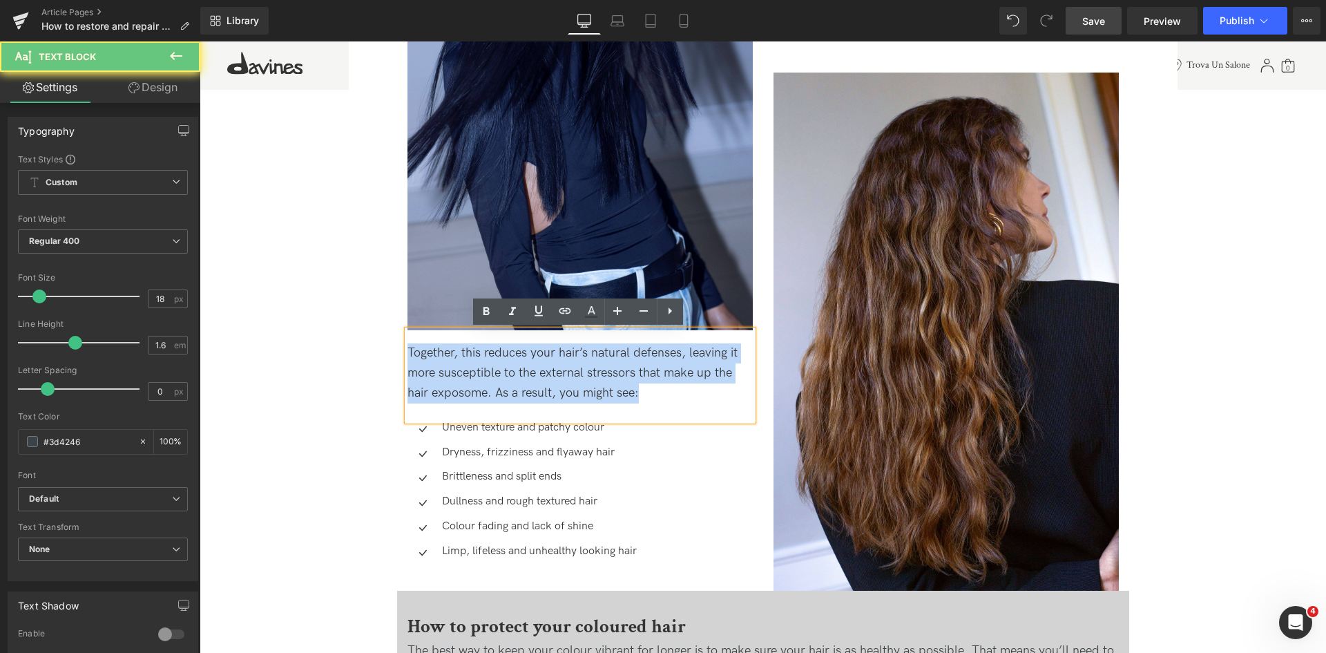
click at [606, 364] on p "Together, this reduces your hair’s natural defenses, leaving it more susceptibl…" at bounding box center [579, 372] width 345 height 59
paste div
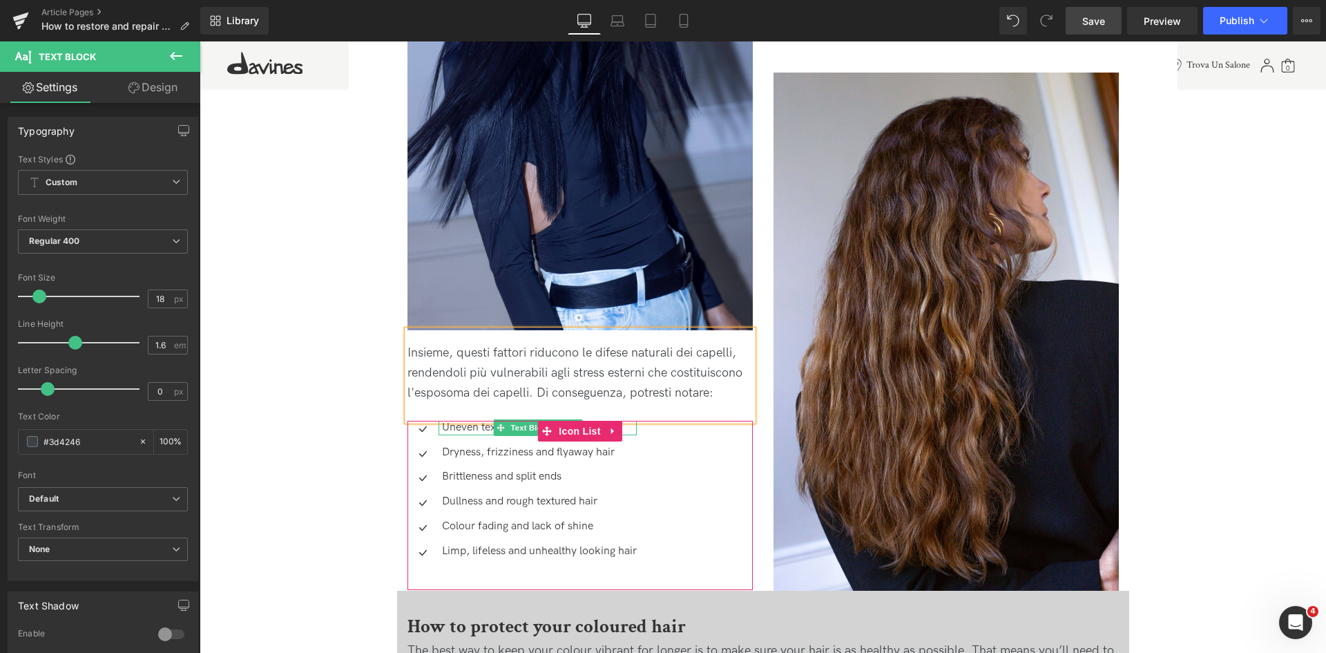
click at [488, 425] on p "Uneven texture and patchy colour" at bounding box center [539, 428] width 195 height 15
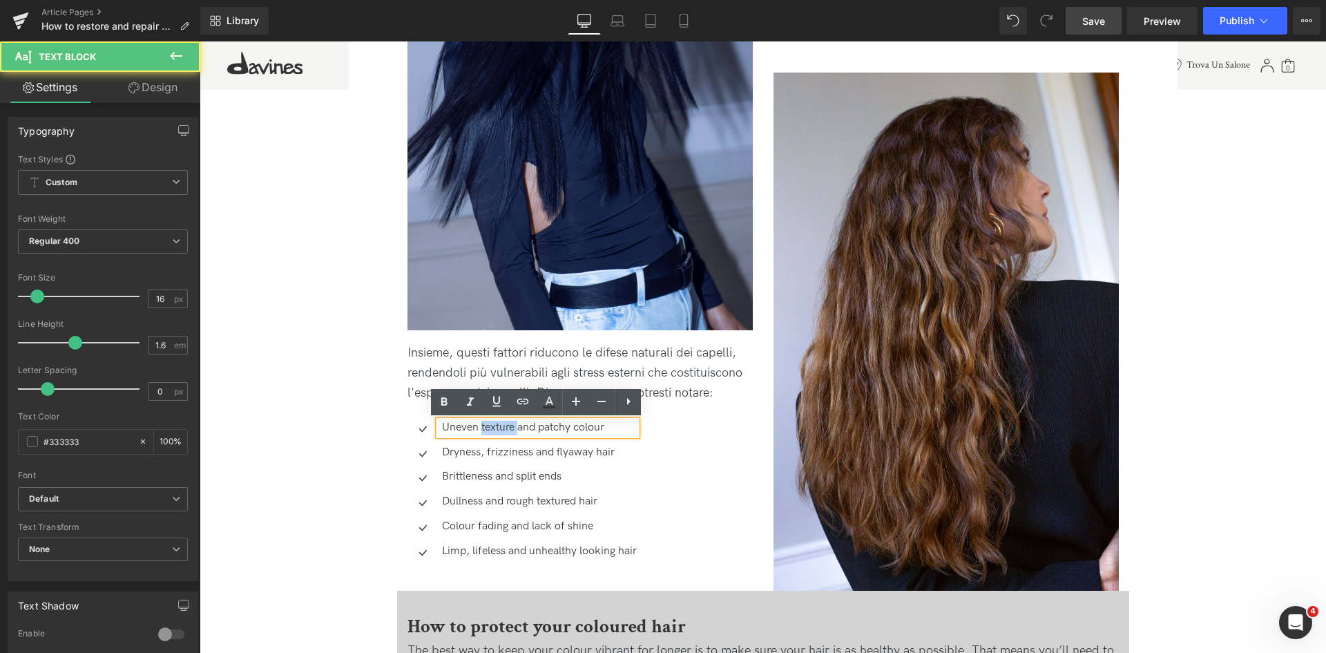
click at [488, 425] on p "Uneven texture and patchy colour" at bounding box center [539, 428] width 195 height 15
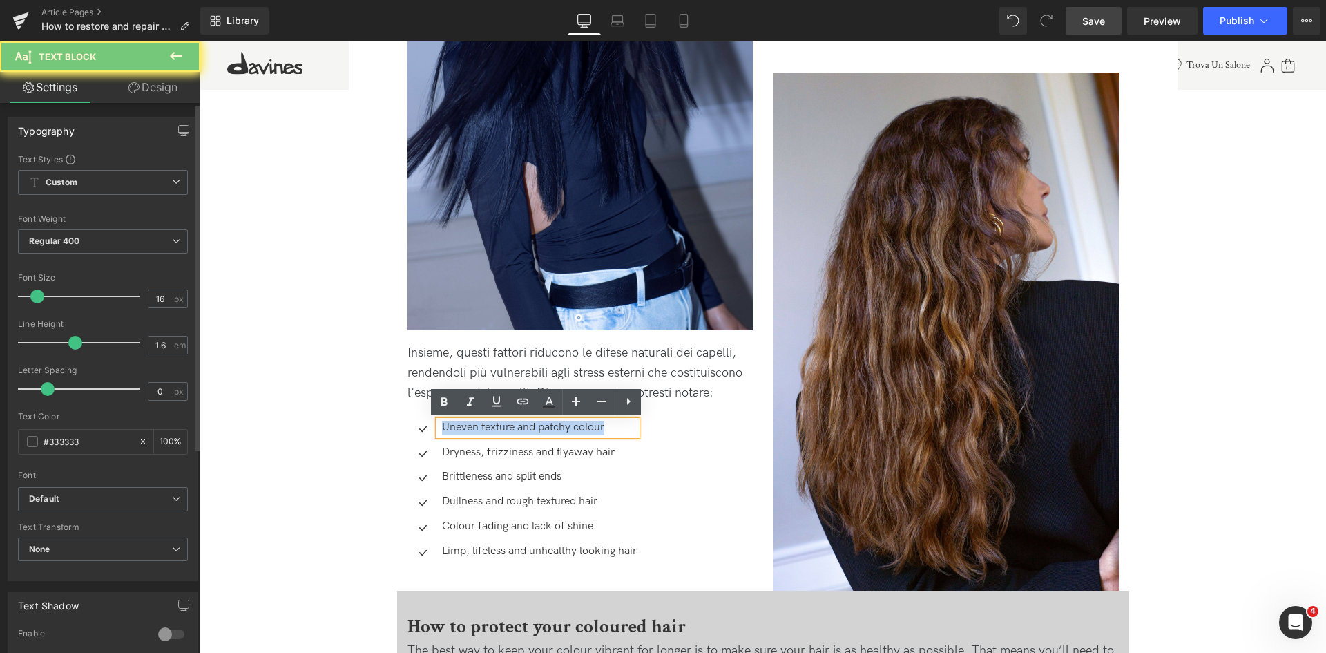
copy p "Uneven texture and patchy colour"
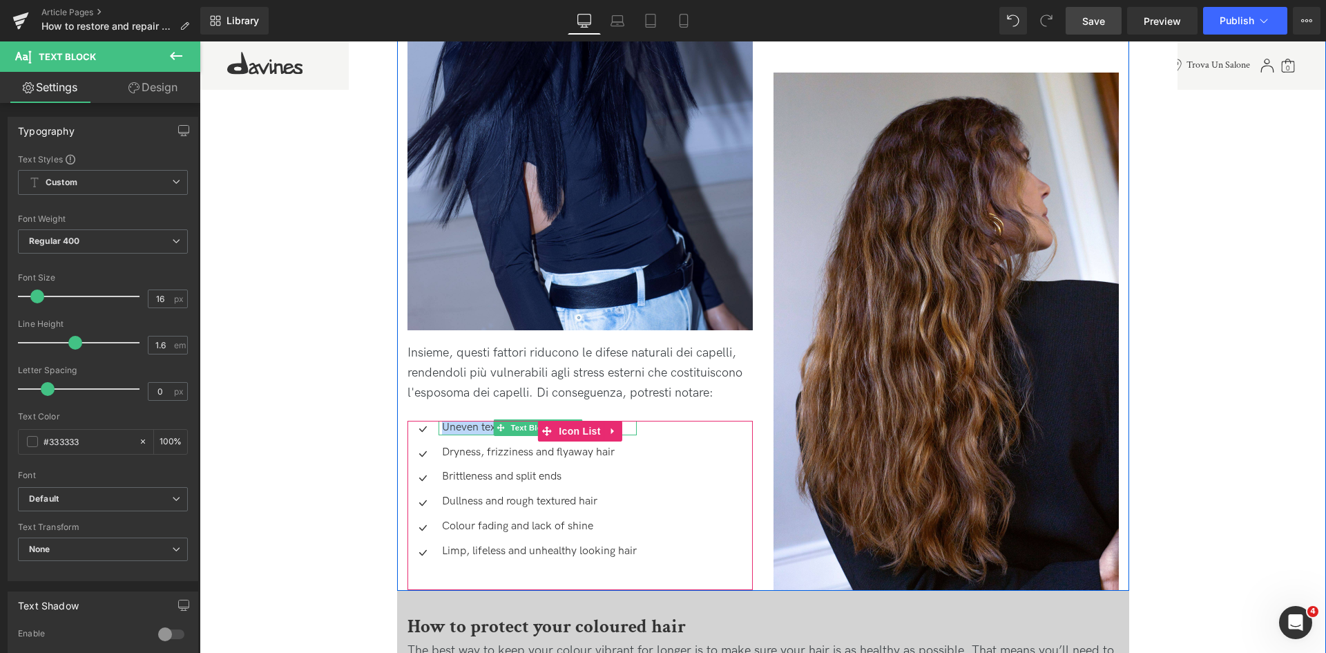
click at [490, 425] on p "Uneven texture and patchy colour" at bounding box center [539, 428] width 195 height 15
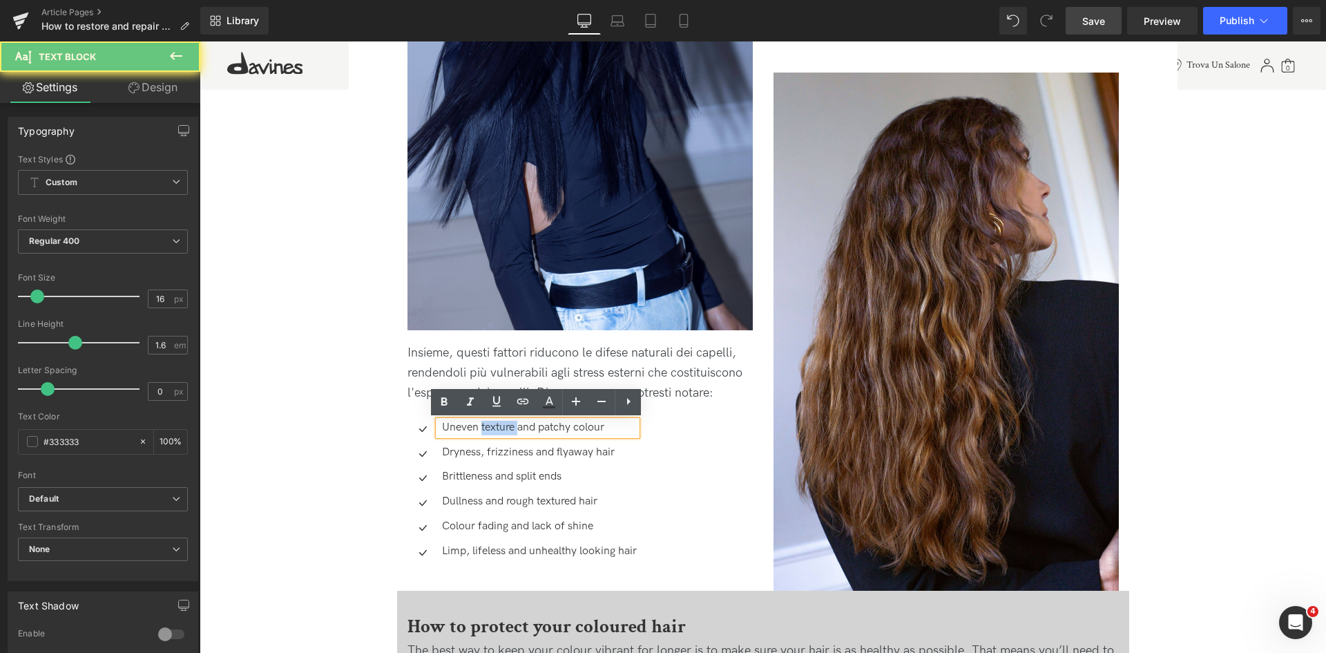
click at [490, 425] on p "Uneven texture and patchy colour" at bounding box center [539, 428] width 195 height 15
paste div
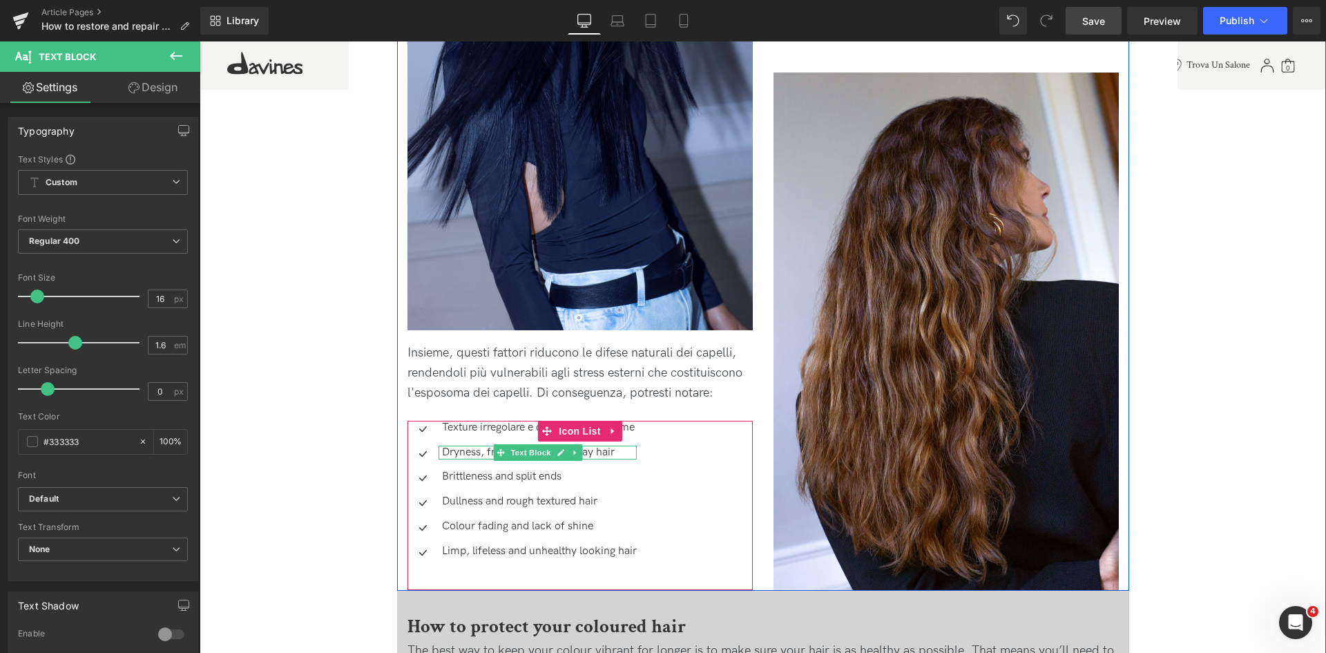
click at [455, 454] on p "Dryness, frizziness and flyaway hair" at bounding box center [539, 452] width 195 height 15
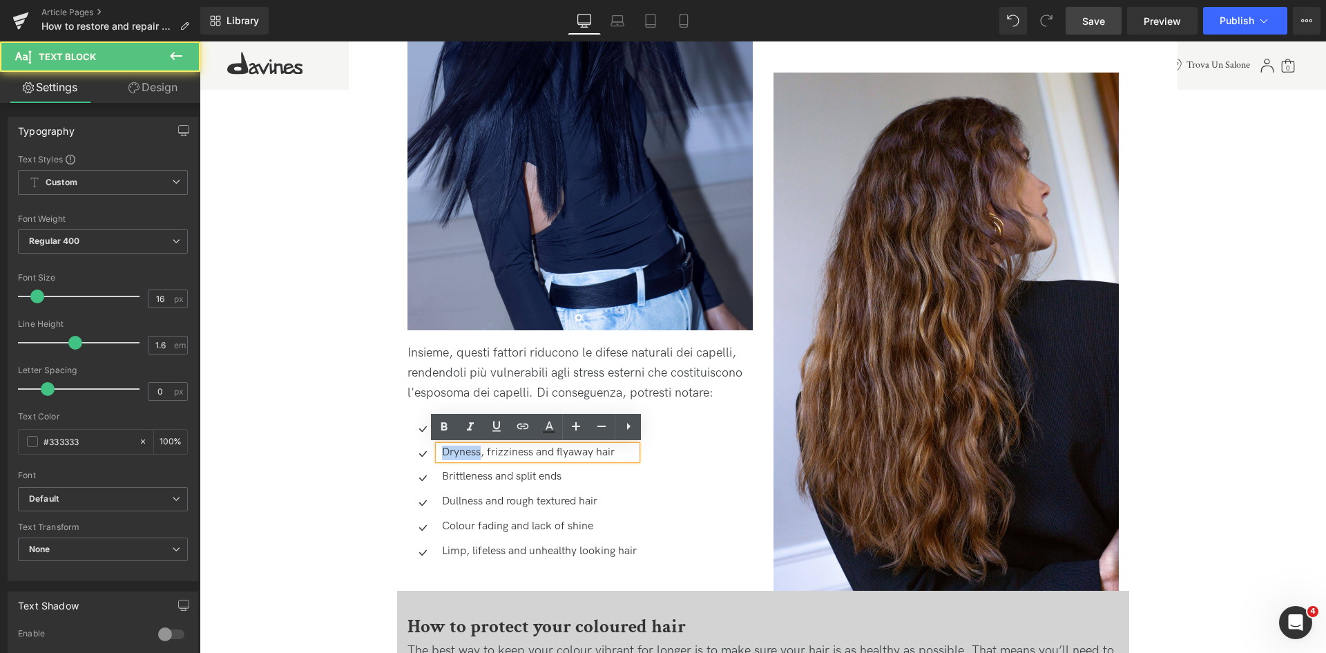
click at [455, 454] on p "Dryness, frizziness and flyaway hair" at bounding box center [539, 452] width 195 height 15
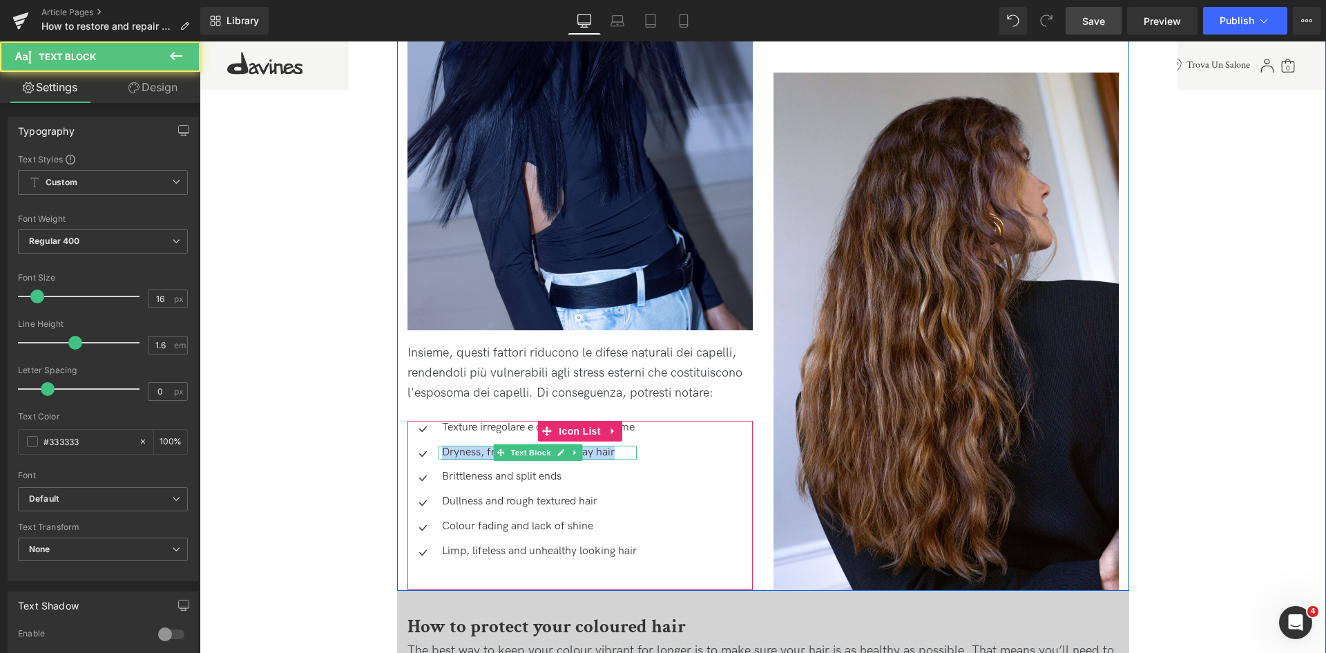
click at [475, 450] on p "Dryness, frizziness and flyaway hair" at bounding box center [539, 452] width 195 height 15
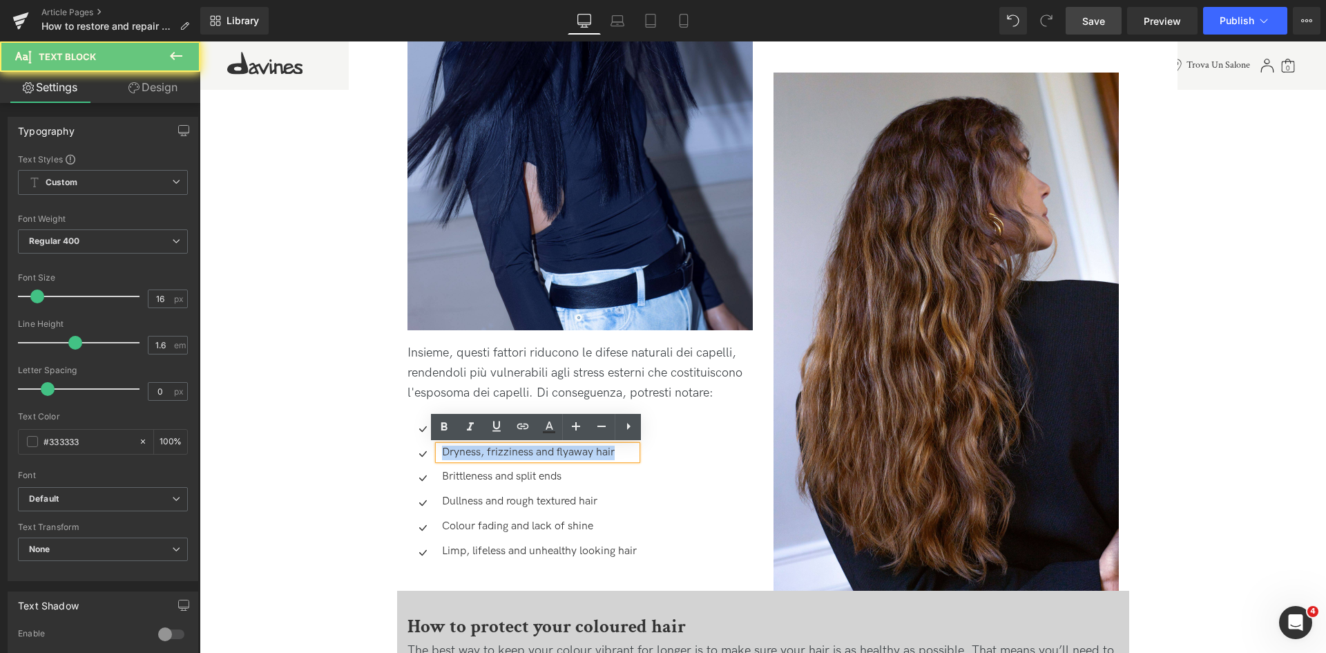
click at [475, 450] on p "Dryness, frizziness and flyaway hair" at bounding box center [539, 452] width 195 height 15
paste div
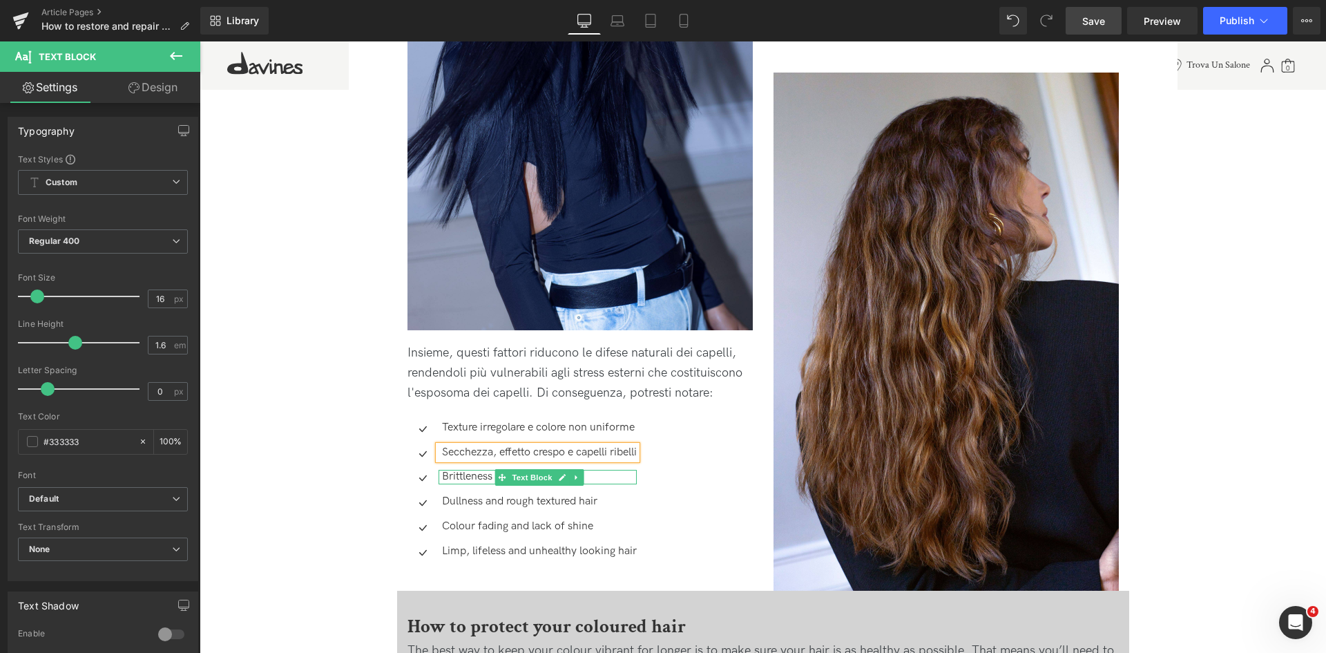
click at [457, 474] on p "Brittleness and split ends" at bounding box center [539, 477] width 195 height 15
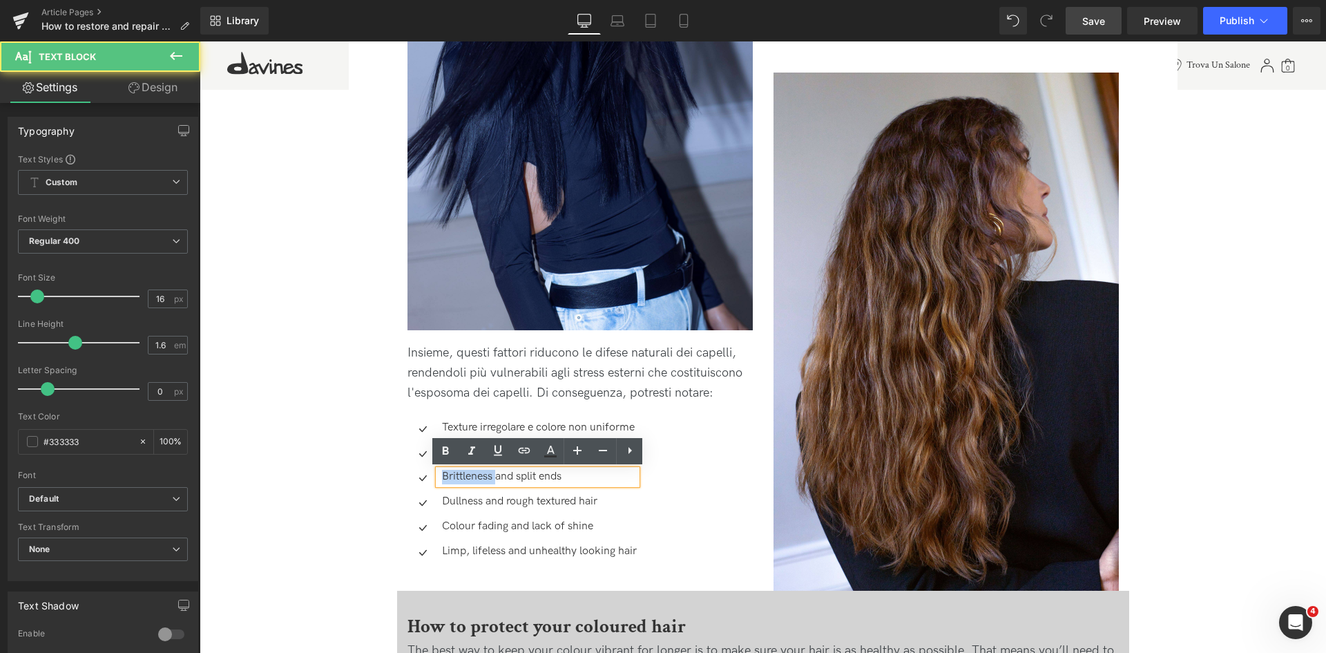
click at [457, 474] on p "Brittleness and split ends" at bounding box center [539, 477] width 195 height 15
copy p "Brittleness and split ends"
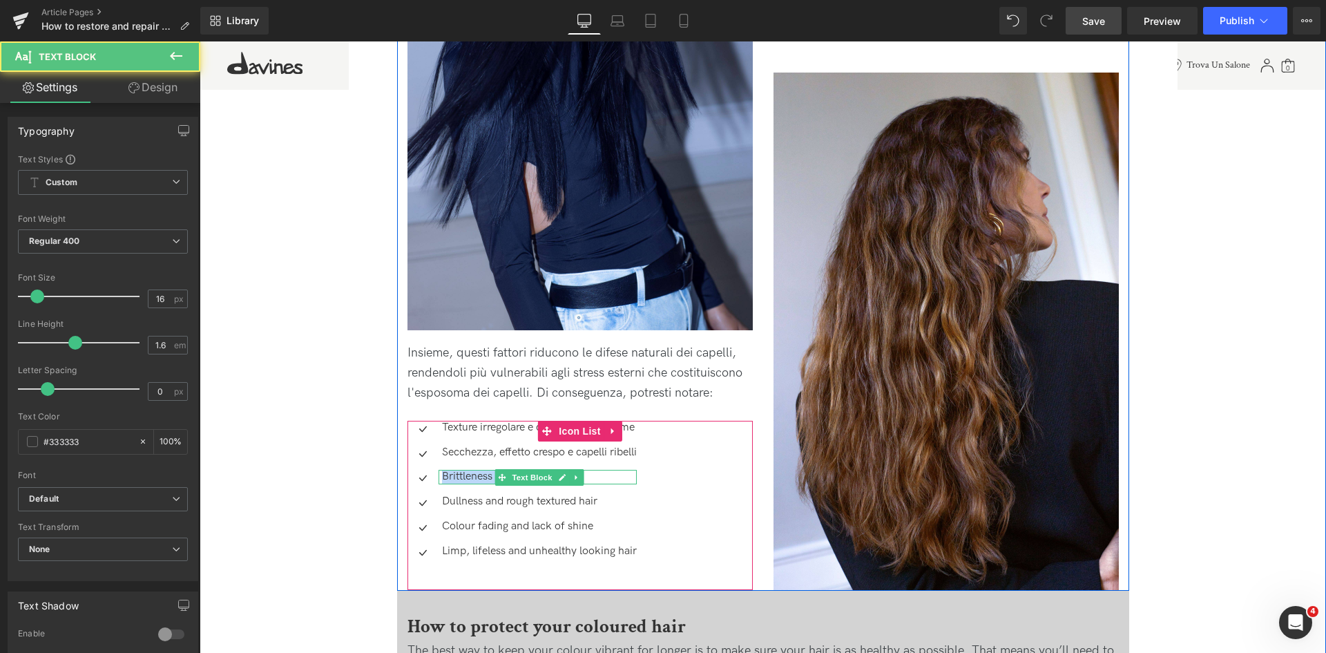
click at [474, 479] on p "Brittleness and split ends" at bounding box center [539, 477] width 195 height 15
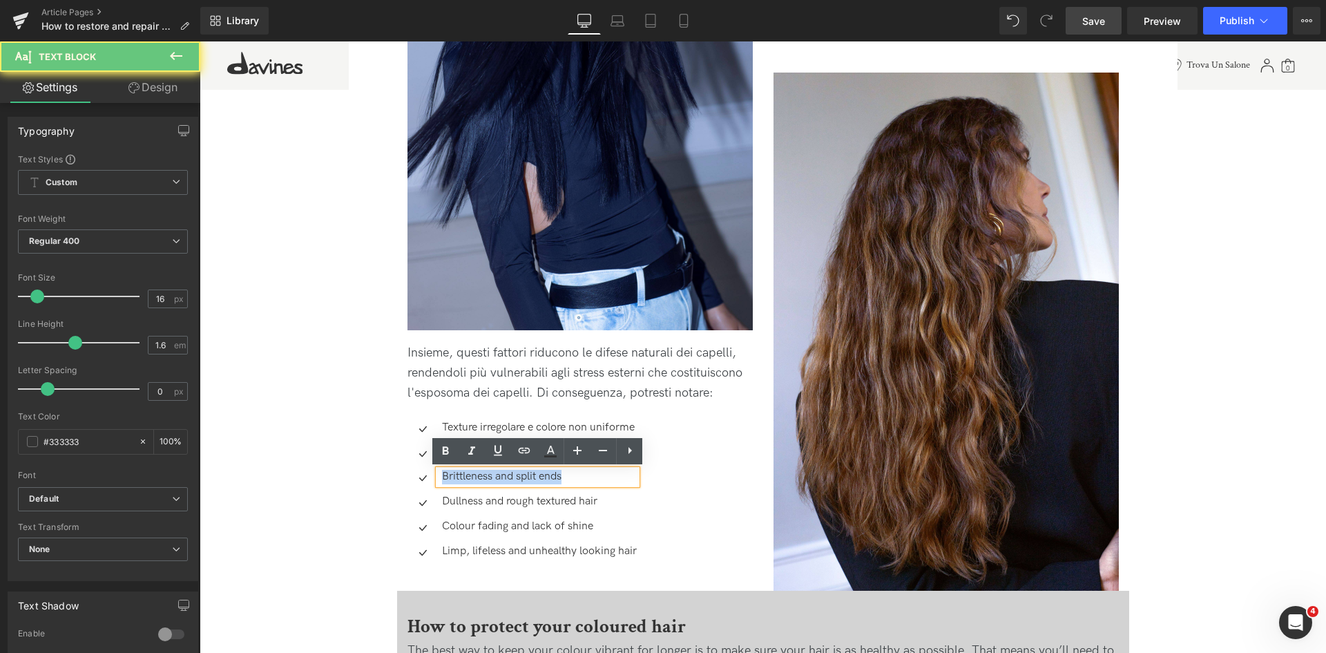
click at [474, 479] on p "Brittleness and split ends" at bounding box center [539, 477] width 195 height 15
paste div
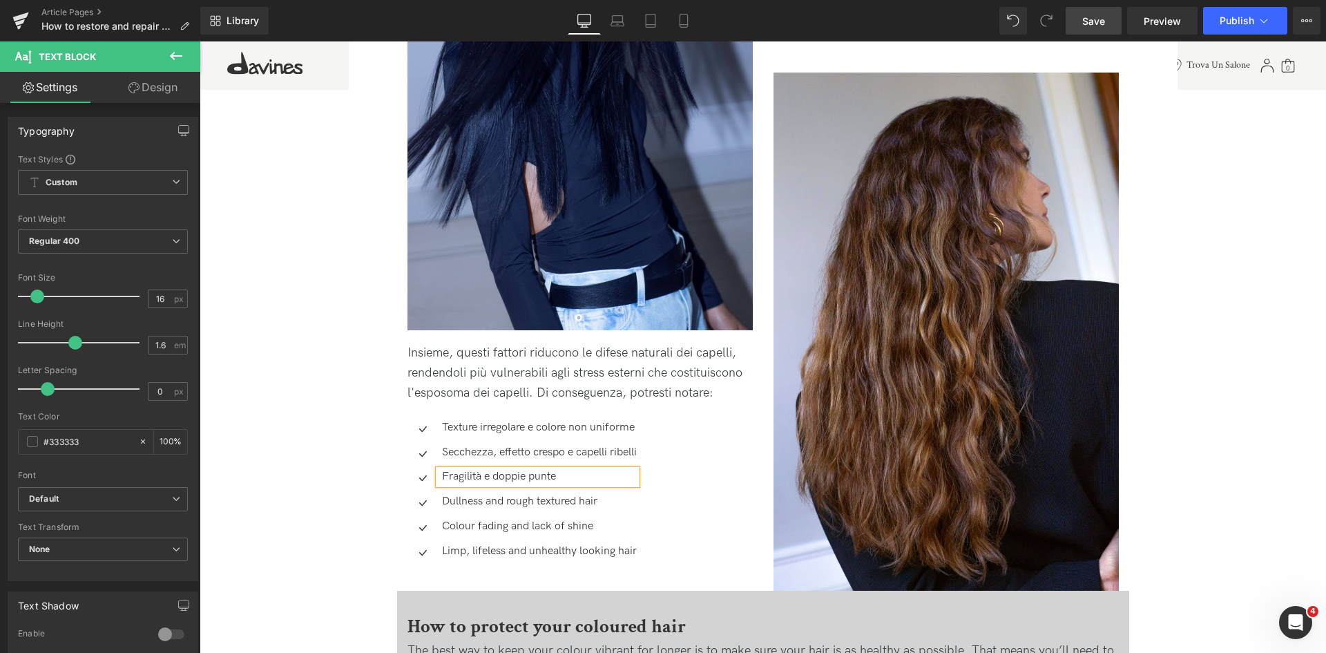
click at [200, 41] on div at bounding box center [200, 41] width 0 height 0
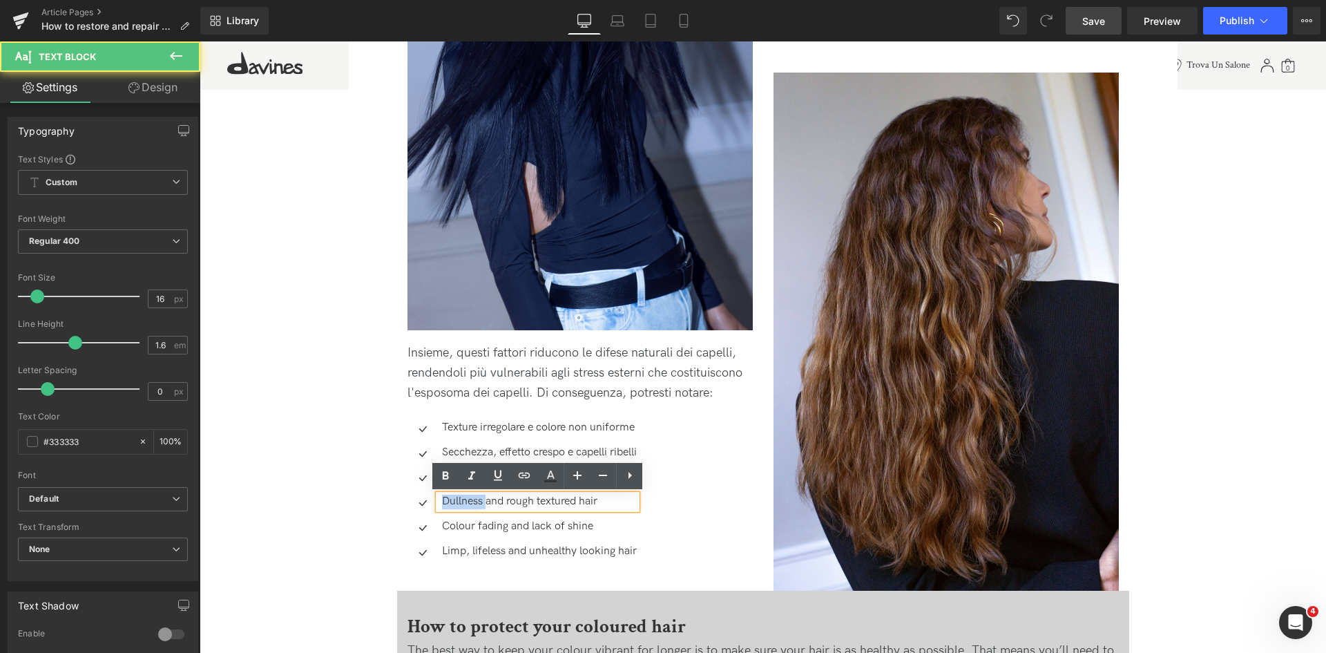
click at [474, 498] on p "Dullness and rough textured hair" at bounding box center [539, 501] width 195 height 15
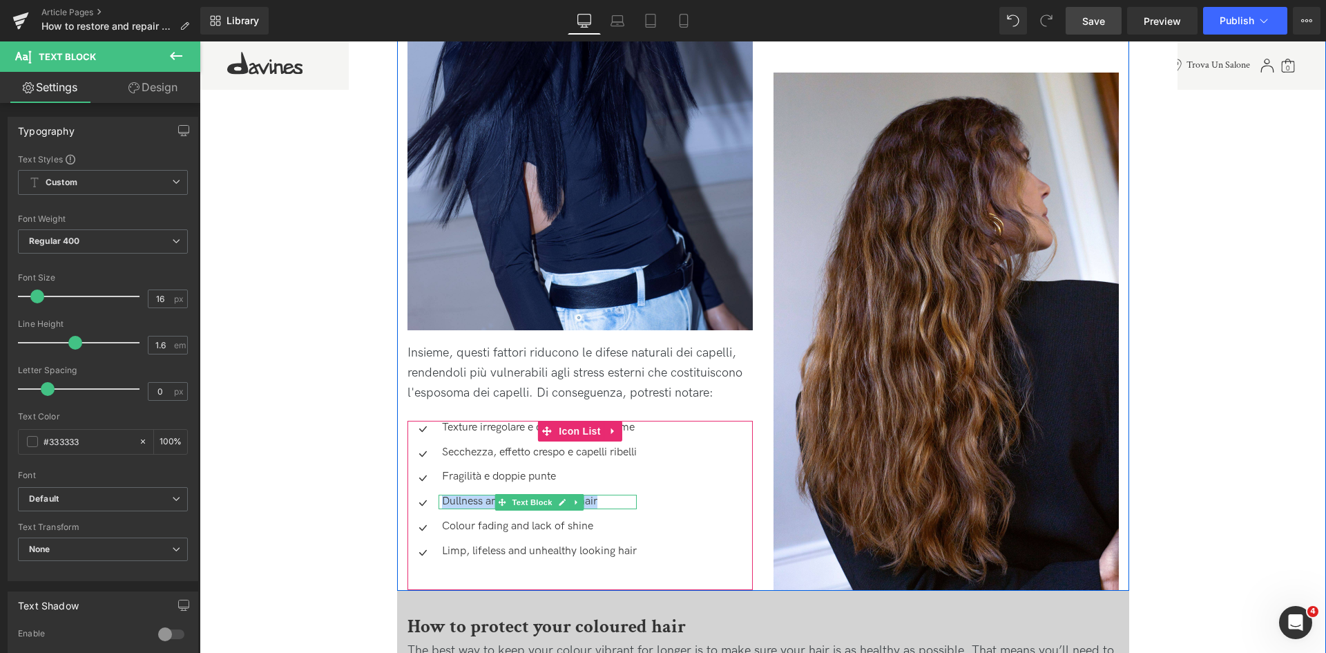
click at [472, 497] on div "Dullness and rough textured hair Text Block" at bounding box center [538, 501] width 198 height 15
click at [472, 497] on p "Dullness and rough textured hair" at bounding box center [539, 501] width 195 height 15
paste div
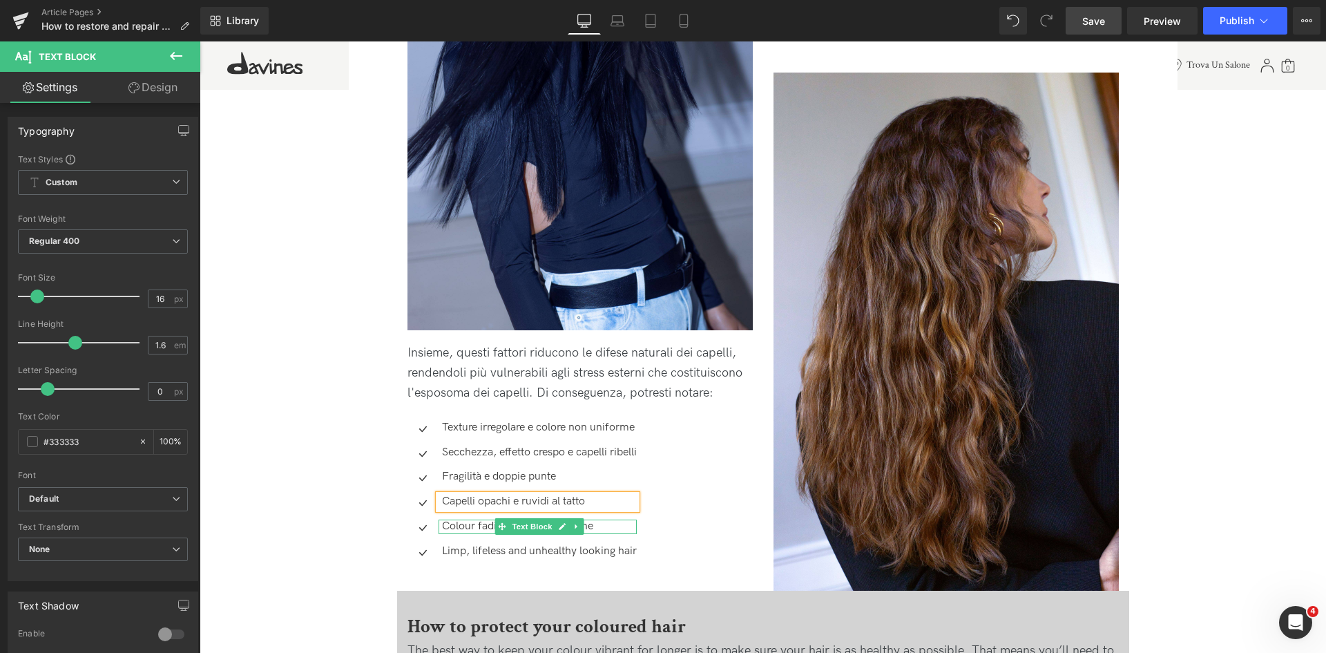
click at [467, 525] on p "Colour fading and lack of shine" at bounding box center [539, 526] width 195 height 15
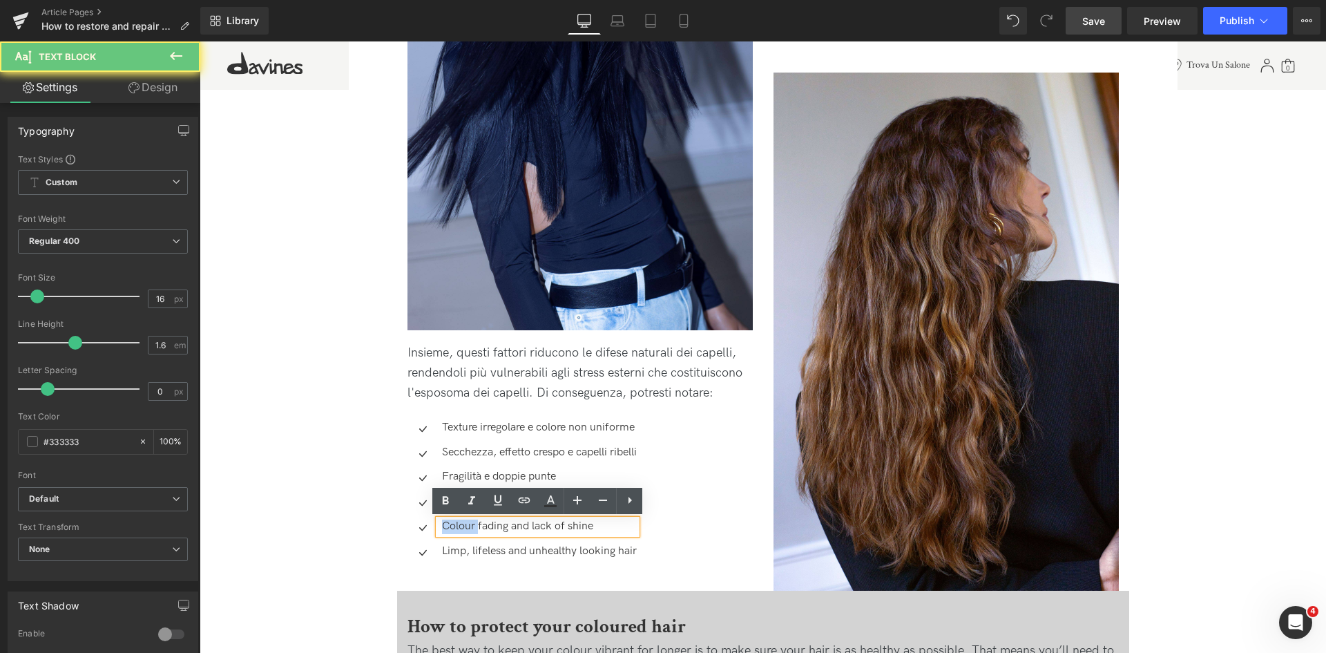
click at [467, 525] on p "Colour fading and lack of shine" at bounding box center [539, 526] width 195 height 15
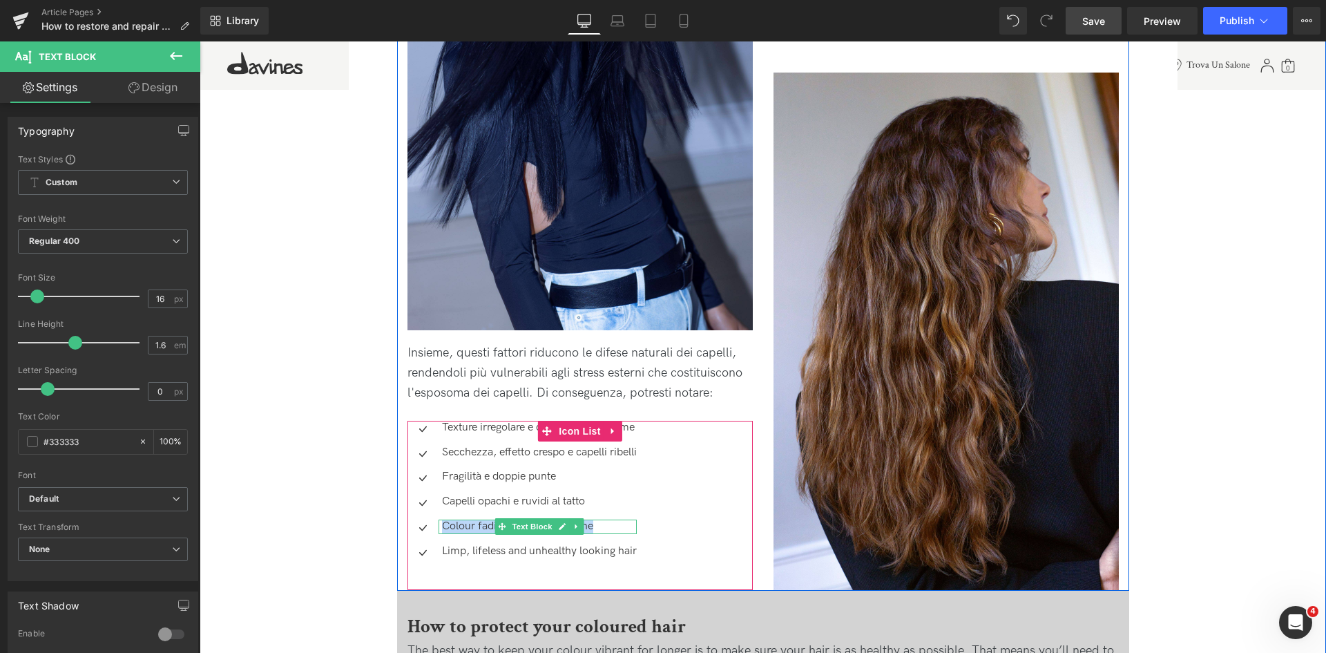
click at [490, 523] on div "Colour fading and lack of shine Text Block" at bounding box center [538, 526] width 198 height 15
click at [490, 523] on p "Colour fading and lack of shine" at bounding box center [539, 526] width 195 height 15
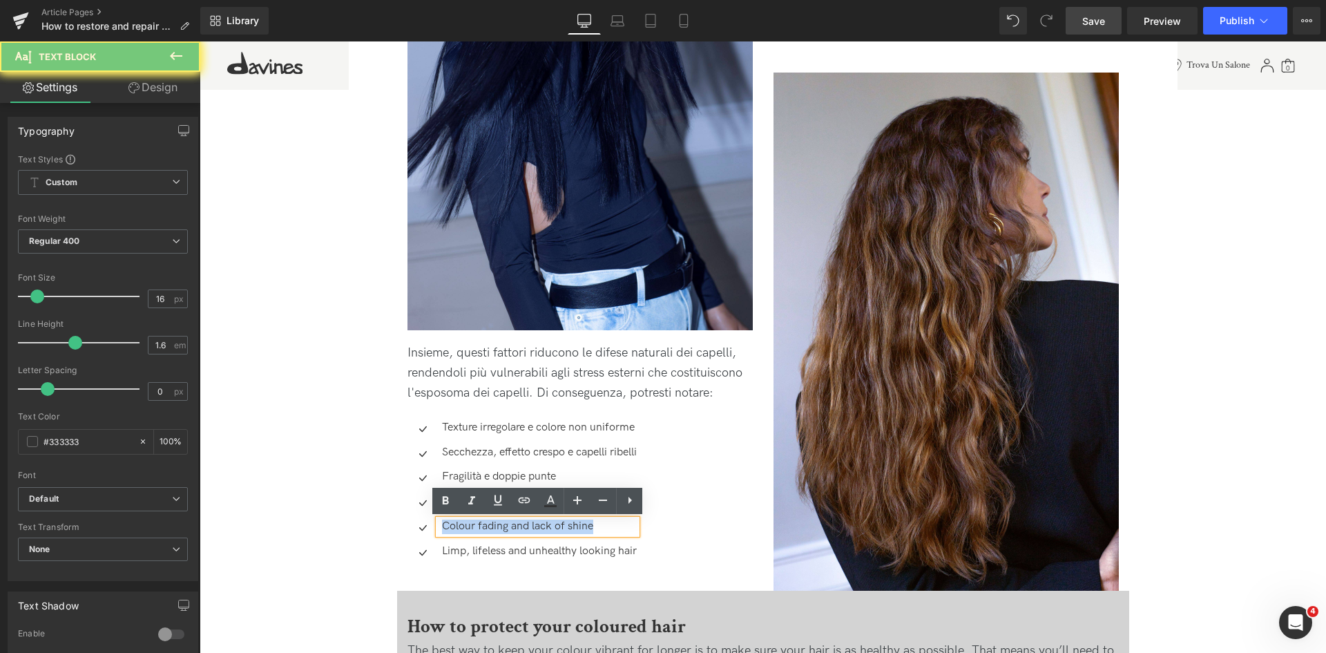
click at [490, 523] on p "Colour fading and lack of shine" at bounding box center [539, 526] width 195 height 15
paste div
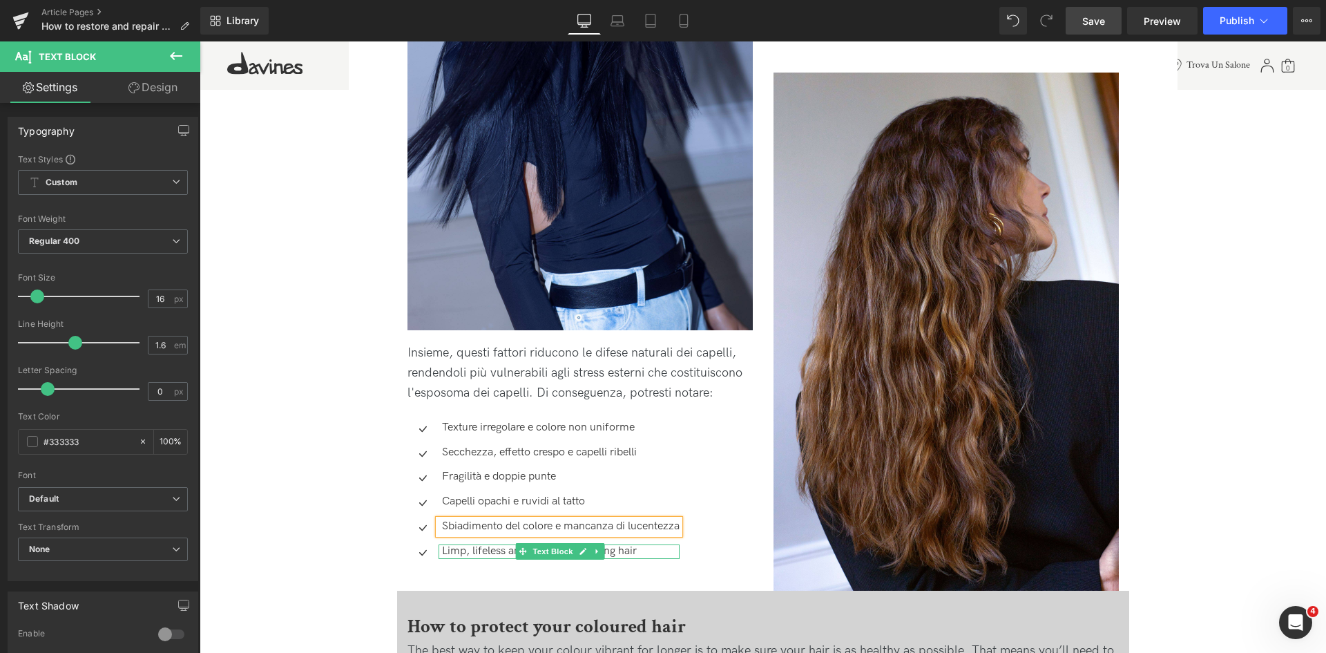
click at [483, 550] on p "Limp, lifeless and unhealthy looking hair" at bounding box center [561, 551] width 238 height 15
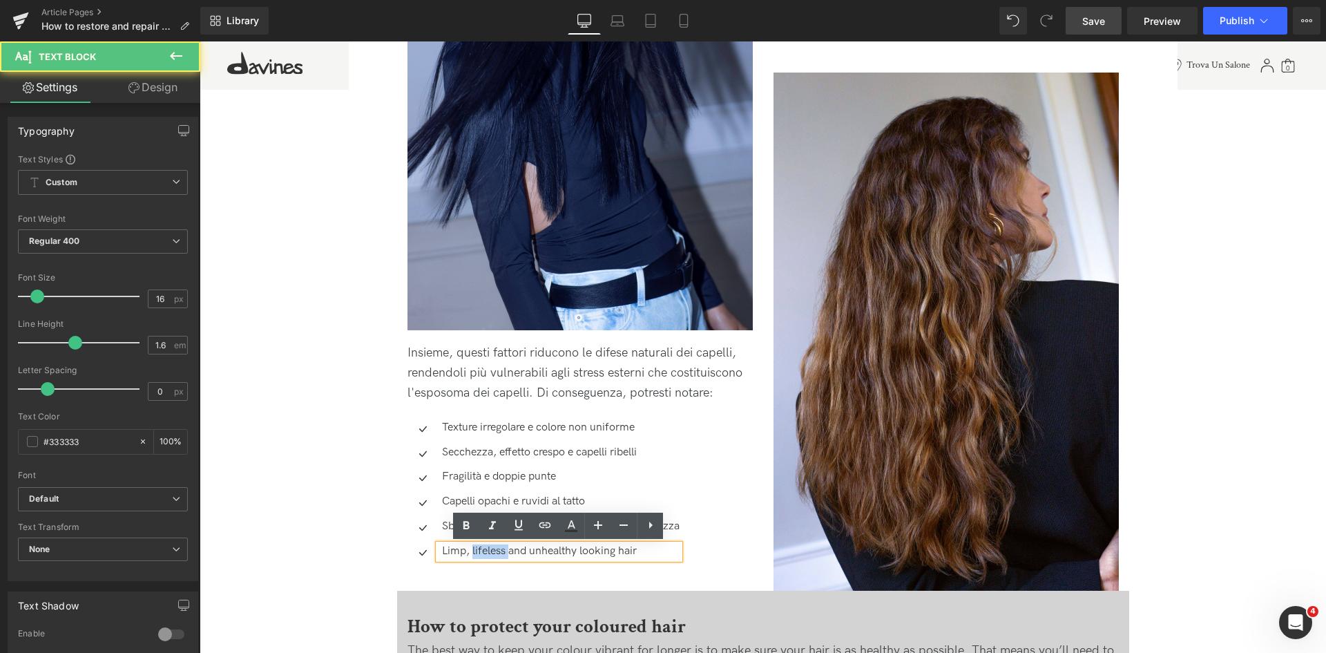
click at [483, 550] on p "Limp, lifeless and unhealthy looking hair" at bounding box center [561, 551] width 238 height 15
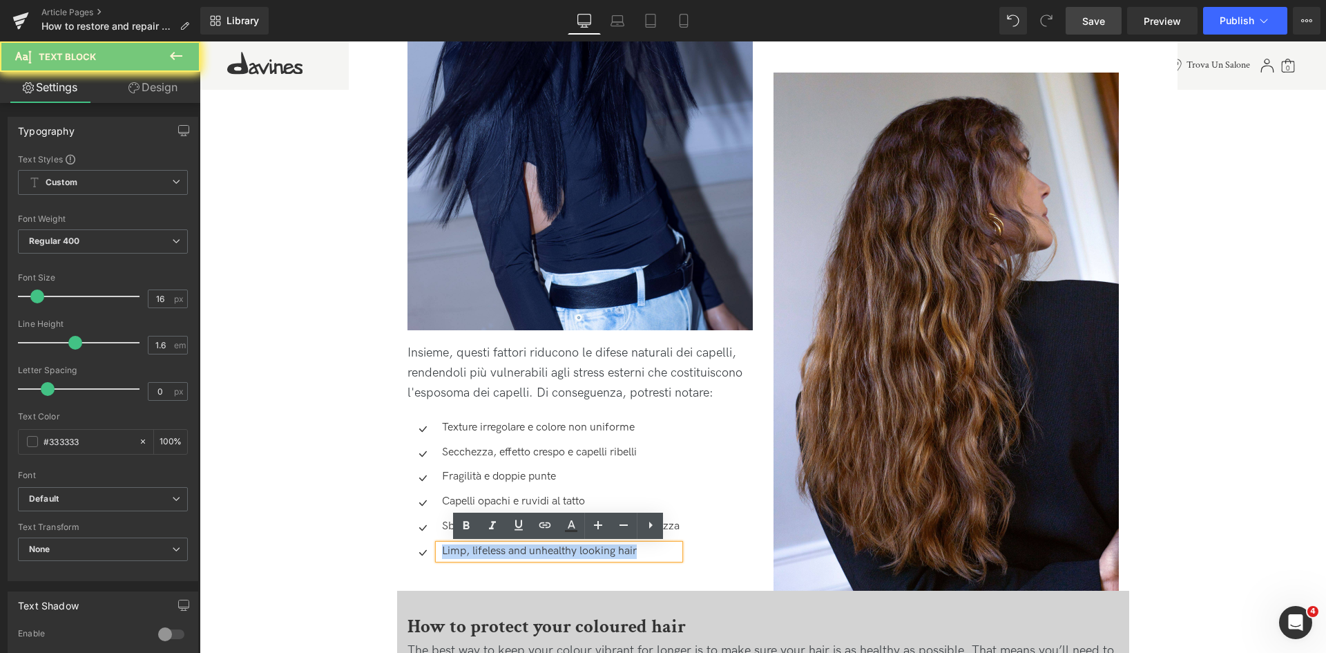
click at [483, 550] on p "Limp, lifeless and unhealthy looking hair" at bounding box center [561, 551] width 238 height 15
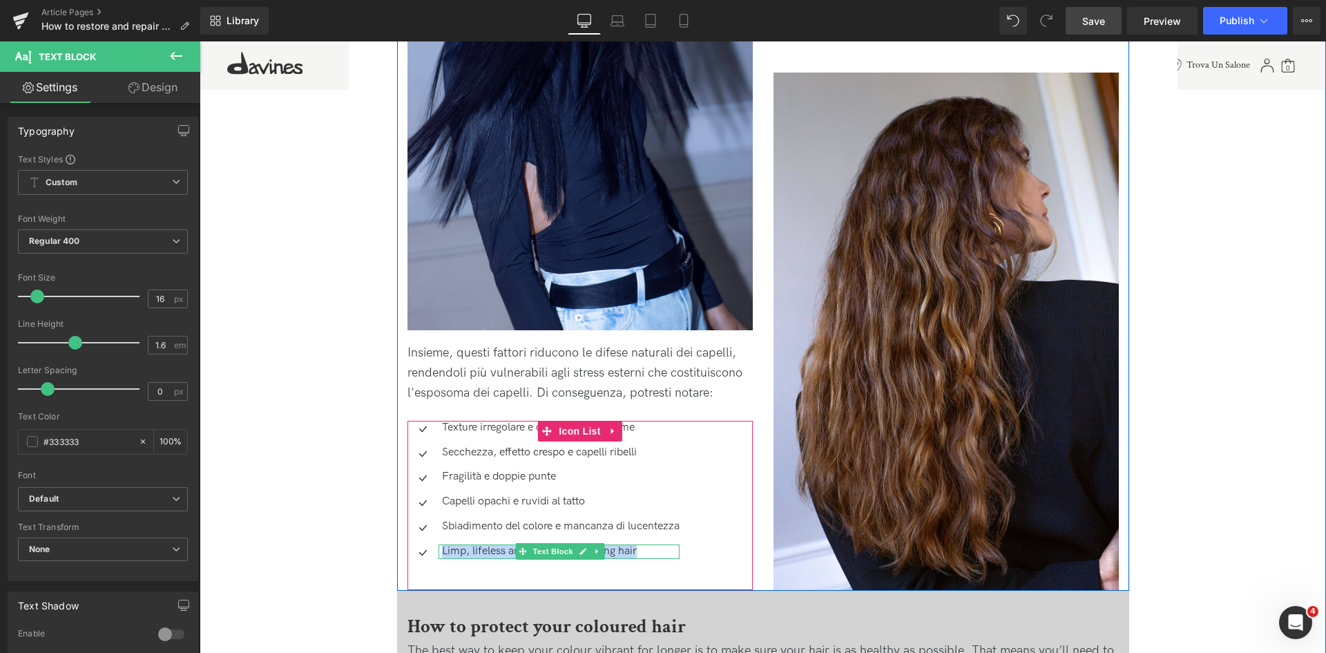
click at [479, 549] on p "Limp, lifeless and unhealthy looking hair" at bounding box center [561, 551] width 238 height 15
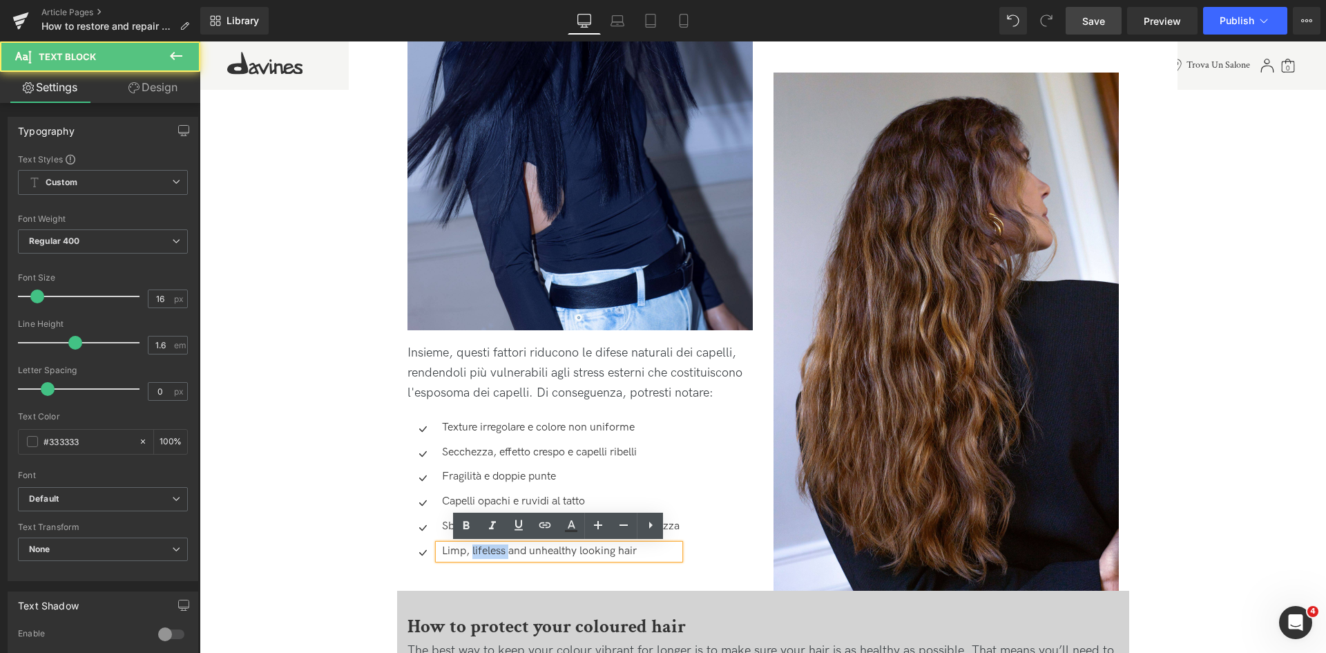
click at [479, 549] on p "Limp, lifeless and unhealthy looking hair" at bounding box center [561, 551] width 238 height 15
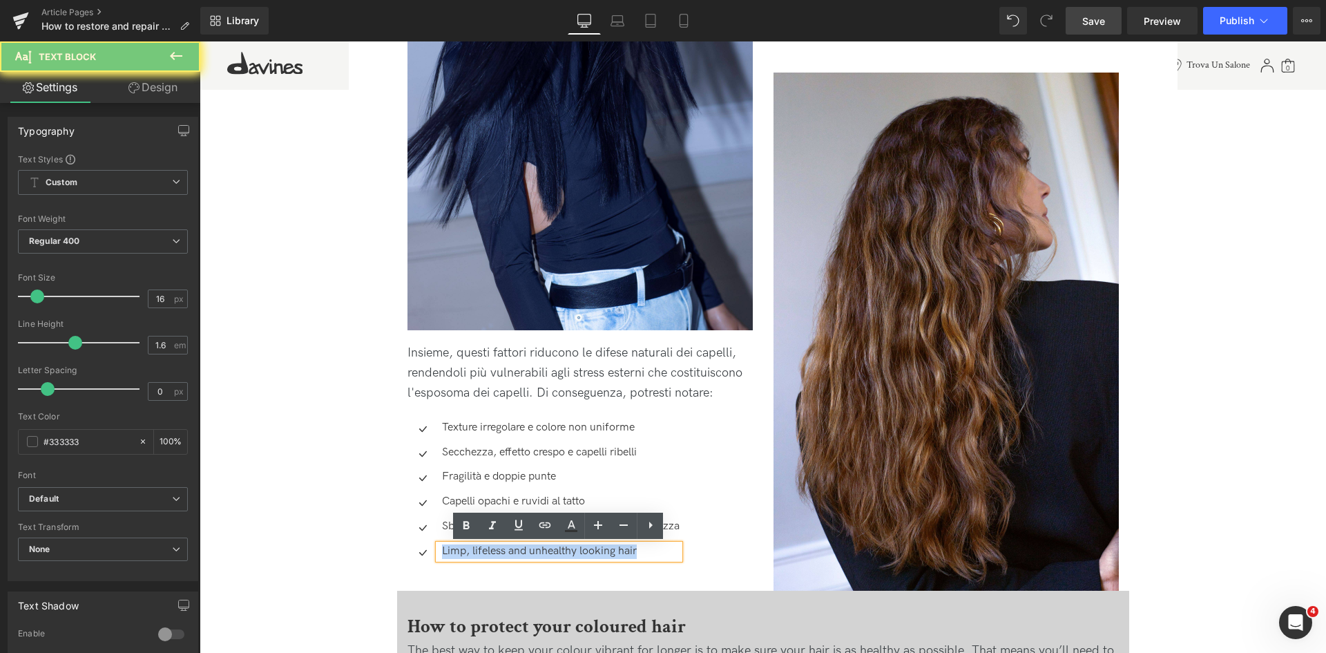
click at [479, 549] on p "Limp, lifeless and unhealthy looking hair" at bounding box center [561, 551] width 238 height 15
paste div
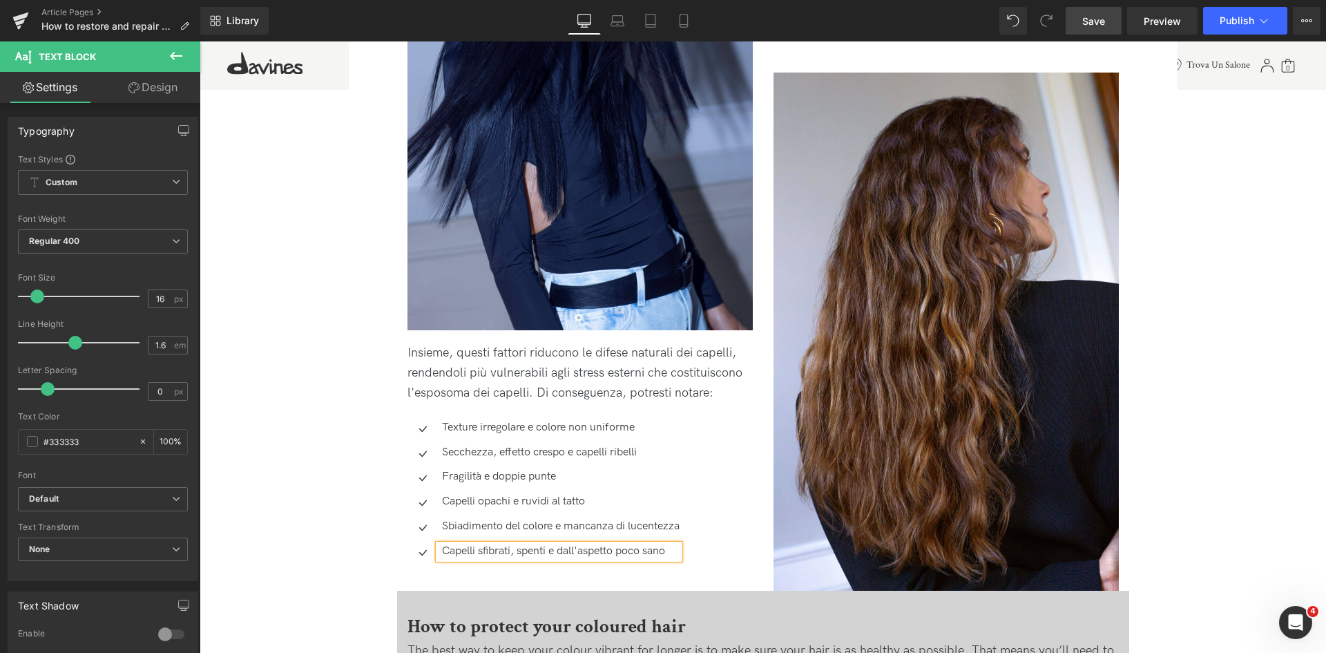
drag, startPoint x: 1088, startPoint y: 28, endPoint x: 688, endPoint y: 244, distance: 455.1
click at [1088, 28] on span "Save" at bounding box center [1093, 21] width 23 height 15
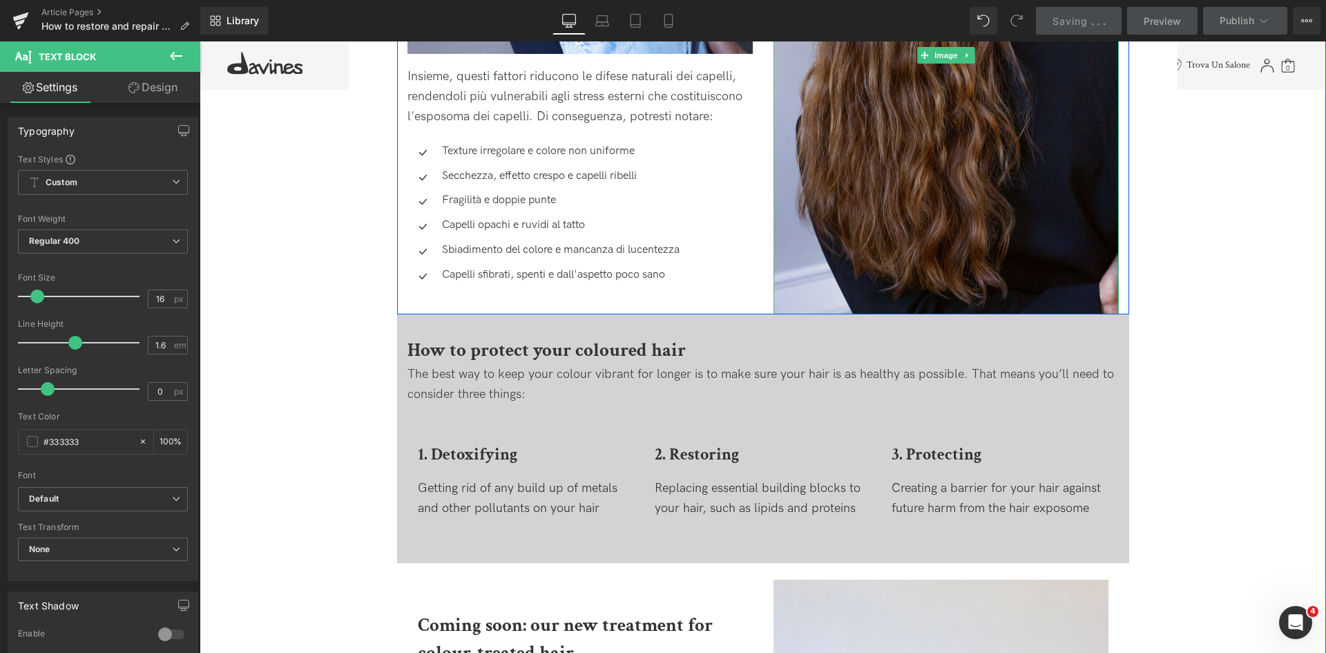
scroll to position [2003, 0]
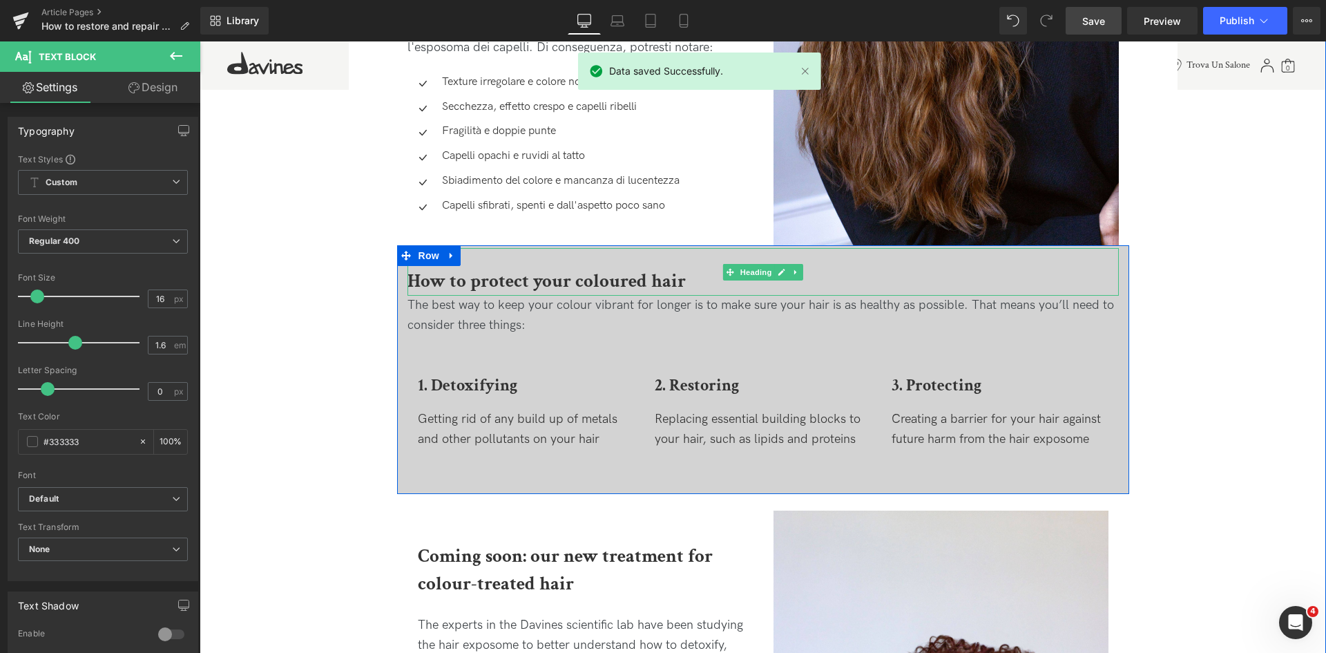
click at [521, 275] on b "How to protect your coloured hair" at bounding box center [546, 281] width 278 height 24
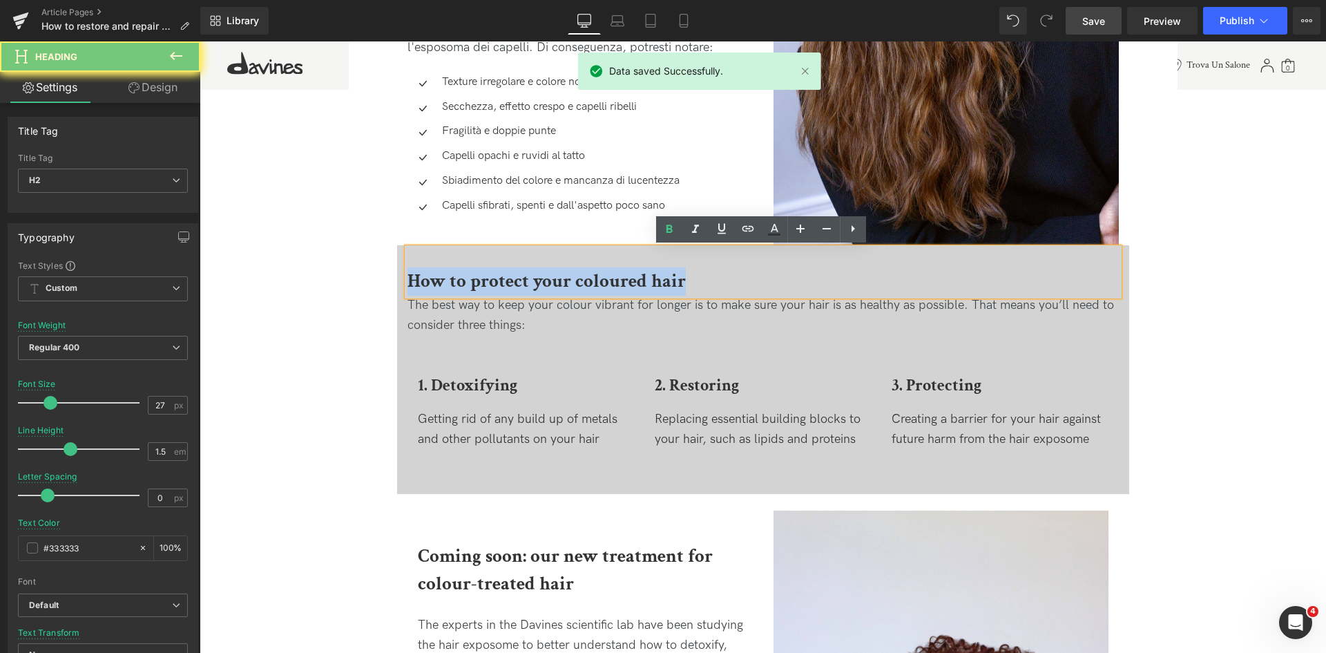
click at [521, 275] on b "How to protect your coloured hair" at bounding box center [546, 281] width 278 height 24
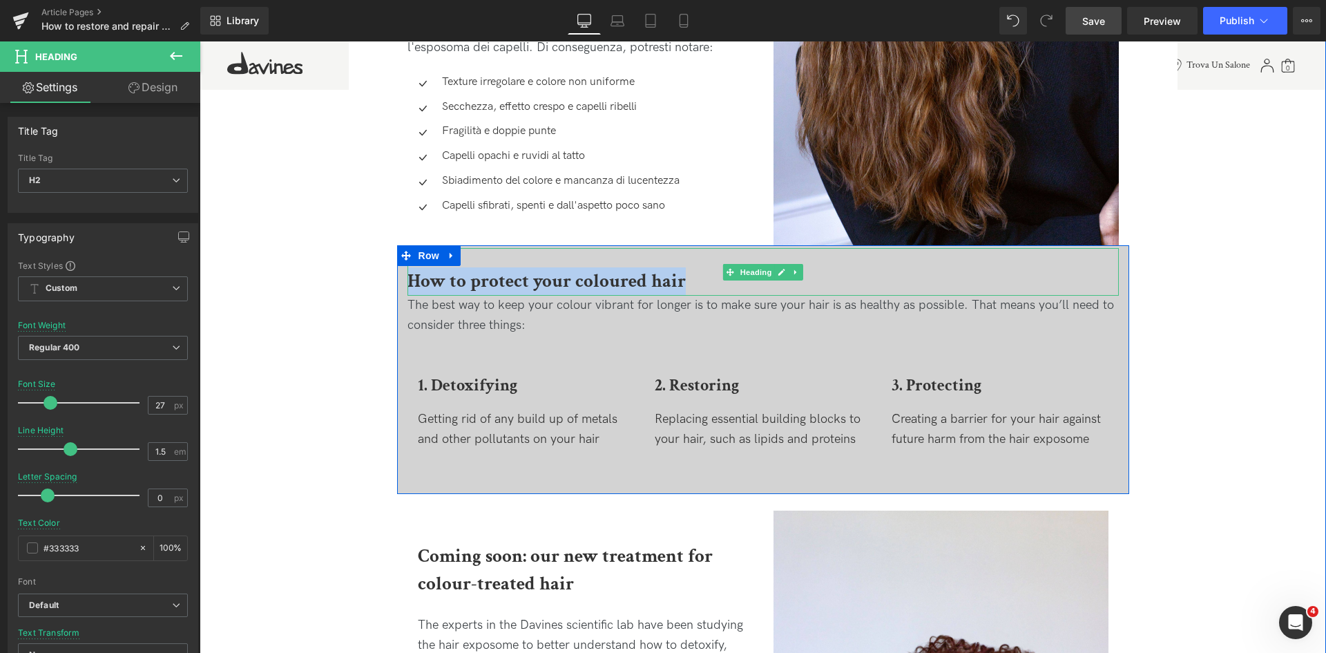
click at [579, 283] on b "How to protect your coloured hair" at bounding box center [546, 281] width 278 height 24
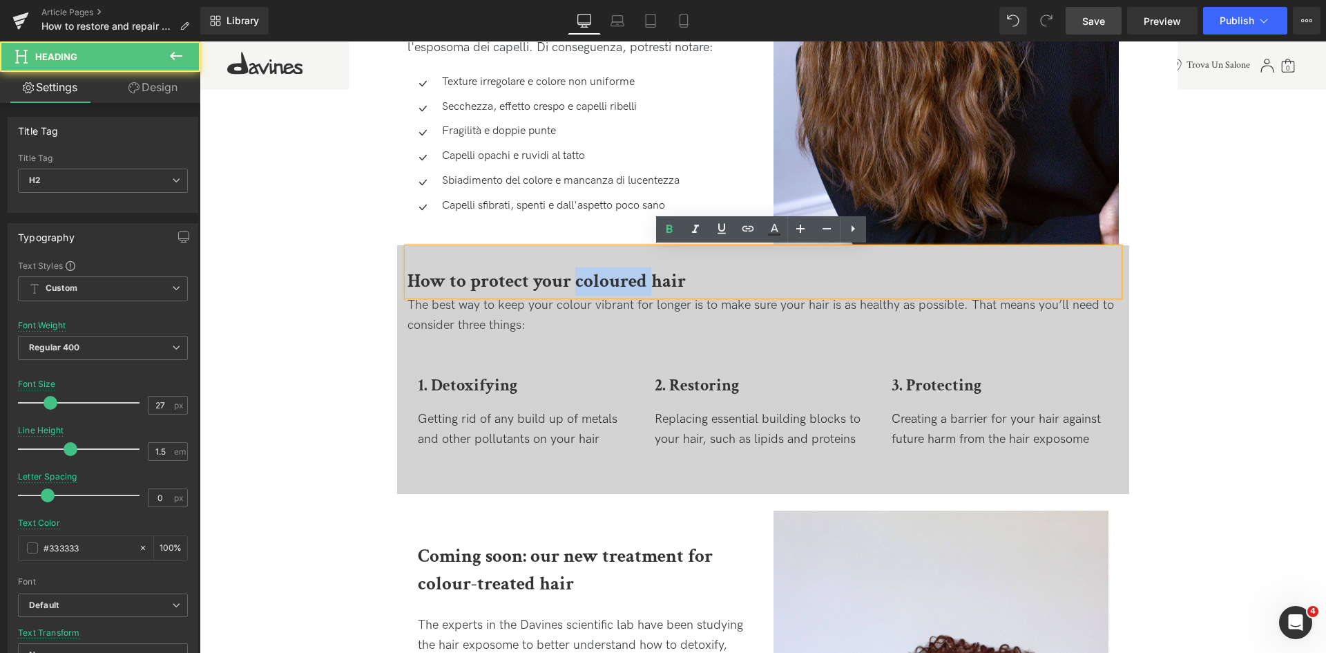
click at [579, 283] on b "How to protect your coloured hair" at bounding box center [546, 281] width 278 height 24
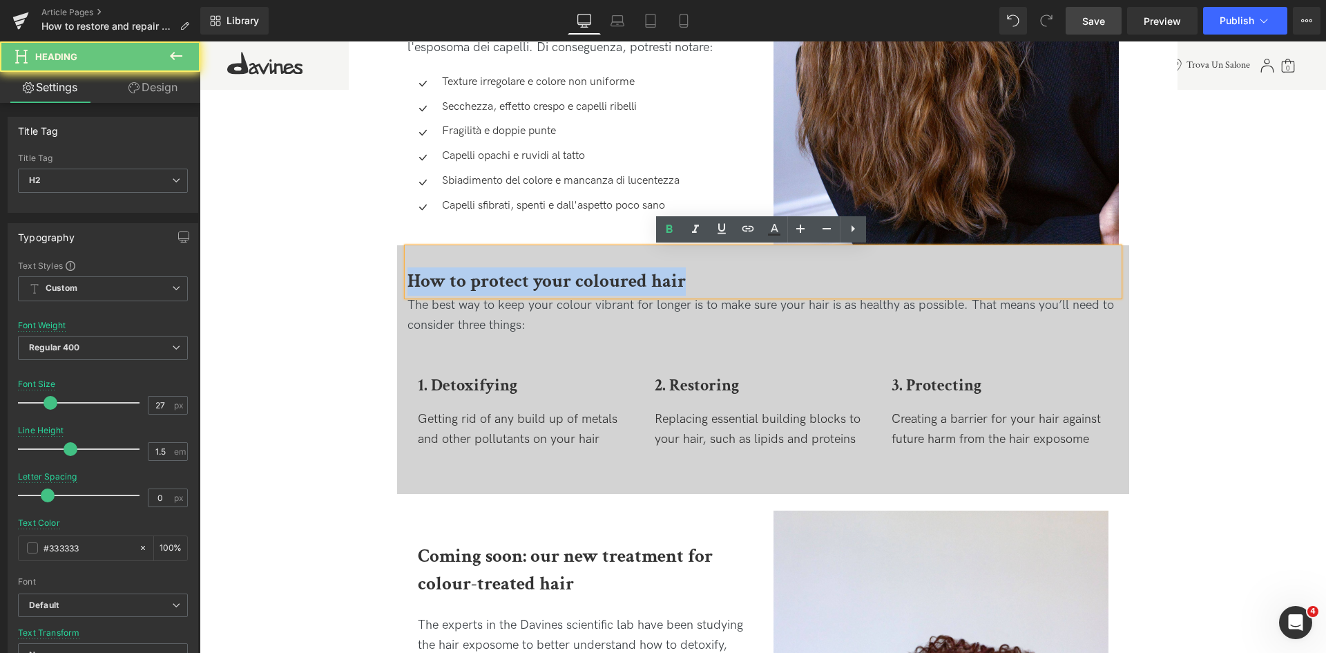
click at [579, 283] on b "How to protect your coloured hair" at bounding box center [546, 281] width 278 height 24
paste div
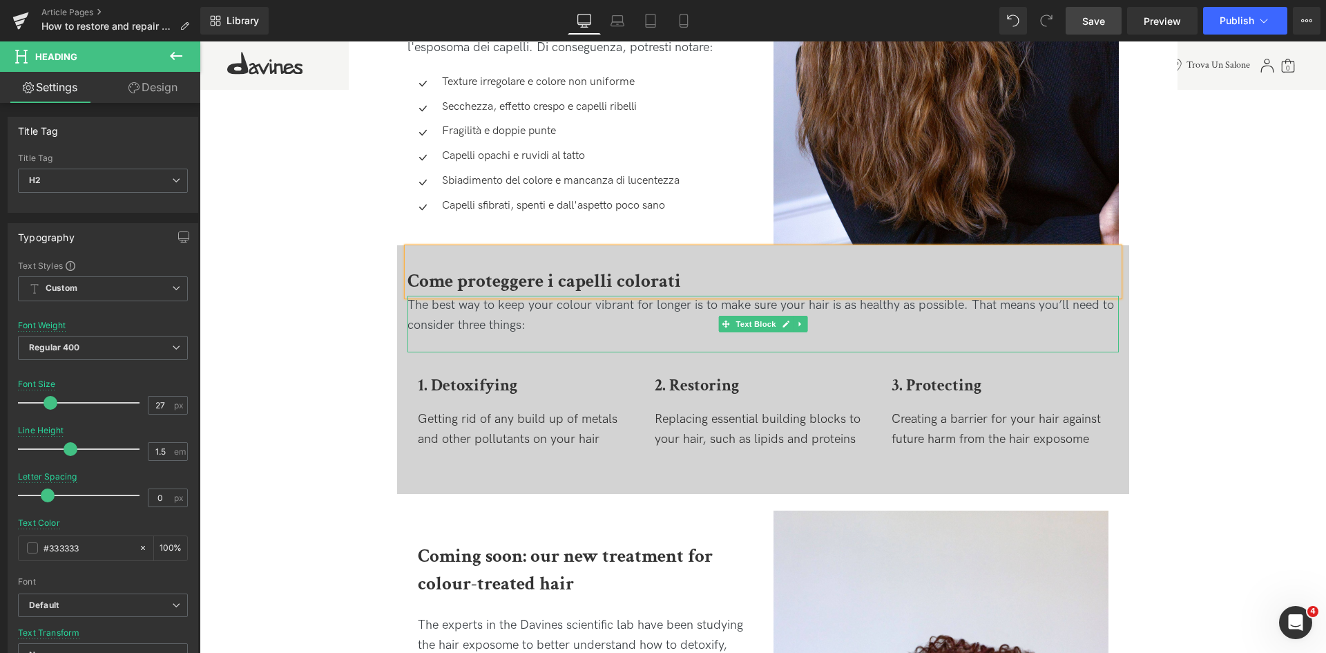
click at [497, 316] on div "The best way to keep your colour vibrant for longer is to make sure your hair i…" at bounding box center [762, 316] width 711 height 40
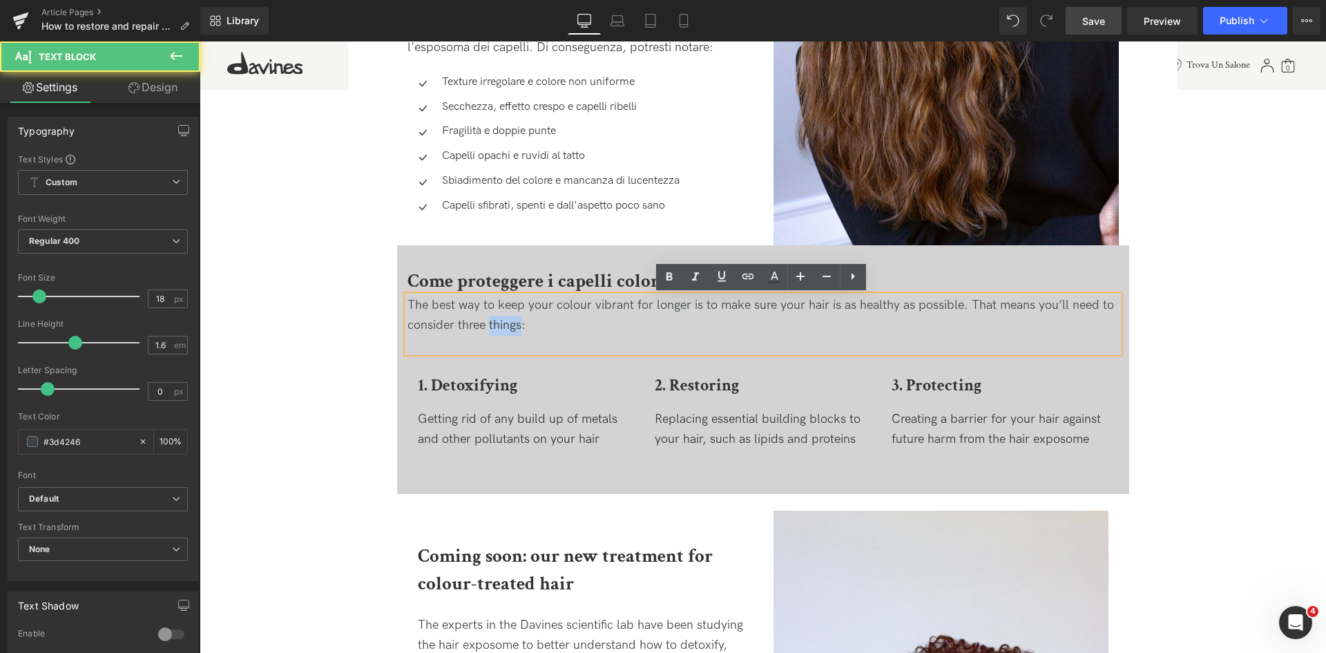
click at [497, 316] on div "The best way to keep your colour vibrant for longer is to make sure your hair i…" at bounding box center [762, 316] width 711 height 40
click at [549, 316] on div "The best way to keep your colour vibrant for longer is to make sure your hair i…" at bounding box center [762, 316] width 711 height 40
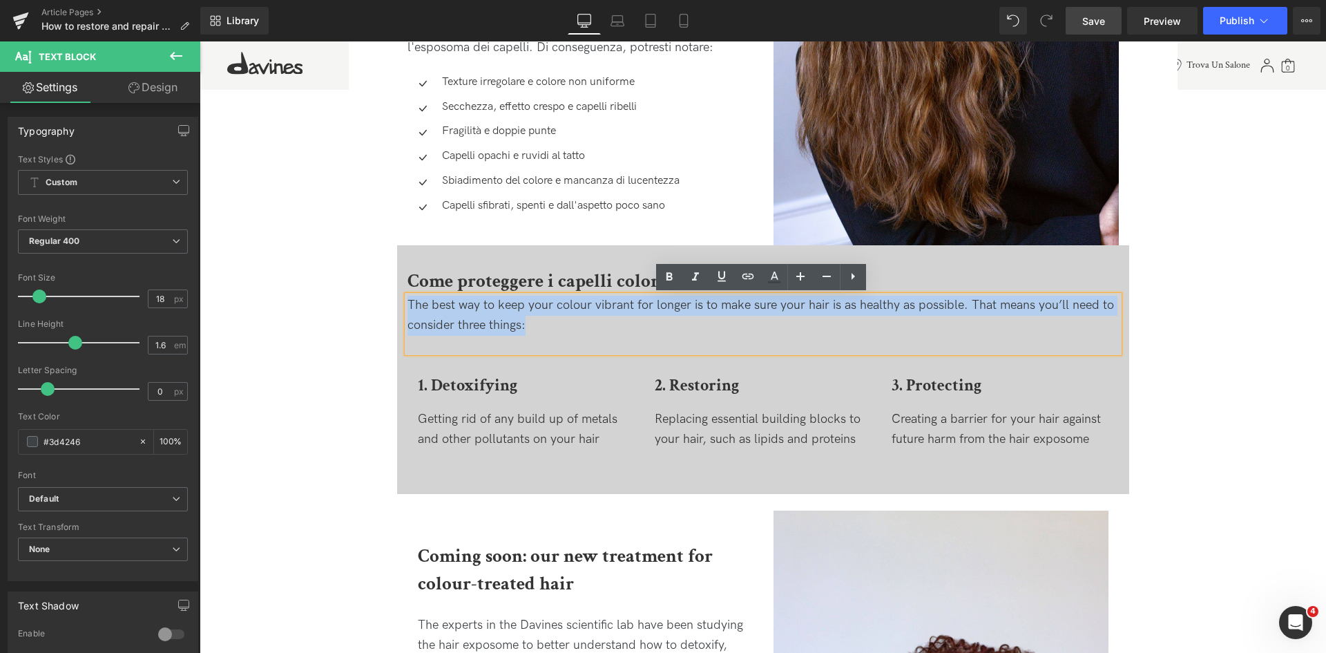
drag, startPoint x: 548, startPoint y: 325, endPoint x: 316, endPoint y: 280, distance: 236.2
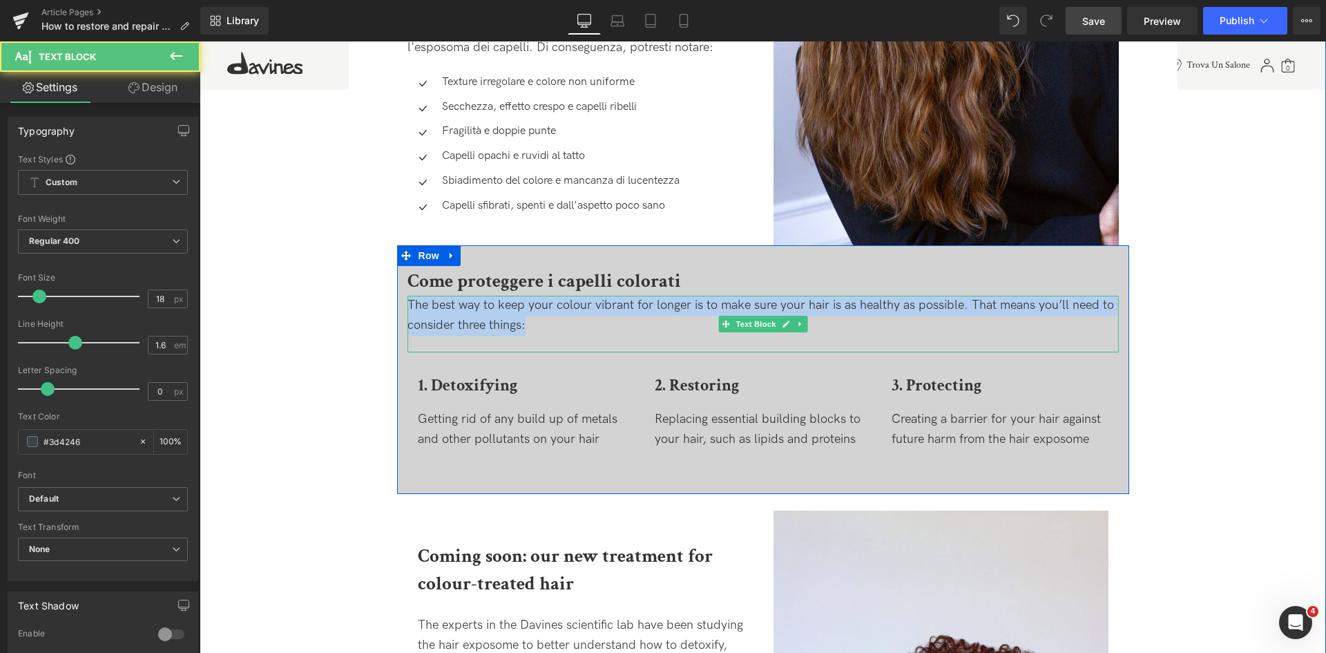
click at [532, 323] on div "The best way to keep your colour vibrant for longer is to make sure your hair i…" at bounding box center [762, 316] width 711 height 40
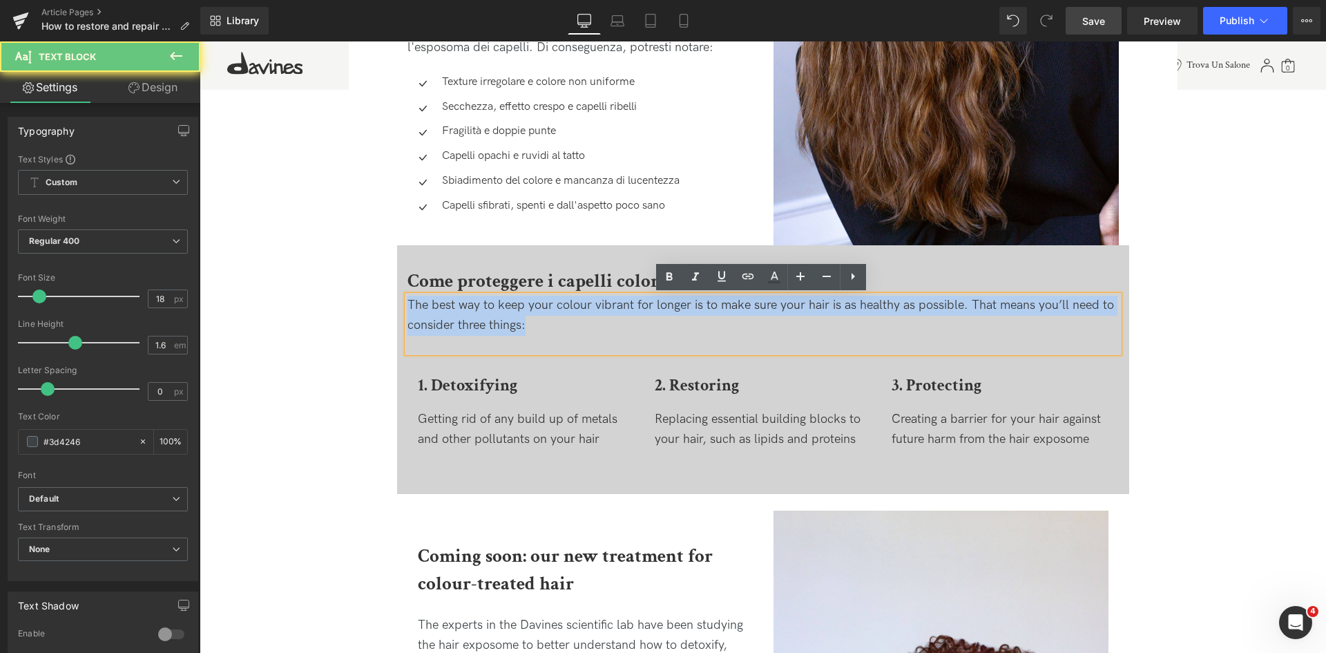
drag, startPoint x: 532, startPoint y: 323, endPoint x: 332, endPoint y: 284, distance: 204.0
paste div
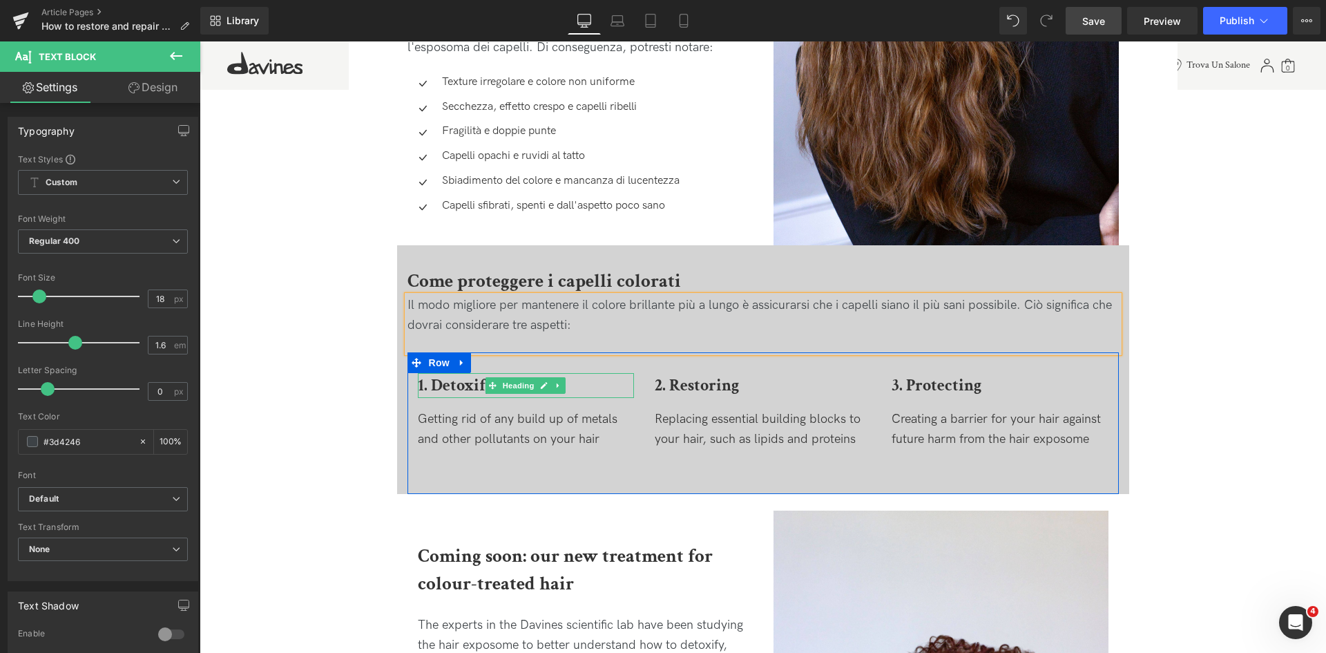
click at [477, 384] on b "1. Detoxifying" at bounding box center [467, 384] width 99 height 21
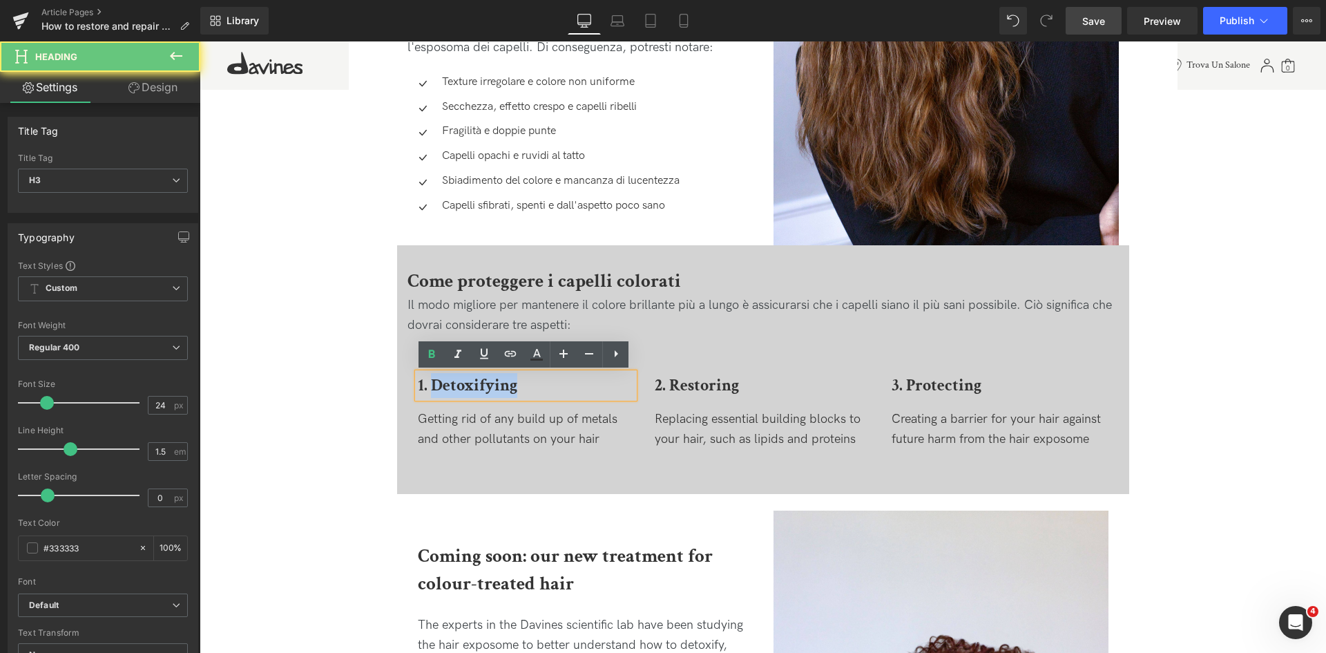
click at [477, 384] on b "1. Detoxifying" at bounding box center [467, 384] width 99 height 21
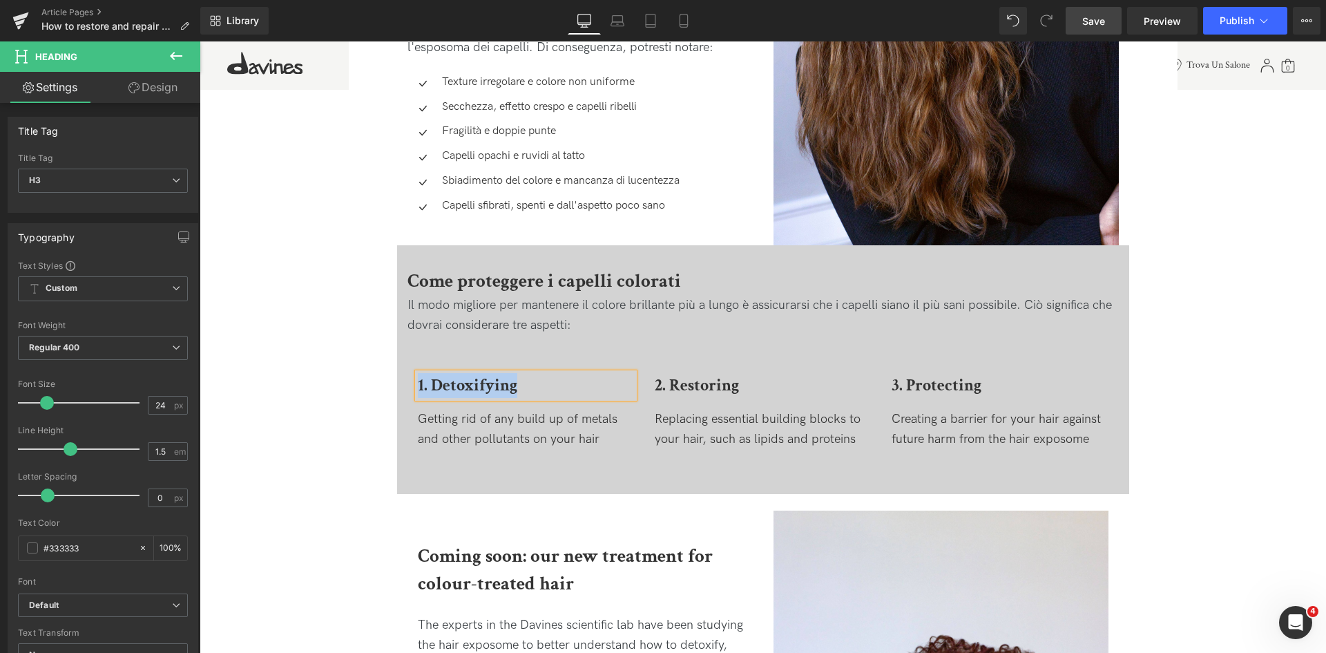
click at [463, 381] on b "1. Detoxifying" at bounding box center [467, 384] width 99 height 21
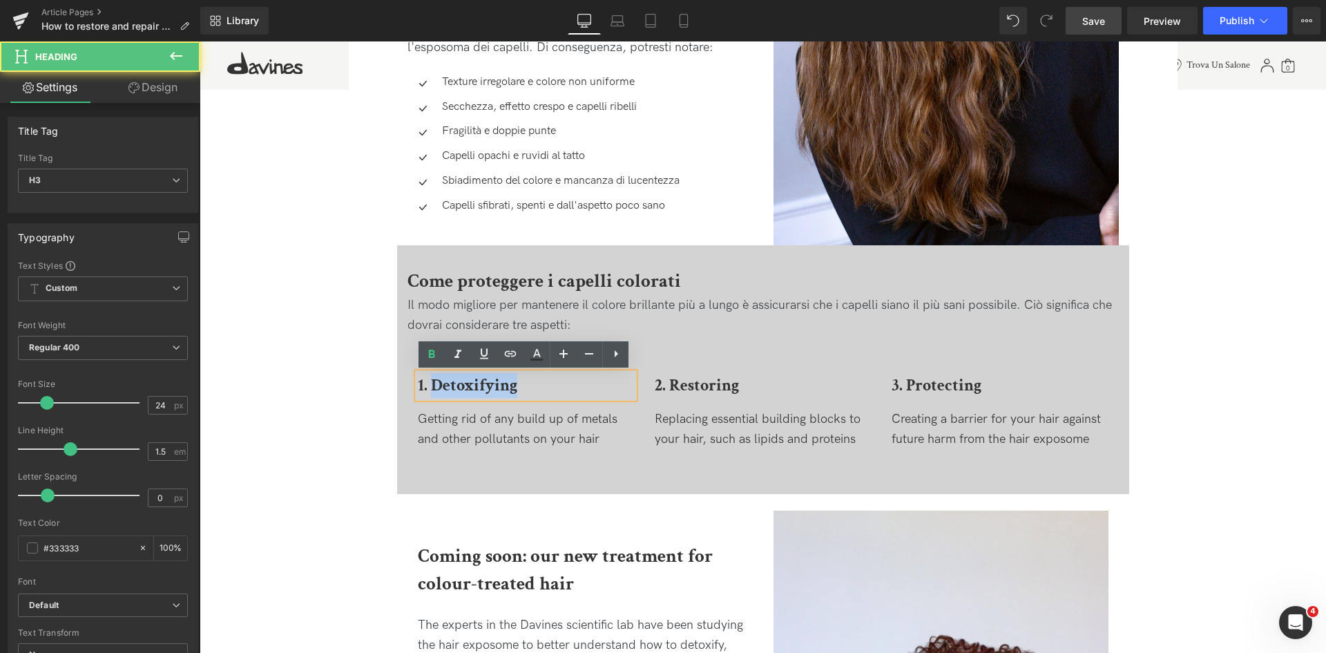
click at [463, 381] on b "1. Detoxifying" at bounding box center [467, 384] width 99 height 21
paste div
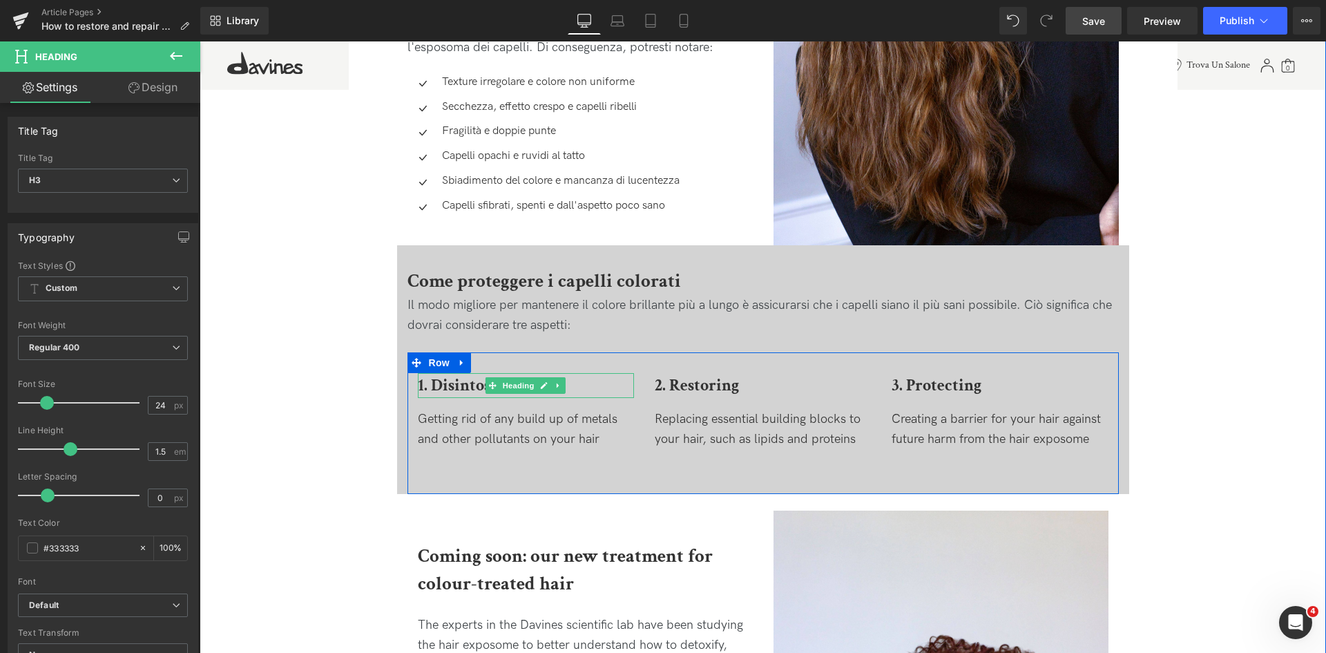
click at [459, 387] on b "1. Disintossicante" at bounding box center [479, 384] width 123 height 21
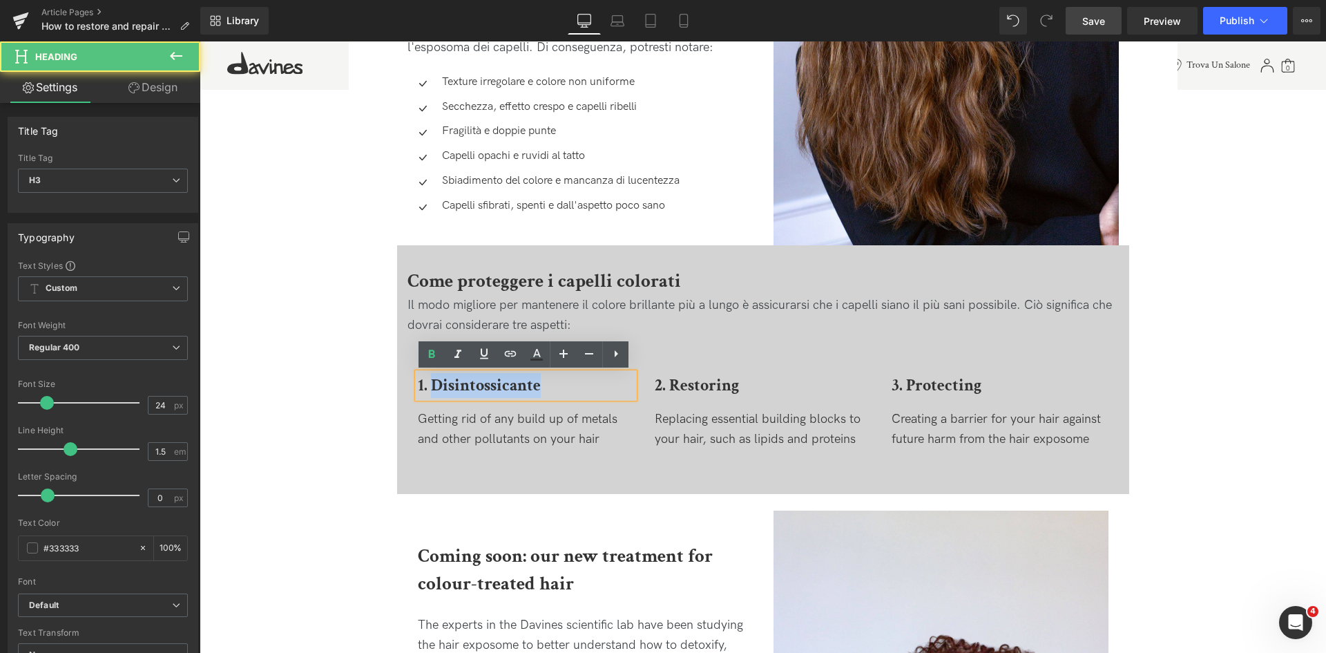
click at [459, 387] on b "1. Disintossicante" at bounding box center [479, 384] width 123 height 21
drag, startPoint x: 545, startPoint y: 387, endPoint x: 428, endPoint y: 385, distance: 116.7
click at [428, 385] on h3 "1. Disintossicante" at bounding box center [526, 385] width 216 height 25
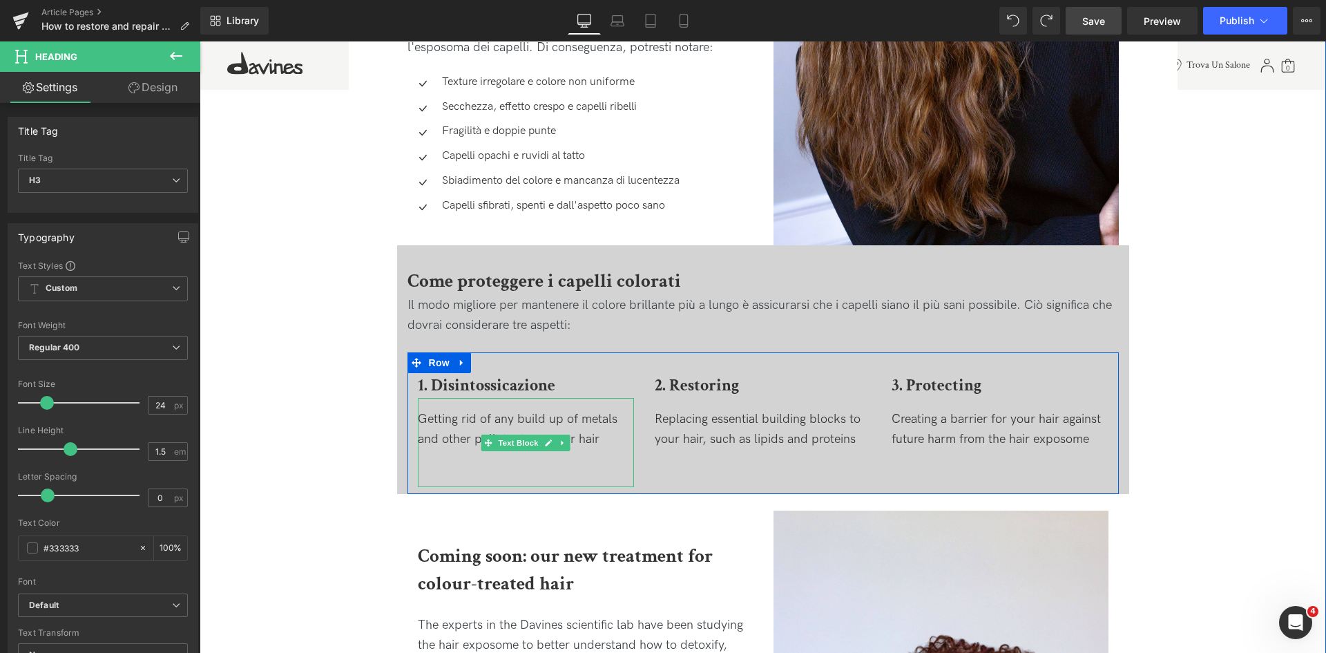
click at [443, 425] on div "Getting rid of any build up of metals and other pollutants on your hair" at bounding box center [526, 430] width 216 height 40
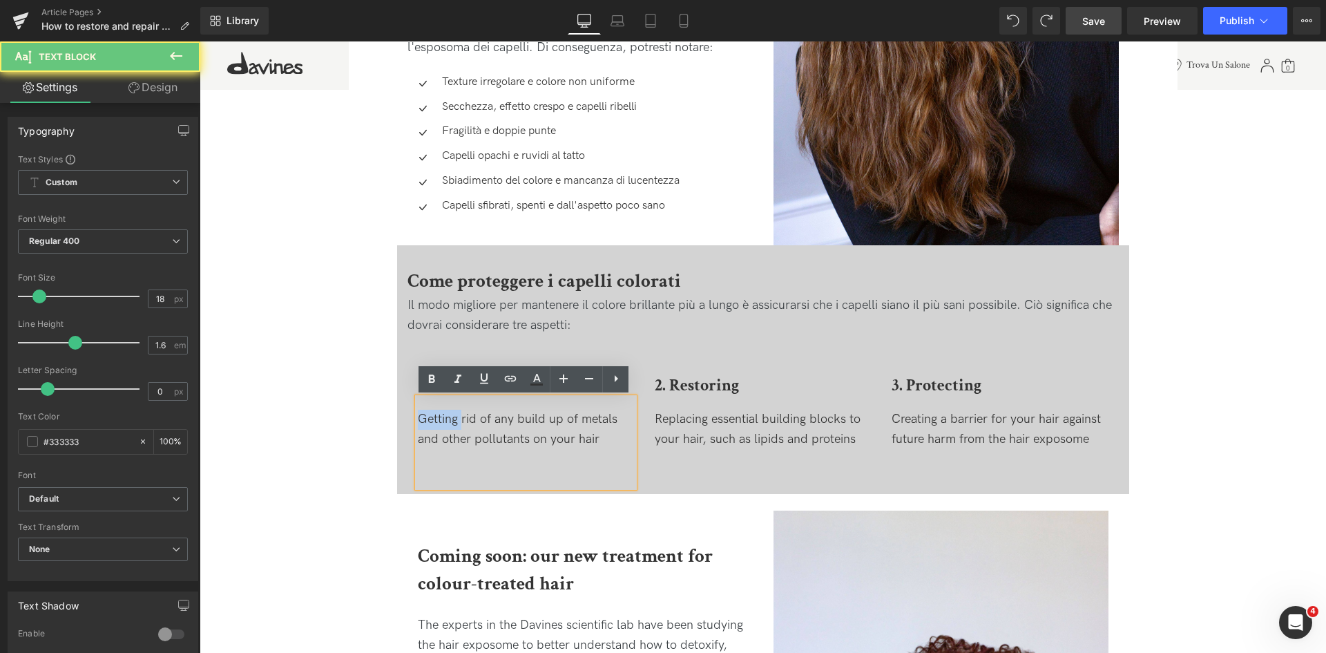
click at [443, 425] on div "Getting rid of any build up of metals and other pollutants on your hair" at bounding box center [526, 430] width 216 height 40
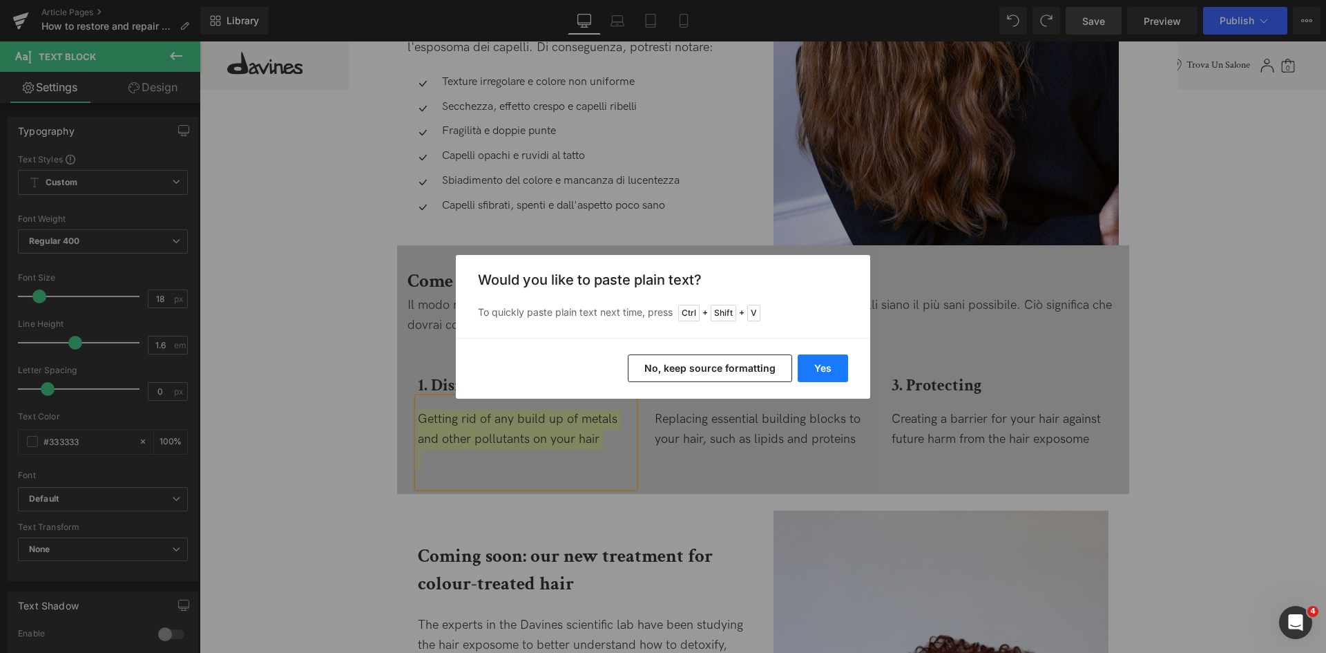
click at [805, 371] on button "Yes" at bounding box center [823, 368] width 50 height 28
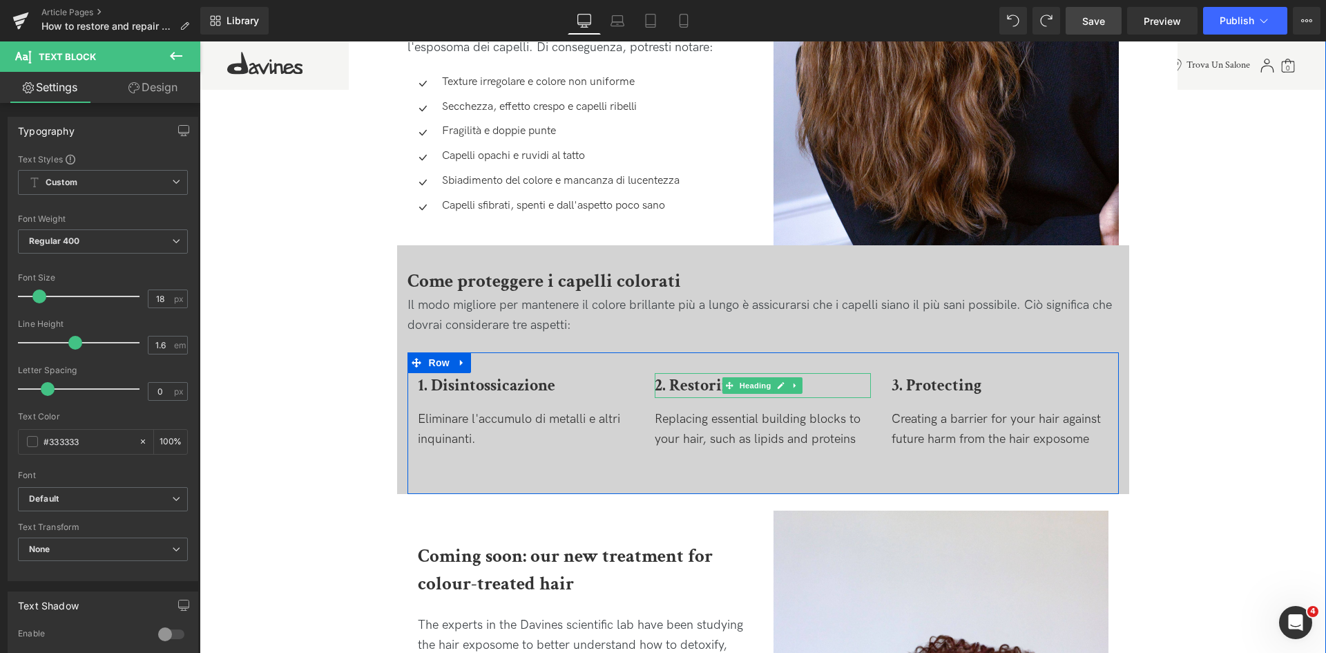
click at [692, 389] on b "2. Restoring" at bounding box center [697, 384] width 84 height 21
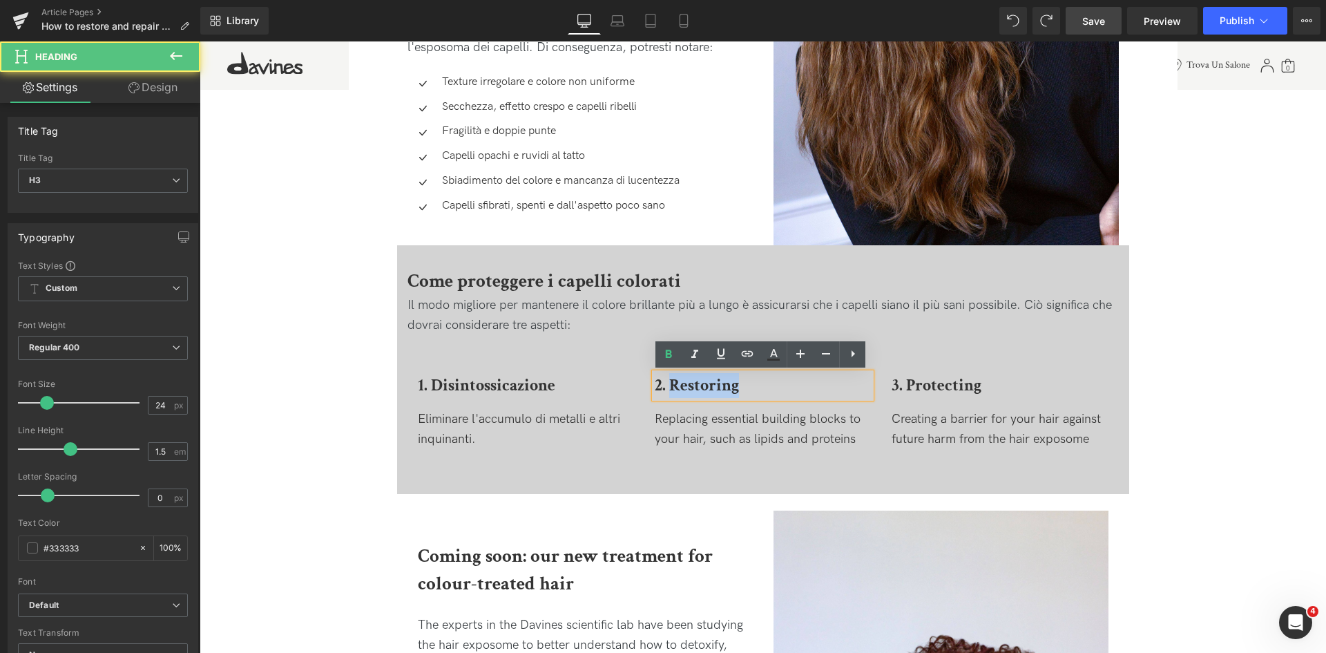
click at [692, 389] on b "2. Restoring" at bounding box center [697, 384] width 84 height 21
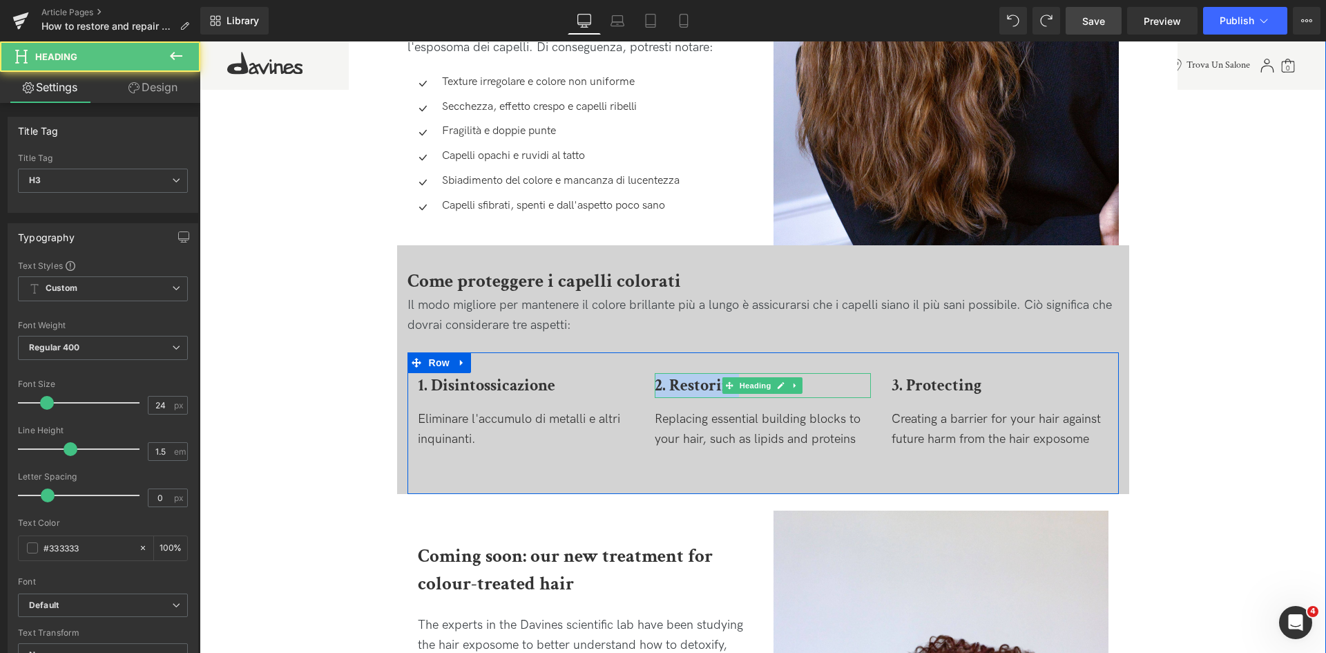
click at [693, 387] on b "2. Restoring" at bounding box center [697, 384] width 84 height 21
click at [699, 385] on b "2. Restoring" at bounding box center [697, 384] width 84 height 21
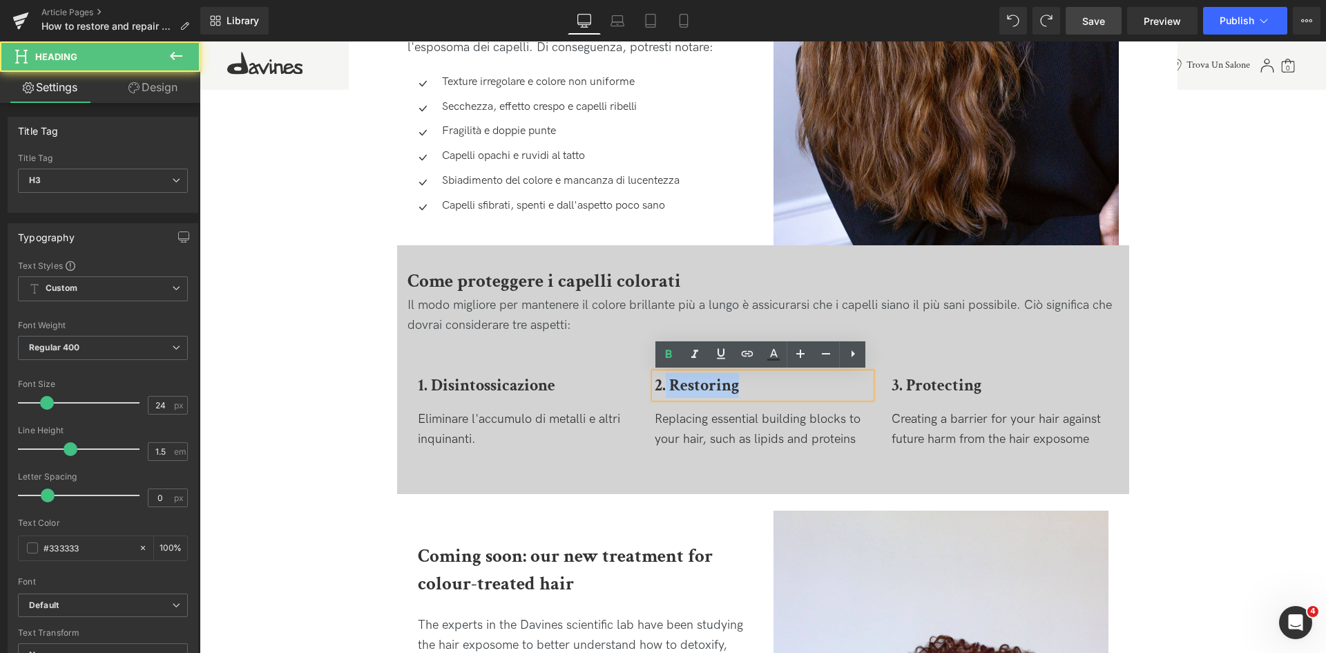
drag, startPoint x: 664, startPoint y: 385, endPoint x: 770, endPoint y: 384, distance: 105.7
click at [770, 384] on h3 "2. Restoring" at bounding box center [763, 385] width 216 height 25
paste div
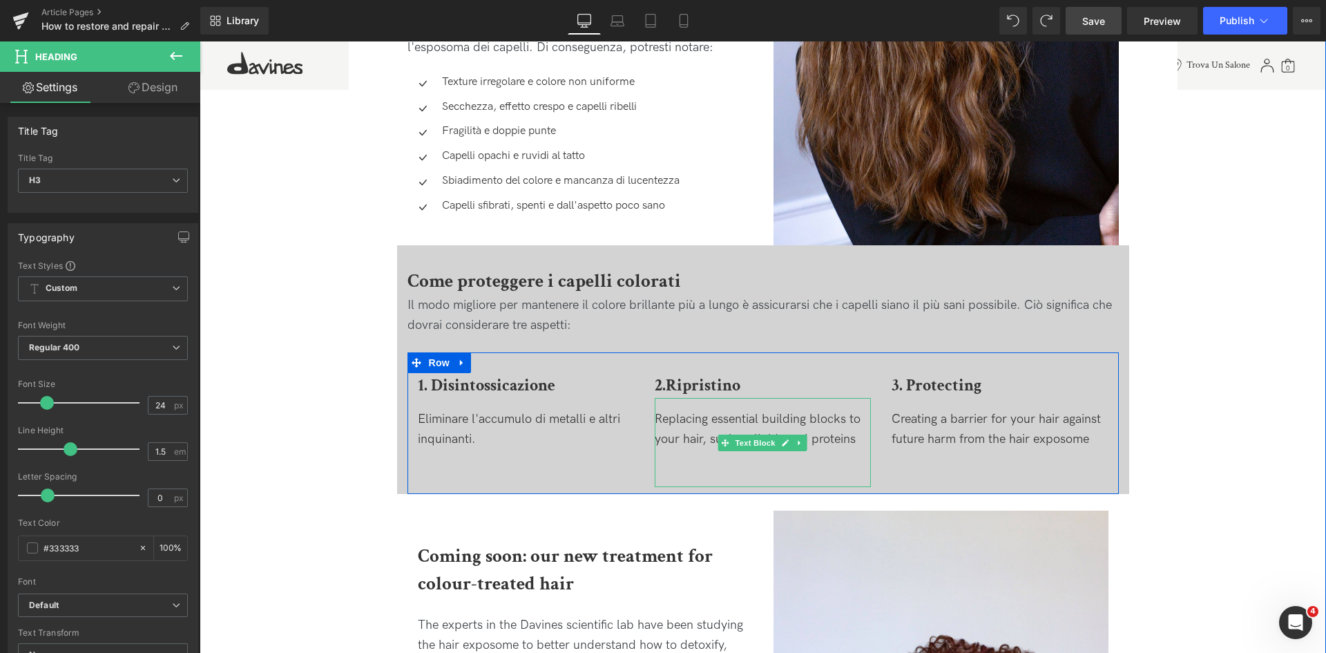
click at [698, 416] on div "Replacing essential building blocks to your hair, such as lipids and proteins" at bounding box center [763, 430] width 216 height 40
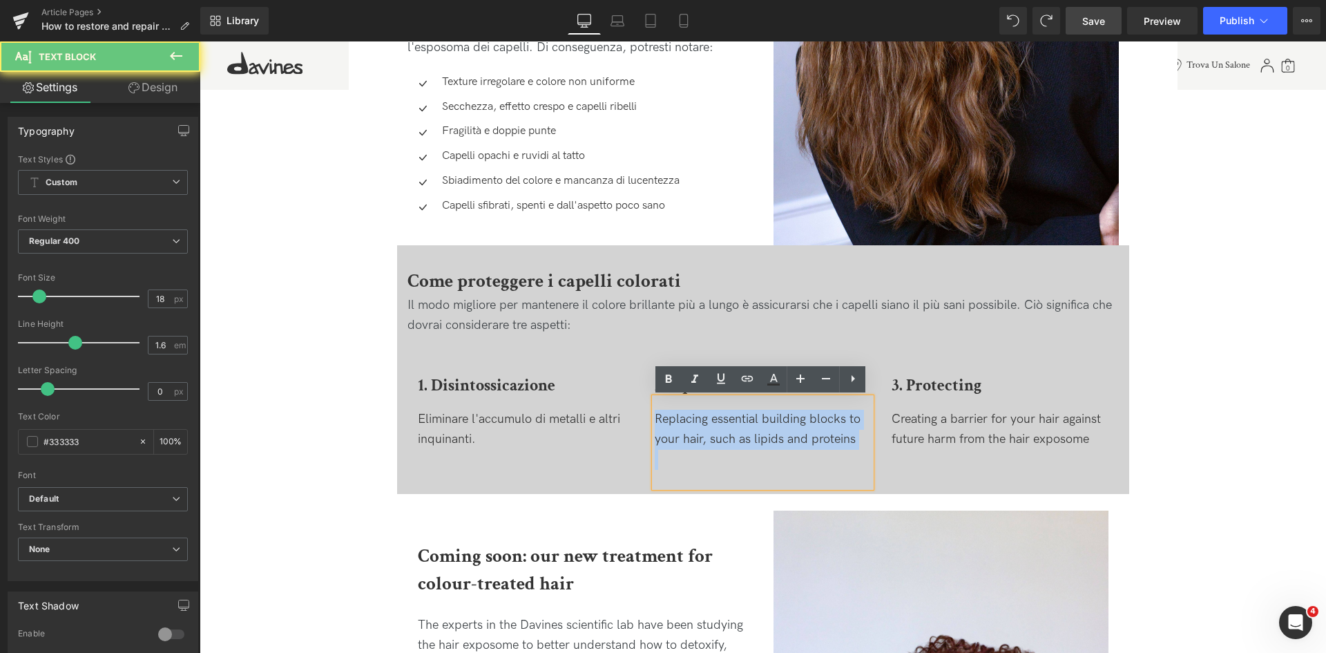
click at [698, 416] on div "Replacing essential building blocks to your hair, such as lipids and proteins" at bounding box center [763, 430] width 216 height 40
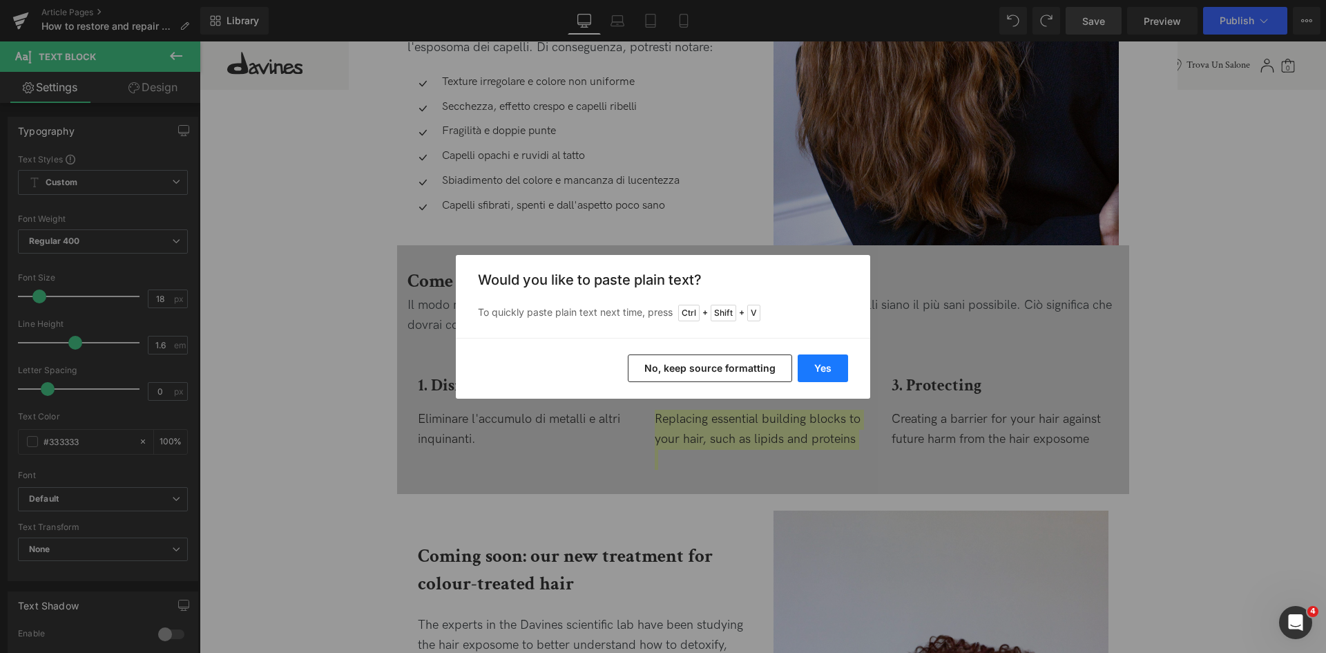
click at [822, 362] on button "Yes" at bounding box center [823, 368] width 50 height 28
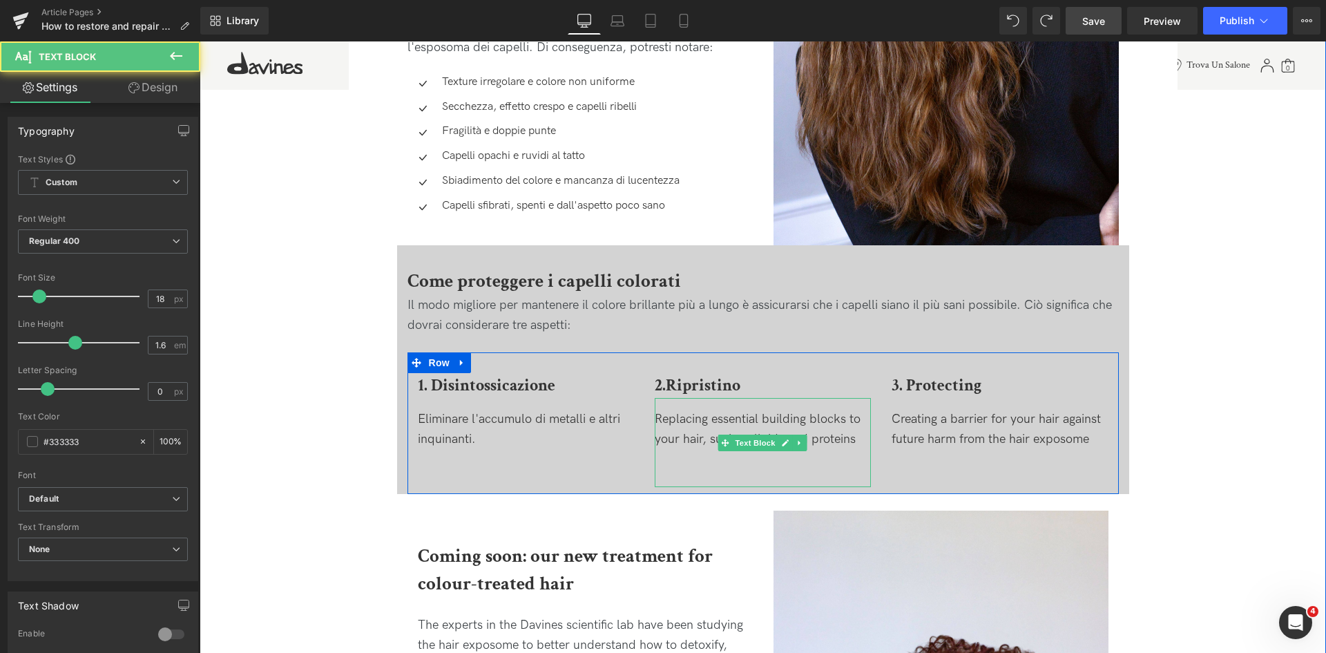
click at [832, 443] on div "Replacing essential building blocks to your hair, such as lipids and proteins" at bounding box center [763, 430] width 216 height 40
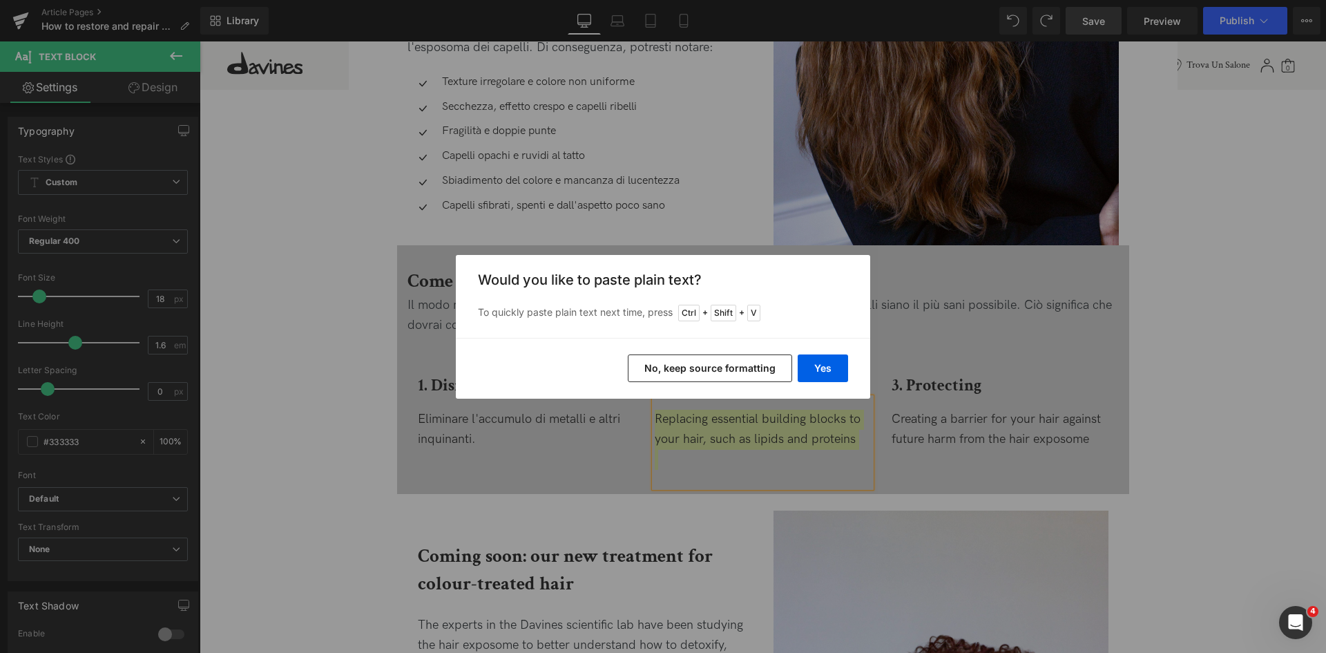
click at [771, 388] on div "Yes No, keep source formatting" at bounding box center [663, 368] width 414 height 61
click at [816, 372] on button "Yes" at bounding box center [823, 368] width 50 height 28
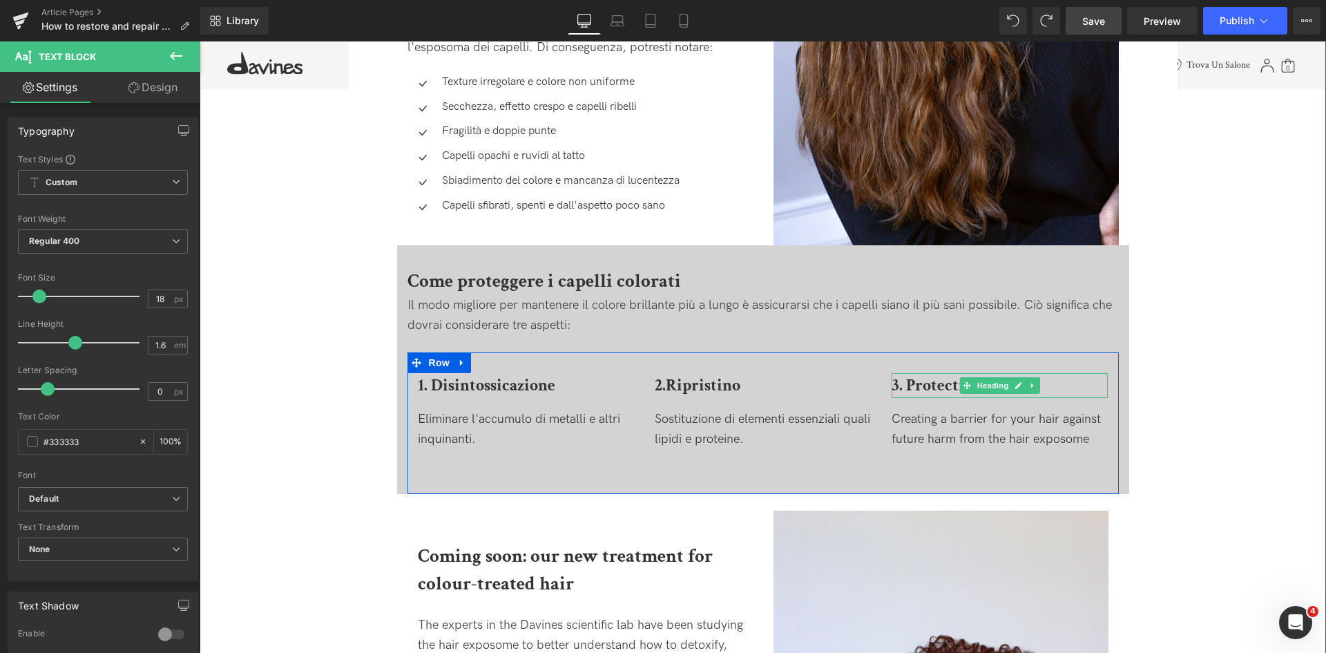
click at [917, 390] on b "3. Protecting" at bounding box center [937, 384] width 90 height 21
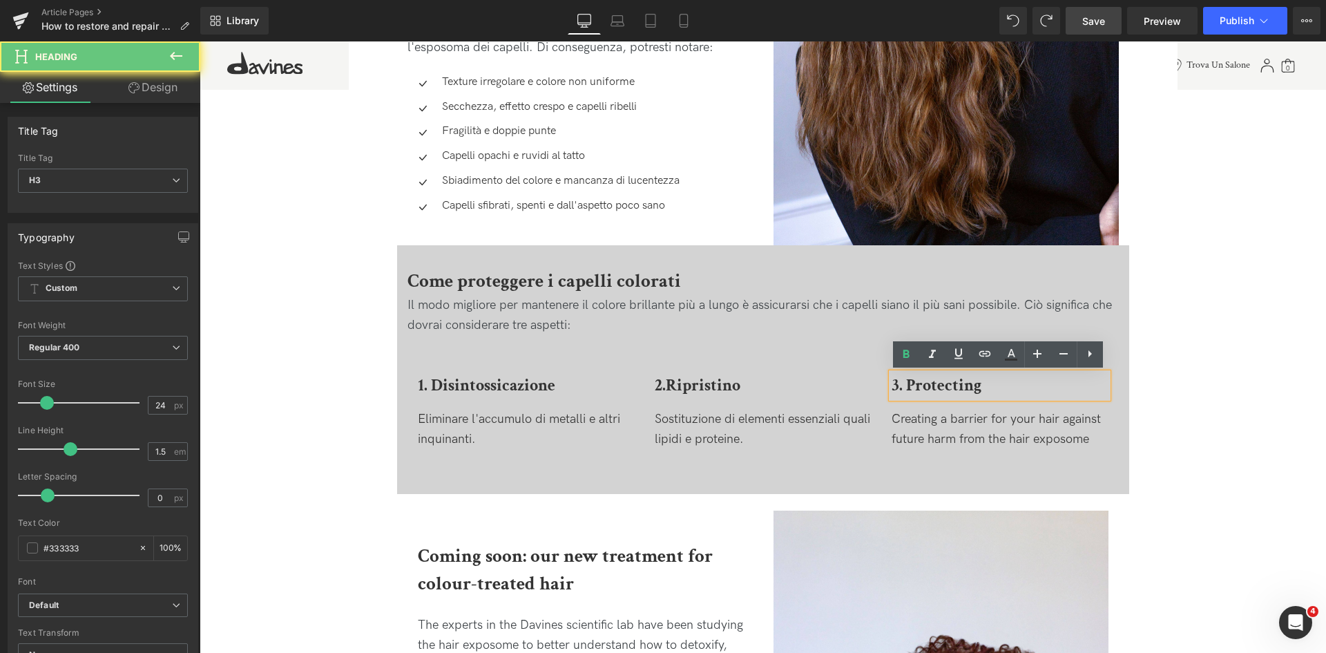
click at [906, 383] on b "3. Protecting" at bounding box center [937, 384] width 90 height 21
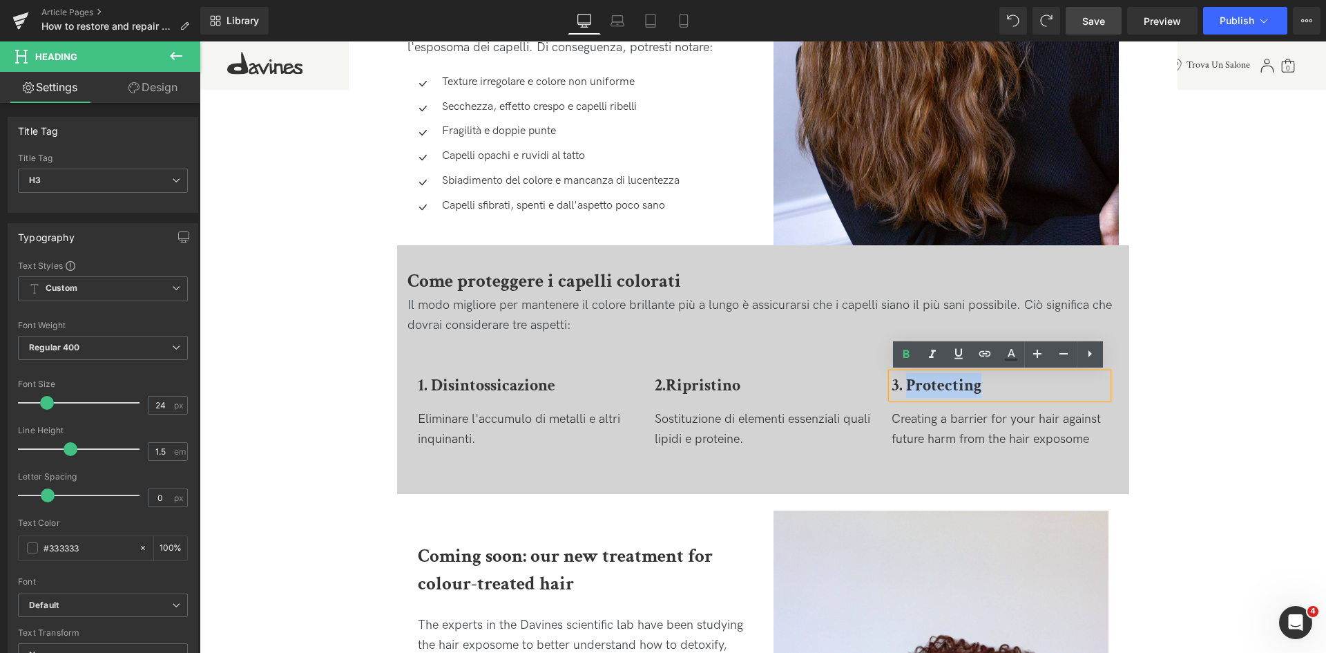
paste div
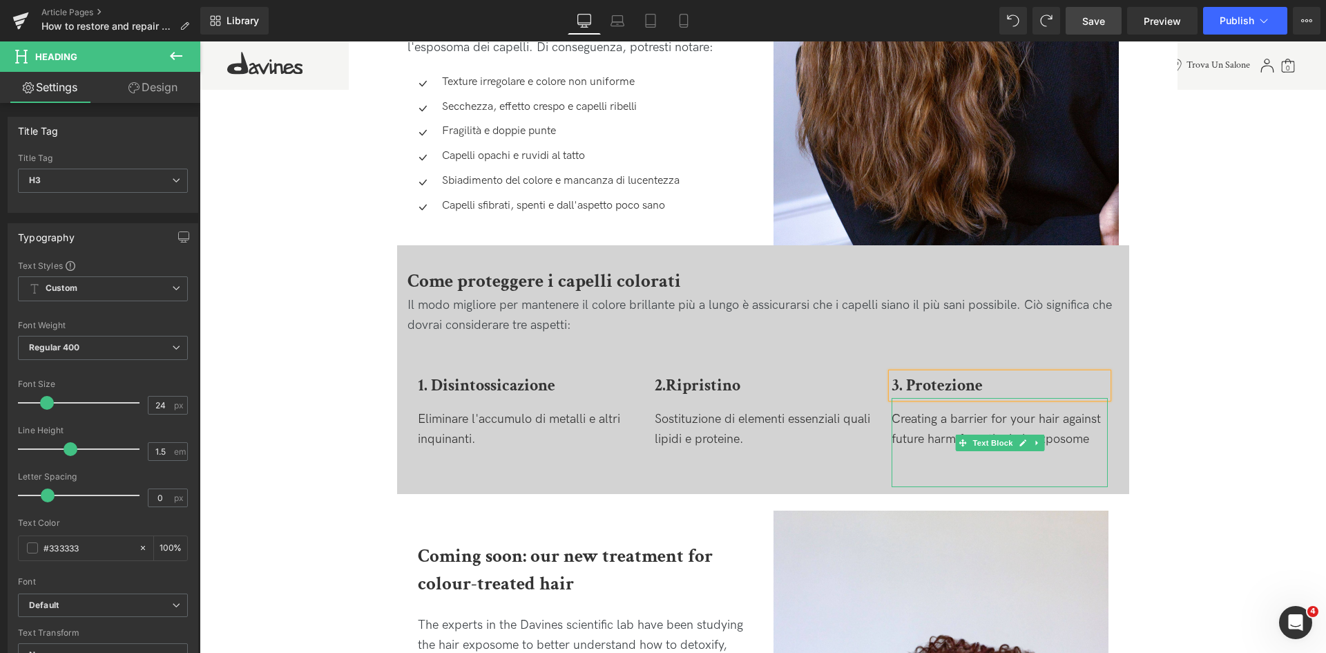
click at [922, 421] on div "Creating a barrier for your hair against future harm from the hair exposome" at bounding box center [1000, 430] width 216 height 40
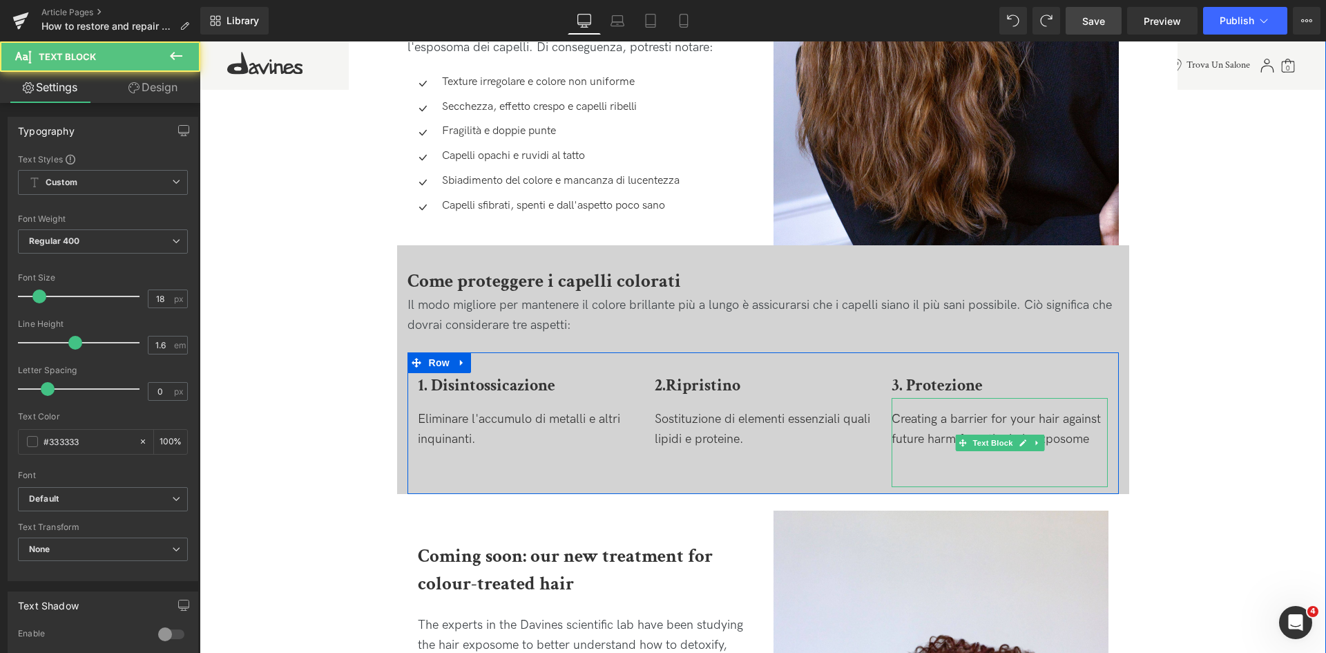
click at [918, 425] on div "Creating a barrier for your hair against future harm from the hair exposome" at bounding box center [1000, 430] width 216 height 40
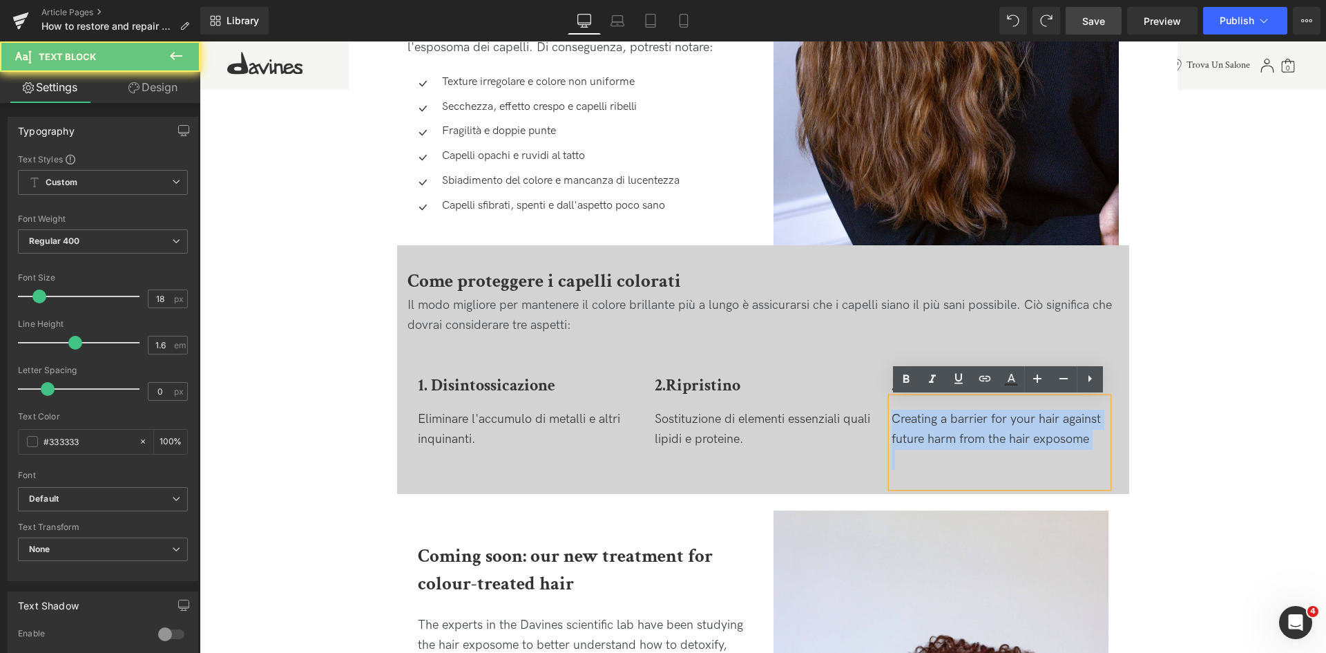
click at [918, 425] on div "Creating a barrier for your hair against future harm from the hair exposome" at bounding box center [1000, 430] width 216 height 40
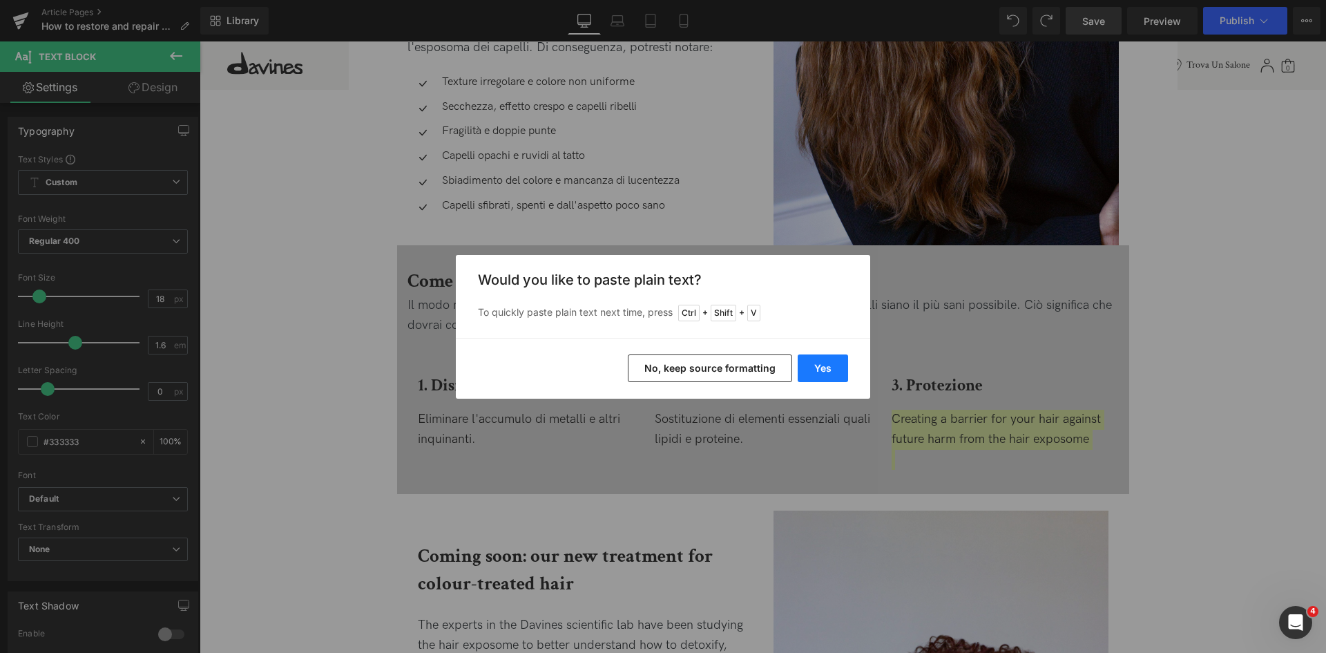
click at [813, 367] on button "Yes" at bounding box center [823, 368] width 50 height 28
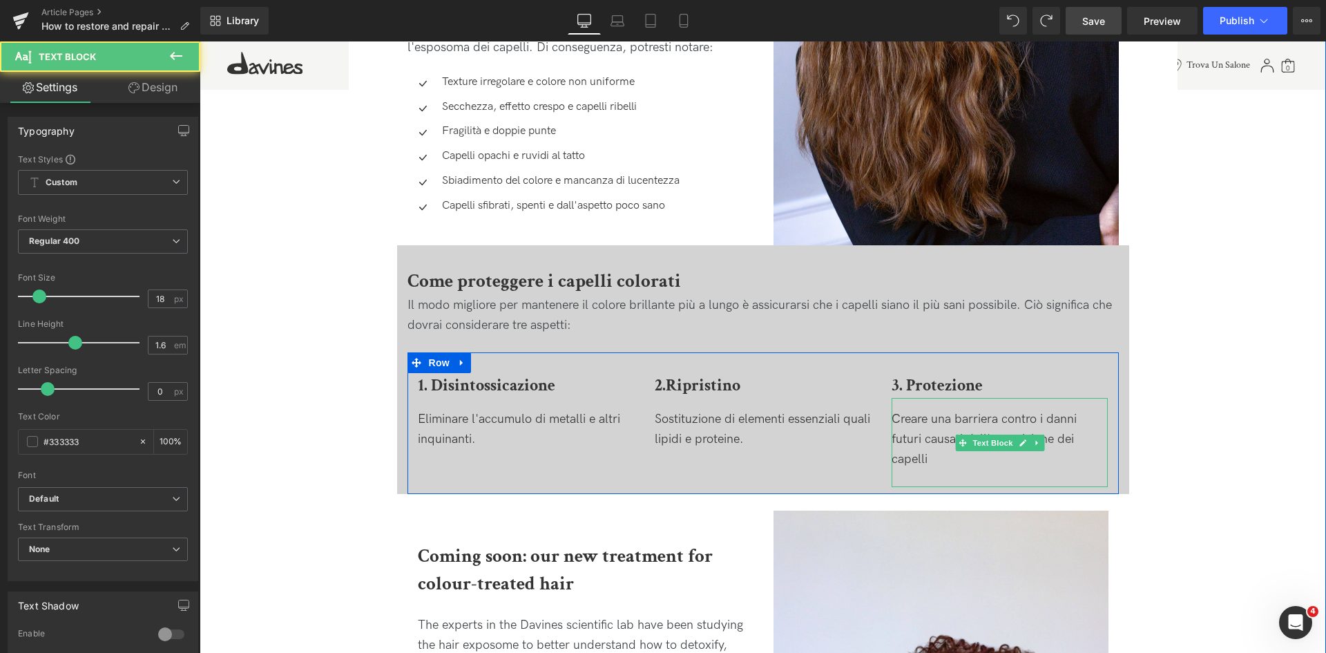
click at [947, 464] on div "Creare una barriera contro i danni futuri causati dall'esposizione dei capelli" at bounding box center [1000, 439] width 216 height 59
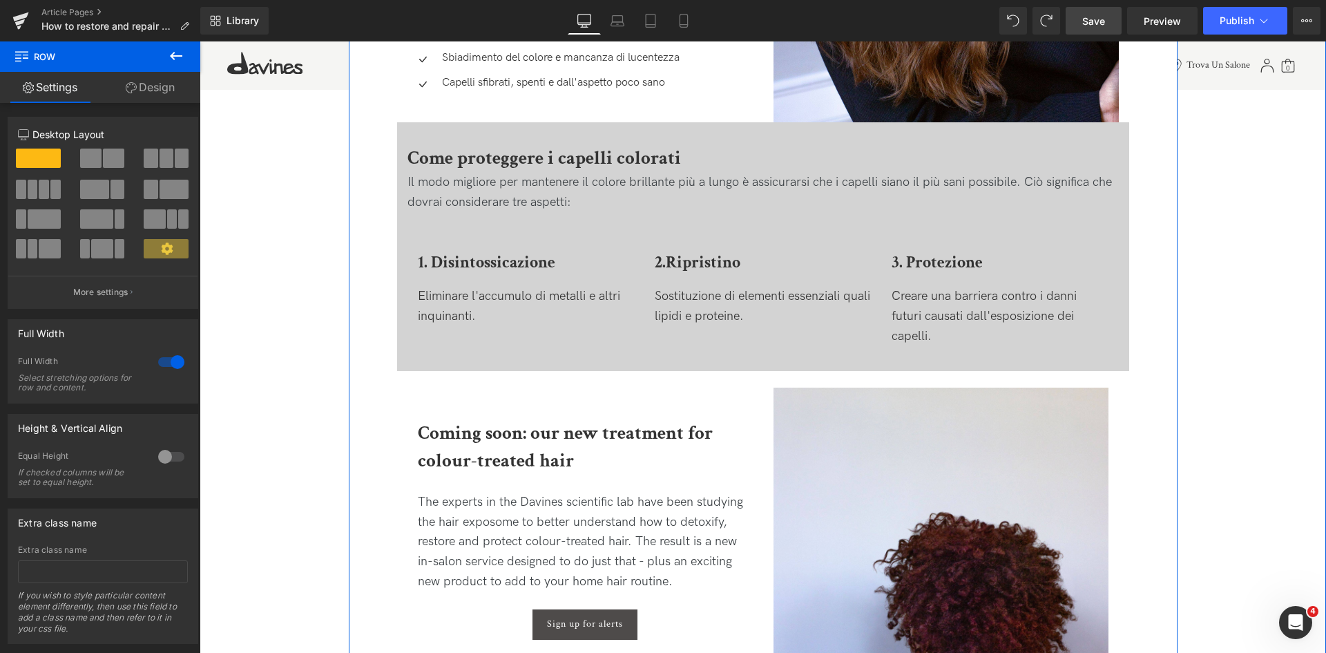
scroll to position [2141, 0]
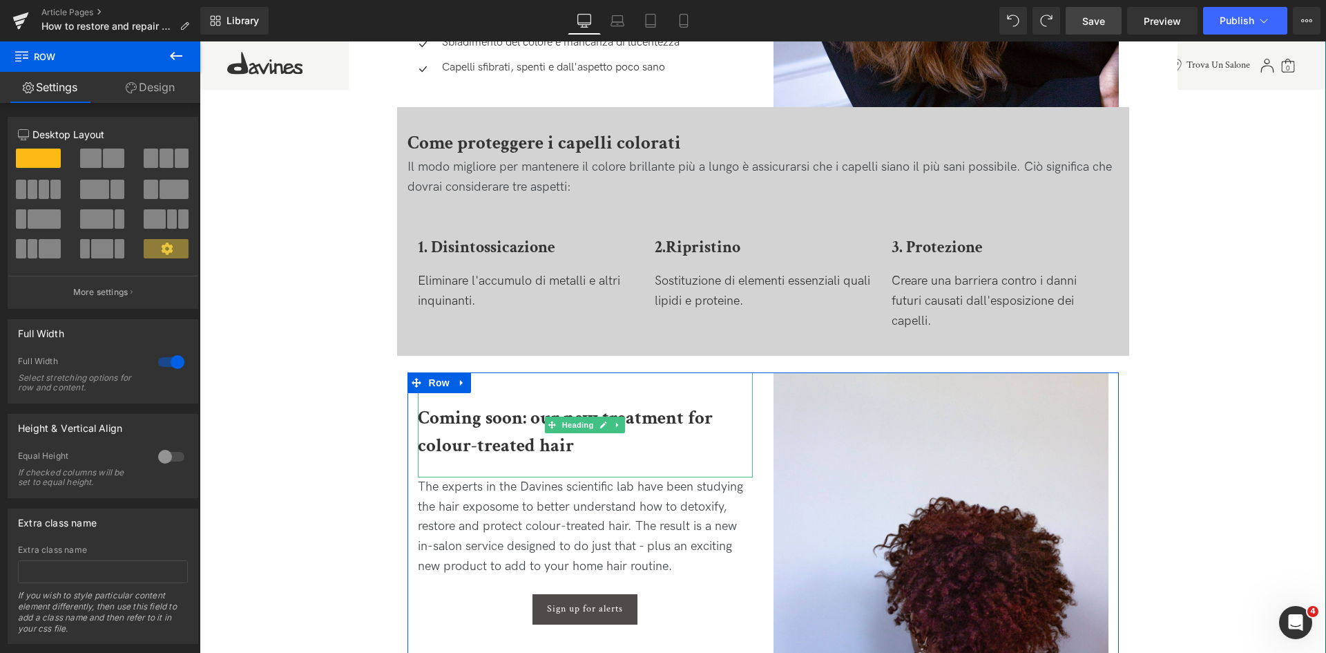
click at [510, 443] on b "Coming soon: our new treatment for colour-treated hair" at bounding box center [565, 431] width 295 height 52
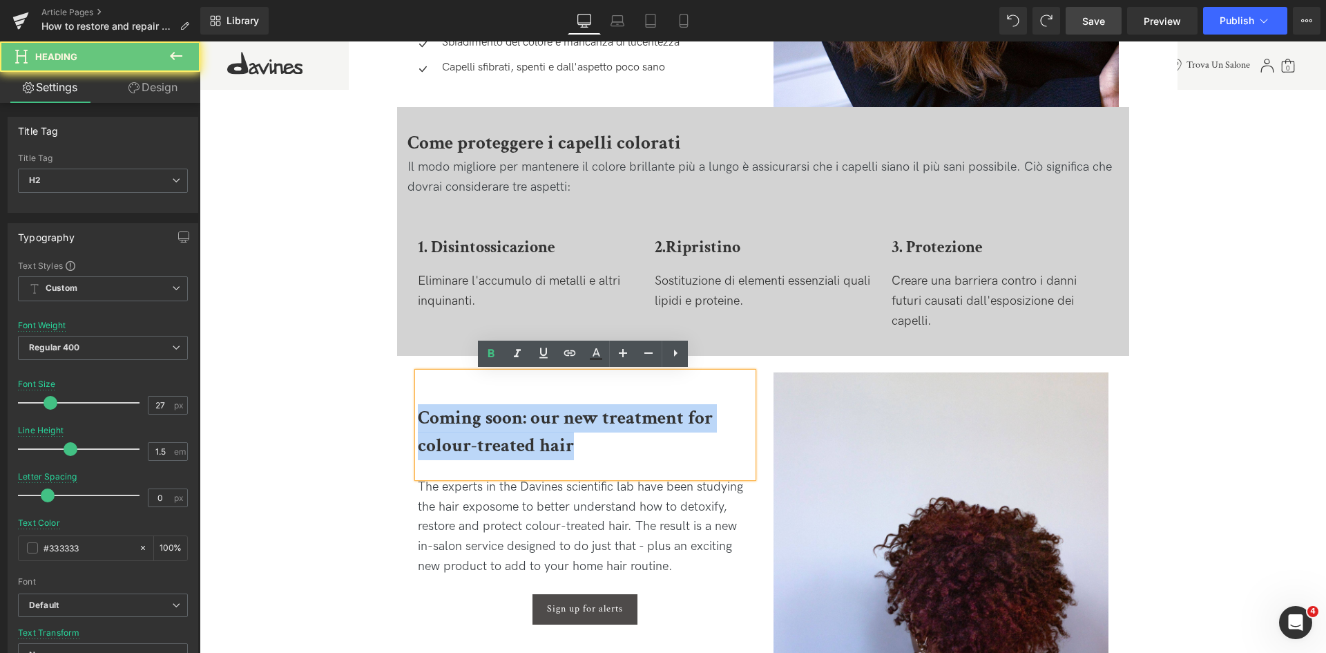
drag, startPoint x: 575, startPoint y: 445, endPoint x: 358, endPoint y: 394, distance: 223.6
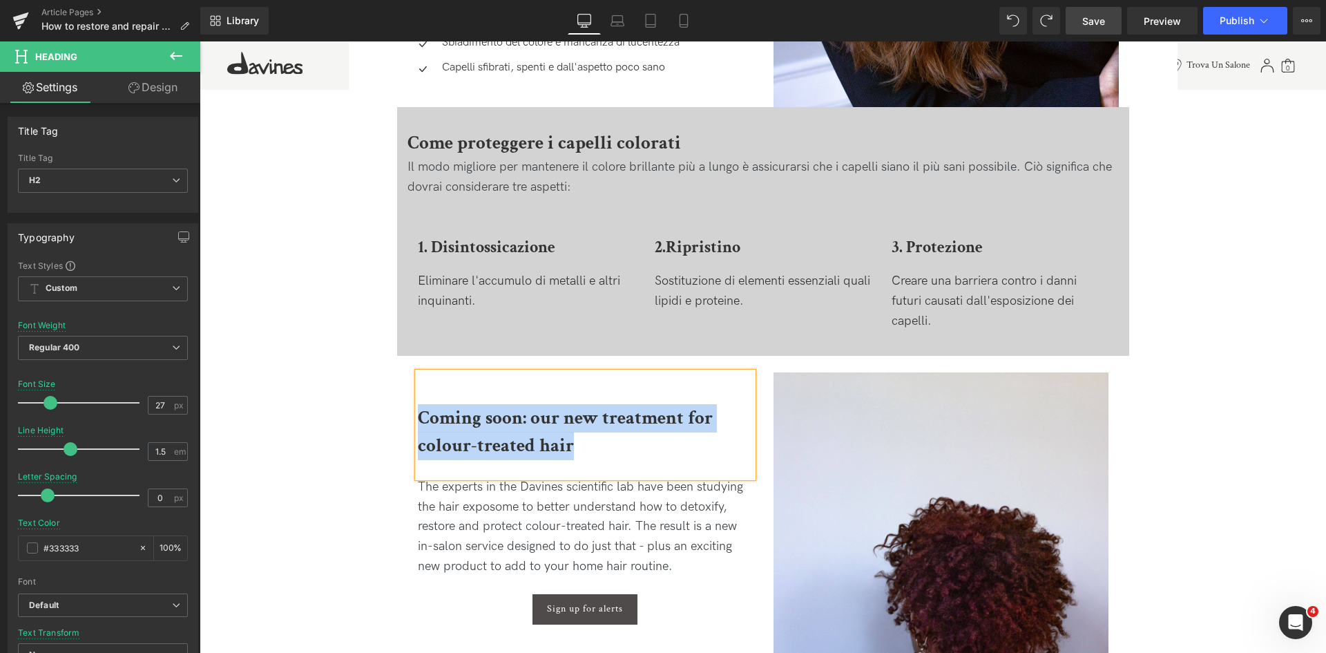
click at [605, 453] on h2 "Coming soon: our new treatment for colour-treated hair" at bounding box center [585, 432] width 335 height 56
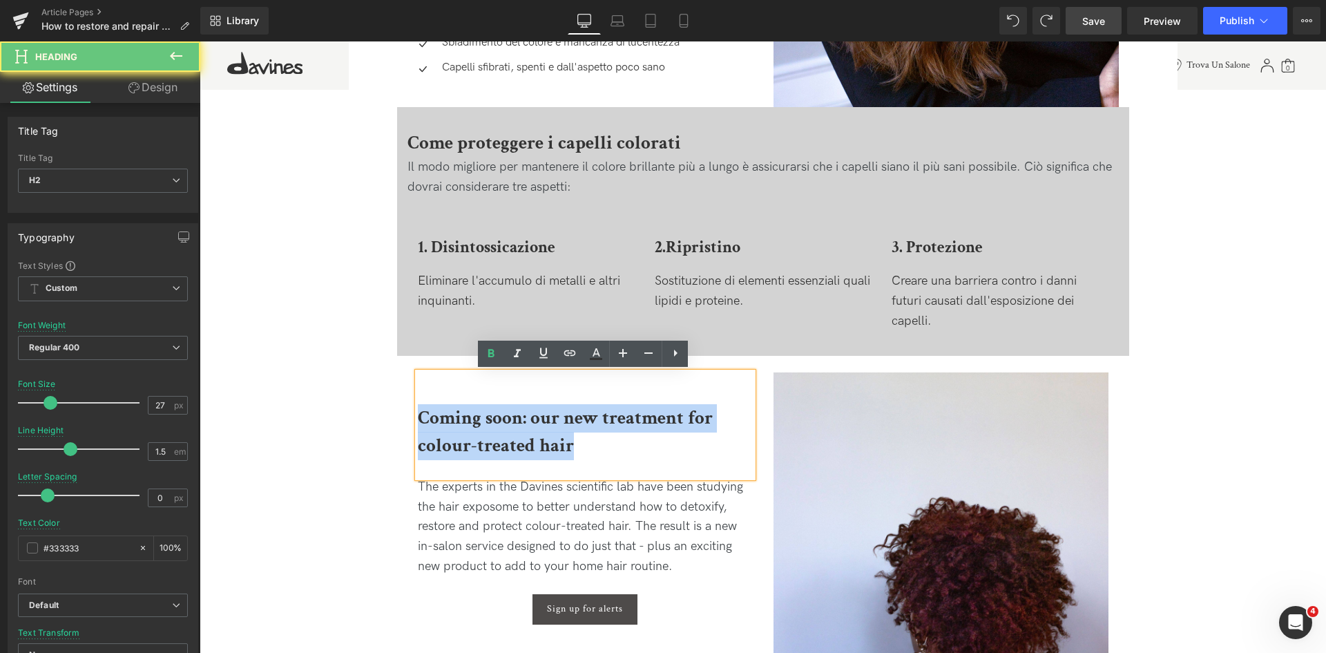
drag, startPoint x: 601, startPoint y: 445, endPoint x: 369, endPoint y: 397, distance: 237.7
paste div
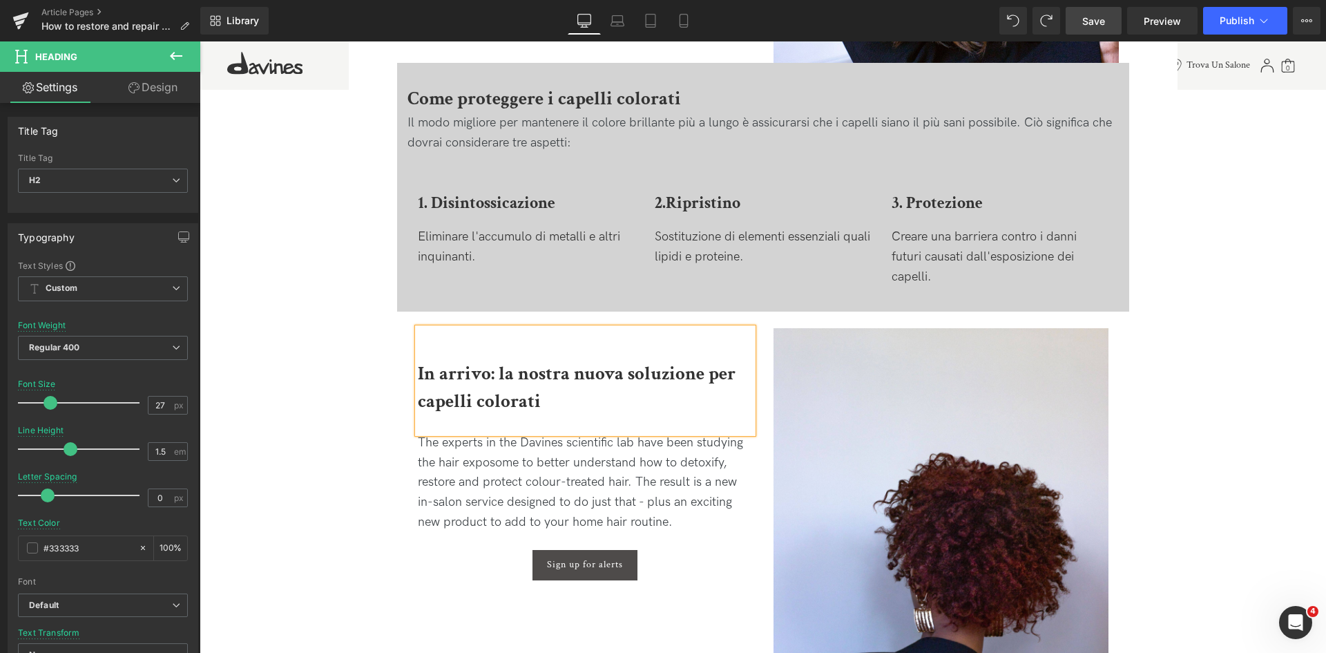
scroll to position [2210, 0]
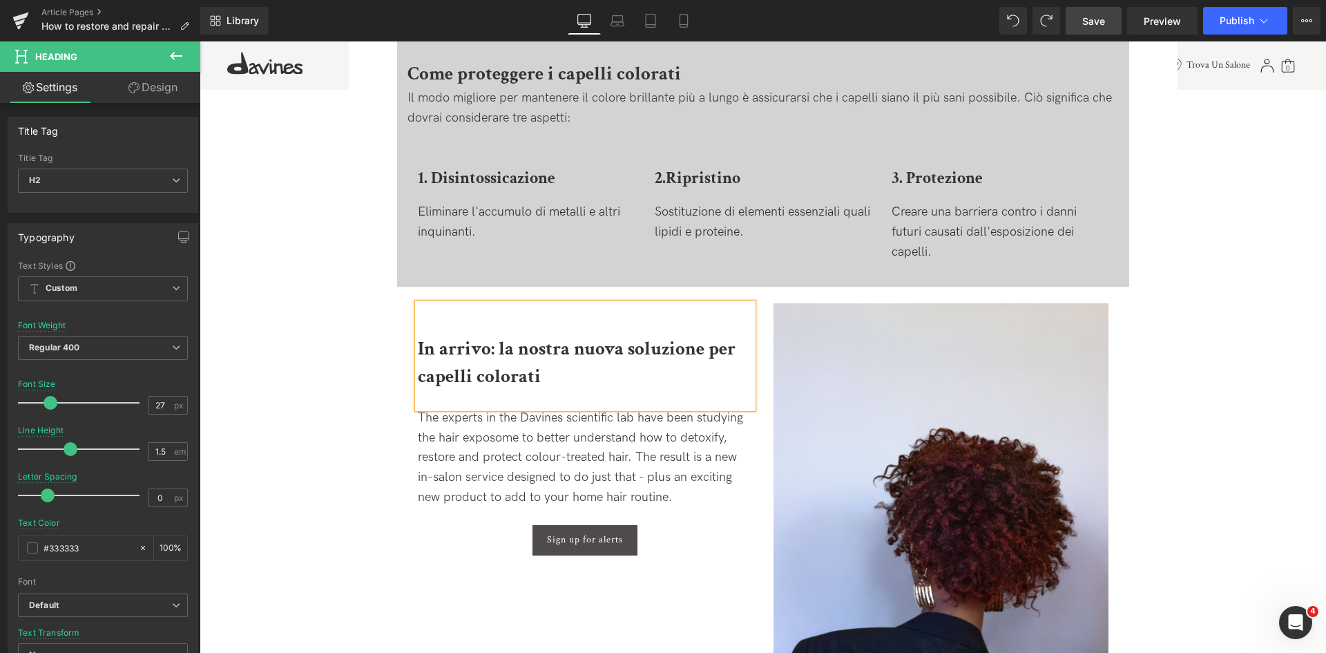
click at [503, 465] on div "The experts in the Davines scientific lab have been studying the hair exposome …" at bounding box center [585, 457] width 335 height 99
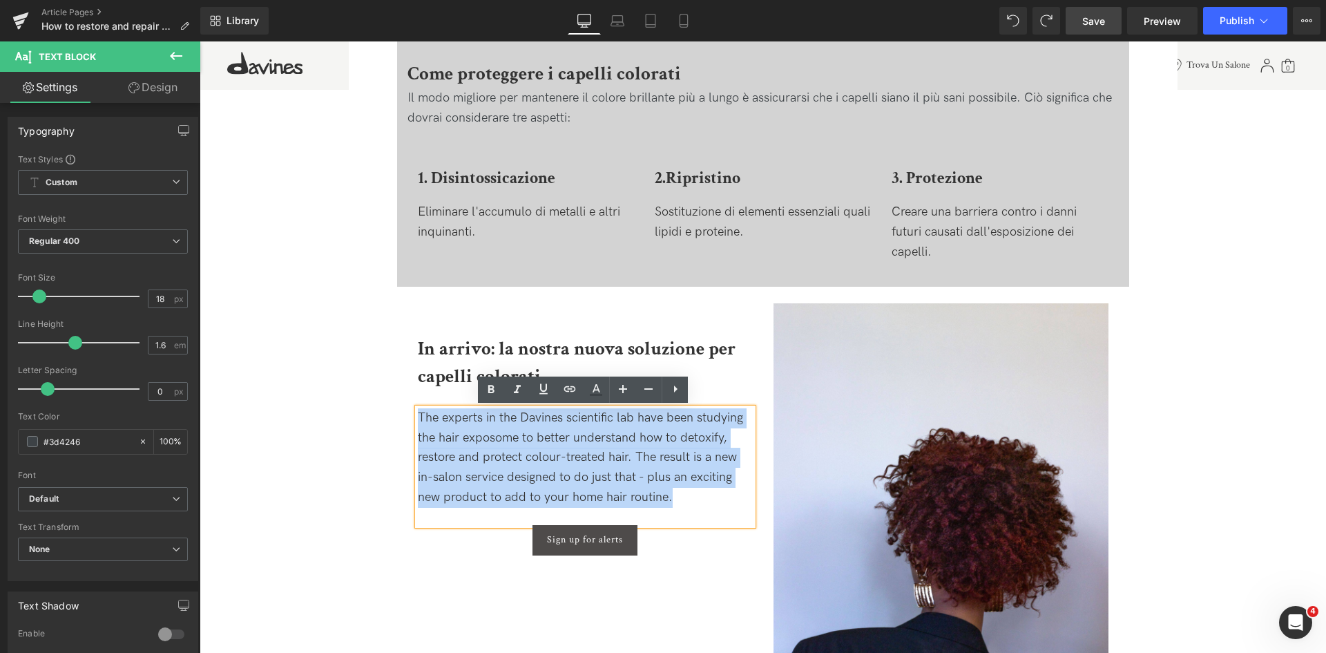
drag, startPoint x: 671, startPoint y: 499, endPoint x: 367, endPoint y: 350, distance: 337.6
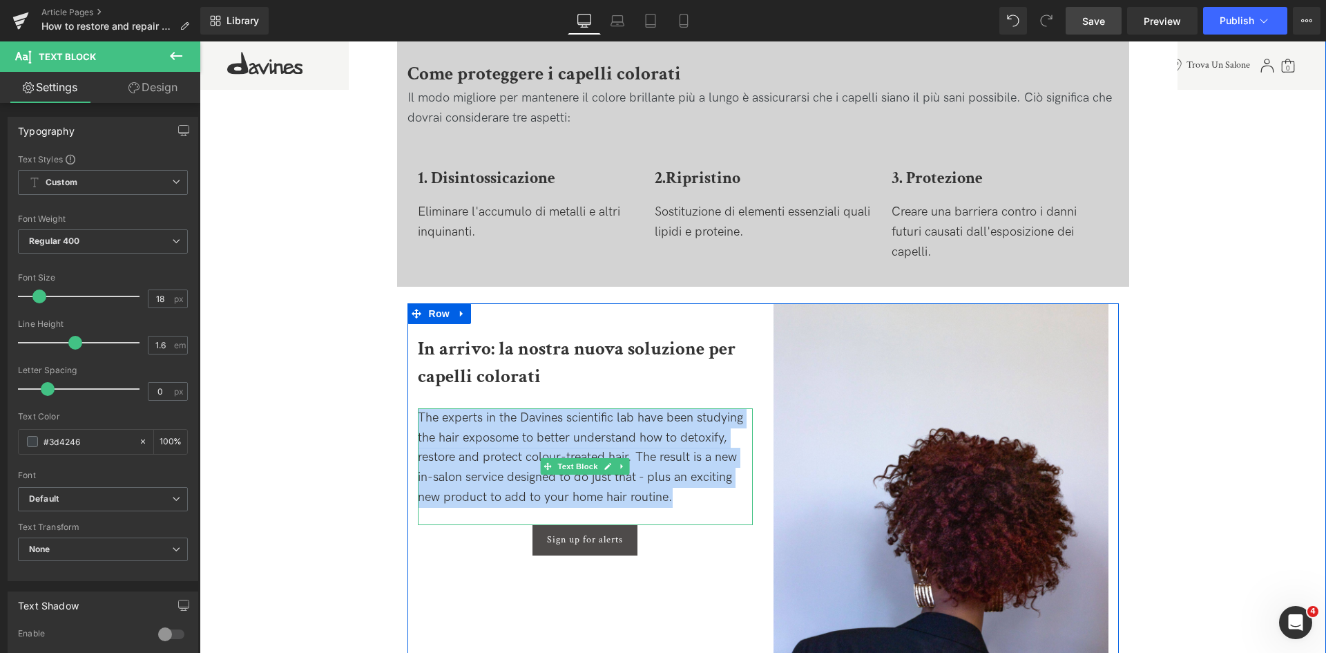
click at [524, 449] on div "The experts in the Davines scientific lab have been studying the hair exposome …" at bounding box center [585, 457] width 335 height 99
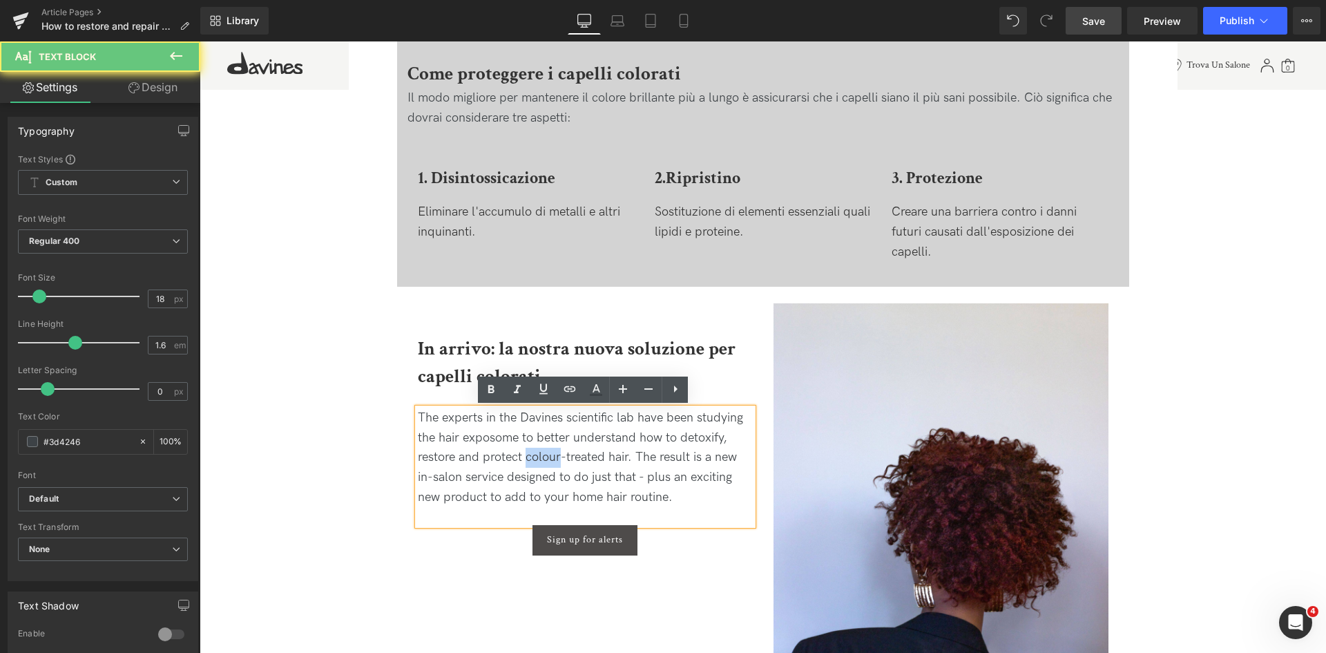
click at [524, 449] on div "The experts in the Davines scientific lab have been studying the hair exposome …" at bounding box center [585, 457] width 335 height 99
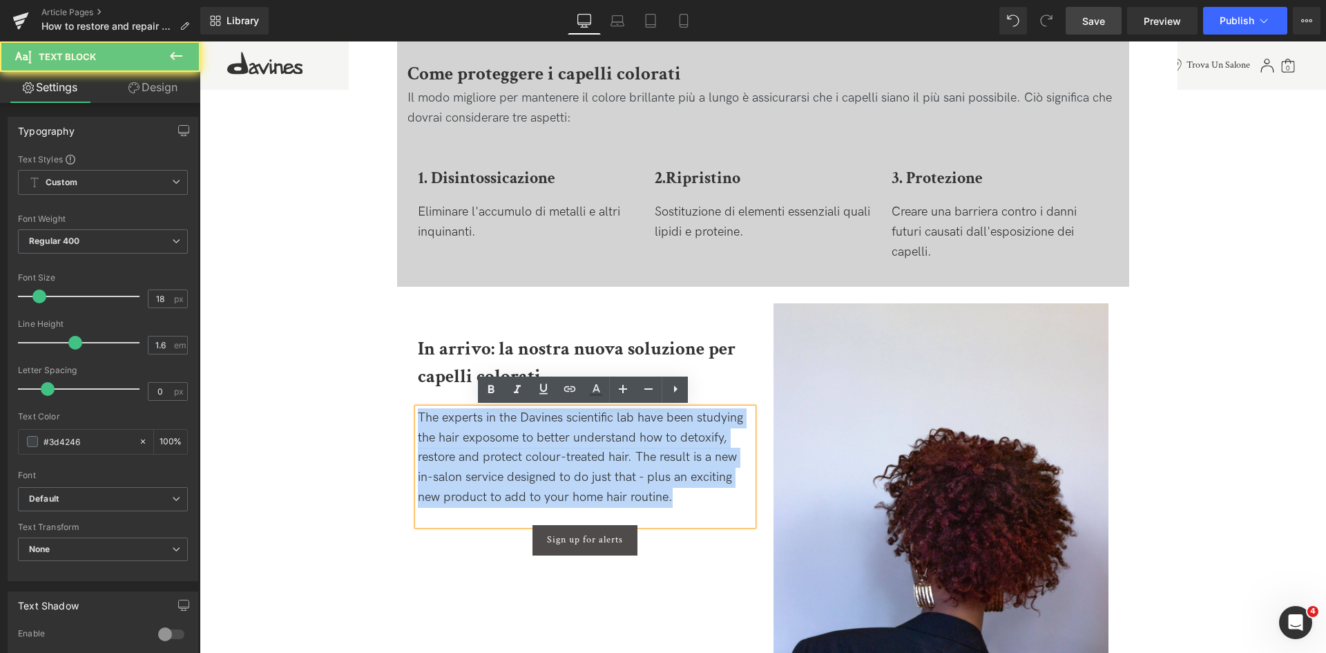
click at [524, 449] on div "The experts in the Davines scientific lab have been studying the hair exposome …" at bounding box center [585, 457] width 335 height 99
paste div
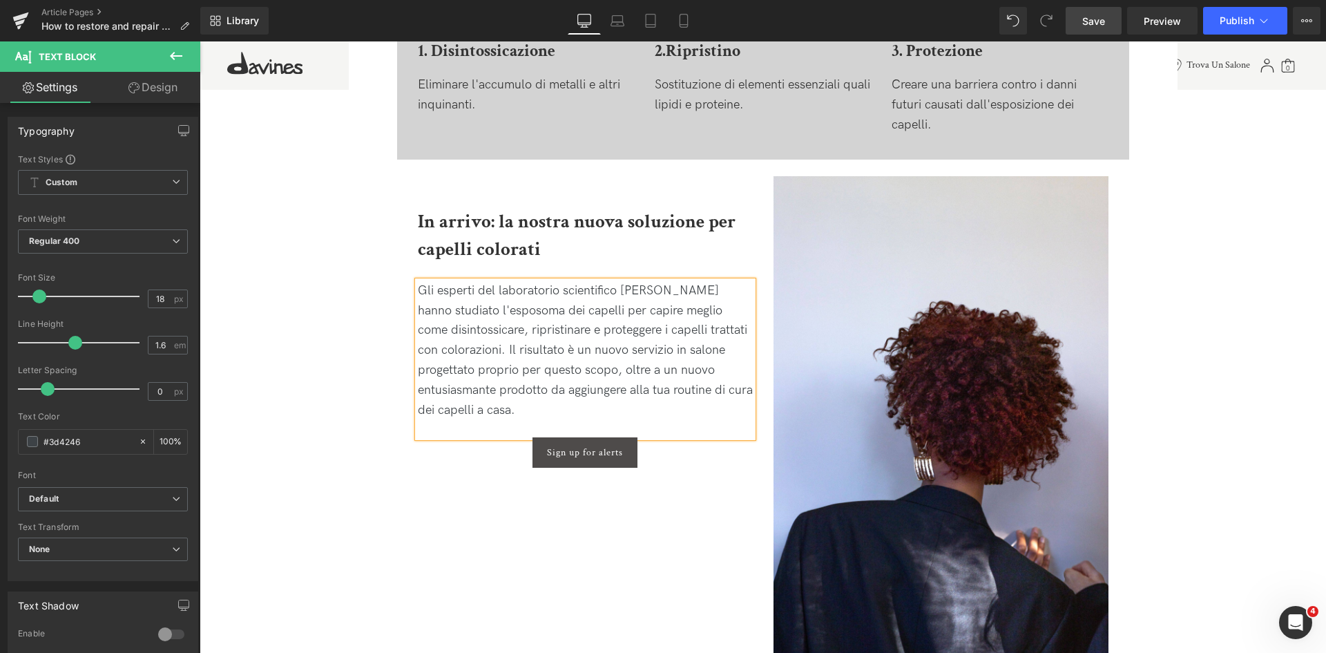
scroll to position [2348, 0]
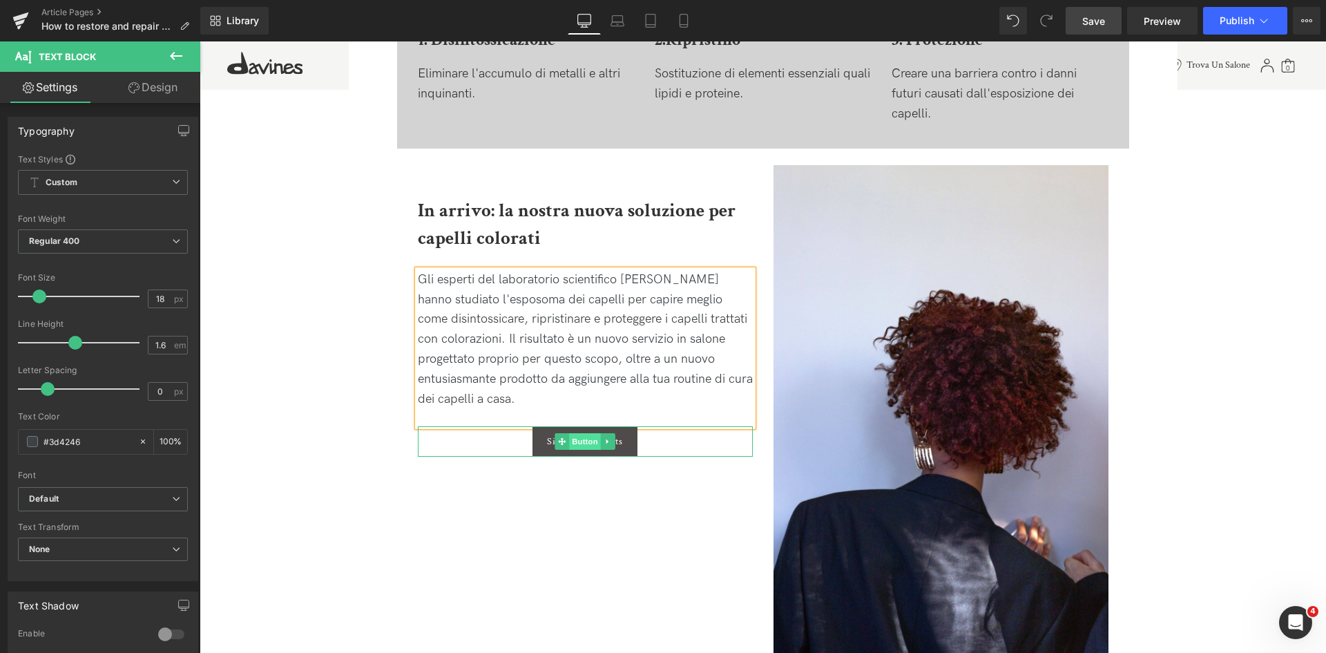
click at [584, 447] on span "Button" at bounding box center [585, 441] width 32 height 17
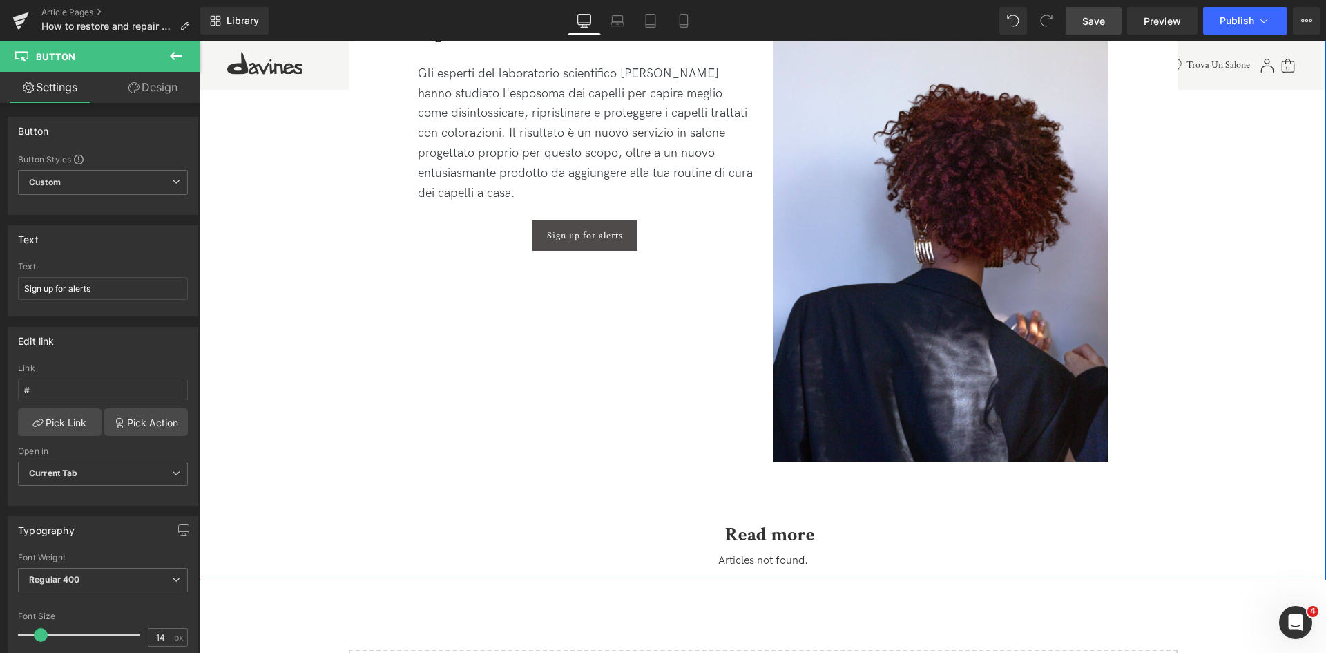
scroll to position [2486, 0]
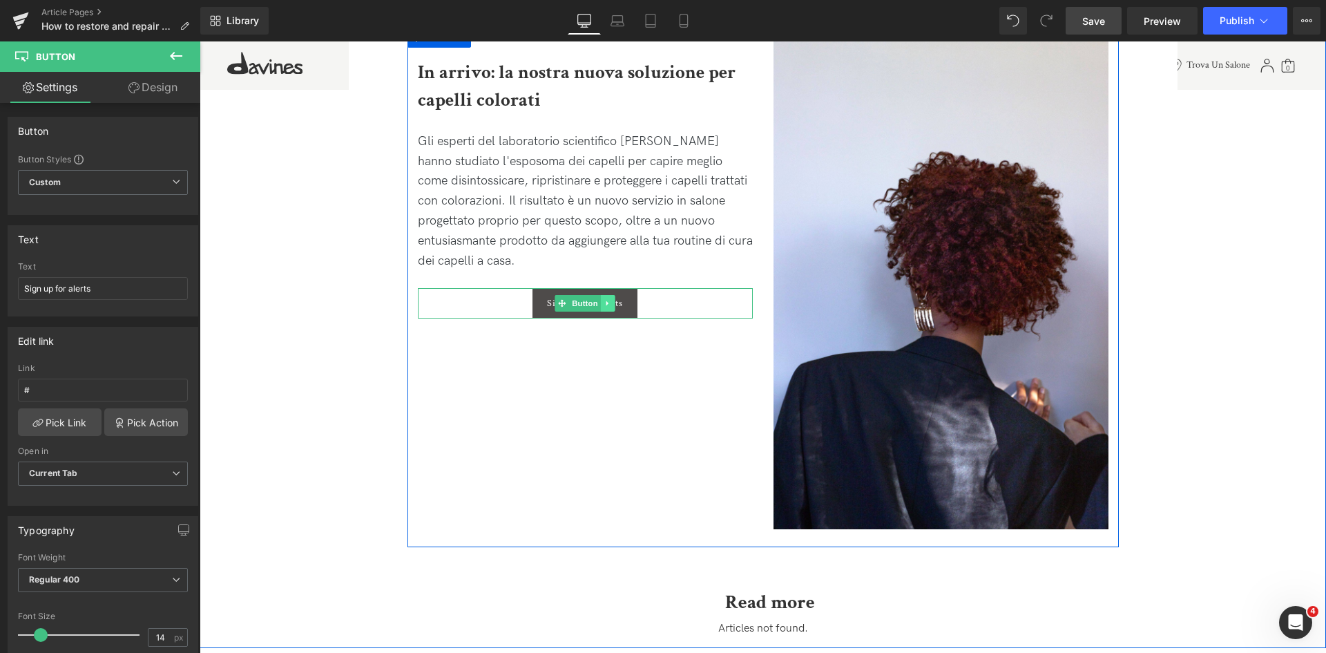
click at [604, 309] on link at bounding box center [608, 303] width 15 height 17
click at [608, 306] on link at bounding box center [615, 303] width 15 height 17
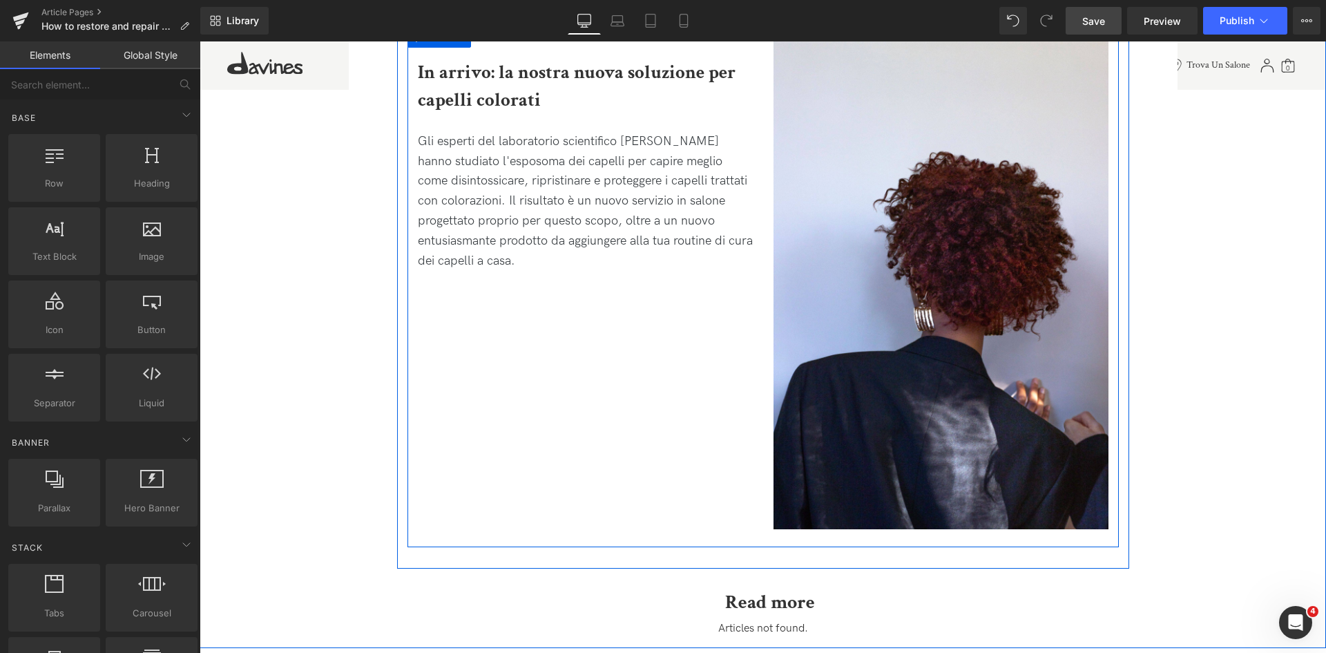
scroll to position [2490, 0]
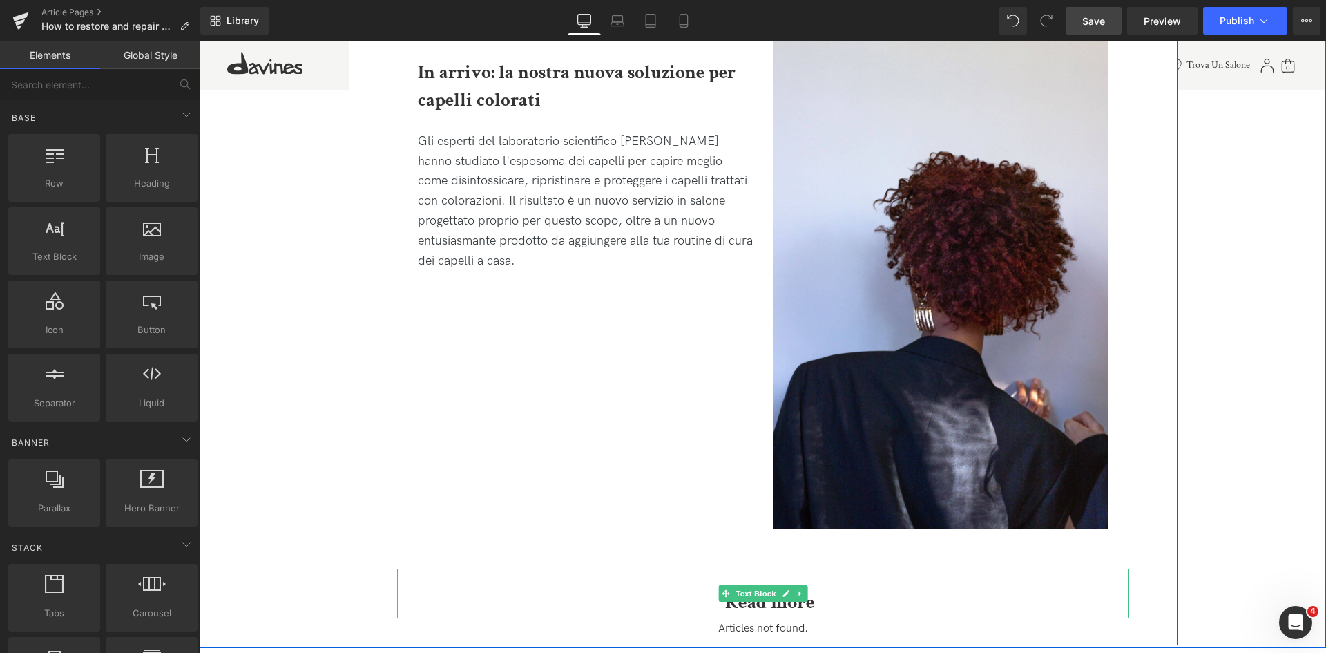
click at [838, 607] on p "Read more" at bounding box center [770, 602] width 718 height 31
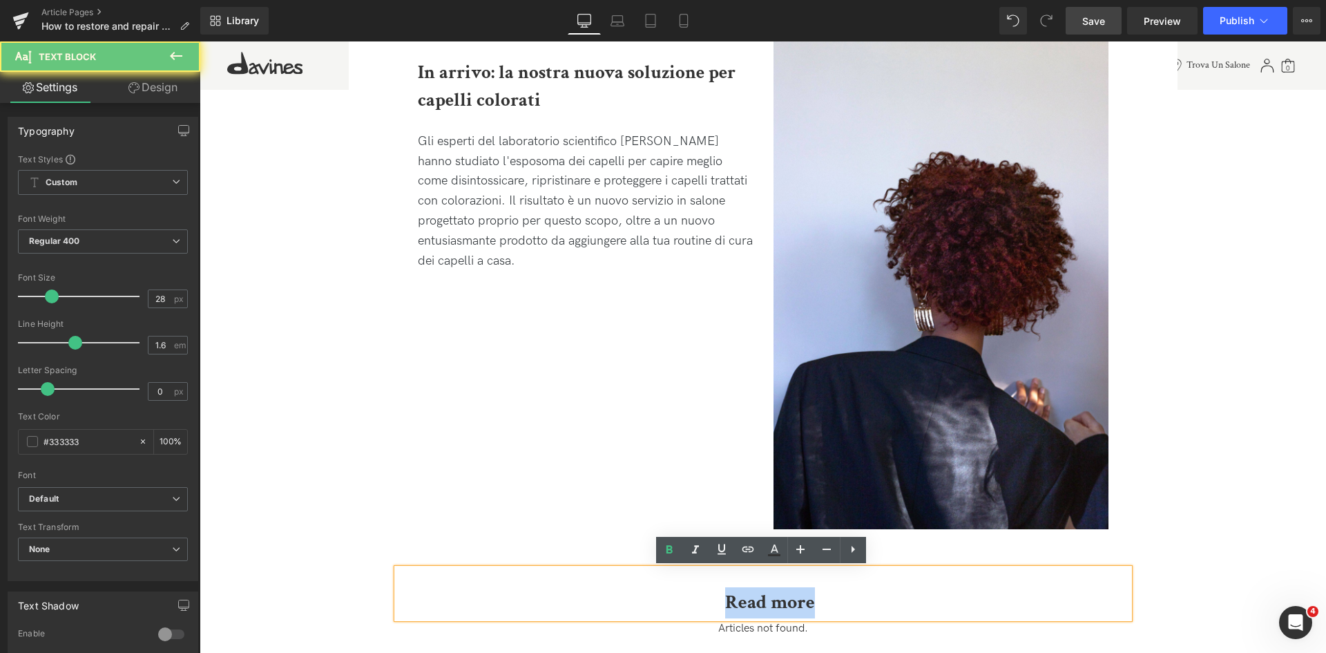
drag, startPoint x: 835, startPoint y: 597, endPoint x: 699, endPoint y: 604, distance: 136.3
click at [699, 604] on p "Read more" at bounding box center [770, 602] width 718 height 31
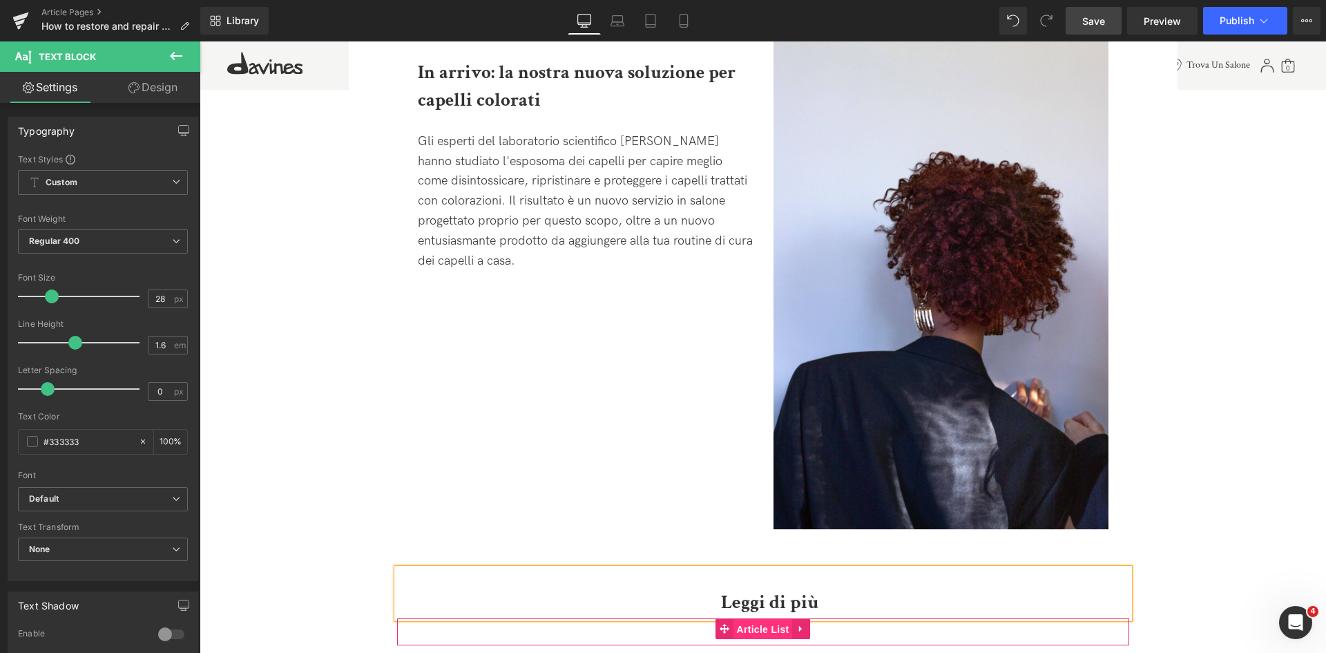
click at [749, 634] on span "Article List" at bounding box center [762, 629] width 59 height 21
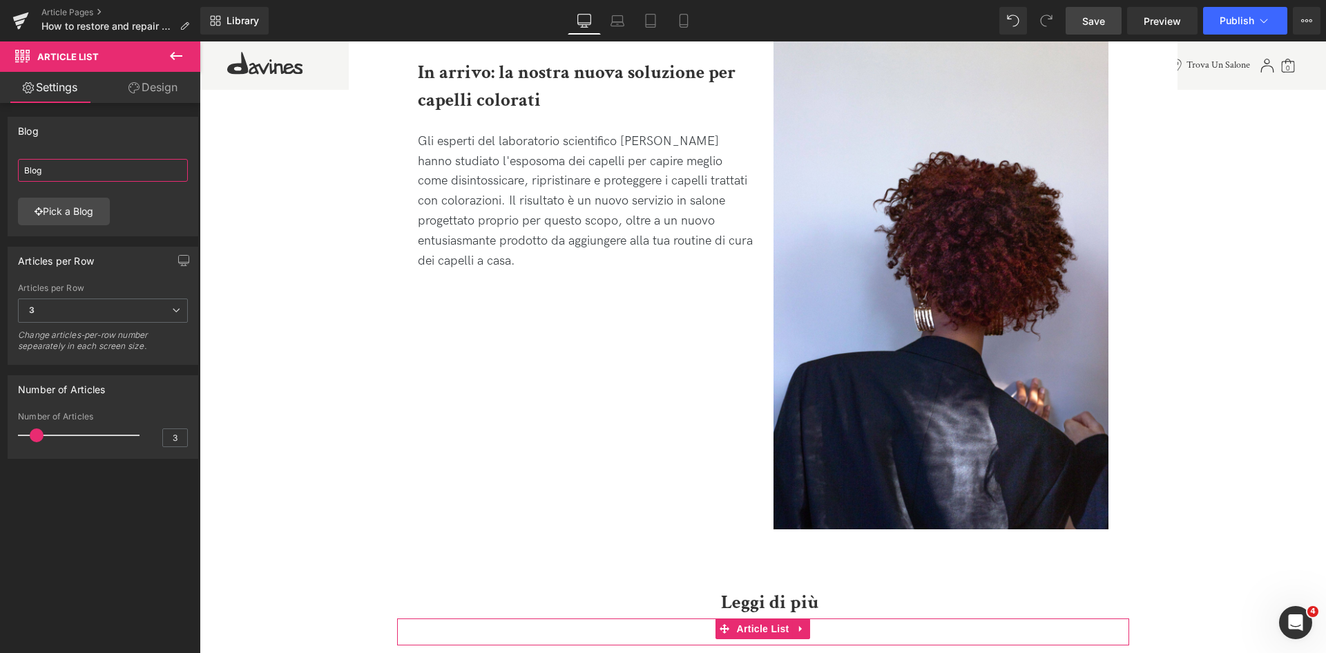
click at [73, 172] on input "Blog" at bounding box center [103, 170] width 170 height 23
click at [73, 205] on link "Pick a Blog" at bounding box center [64, 212] width 92 height 28
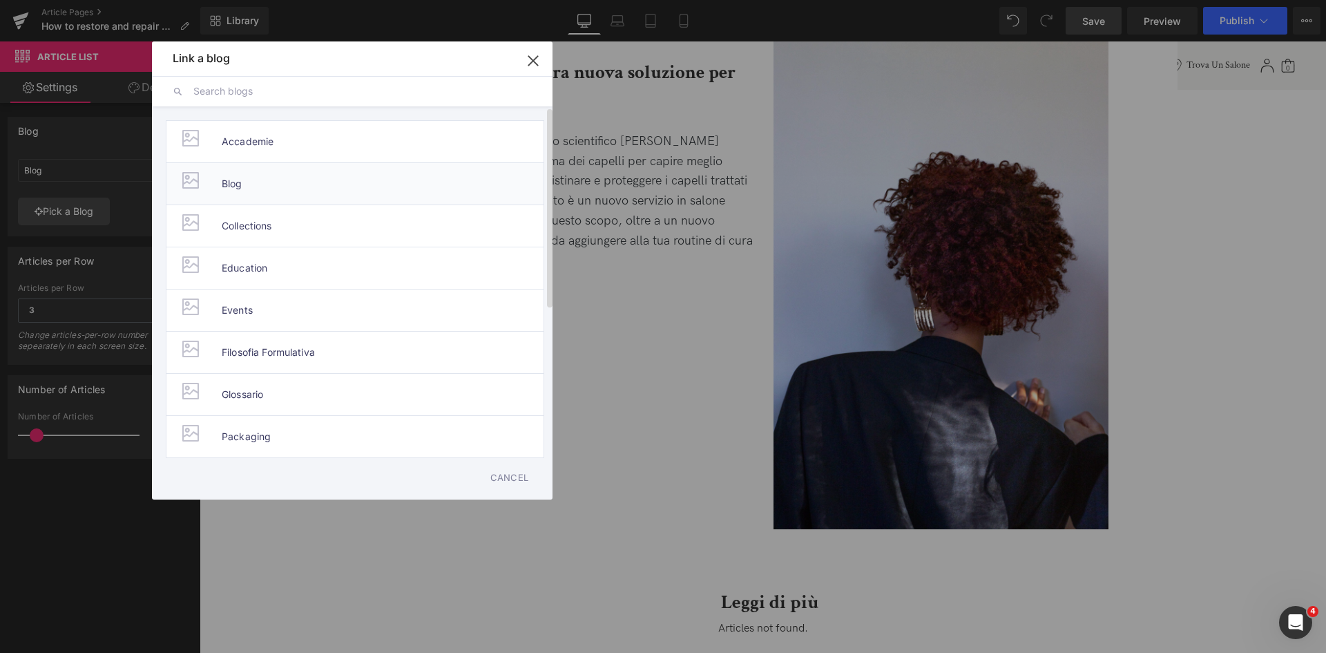
click at [270, 180] on li "Blog" at bounding box center [355, 183] width 378 height 42
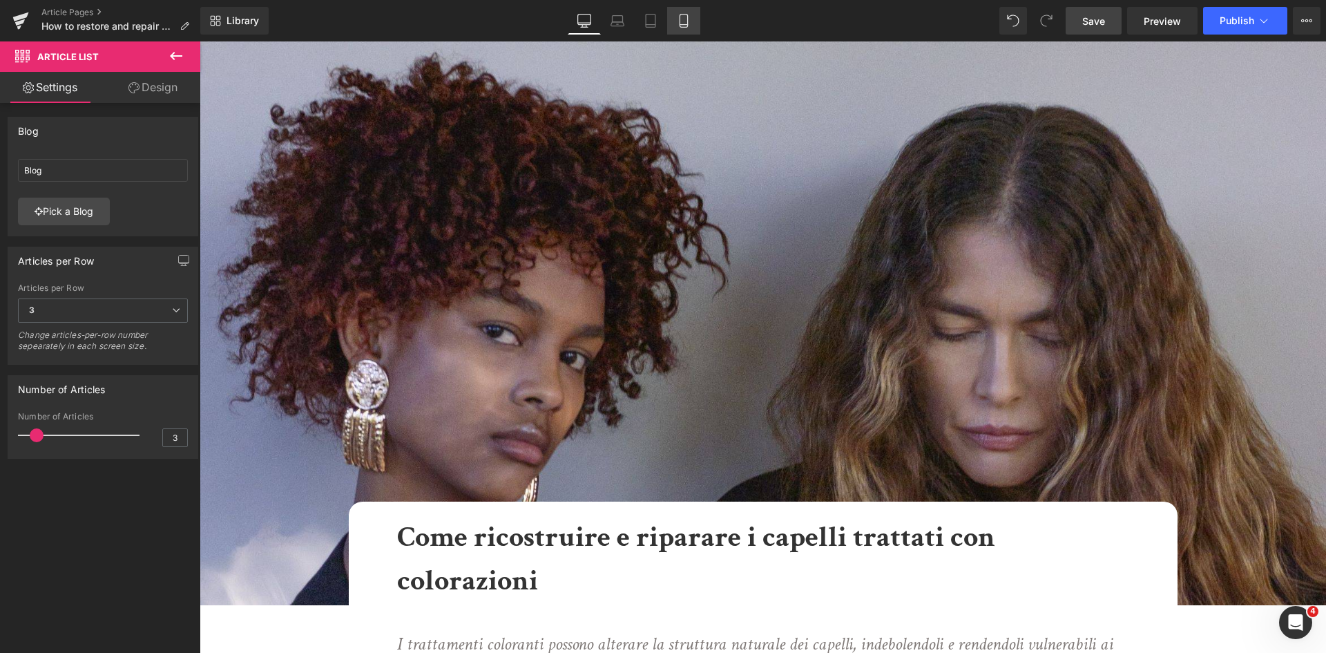
click at [677, 18] on icon at bounding box center [684, 21] width 14 height 14
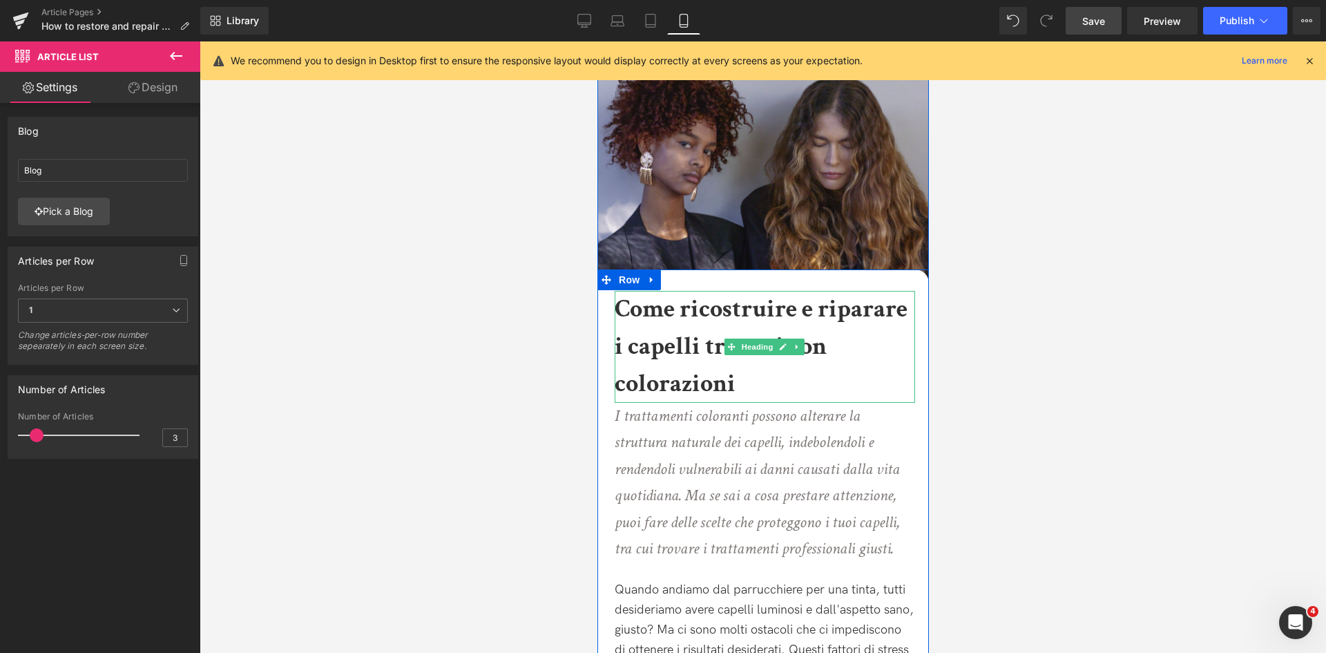
click at [755, 369] on h1 "Come ricostruire e riparare i capelli trattati con colorazioni" at bounding box center [764, 347] width 300 height 112
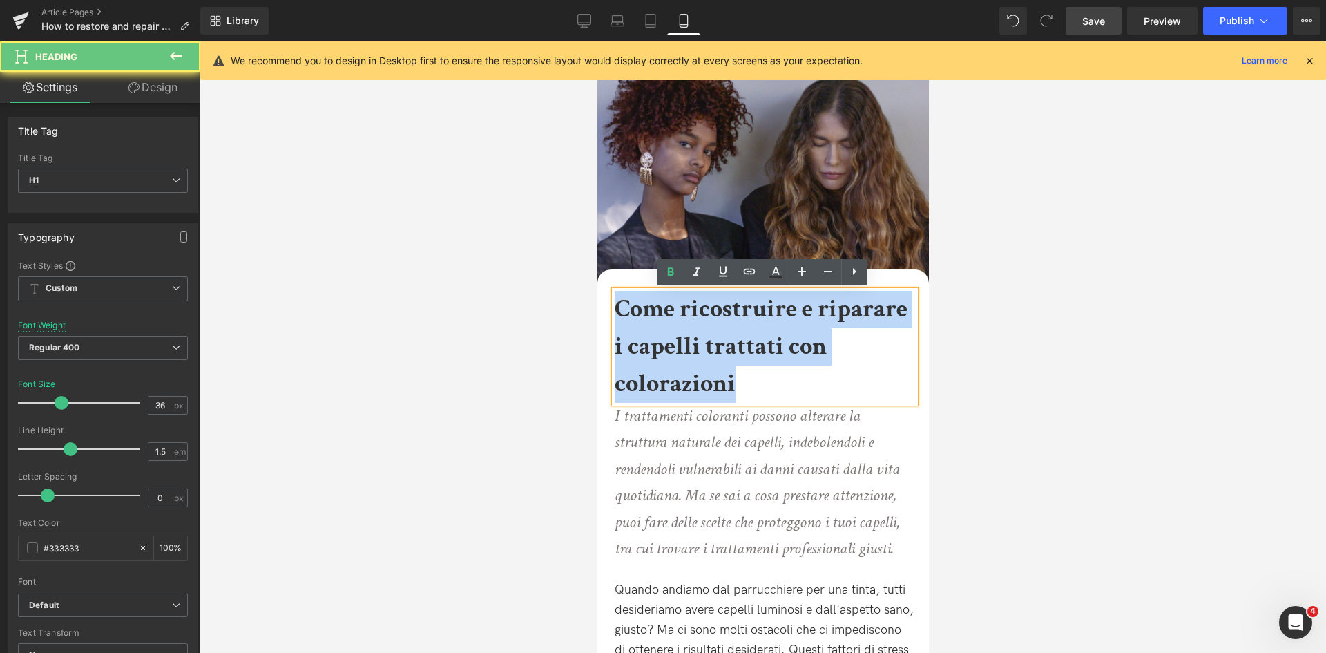
drag, startPoint x: 749, startPoint y: 383, endPoint x: 583, endPoint y: 282, distance: 193.6
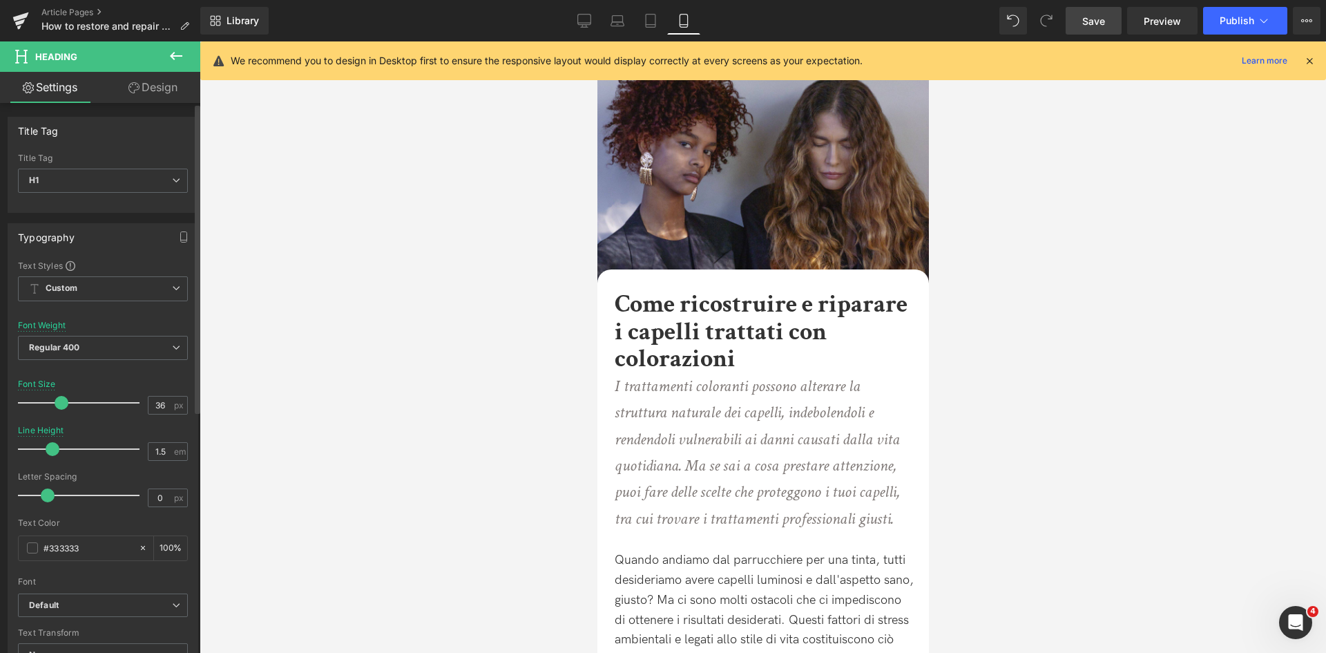
drag, startPoint x: 71, startPoint y: 450, endPoint x: 53, endPoint y: 454, distance: 18.4
click at [53, 454] on span at bounding box center [53, 449] width 14 height 14
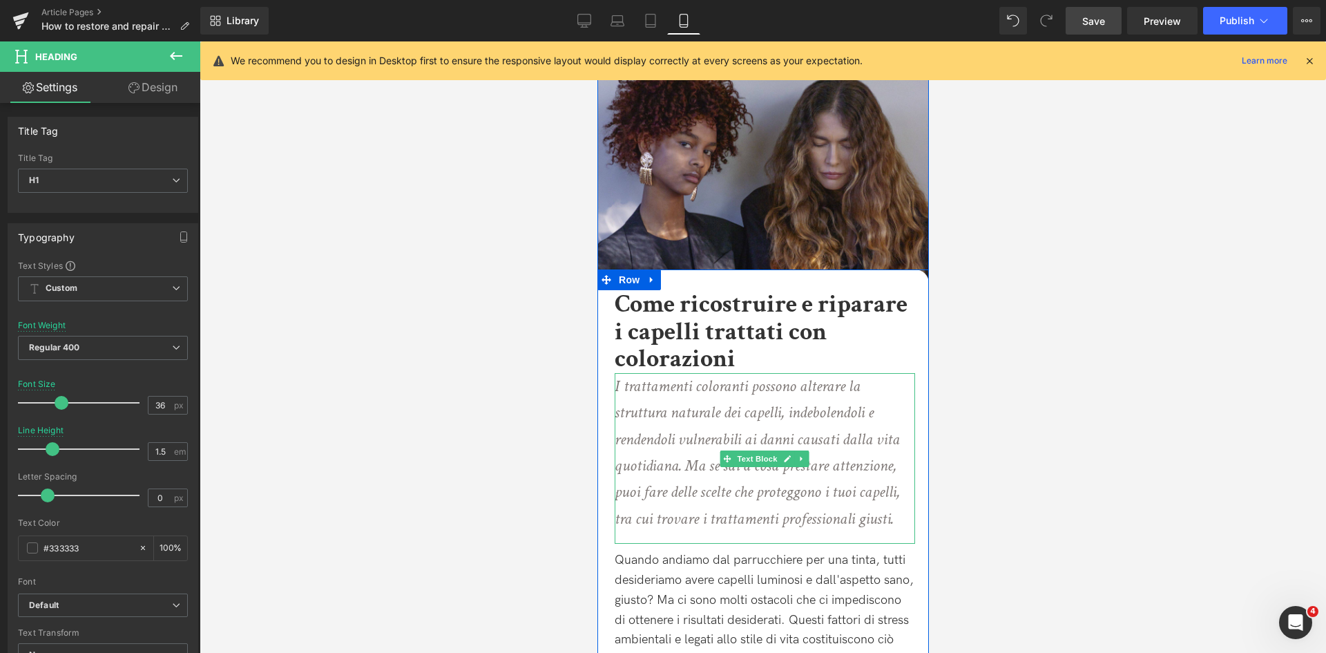
click at [834, 517] on icon "I trattamenti coloranti possono alterare la struttura naturale dei capelli, ind…" at bounding box center [756, 452] width 285 height 154
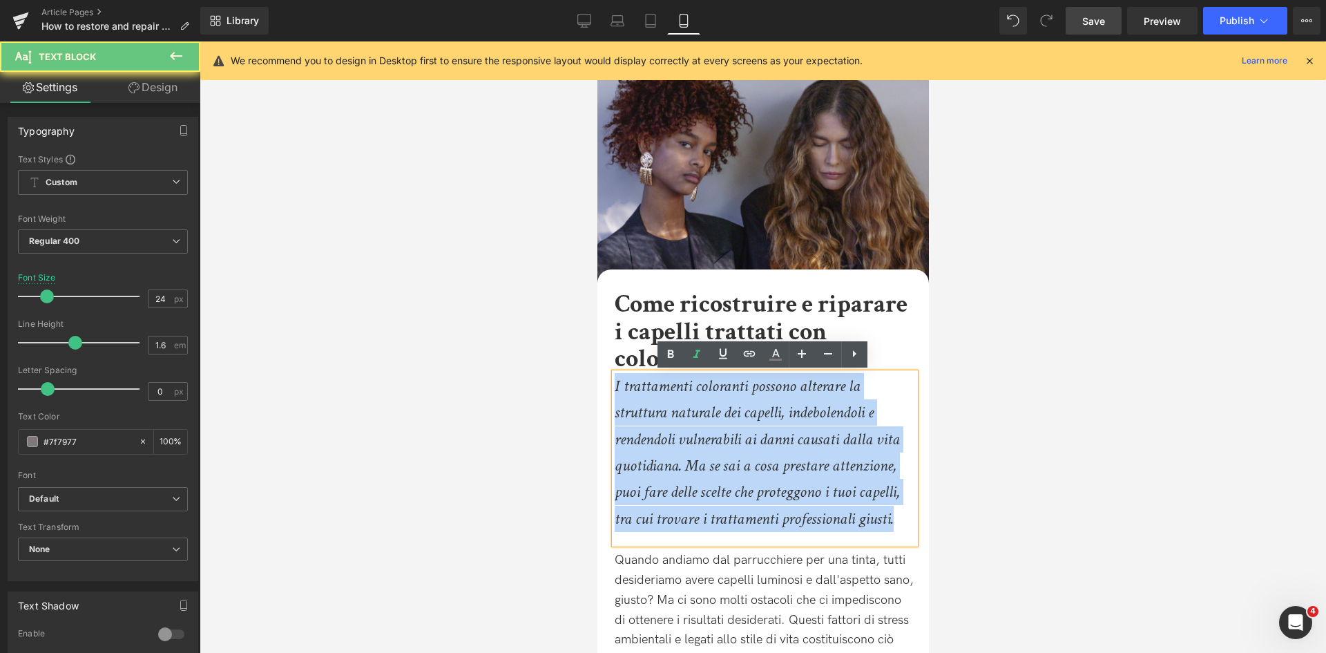
drag, startPoint x: 901, startPoint y: 521, endPoint x: 659, endPoint y: 434, distance: 257.3
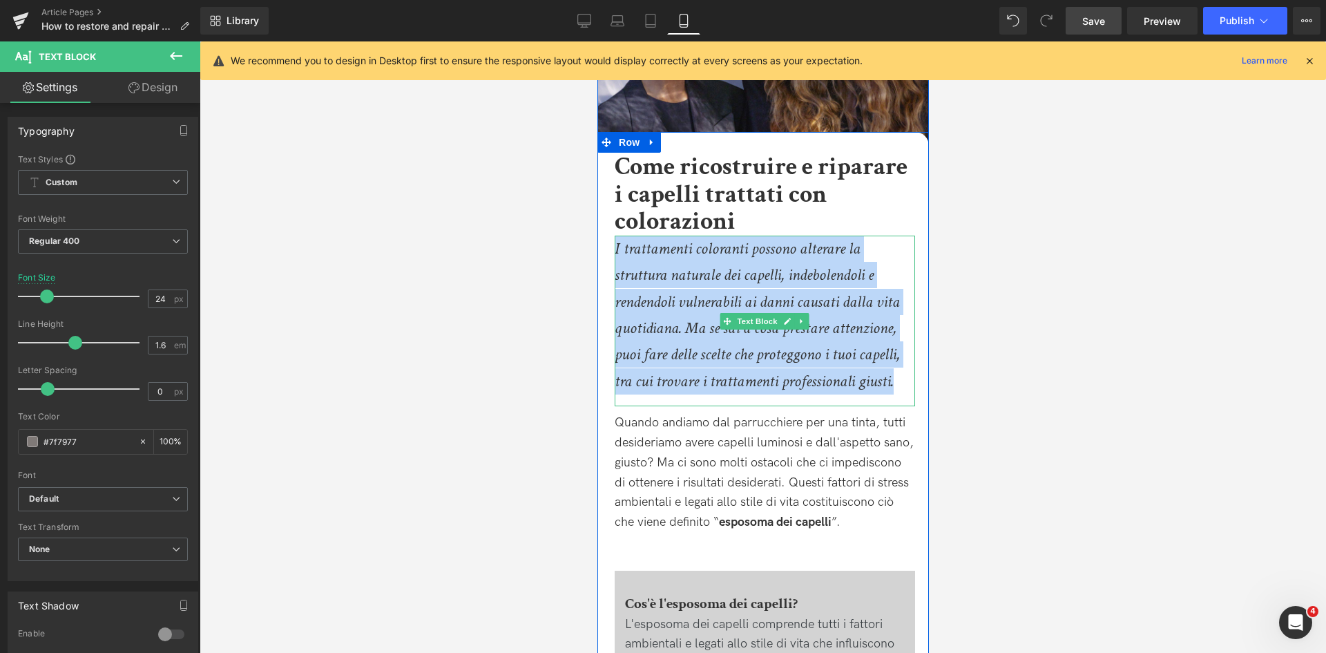
scroll to position [138, 0]
click at [753, 484] on div "Quando andiamo dal parrucchiere per una tinta, tutti desideriamo avere capelli …" at bounding box center [764, 480] width 300 height 137
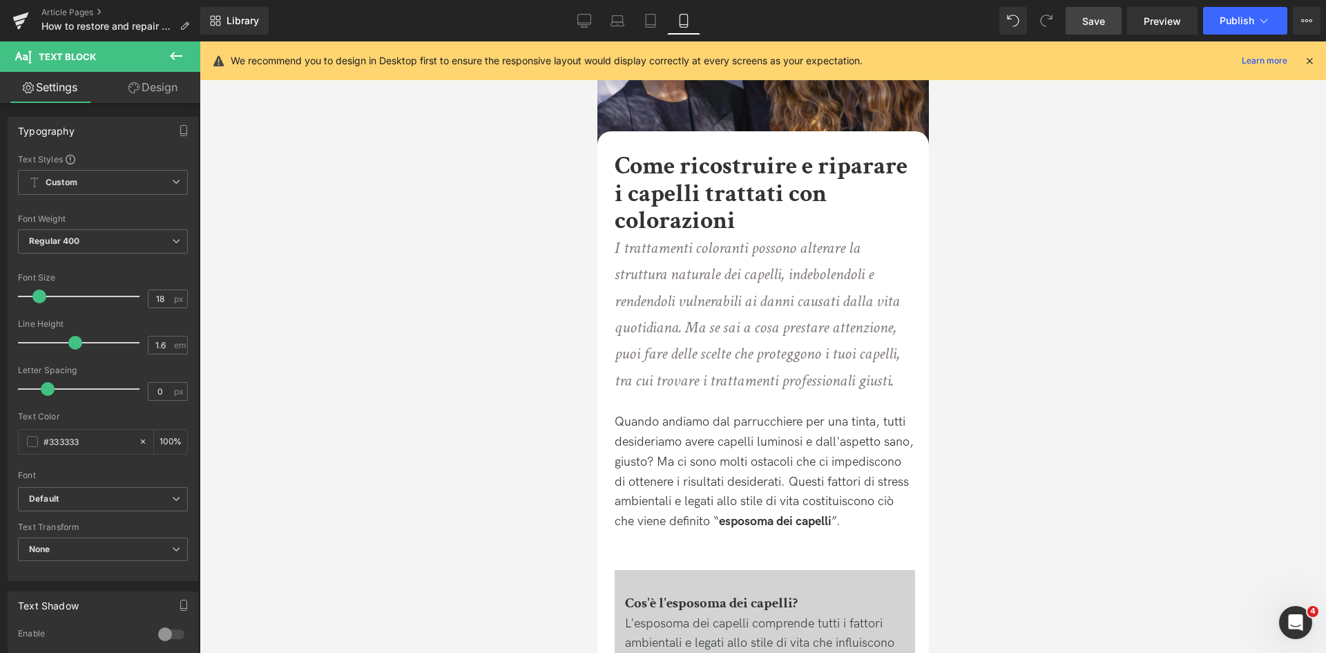
click at [1101, 21] on span "Save" at bounding box center [1093, 21] width 23 height 15
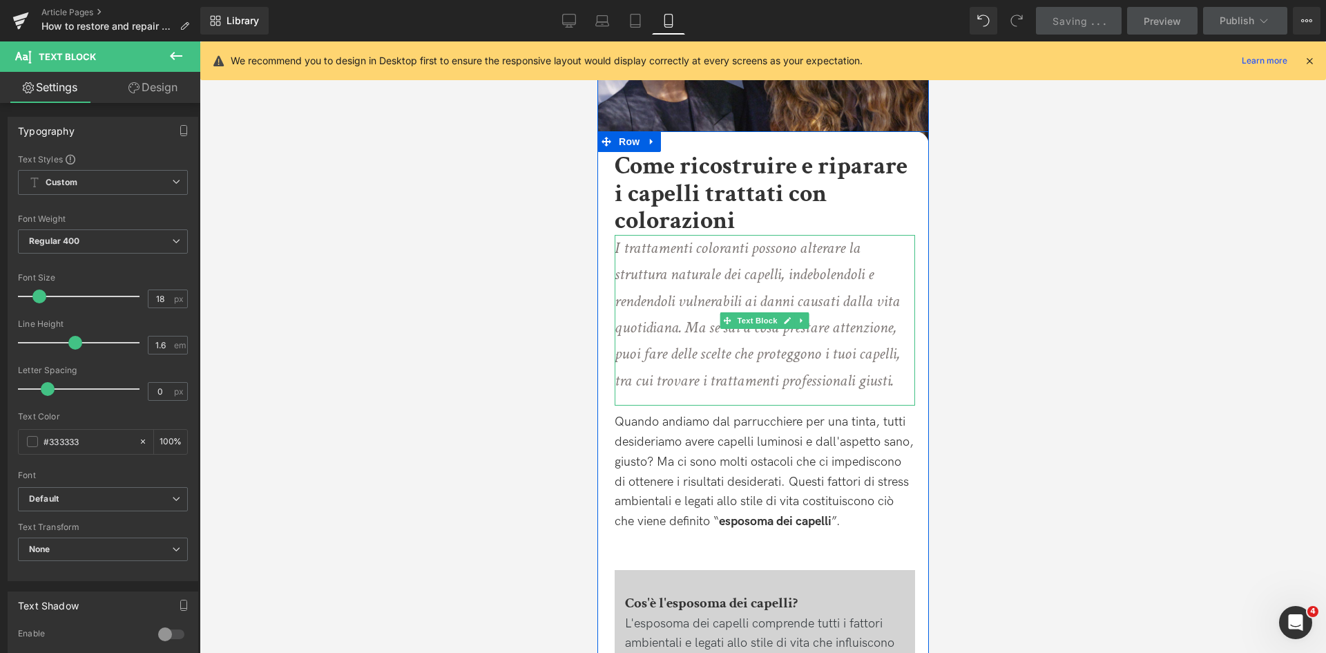
scroll to position [0, 0]
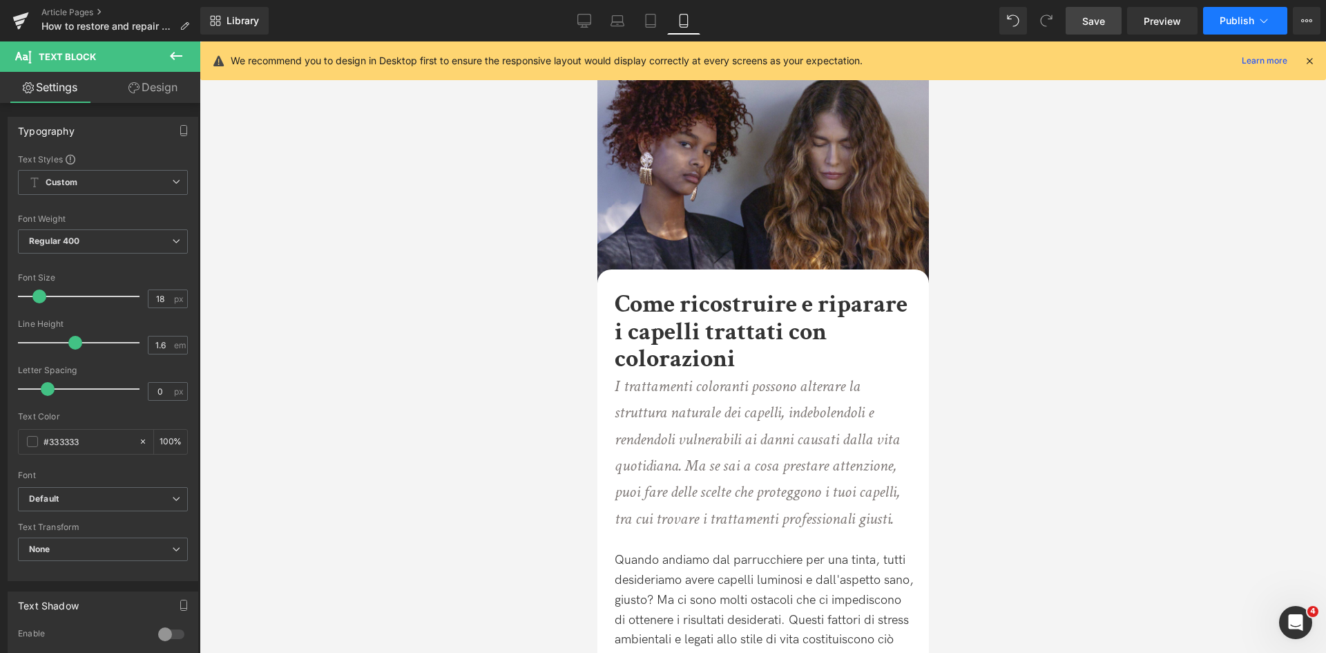
click at [1221, 17] on span "Publish" at bounding box center [1237, 20] width 35 height 11
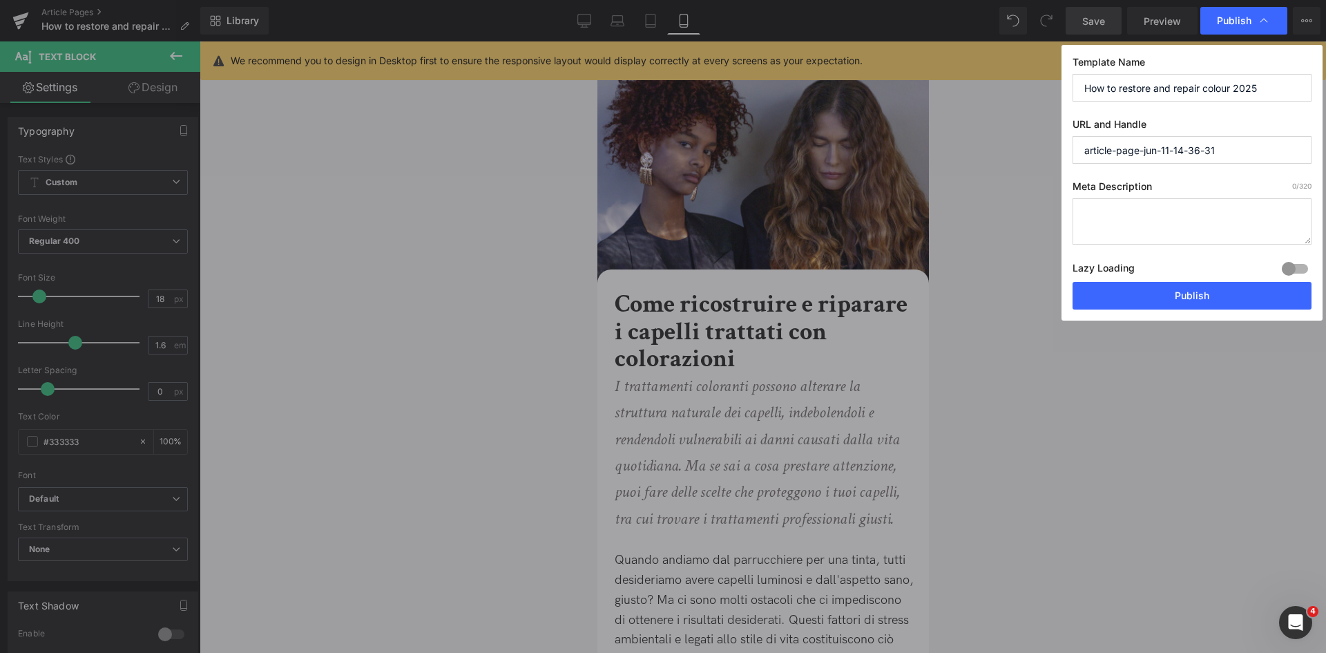
drag, startPoint x: 1291, startPoint y: 92, endPoint x: 927, endPoint y: 87, distance: 363.3
click at [927, 87] on div "Publish Template Name How to restore and repair colour 2025 URL and Handle arti…" at bounding box center [663, 326] width 1326 height 653
drag, startPoint x: 1231, startPoint y: 152, endPoint x: 1048, endPoint y: 145, distance: 183.8
click at [1048, 145] on div "Publish Template Name How to restore and repair colour 2025 URL and Handle arti…" at bounding box center [663, 326] width 1326 height 653
paste input "How to restore and repair colour 2025"
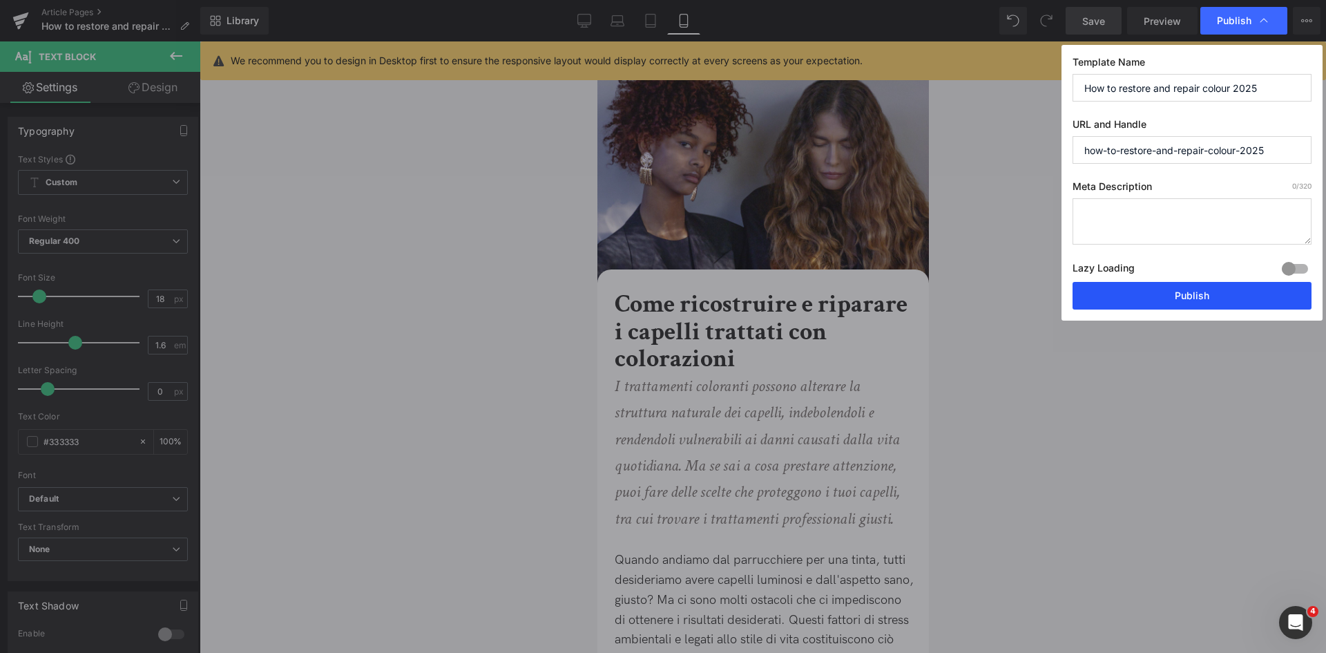
type input "how-to-restore-and-repair-colour-2025"
click at [1214, 291] on button "Publish" at bounding box center [1191, 296] width 239 height 28
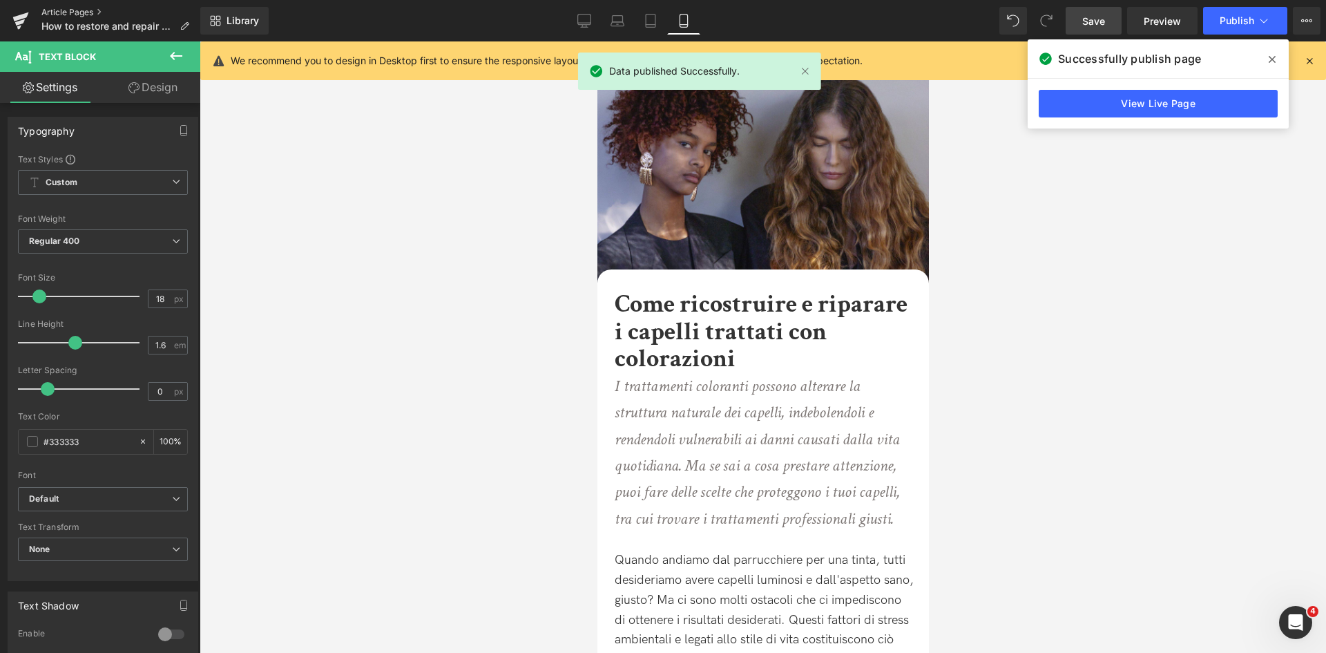
click at [68, 10] on link "Article Pages" at bounding box center [120, 12] width 159 height 11
